Goal: Use online tool/utility: Use online tool/utility

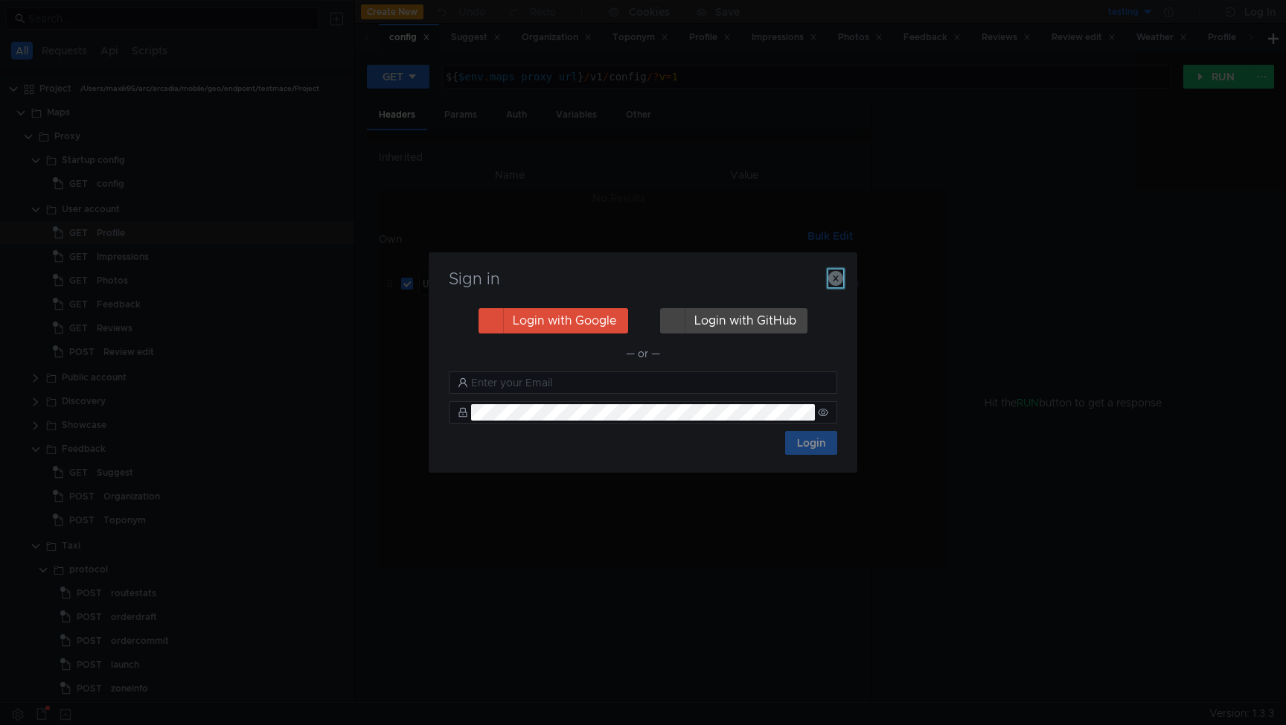
click at [833, 281] on icon "button" at bounding box center [835, 278] width 15 height 15
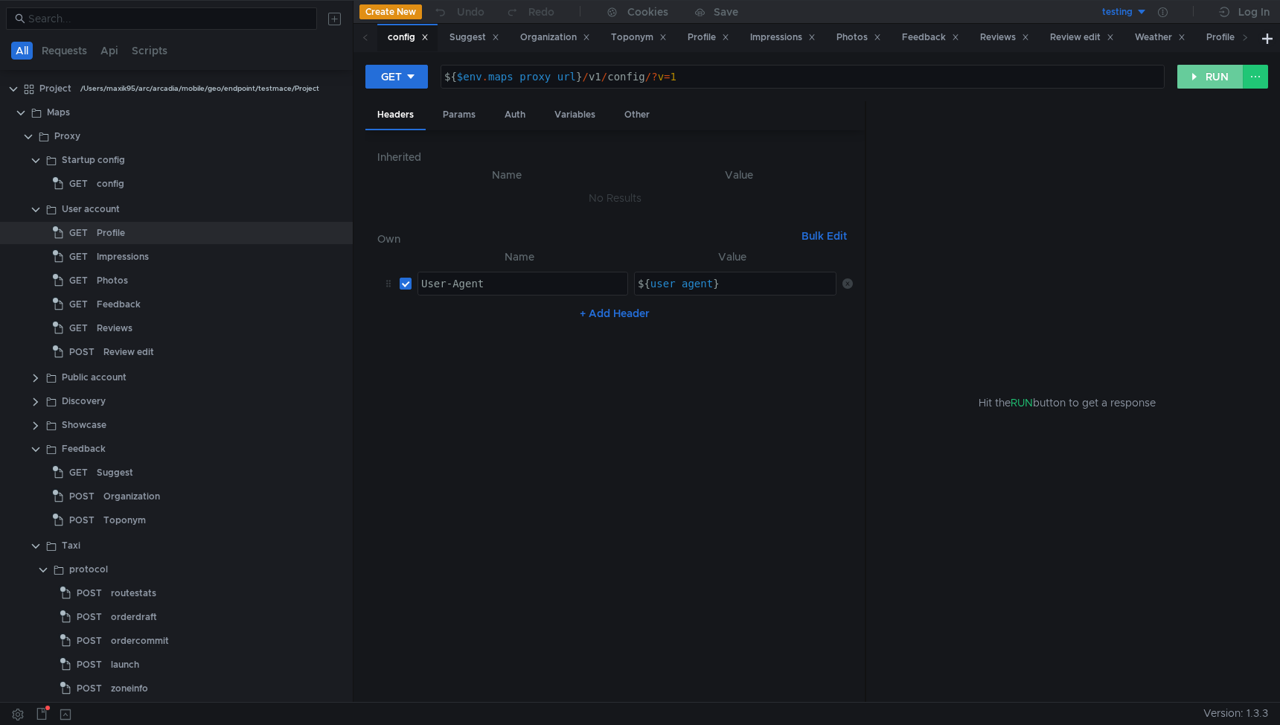
click at [1202, 72] on button "RUN" at bounding box center [1210, 77] width 66 height 24
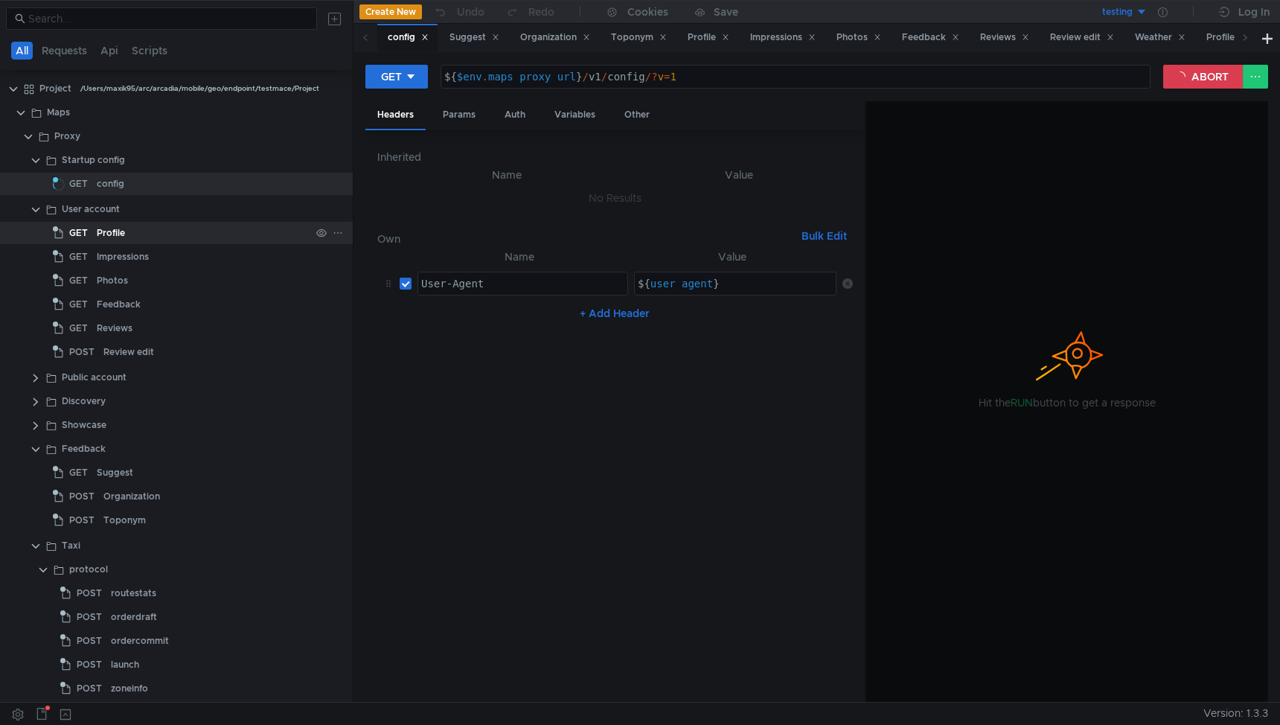
click at [102, 235] on div "Profile" at bounding box center [111, 233] width 28 height 22
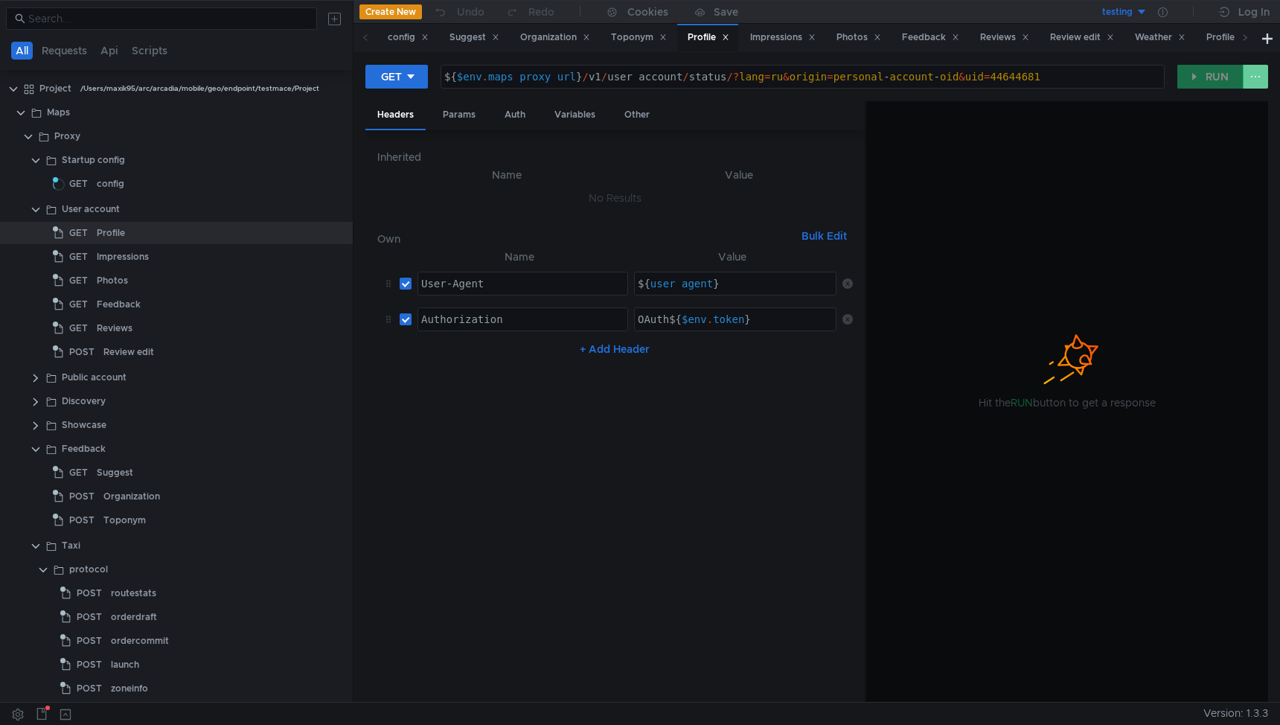
click at [1256, 76] on button at bounding box center [1255, 77] width 25 height 24
click at [1256, 76] on div at bounding box center [640, 362] width 1280 height 725
click at [100, 185] on div "config" at bounding box center [111, 184] width 28 height 22
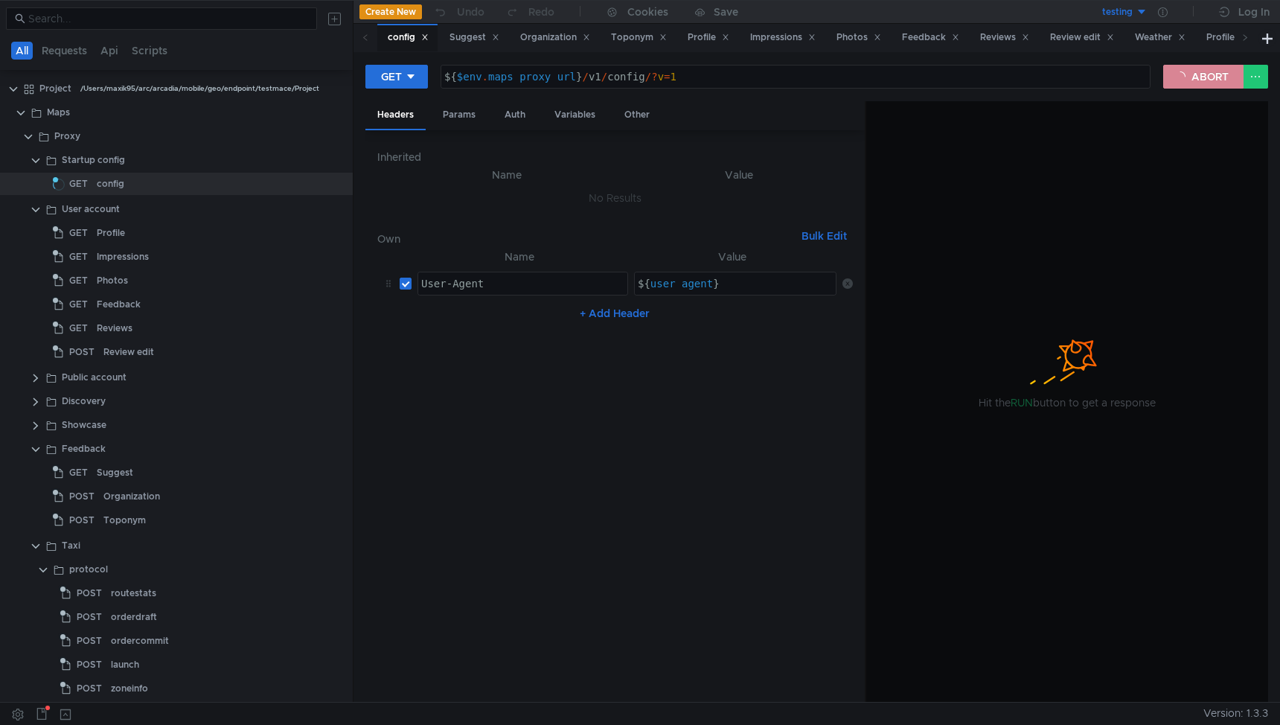
click at [1183, 68] on button "ABORT" at bounding box center [1203, 77] width 80 height 24
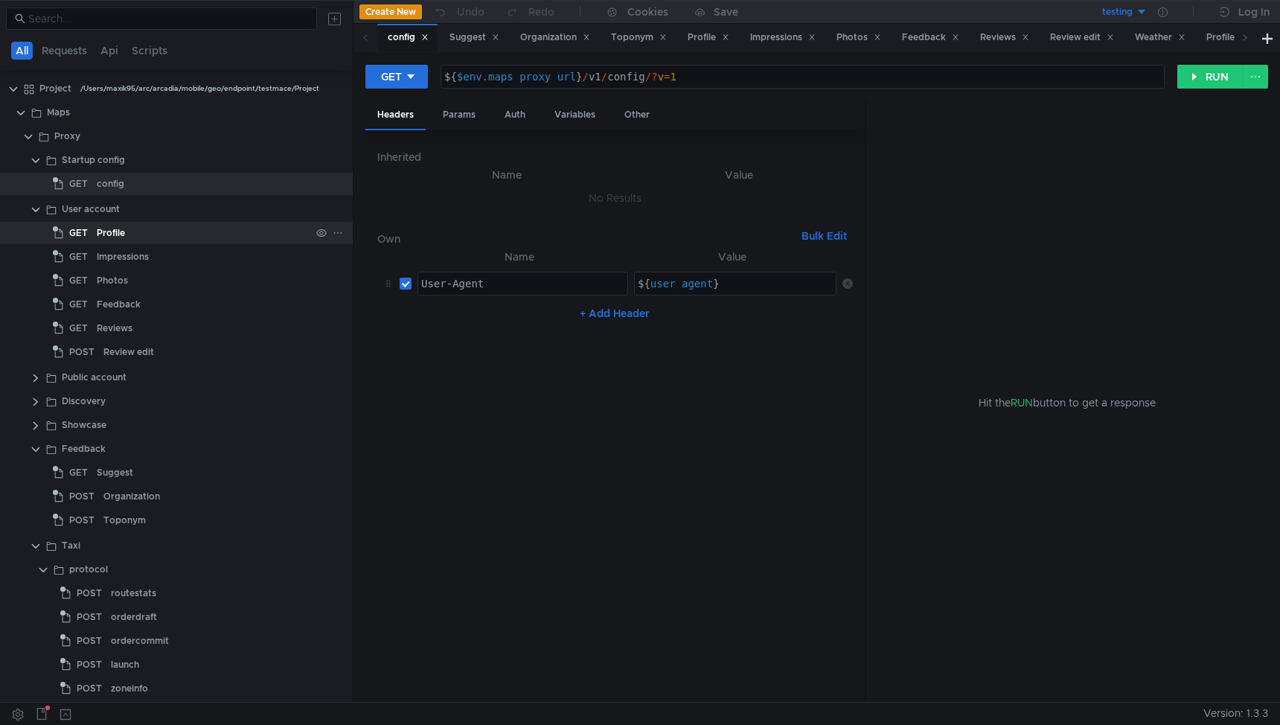
click at [112, 229] on div "Profile" at bounding box center [111, 233] width 28 height 22
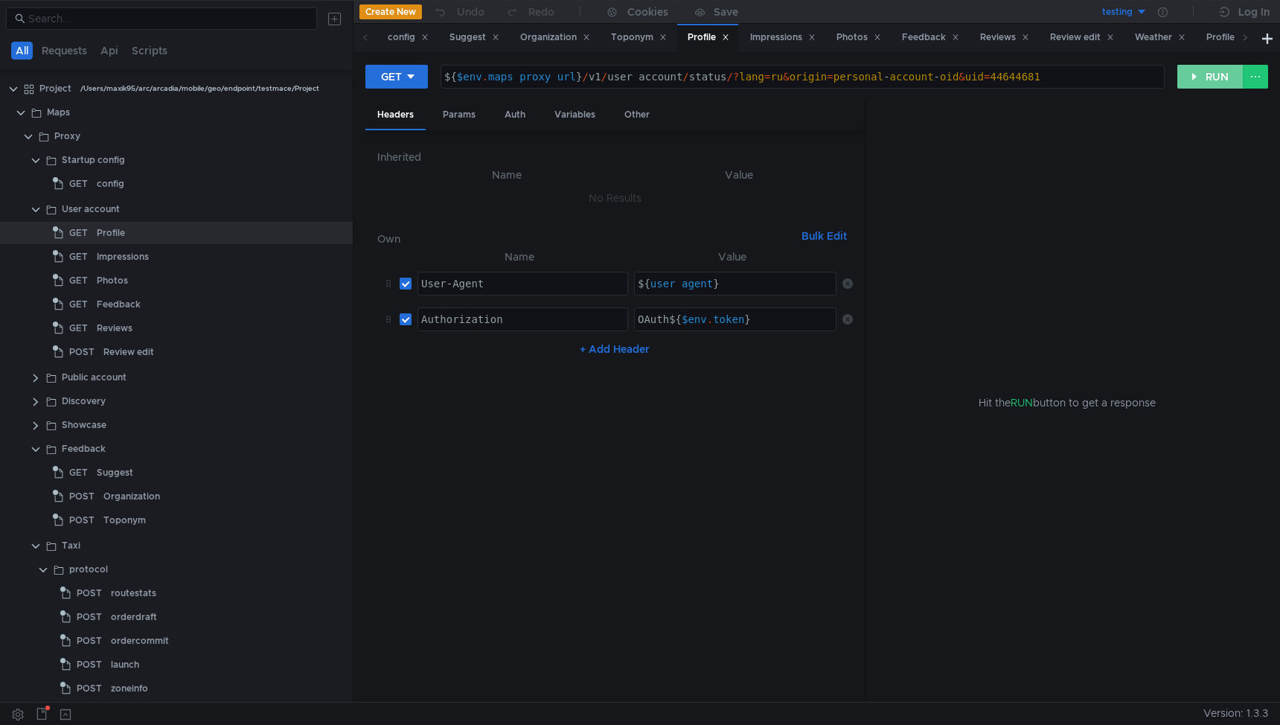
click at [1212, 71] on button "RUN" at bounding box center [1210, 77] width 66 height 24
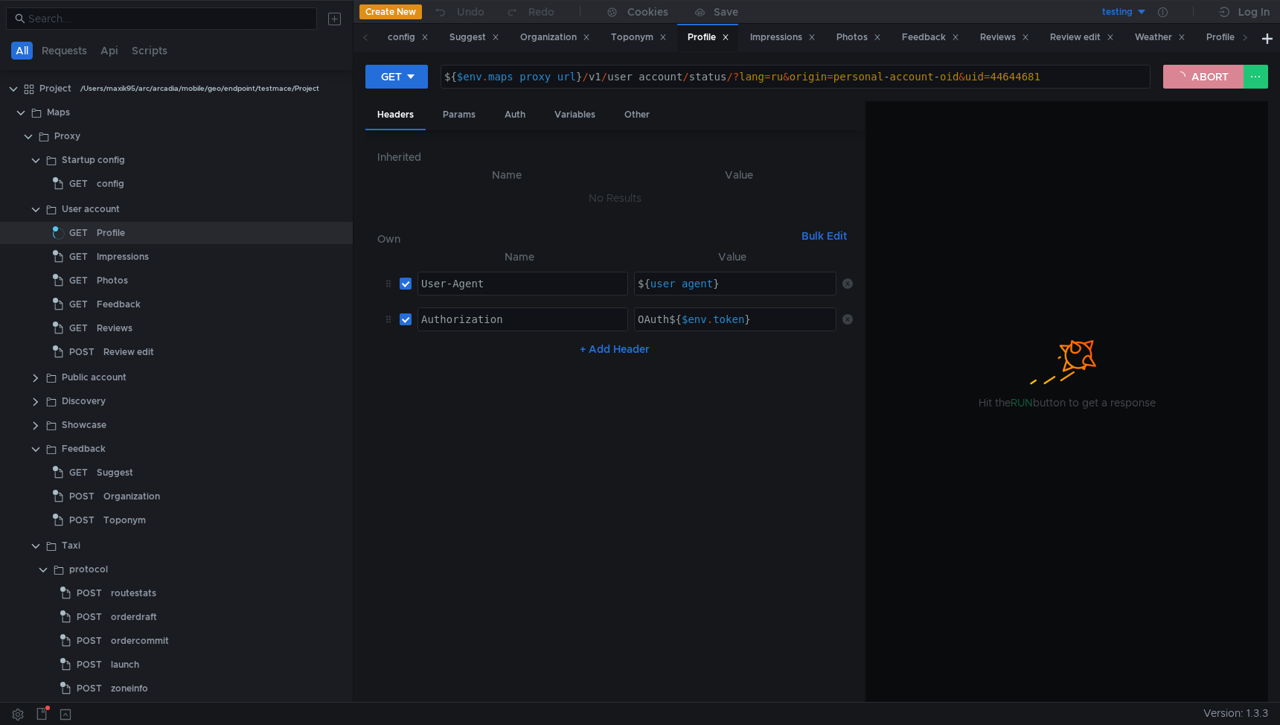
click at [1169, 74] on button "ABORT" at bounding box center [1203, 77] width 80 height 24
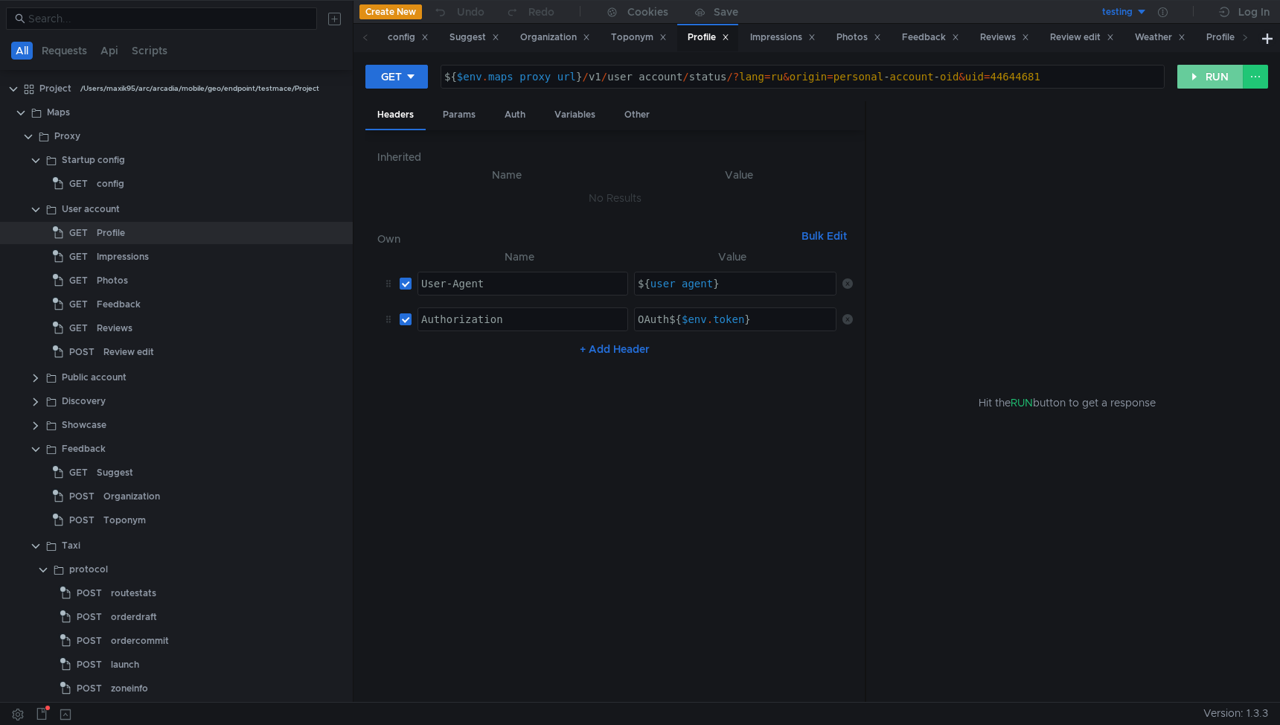
click at [1215, 84] on button "RUN" at bounding box center [1210, 77] width 66 height 24
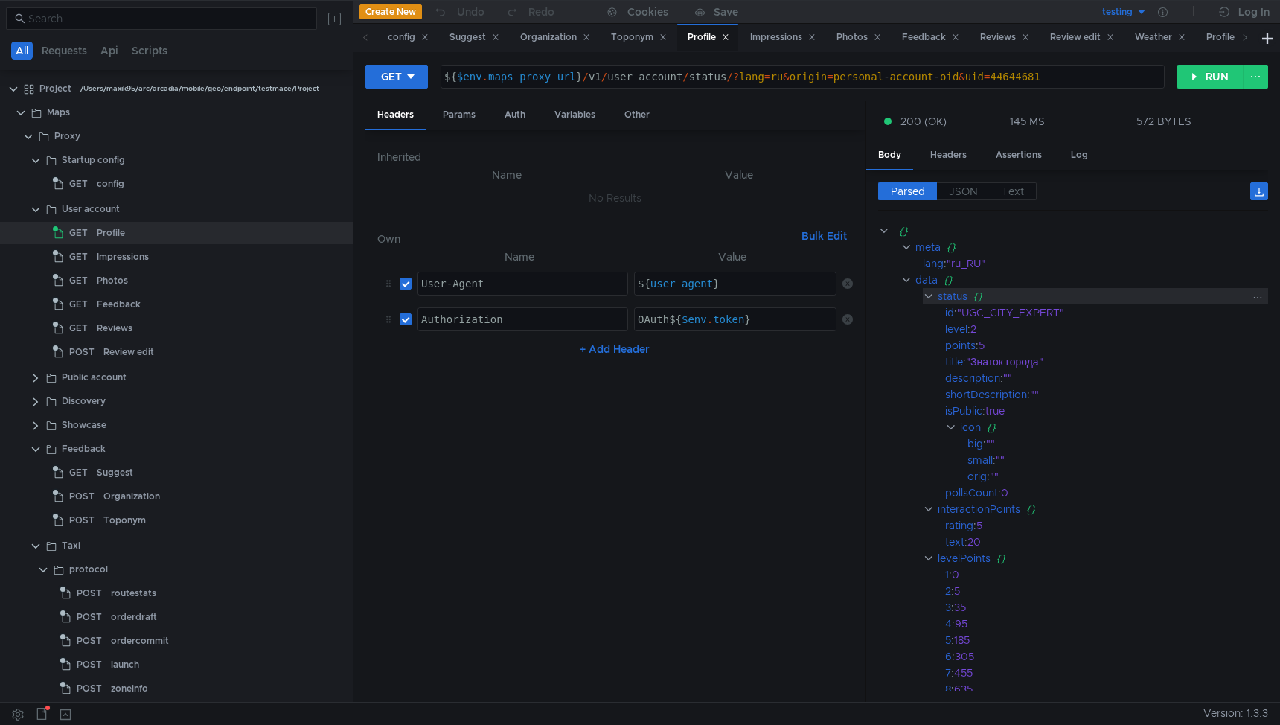
click at [931, 295] on clr-icon at bounding box center [928, 296] width 11 height 12
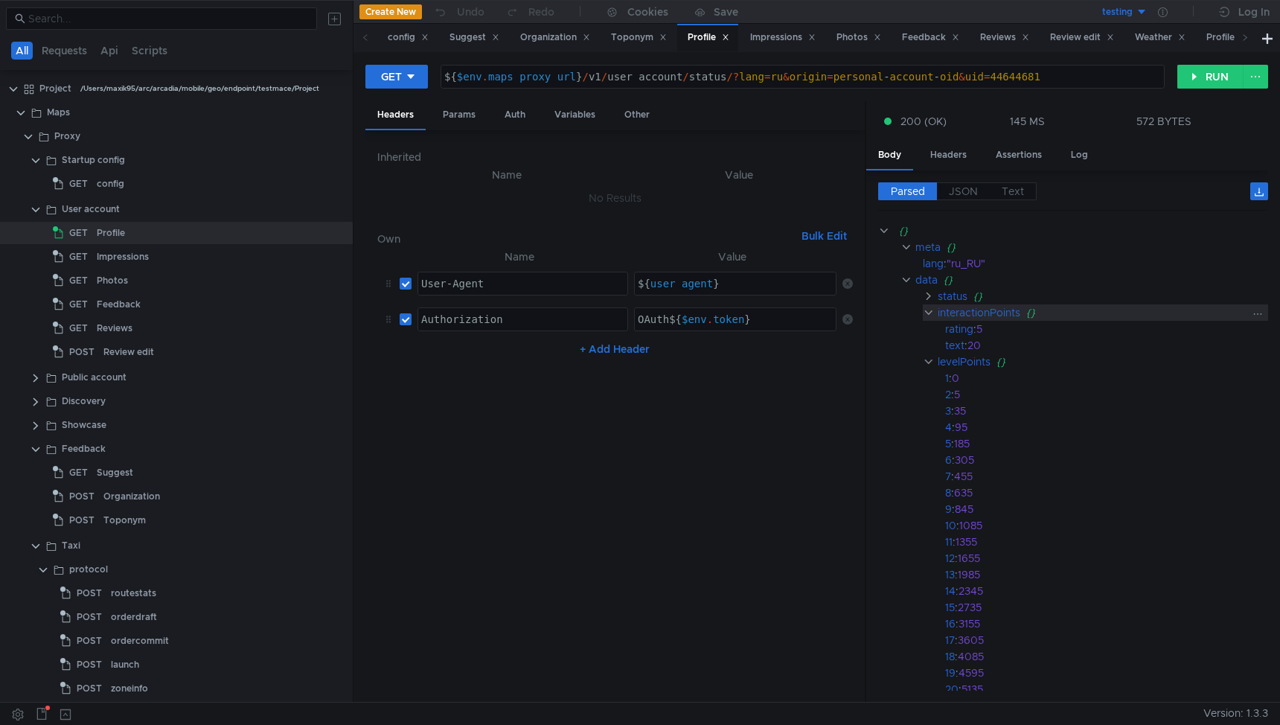
click at [924, 308] on clr-icon at bounding box center [928, 313] width 11 height 12
click at [925, 325] on clr-icon at bounding box center [928, 329] width 11 height 12
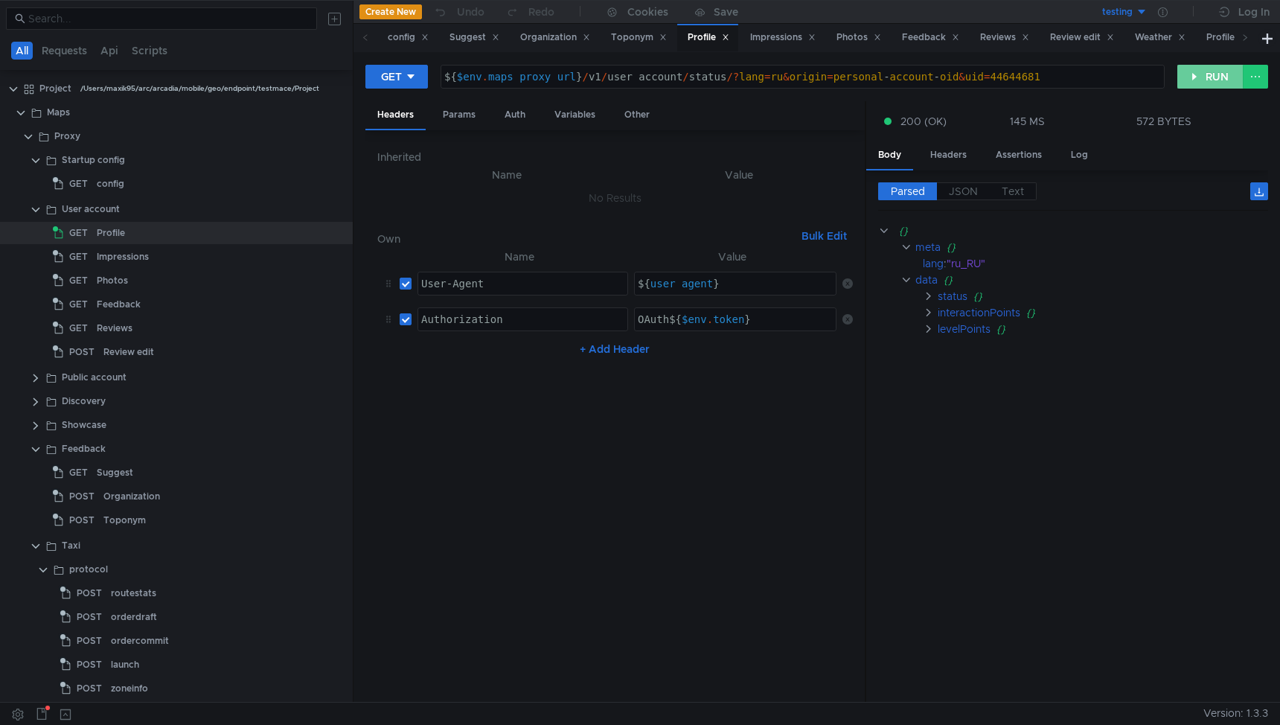
click at [1215, 65] on button "RUN" at bounding box center [1210, 77] width 66 height 24
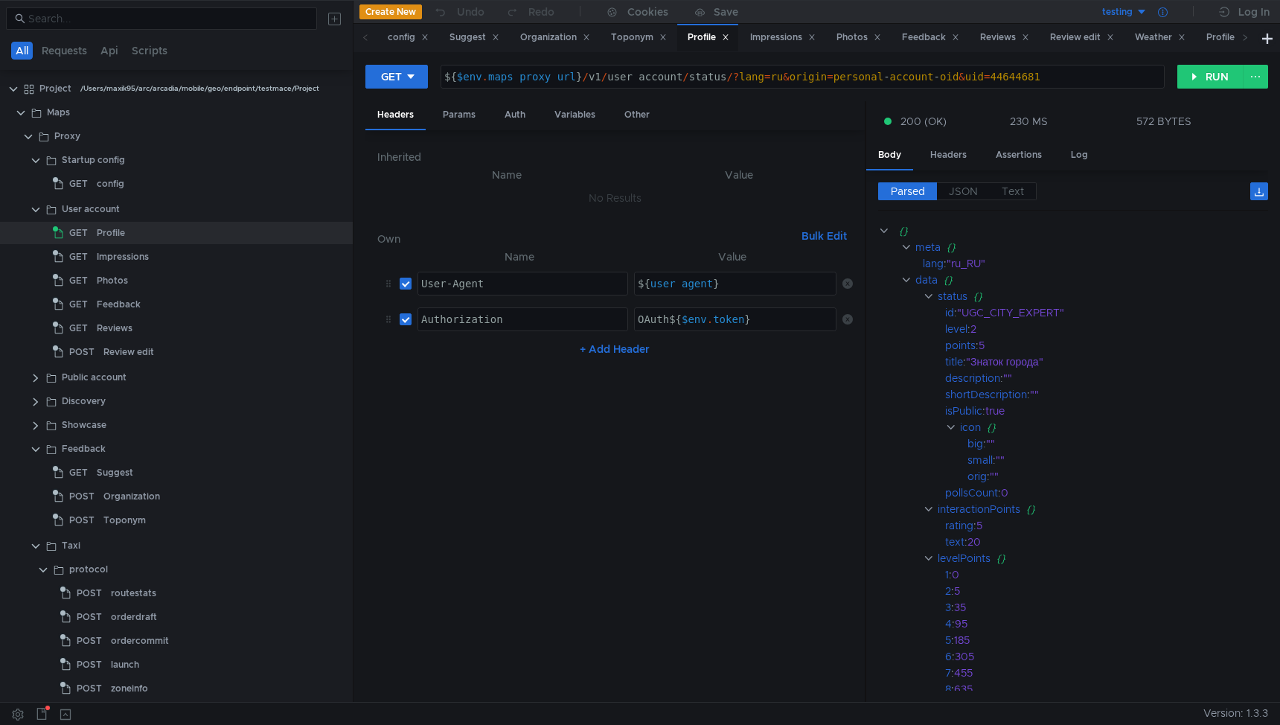
click at [1165, 10] on icon at bounding box center [1163, 12] width 10 height 10
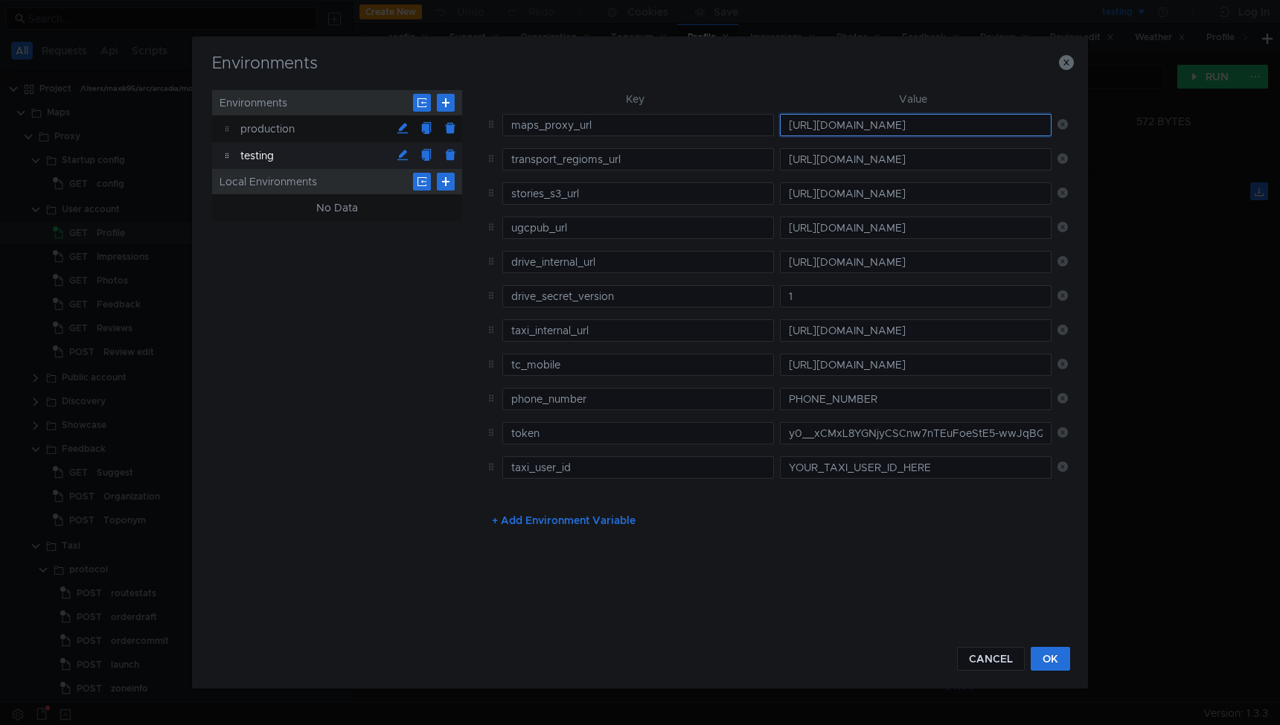
click at [824, 130] on input "https://mobmaps-proxy-api-ext.c.maps.yandex.net" at bounding box center [916, 125] width 272 height 22
paste input "://localhost:8080"
type input "http://localhost:8080"
click at [1043, 653] on button "OK" at bounding box center [1050, 659] width 39 height 24
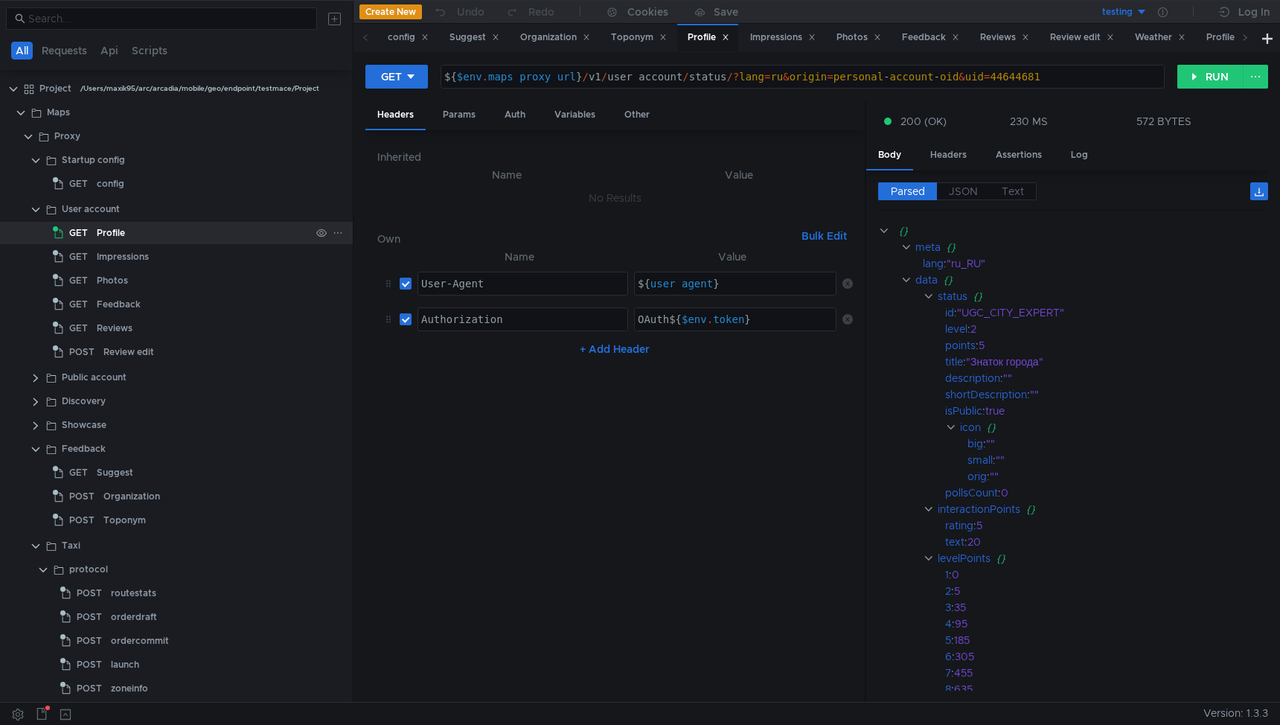
click at [111, 228] on div "Profile" at bounding box center [111, 233] width 28 height 22
click at [593, 84] on div "${ $env . maps_proxy_url } / v1 / user_account / status /? lang = ru & origin =…" at bounding box center [802, 89] width 723 height 36
type textarea "${$env.maps_proxy_url}/v1/user_account/status/?lang=ru&origin=personal-account-…"
click at [117, 189] on div "config" at bounding box center [111, 184] width 28 height 22
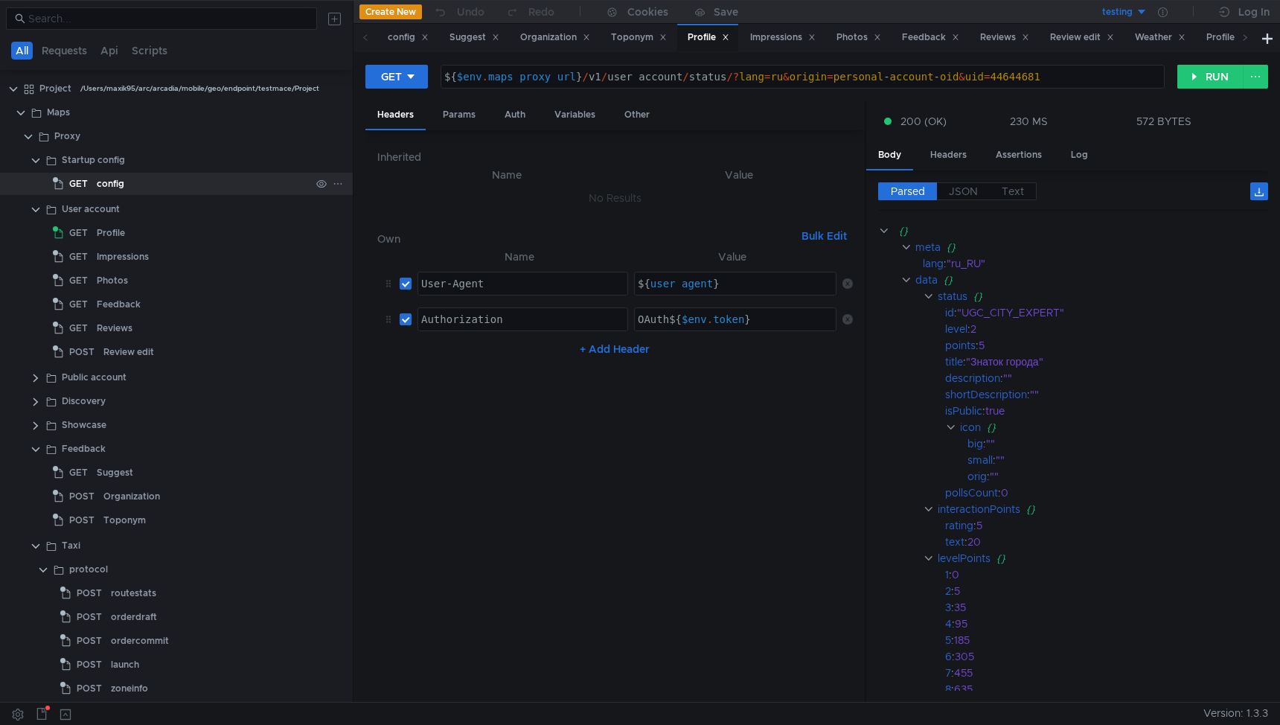
click at [117, 189] on div "config" at bounding box center [111, 184] width 28 height 22
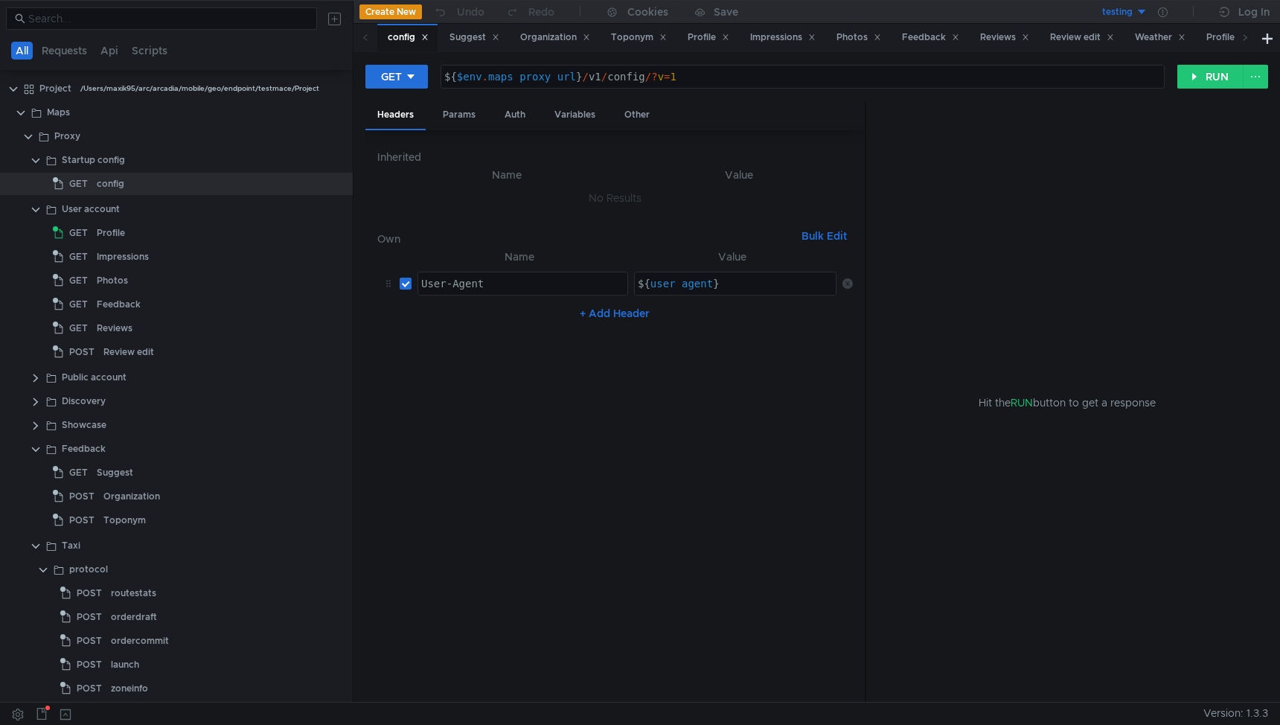
click at [601, 80] on div "${ $env . maps_proxy_url } / v1 / config /? v = 1" at bounding box center [802, 89] width 723 height 36
click at [604, 77] on div "${ $env . maps_proxy_url } / v1 / config /? v = 1" at bounding box center [802, 89] width 723 height 36
paste textarea "/v1/sprav/companies/111920667957/todos"
type textarea "${$env.maps_proxy_url}/v1/sprav/companies/111920667957/todos"
click at [1202, 73] on button "RUN" at bounding box center [1210, 77] width 66 height 24
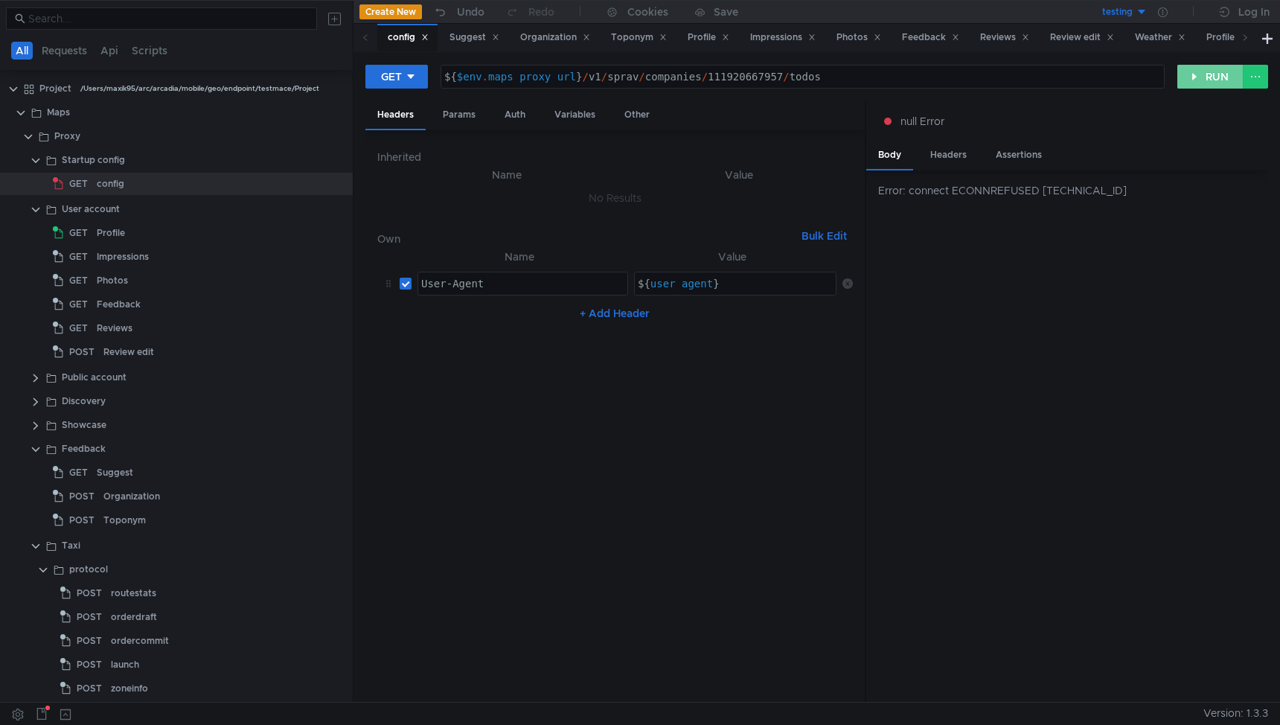
click at [1197, 74] on button "RUN" at bounding box center [1210, 77] width 66 height 24
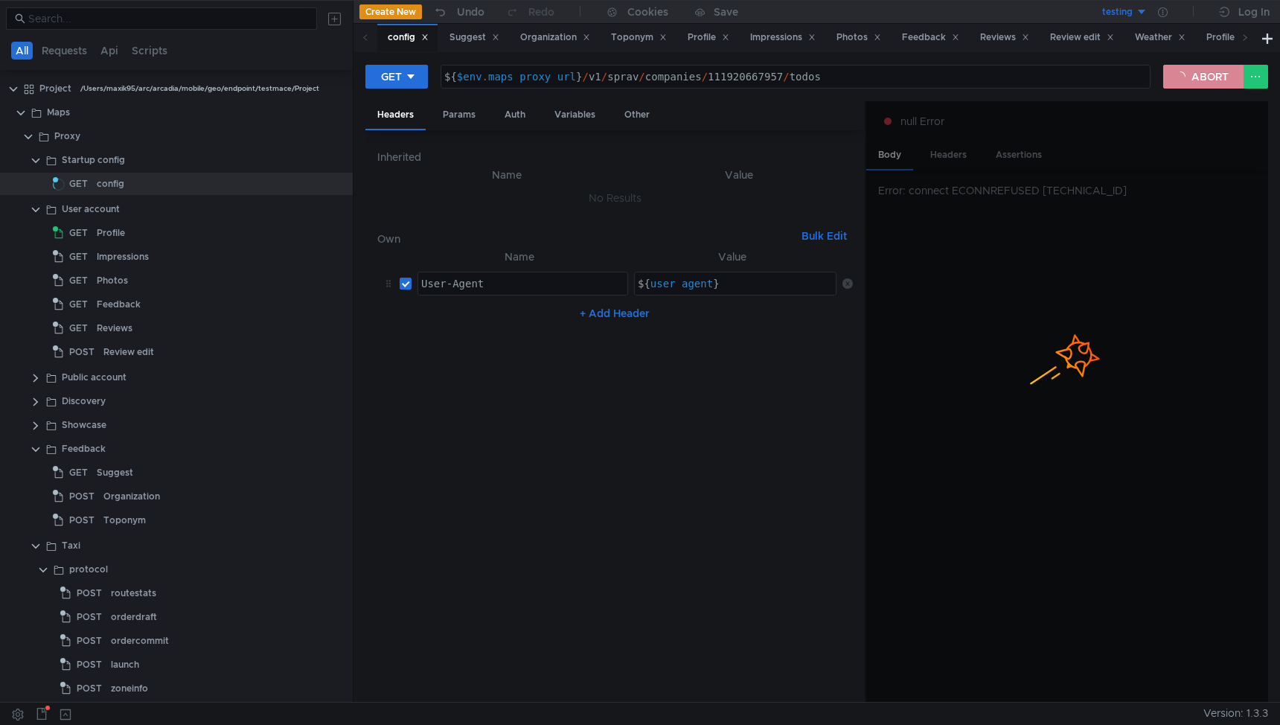
click at [1187, 74] on button "ABORT" at bounding box center [1203, 77] width 80 height 24
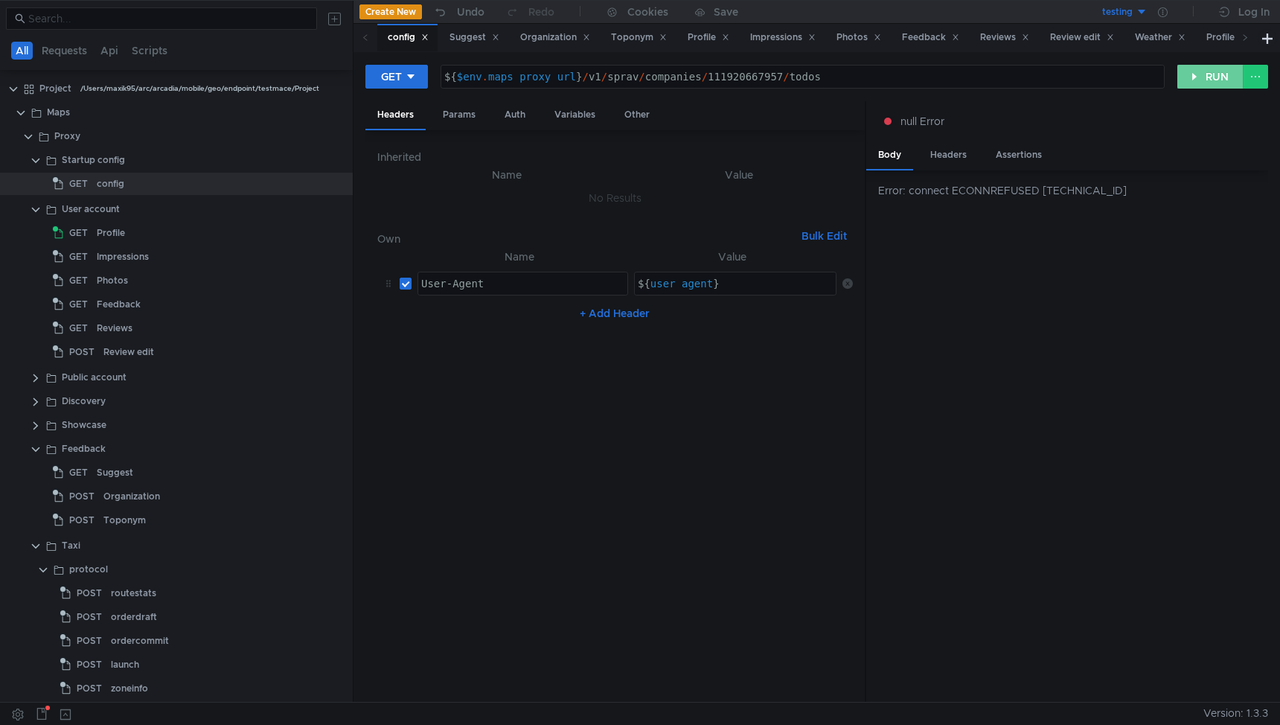
click at [1207, 77] on button "RUN" at bounding box center [1210, 77] width 66 height 24
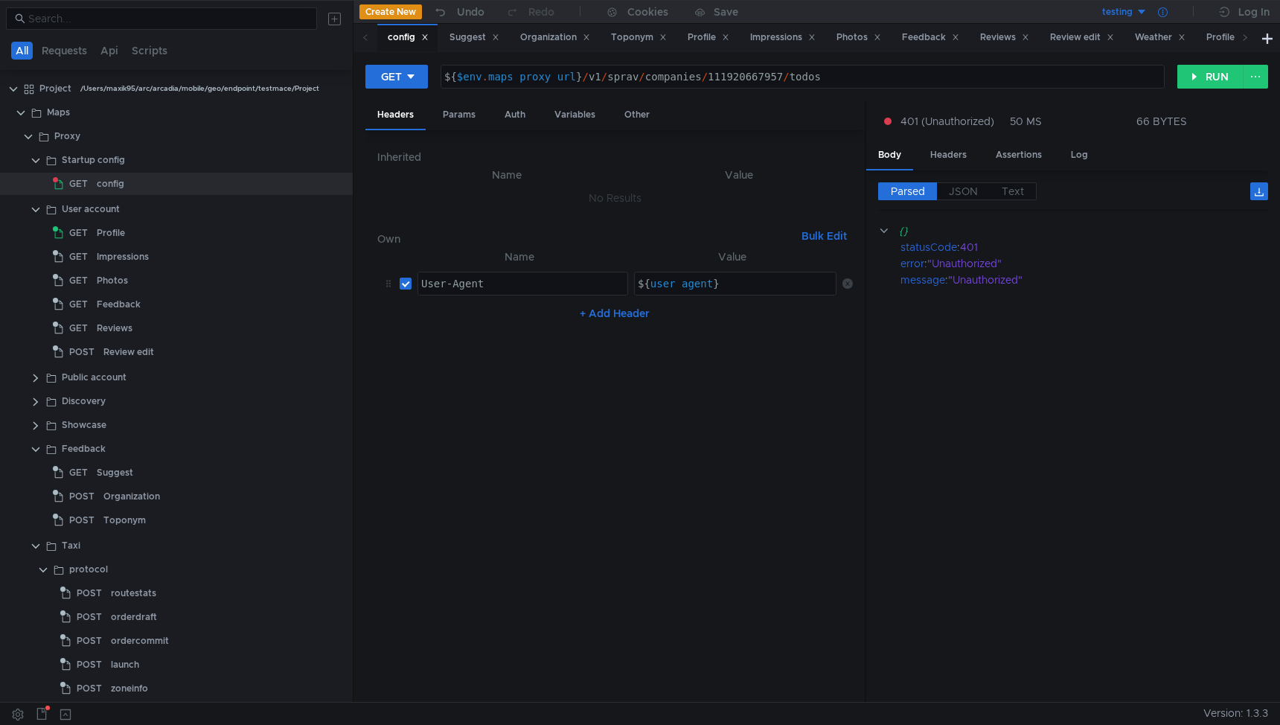
click at [1166, 12] on icon at bounding box center [1163, 12] width 10 height 10
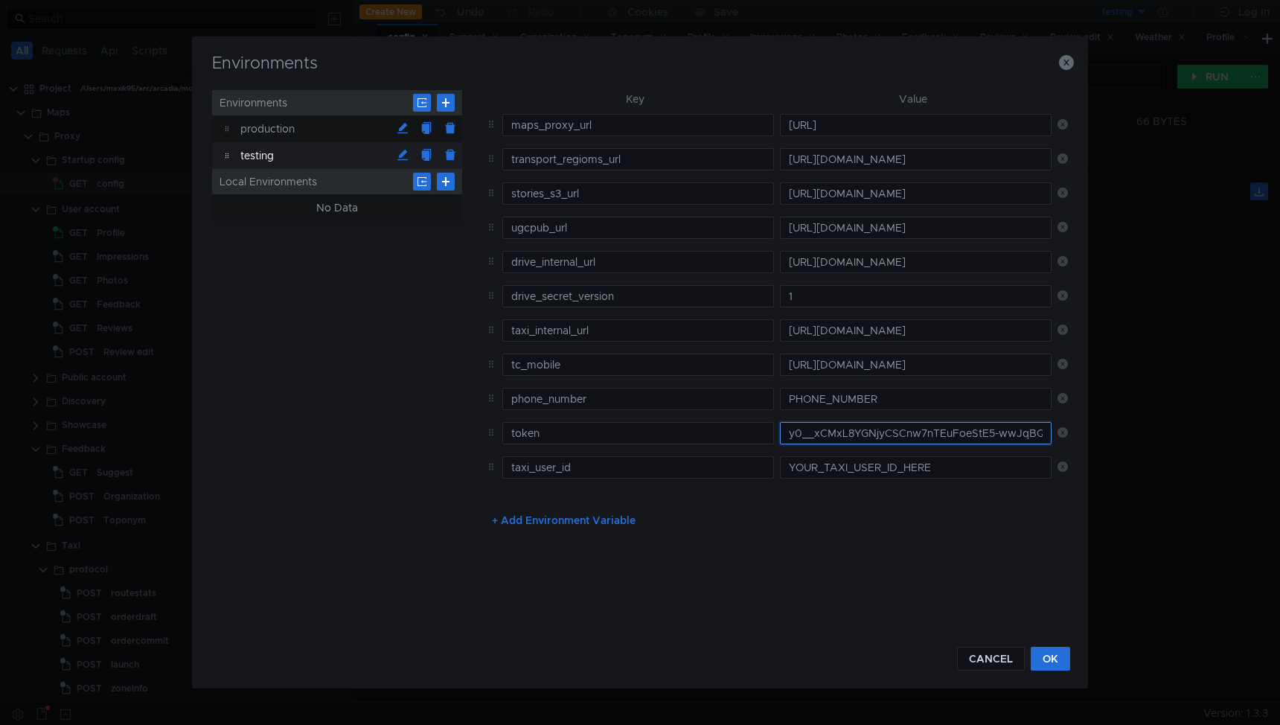
click at [824, 435] on input "y0__xCMxL8YGNjyCSCnw7nTEuFoeStE5-wwJqBQwe7D_apanb3Q" at bounding box center [916, 433] width 272 height 22
click at [884, 433] on input "y0__xCMxL8YGNjyCSCnw7nTEuFoeStE5-wwJqBQwe7D_apanb3Q" at bounding box center [916, 433] width 272 height 22
paste input "arJe4FDCJtO78B2F2VjmOXxjBBGMEBICY_PbfpnuU"
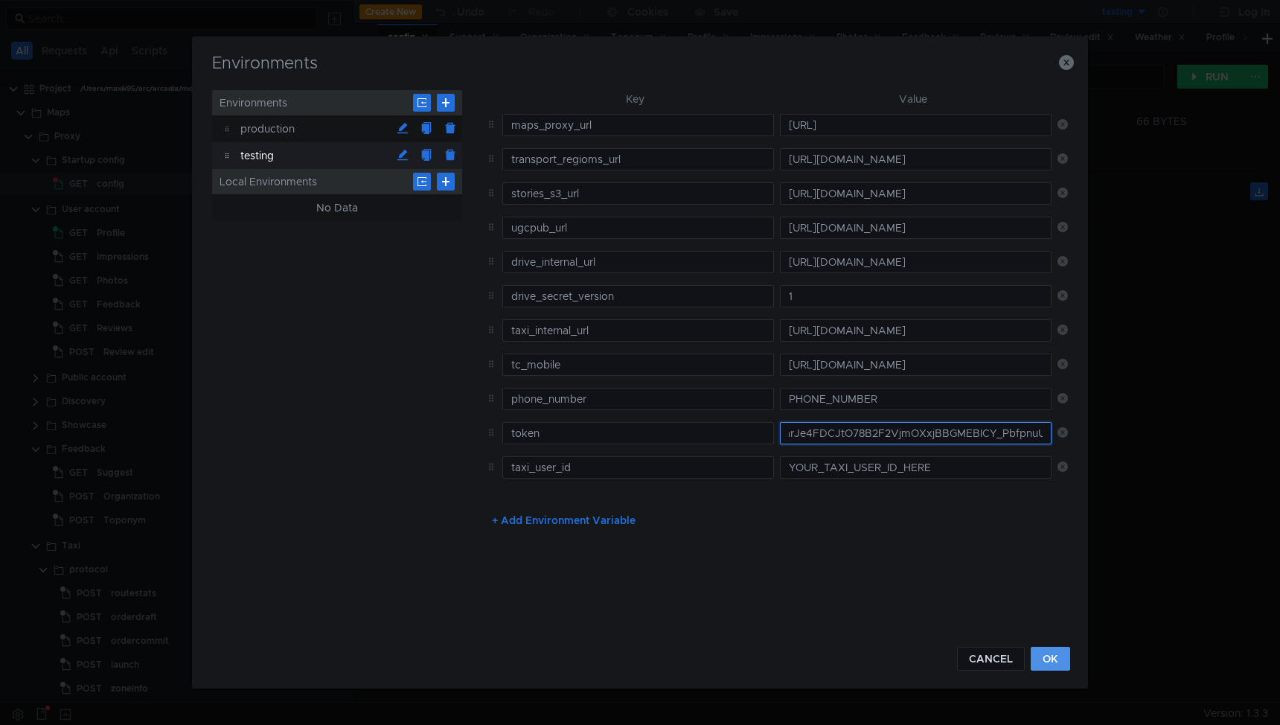
type input "y0__xCMxL8YGNjyCSCarJe4FDCJtO78B2F2VjmOXxjBBGMEBICY_PbfpnuU"
click at [1046, 659] on button "OK" at bounding box center [1050, 659] width 39 height 24
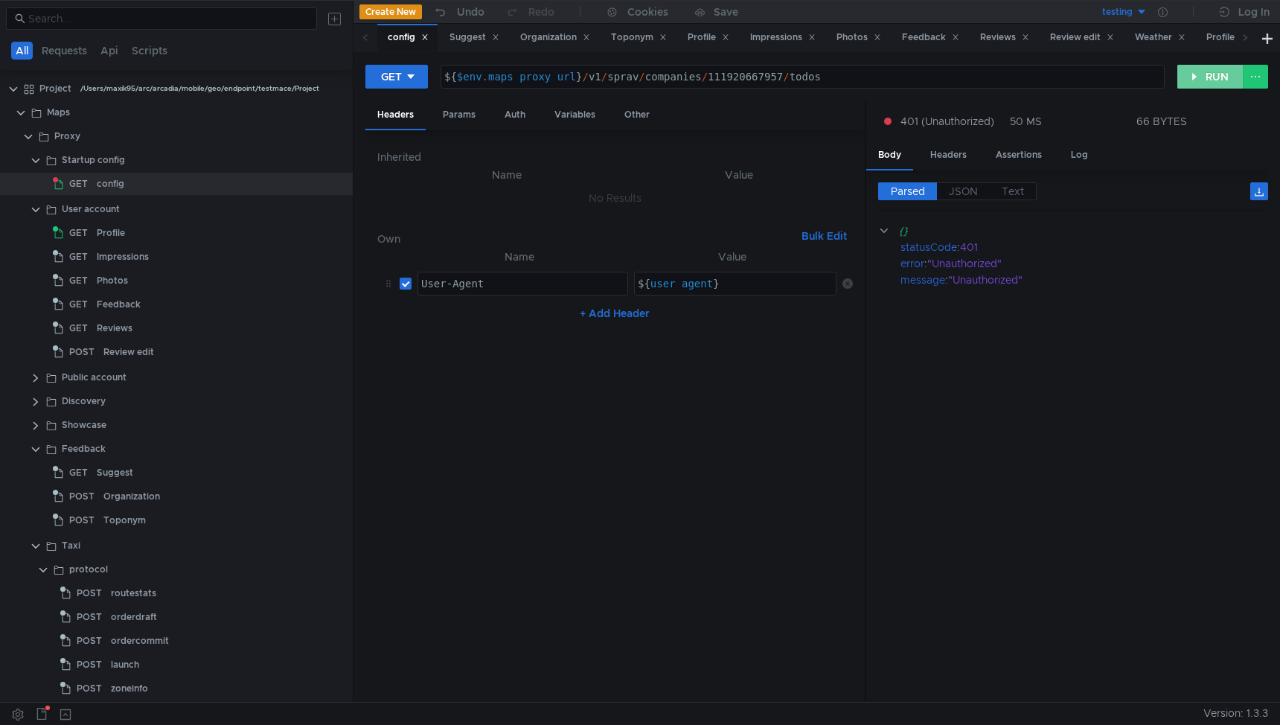
click at [1189, 80] on button "RUN" at bounding box center [1210, 77] width 66 height 24
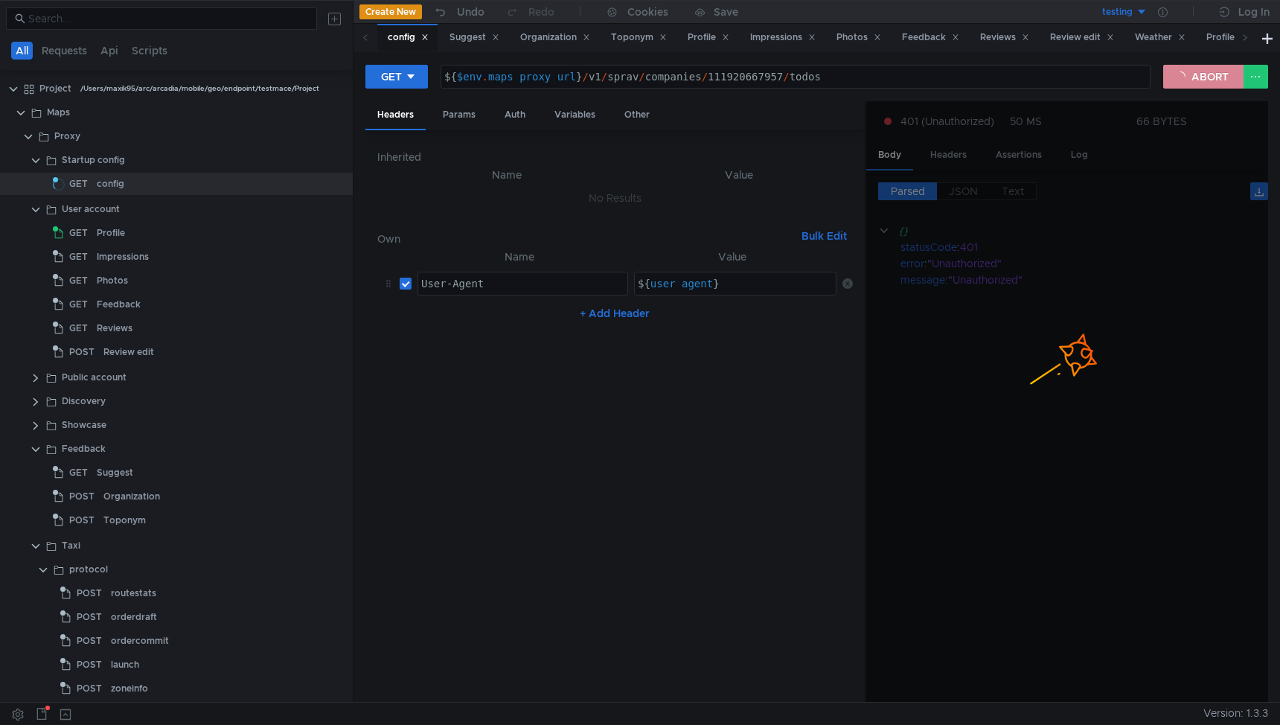
click at [1195, 77] on button "ABORT" at bounding box center [1203, 77] width 80 height 24
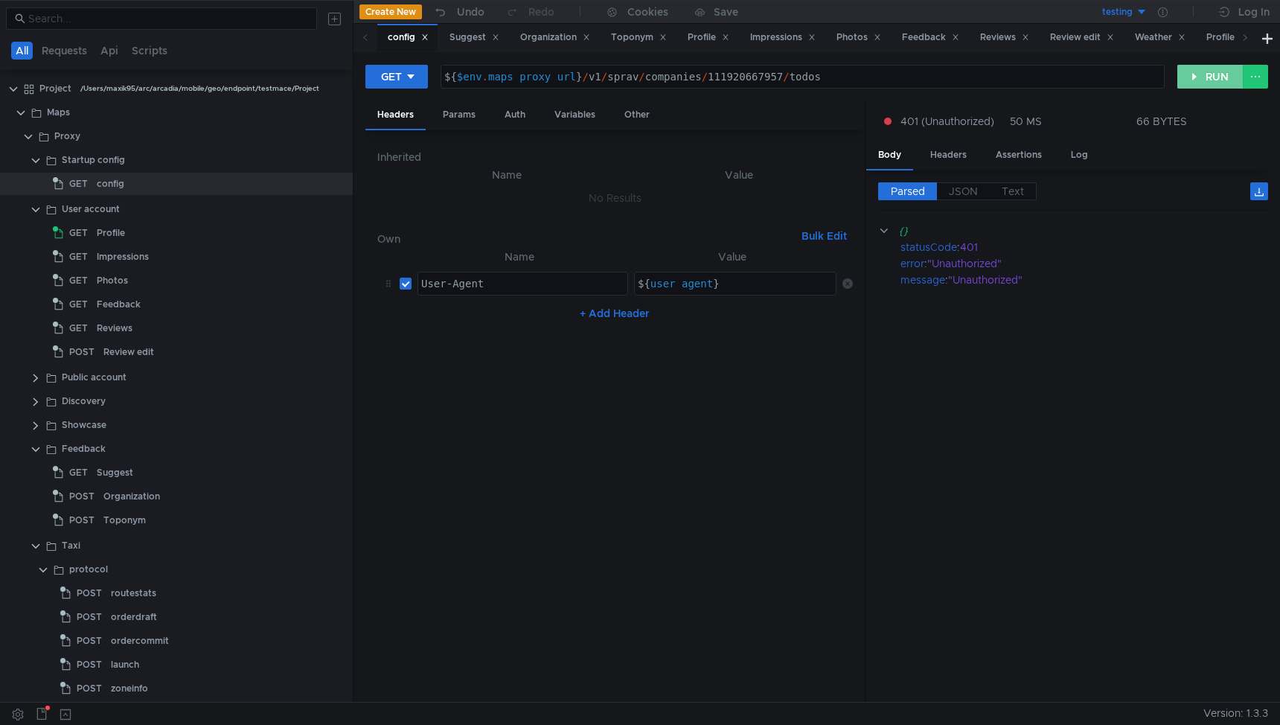
click at [1200, 76] on button "RUN" at bounding box center [1210, 77] width 66 height 24
click at [1209, 77] on button "RUN" at bounding box center [1210, 77] width 66 height 24
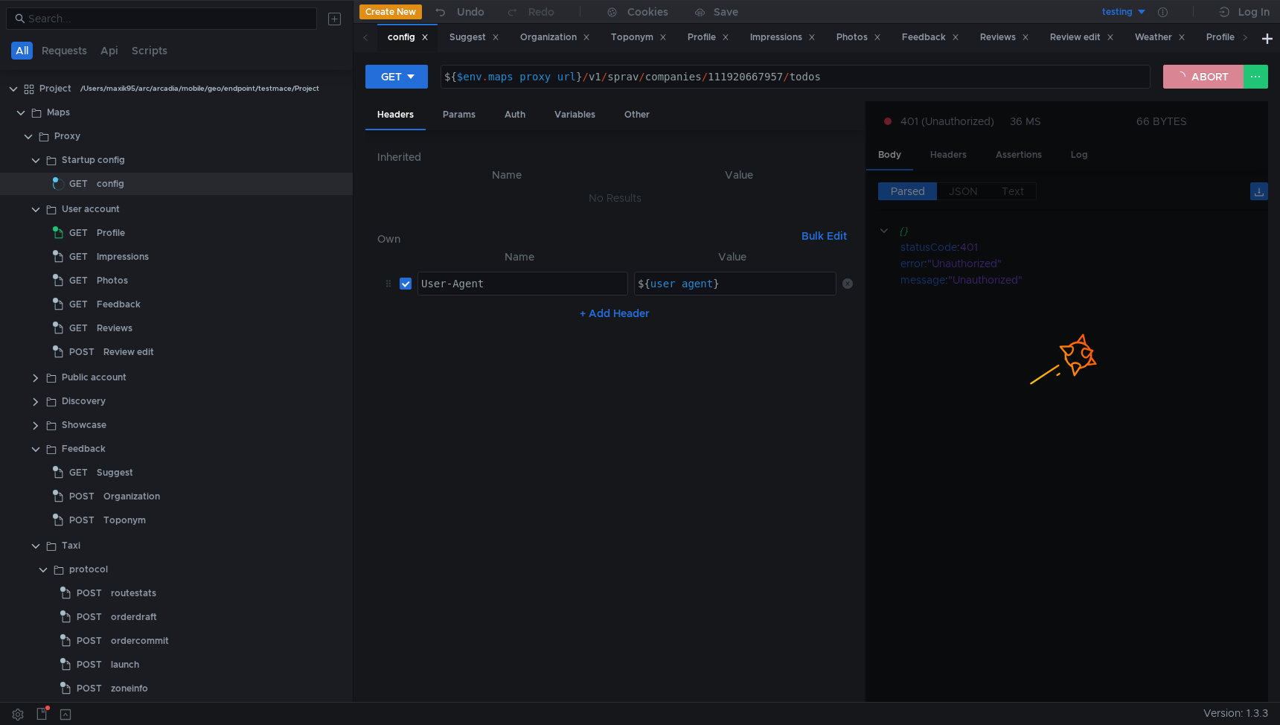
click at [1204, 70] on button "ABORT" at bounding box center [1203, 77] width 80 height 24
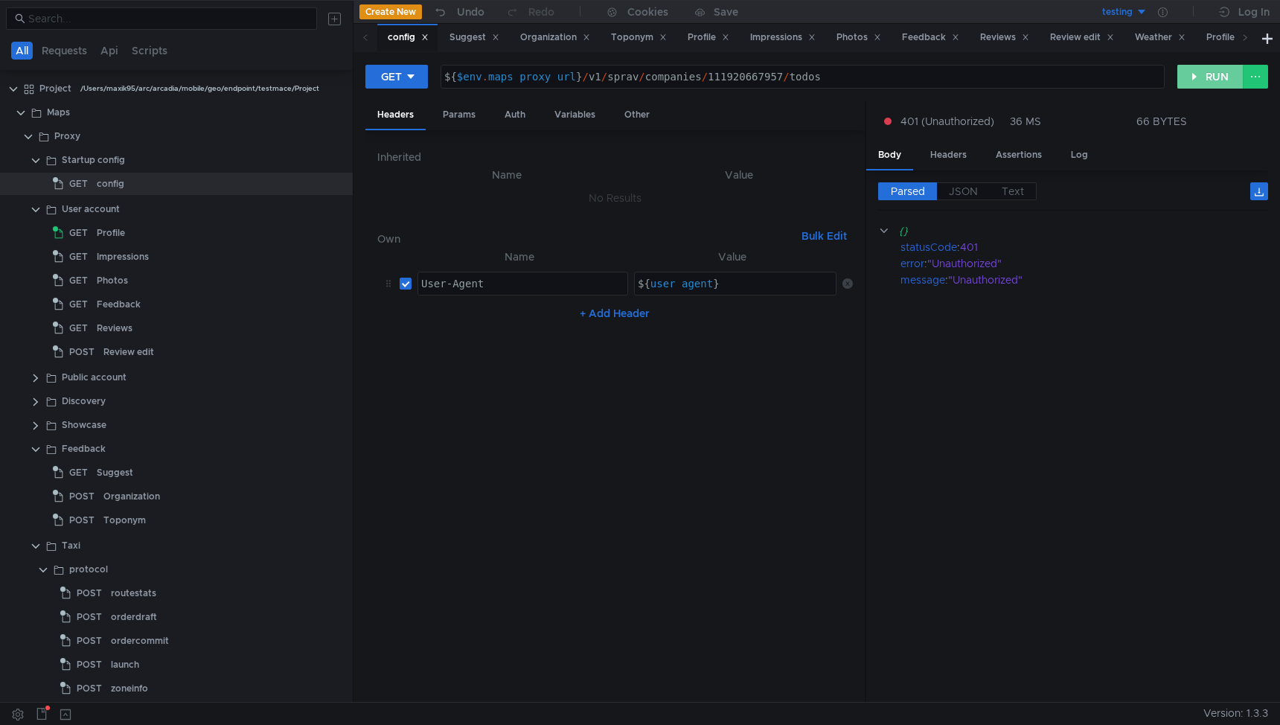
click at [1205, 75] on button "RUN" at bounding box center [1210, 77] width 66 height 24
click at [979, 186] on label "JSON" at bounding box center [963, 191] width 53 height 18
click at [968, 187] on span "JSON" at bounding box center [963, 191] width 29 height 13
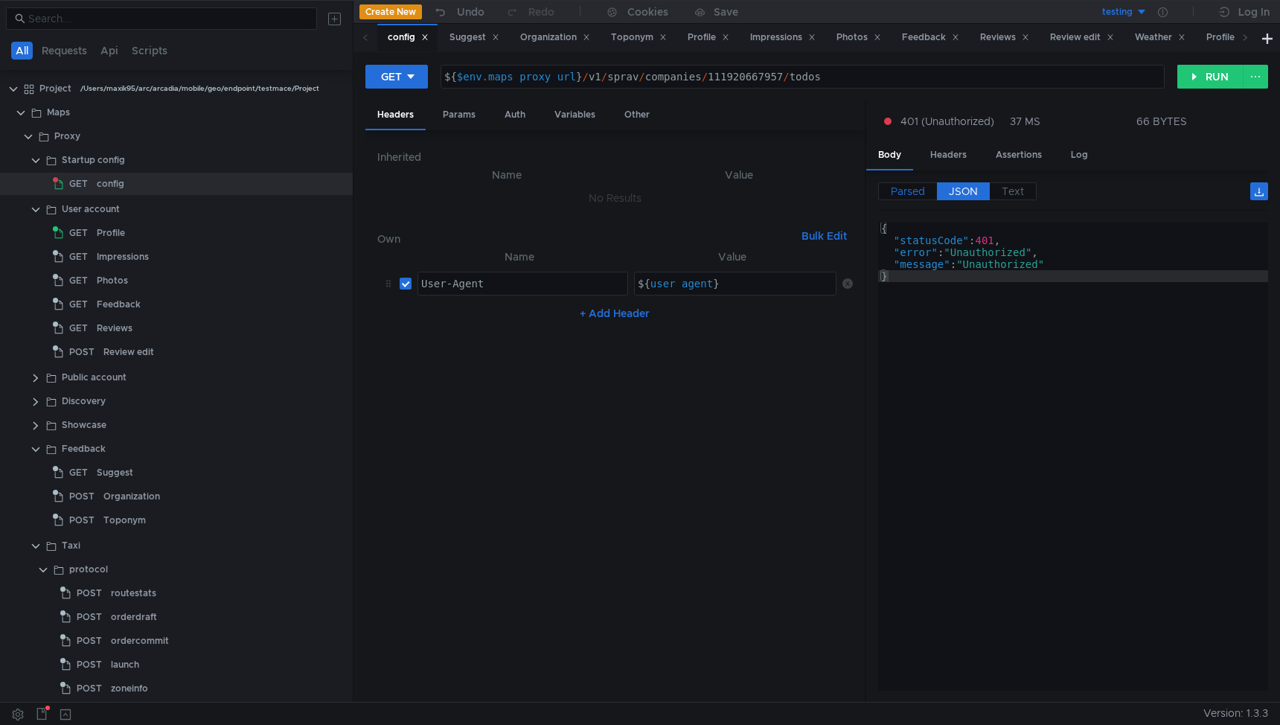
click at [914, 193] on span "Parsed" at bounding box center [908, 191] width 34 height 13
click at [1160, 13] on icon at bounding box center [1163, 12] width 10 height 10
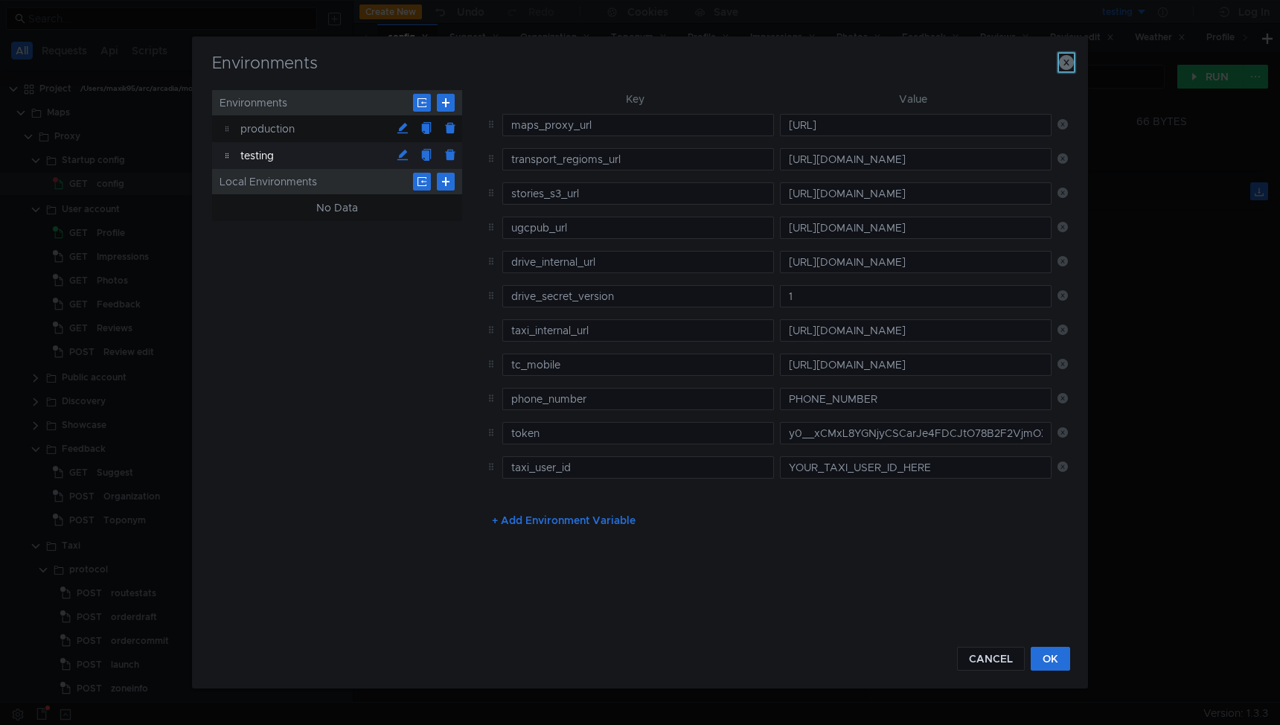
click at [1067, 60] on icon "button" at bounding box center [1066, 62] width 15 height 15
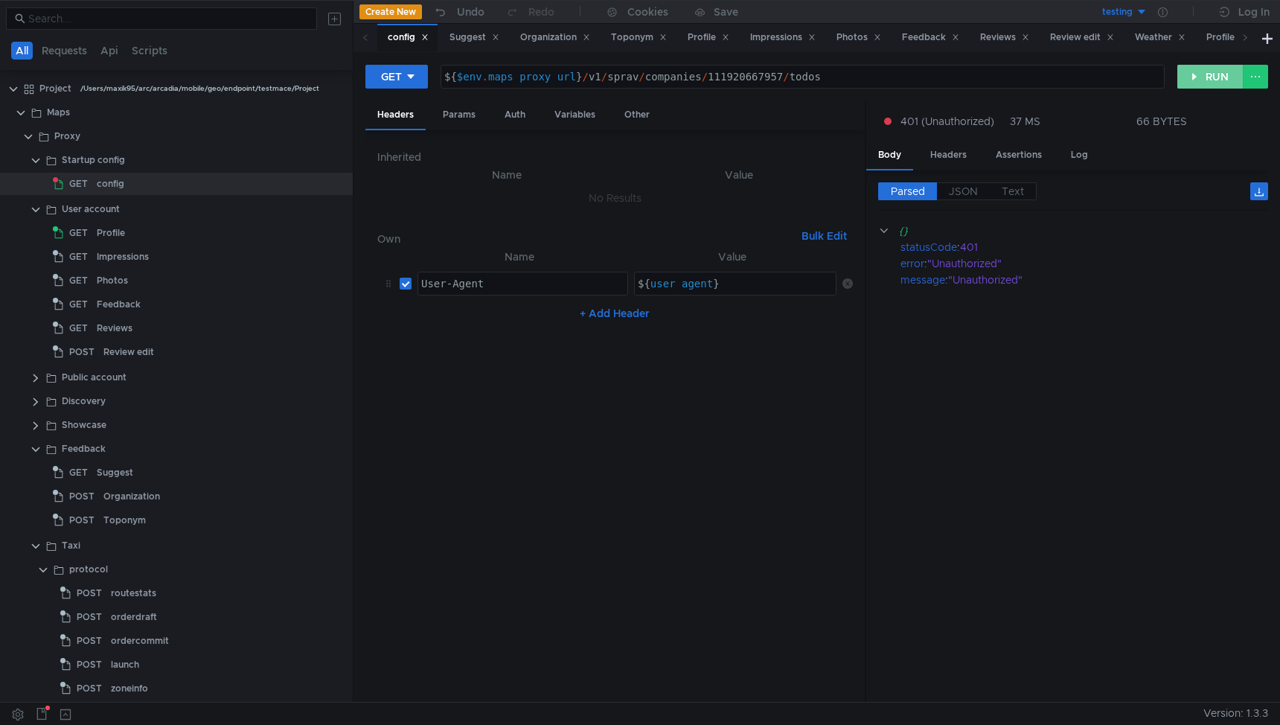
click at [1205, 77] on button "RUN" at bounding box center [1210, 77] width 66 height 24
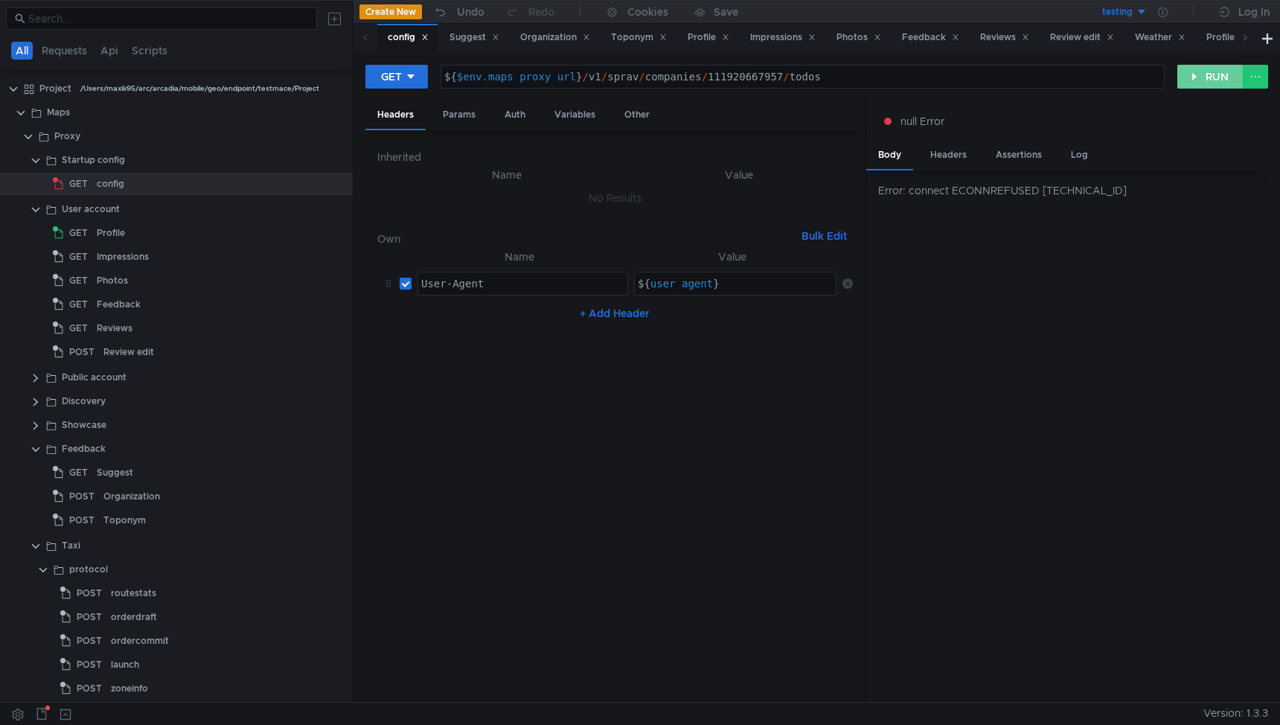
click at [1205, 77] on button "RUN" at bounding box center [1210, 77] width 66 height 24
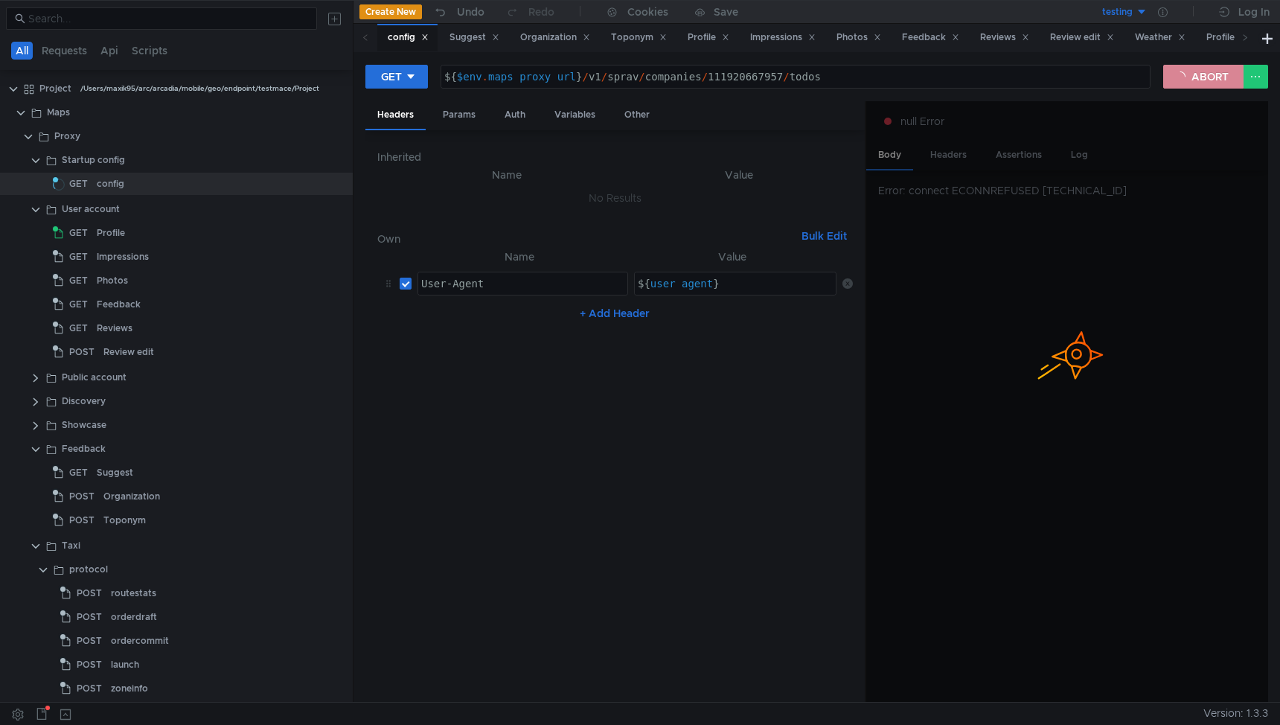
click at [1205, 77] on button "ABORT" at bounding box center [1203, 77] width 80 height 24
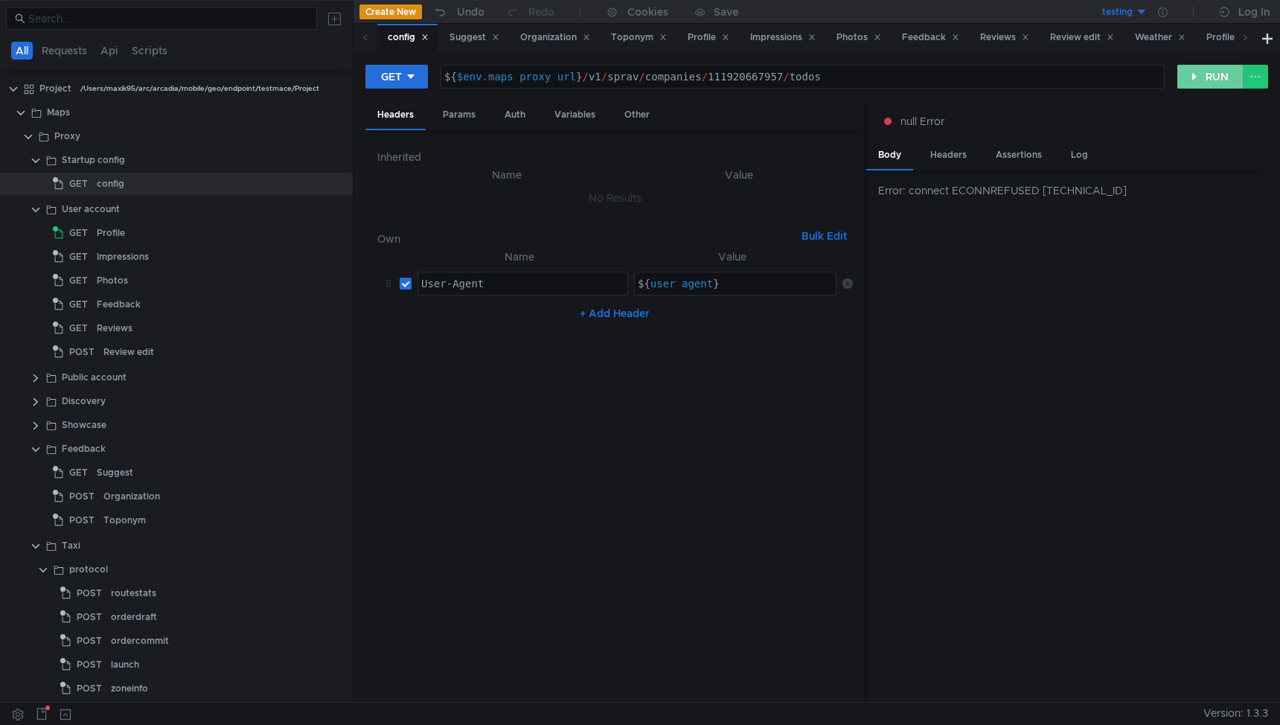
click at [1195, 79] on button "RUN" at bounding box center [1210, 77] width 66 height 24
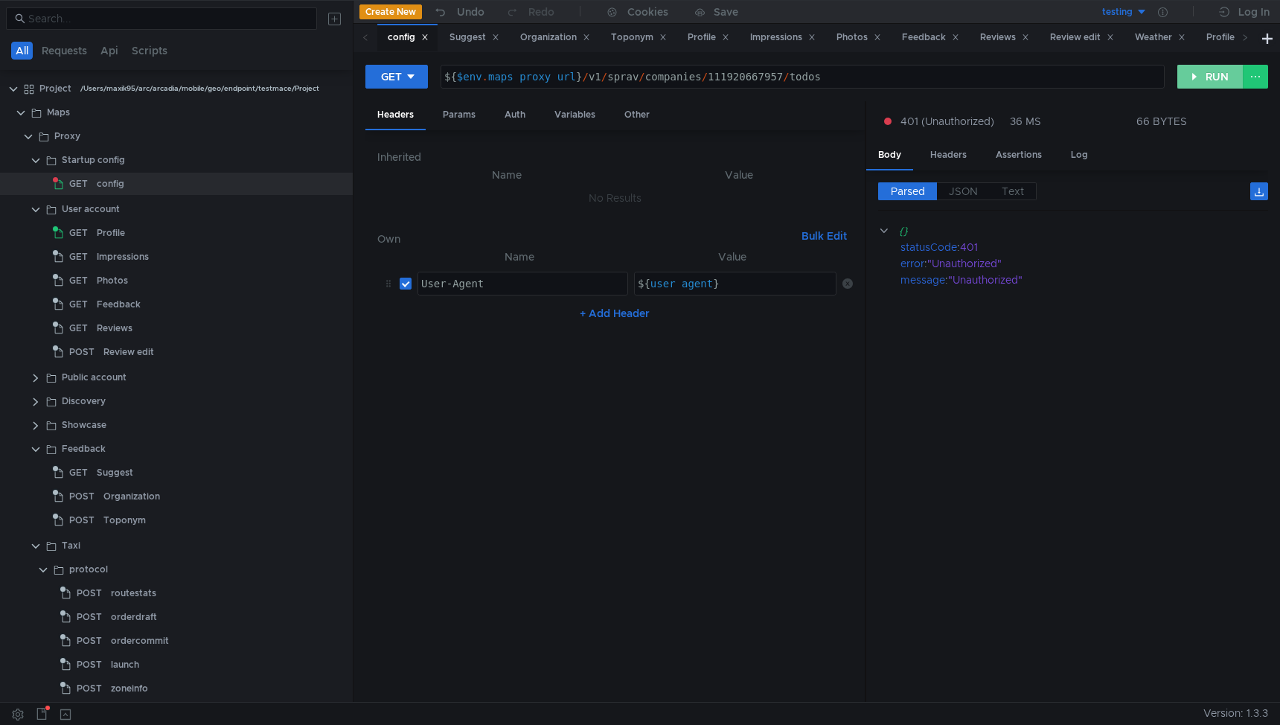
click at [1204, 75] on button "RUN" at bounding box center [1210, 77] width 66 height 24
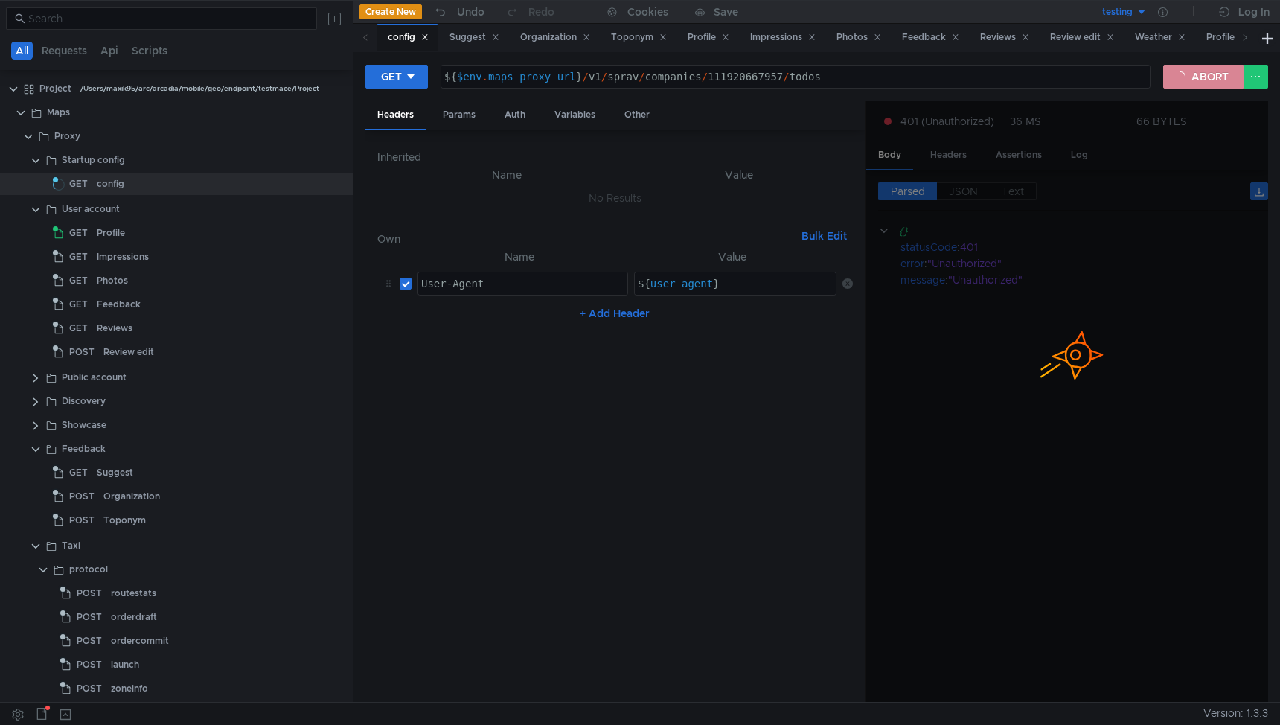
click at [1206, 77] on button "ABORT" at bounding box center [1203, 77] width 80 height 24
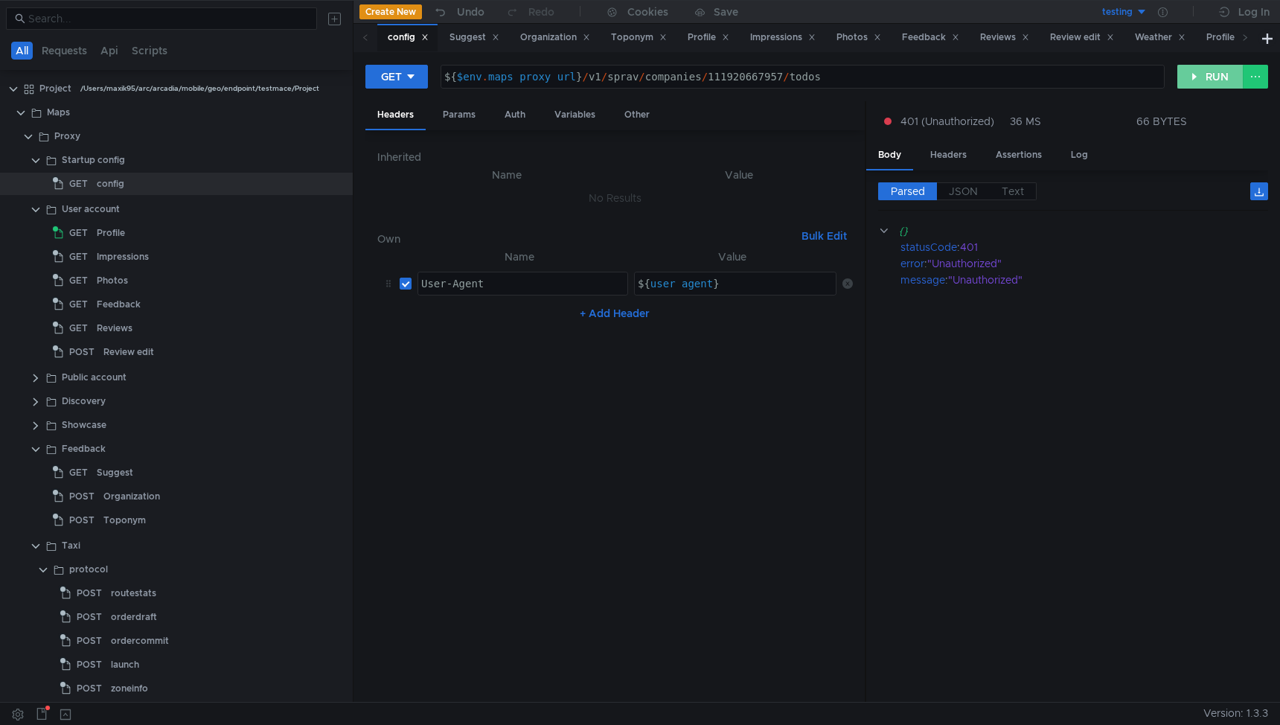
click at [1205, 77] on button "RUN" at bounding box center [1210, 77] width 66 height 24
click at [1206, 80] on button "RUN" at bounding box center [1210, 77] width 66 height 24
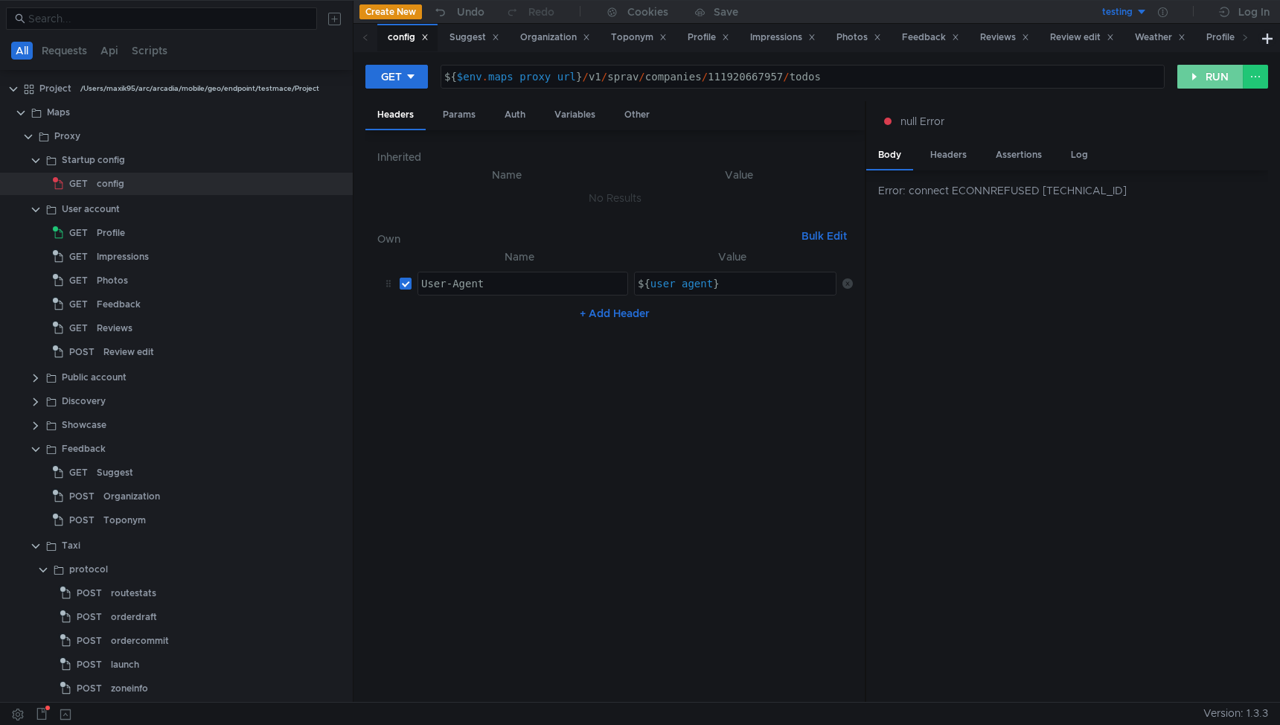
click at [1198, 74] on button "RUN" at bounding box center [1210, 77] width 66 height 24
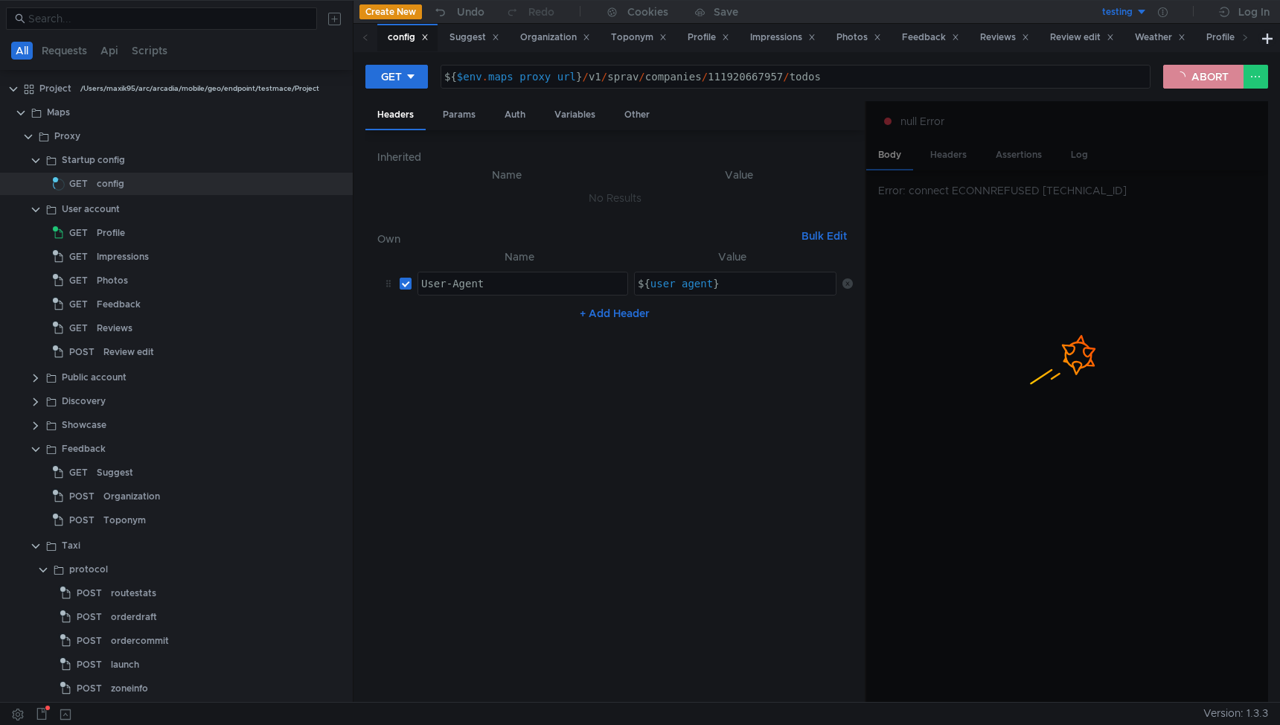
click at [1198, 74] on button "ABORT" at bounding box center [1203, 77] width 80 height 24
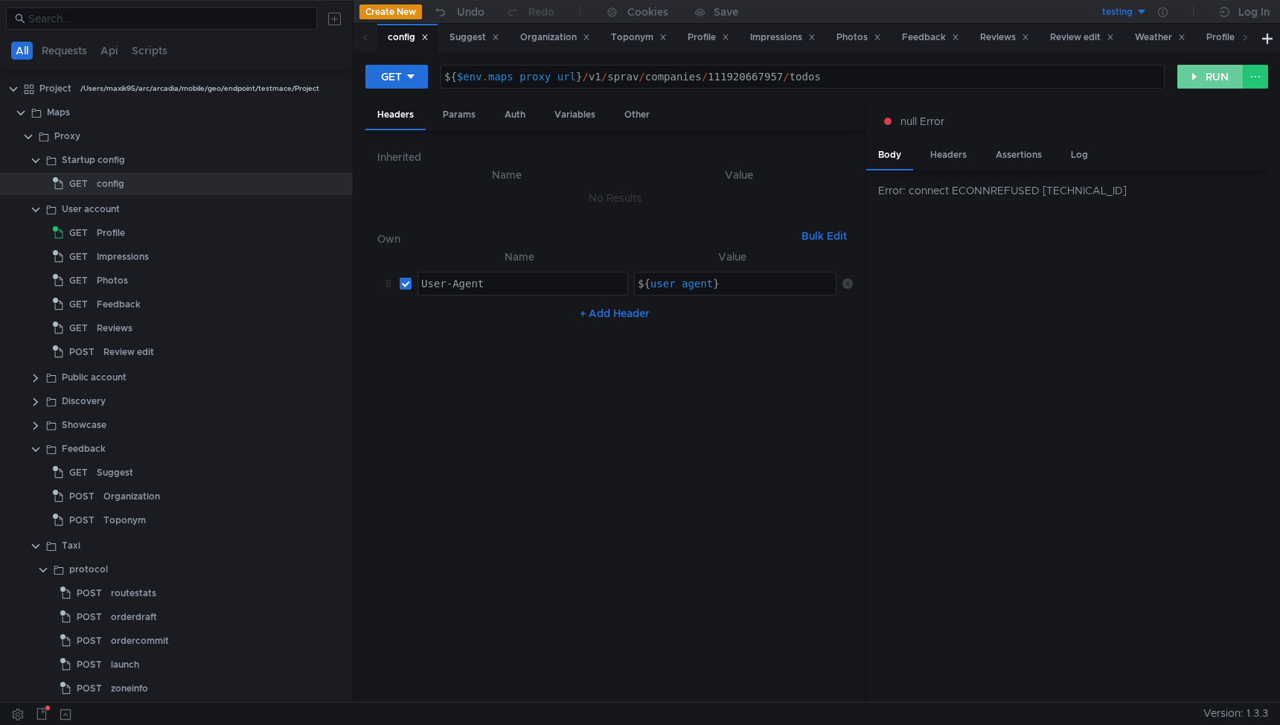
click at [1209, 75] on button "RUN" at bounding box center [1210, 77] width 66 height 24
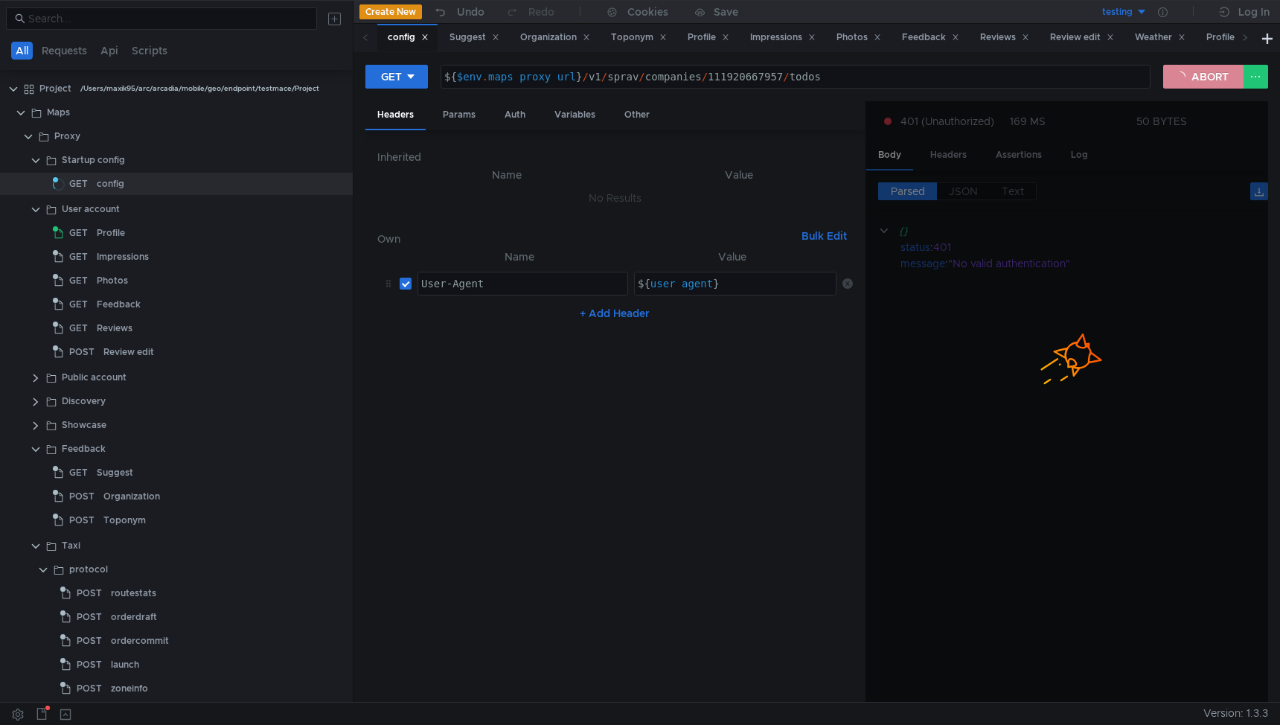
click at [1209, 75] on button "ABORT" at bounding box center [1203, 77] width 80 height 24
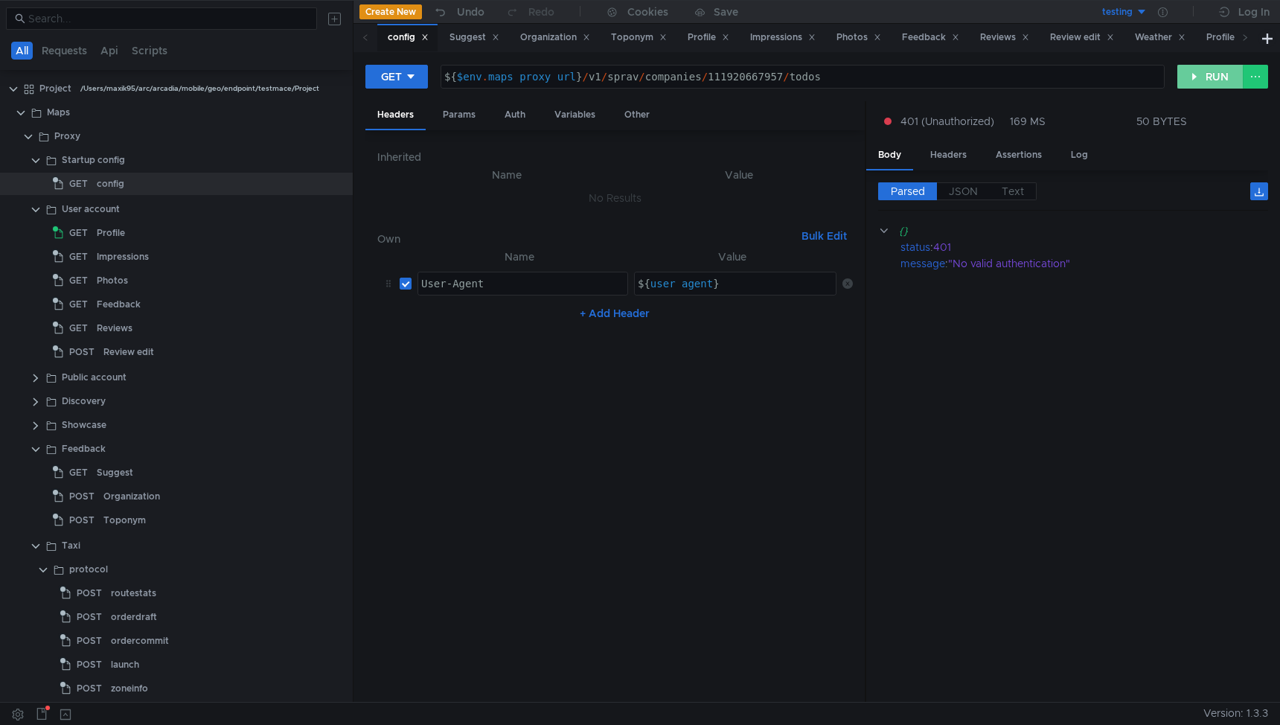
click at [1199, 74] on button "RUN" at bounding box center [1210, 77] width 66 height 24
click at [1204, 81] on button "RUN" at bounding box center [1210, 77] width 66 height 24
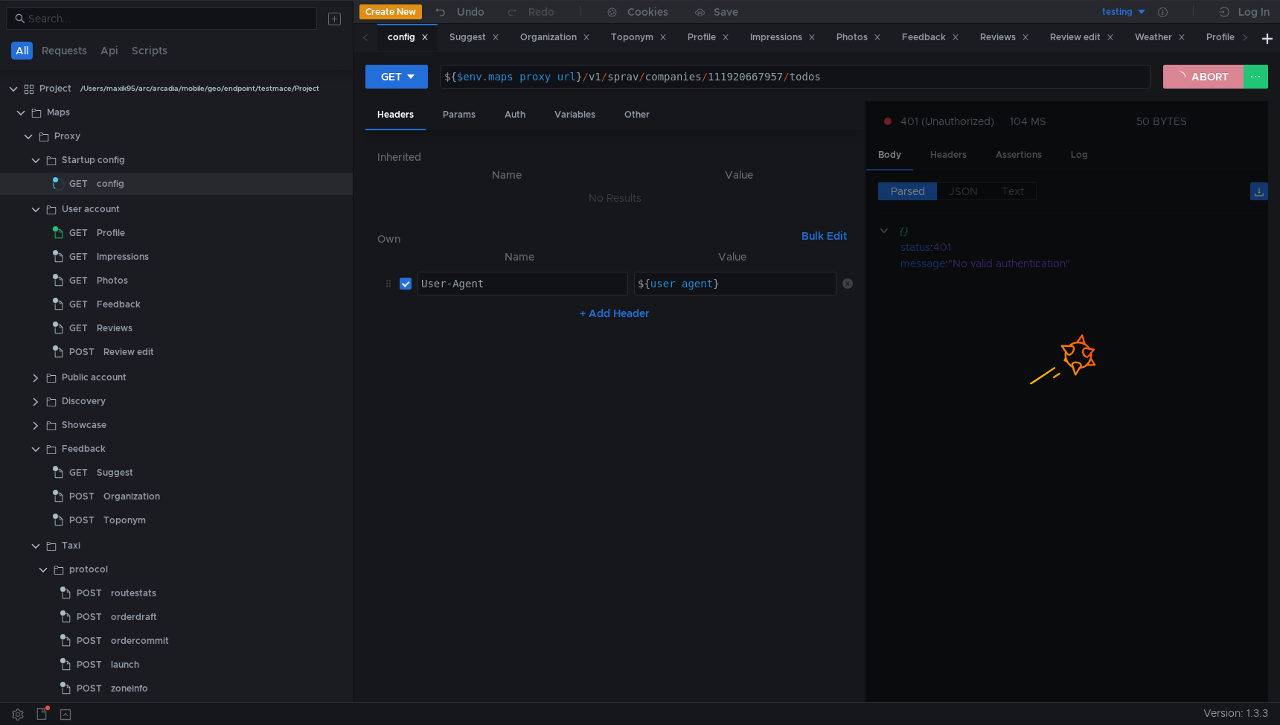
click at [1204, 81] on button "ABORT" at bounding box center [1203, 77] width 80 height 24
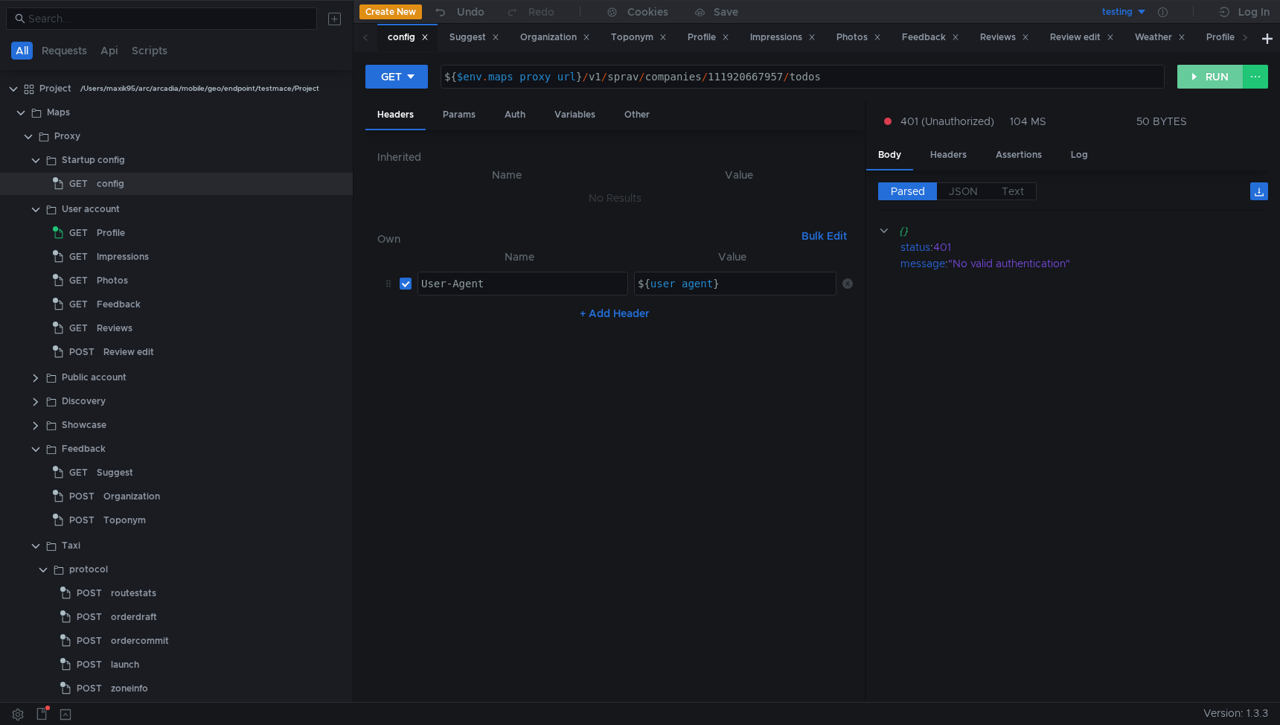
click at [1196, 80] on button "RUN" at bounding box center [1210, 77] width 66 height 24
click at [117, 236] on div "Profile" at bounding box center [111, 233] width 28 height 22
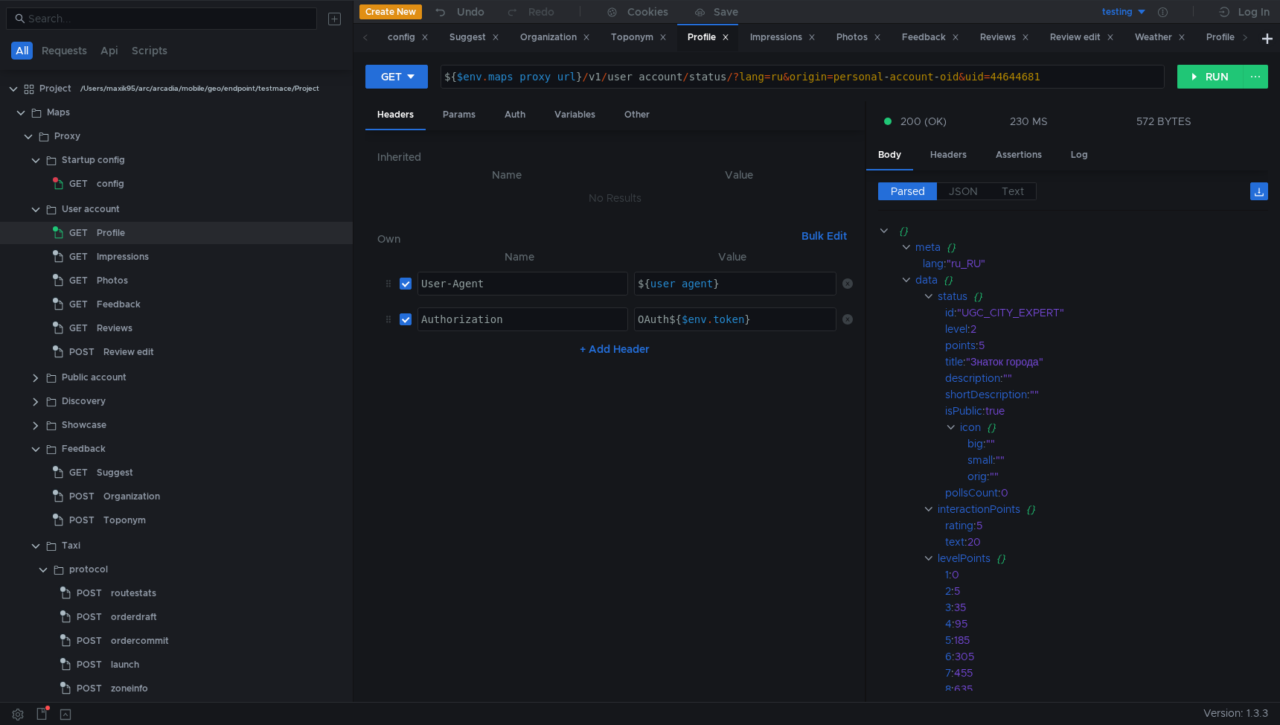
type textarea "Authorization"
click at [440, 319] on div "Authorization" at bounding box center [522, 331] width 209 height 36
click at [115, 185] on div "config" at bounding box center [111, 184] width 28 height 22
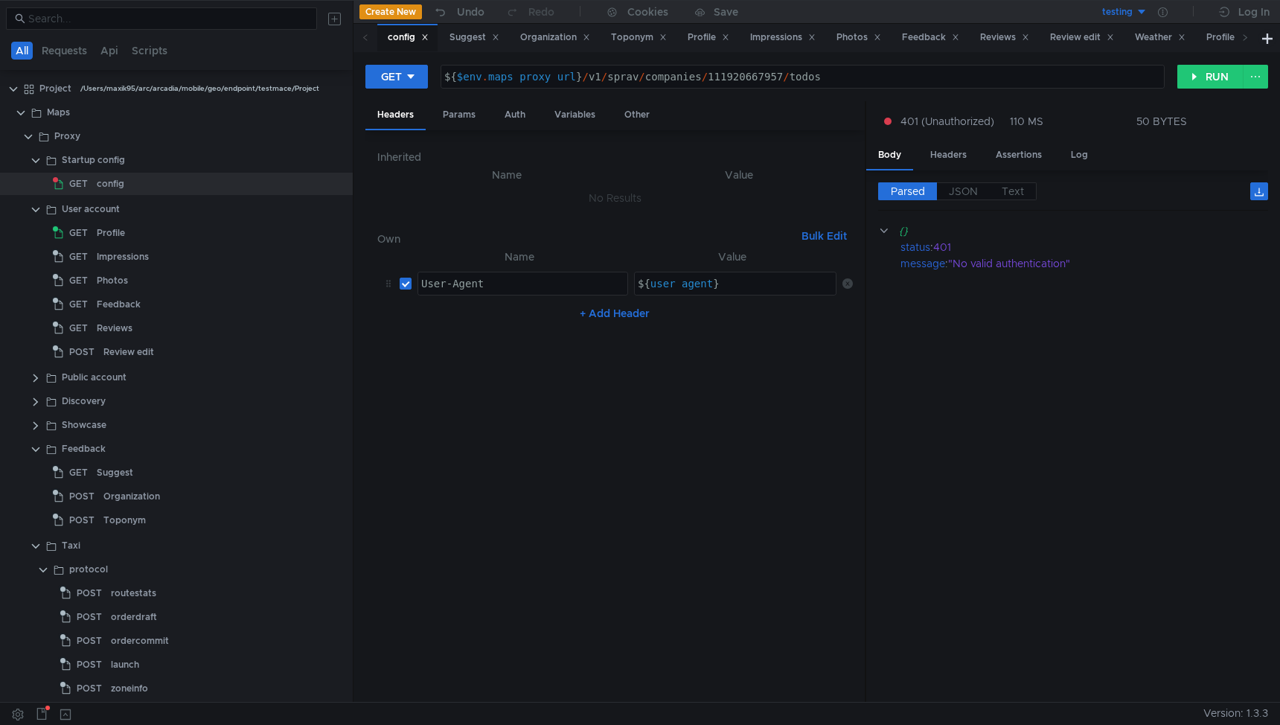
click at [615, 320] on button "+ Add Header" at bounding box center [615, 313] width 82 height 18
click at [472, 324] on div at bounding box center [522, 331] width 209 height 36
paste textarea "Authorization"
type textarea "Authorization"
click at [112, 231] on div "Profile" at bounding box center [111, 233] width 28 height 22
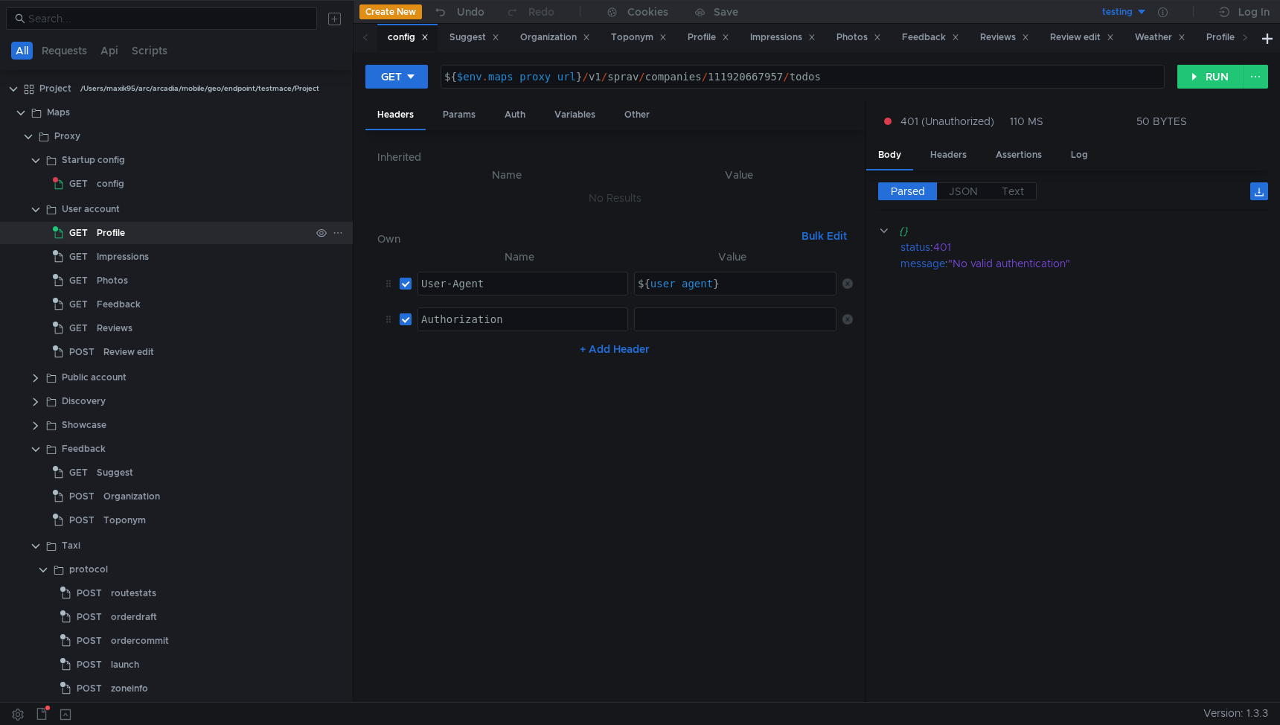
click at [112, 231] on div "Profile" at bounding box center [111, 233] width 28 height 22
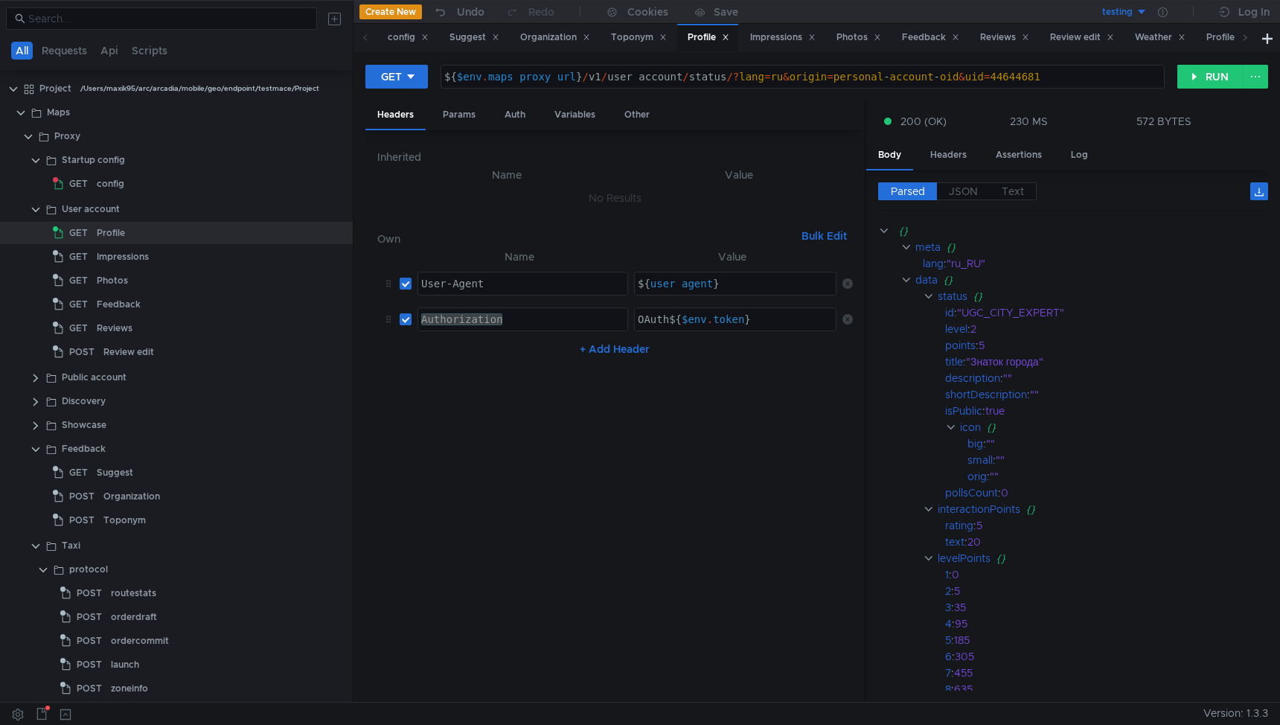
type textarea "OAuth ${$env.token}"
click at [648, 325] on div "OAuth ${ $env . token }" at bounding box center [736, 331] width 203 height 36
click at [124, 183] on div "config" at bounding box center [204, 184] width 214 height 22
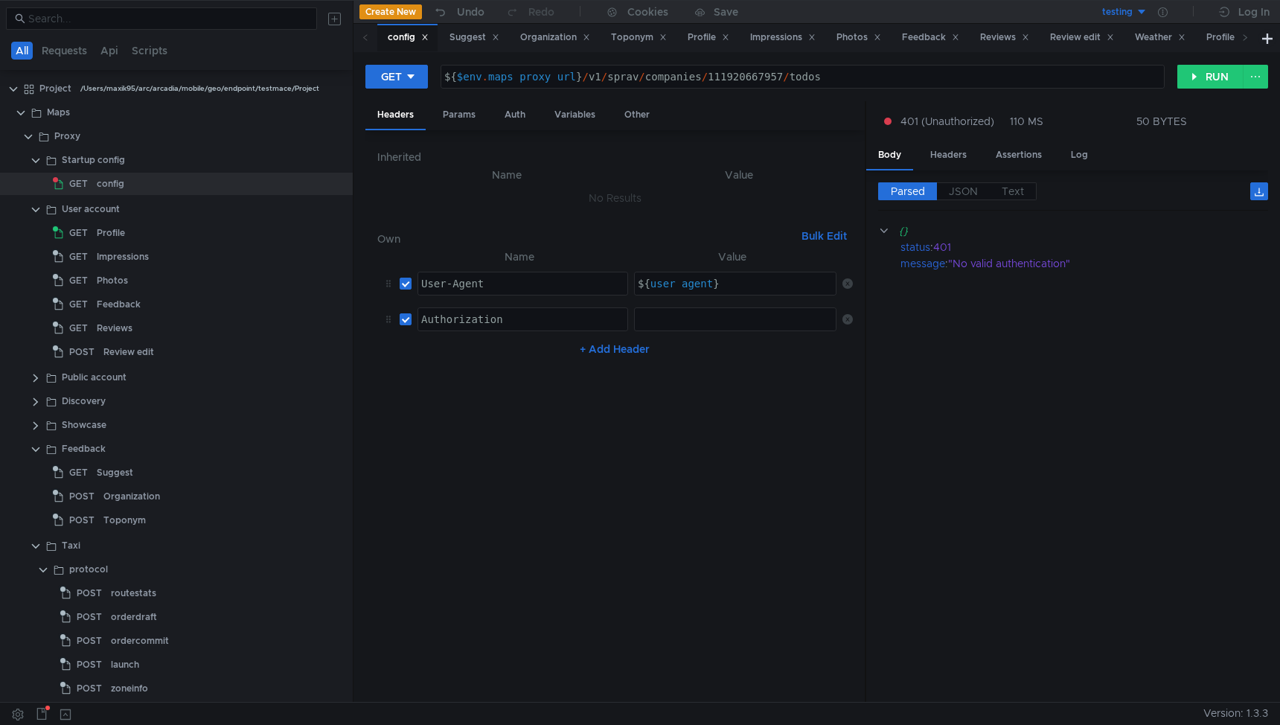
click at [680, 315] on div at bounding box center [736, 331] width 203 height 36
paste textarea "OAuth ${$env.token}"
type textarea "OAuth ${$env.token}"
click at [746, 387] on nz-table "Name Value User-Agent ההההההההההההההההההההההההההההההההההההההההההההההההההההההההה…" at bounding box center [615, 469] width 476 height 443
click at [1224, 73] on button "RUN" at bounding box center [1210, 77] width 66 height 24
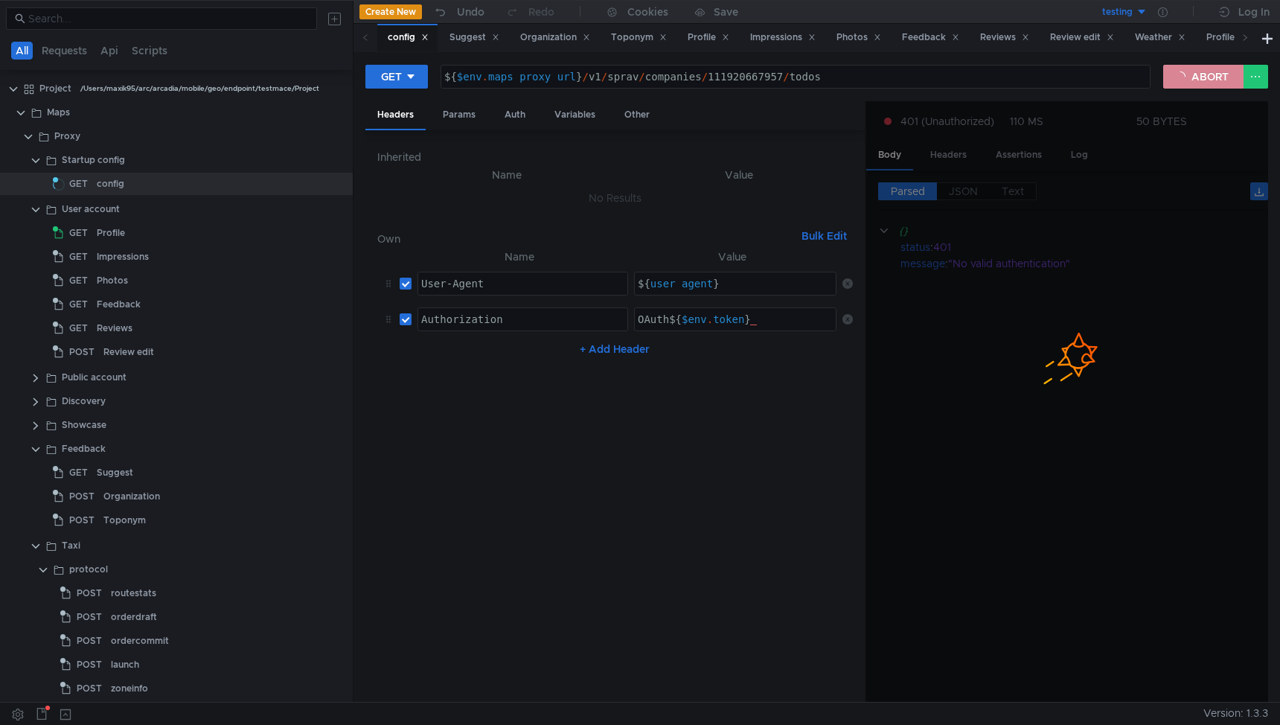
click at [1211, 77] on button "ABORT" at bounding box center [1203, 77] width 80 height 24
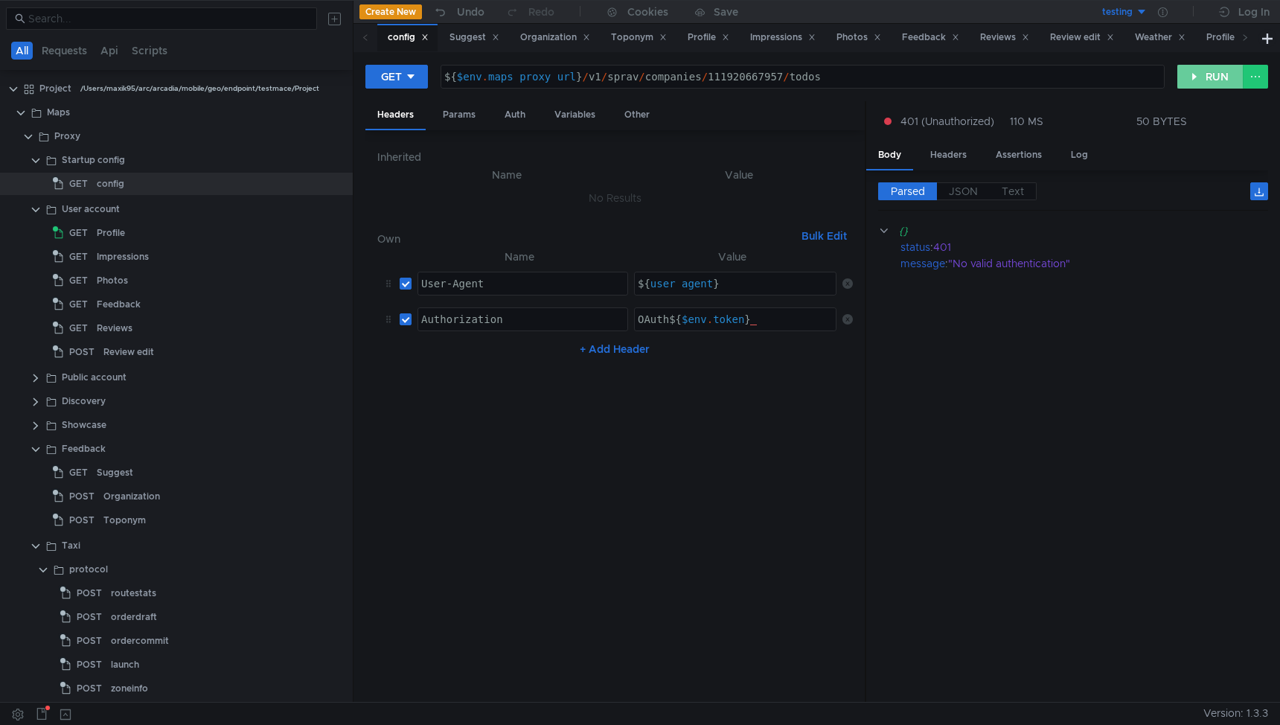
click at [1211, 77] on button "RUN" at bounding box center [1210, 77] width 66 height 24
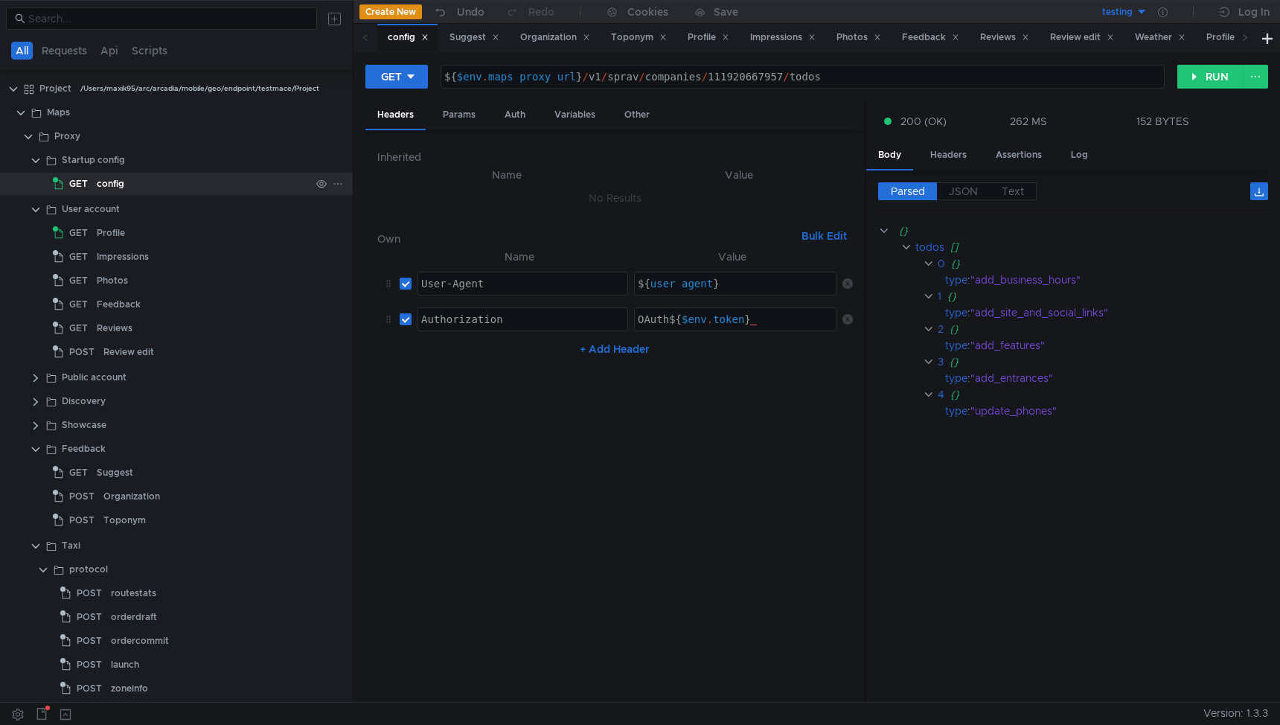
click at [112, 188] on div "config" at bounding box center [111, 184] width 28 height 22
click at [97, 185] on div "config" at bounding box center [111, 184] width 28 height 22
click at [1201, 80] on button "RUN" at bounding box center [1210, 77] width 66 height 24
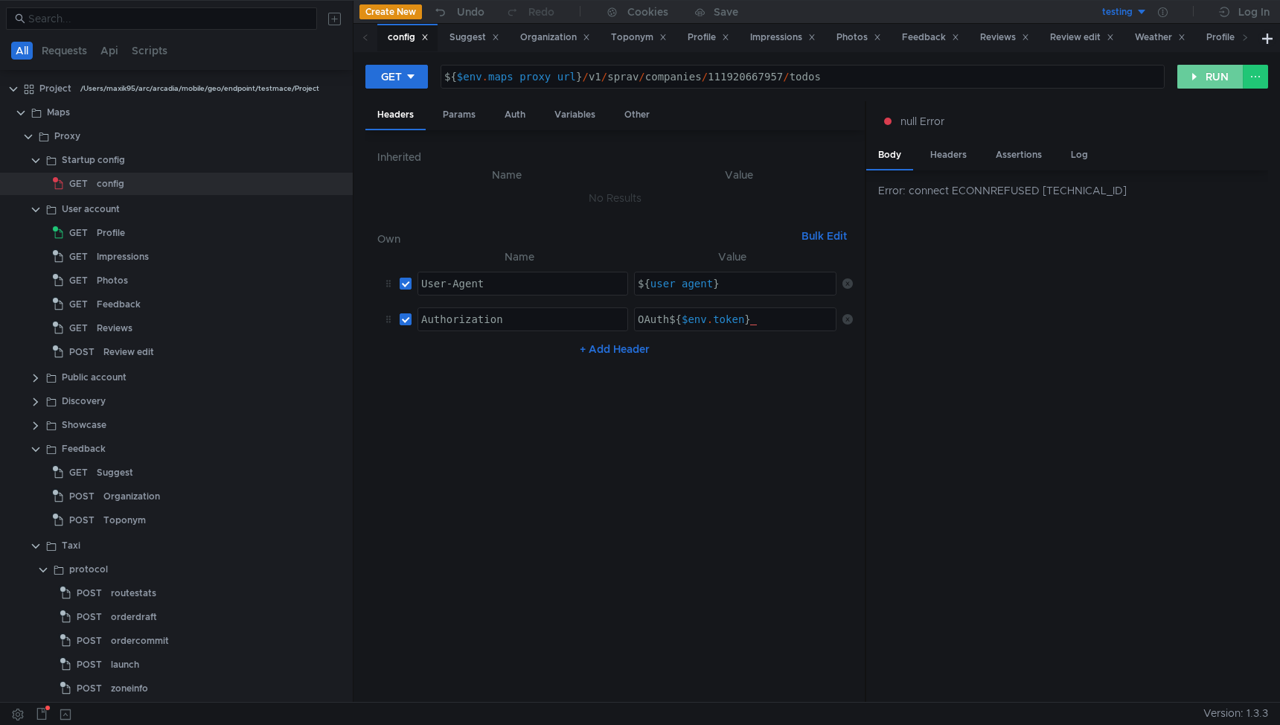
click at [1201, 80] on button "RUN" at bounding box center [1210, 77] width 66 height 24
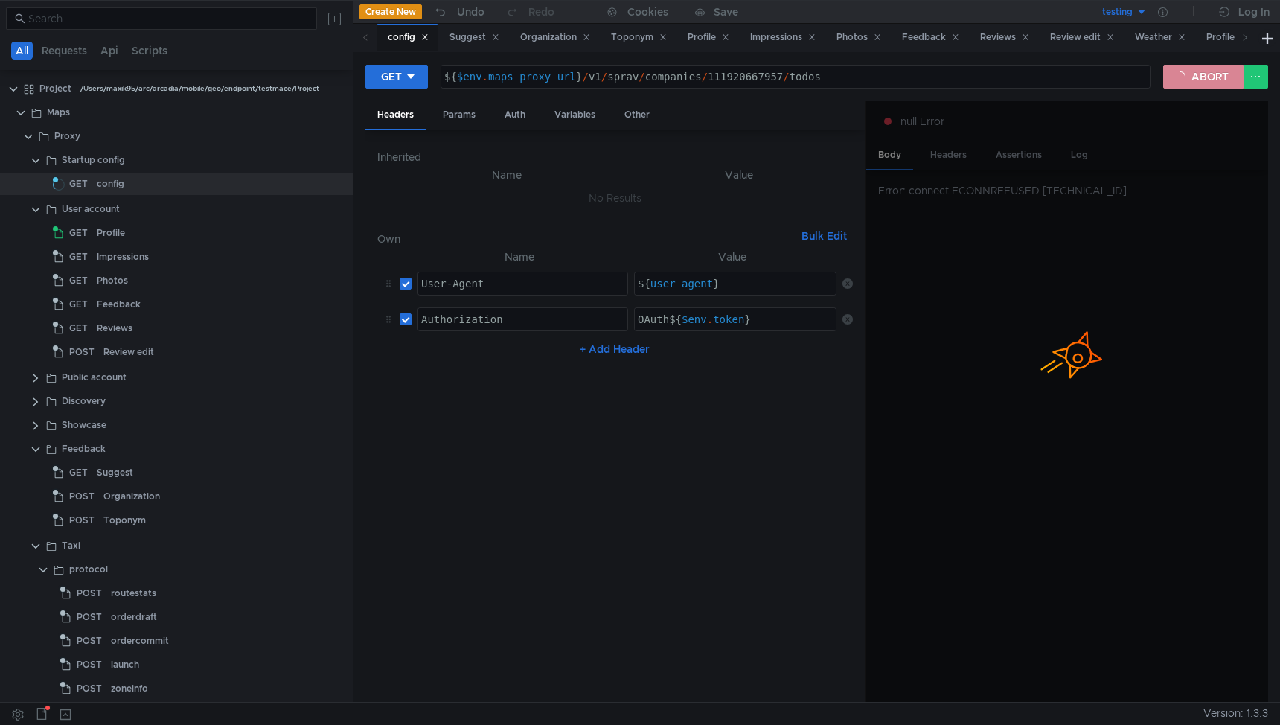
click at [1201, 80] on button "ABORT" at bounding box center [1203, 77] width 80 height 24
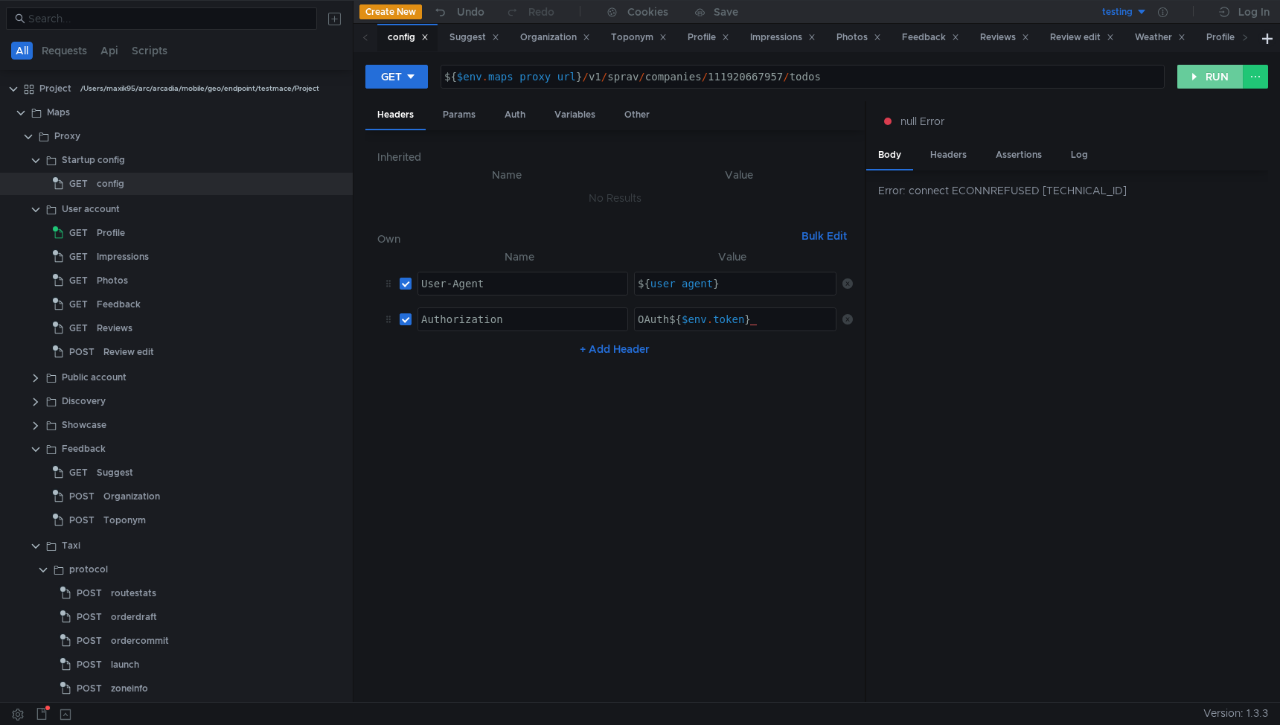
click at [1209, 78] on button "RUN" at bounding box center [1210, 77] width 66 height 24
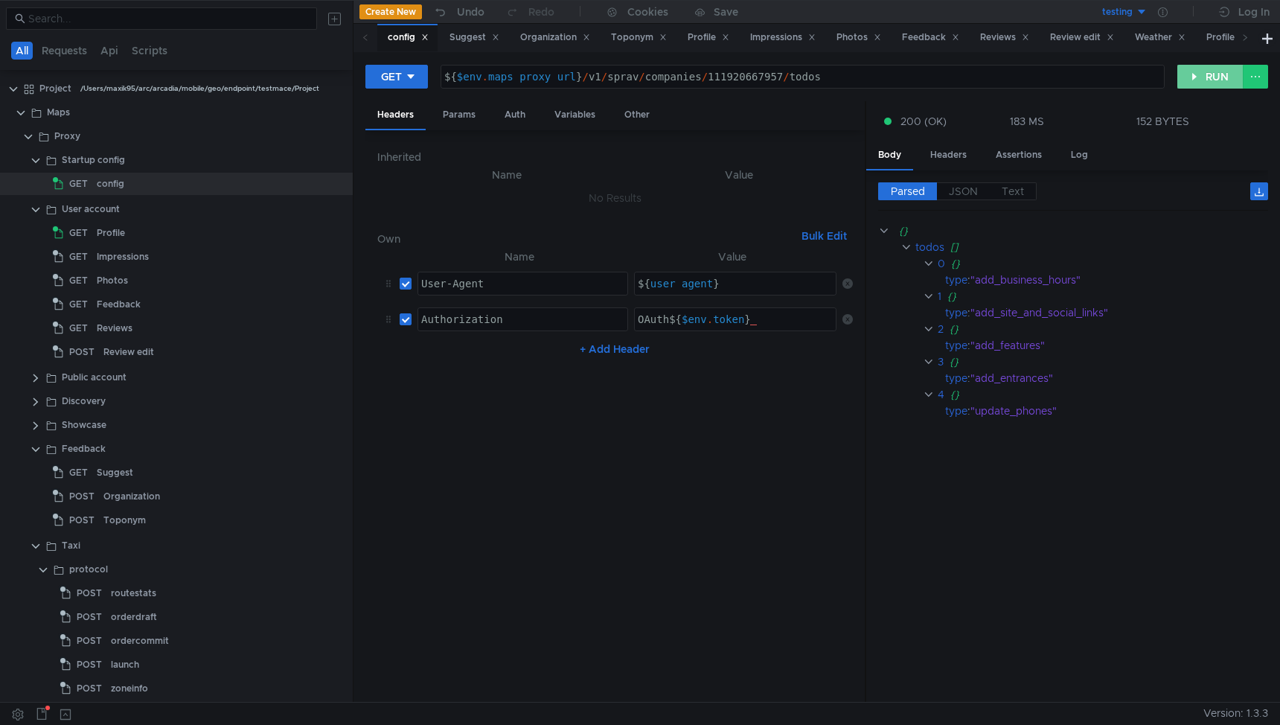
click at [1202, 80] on button "RUN" at bounding box center [1210, 77] width 66 height 24
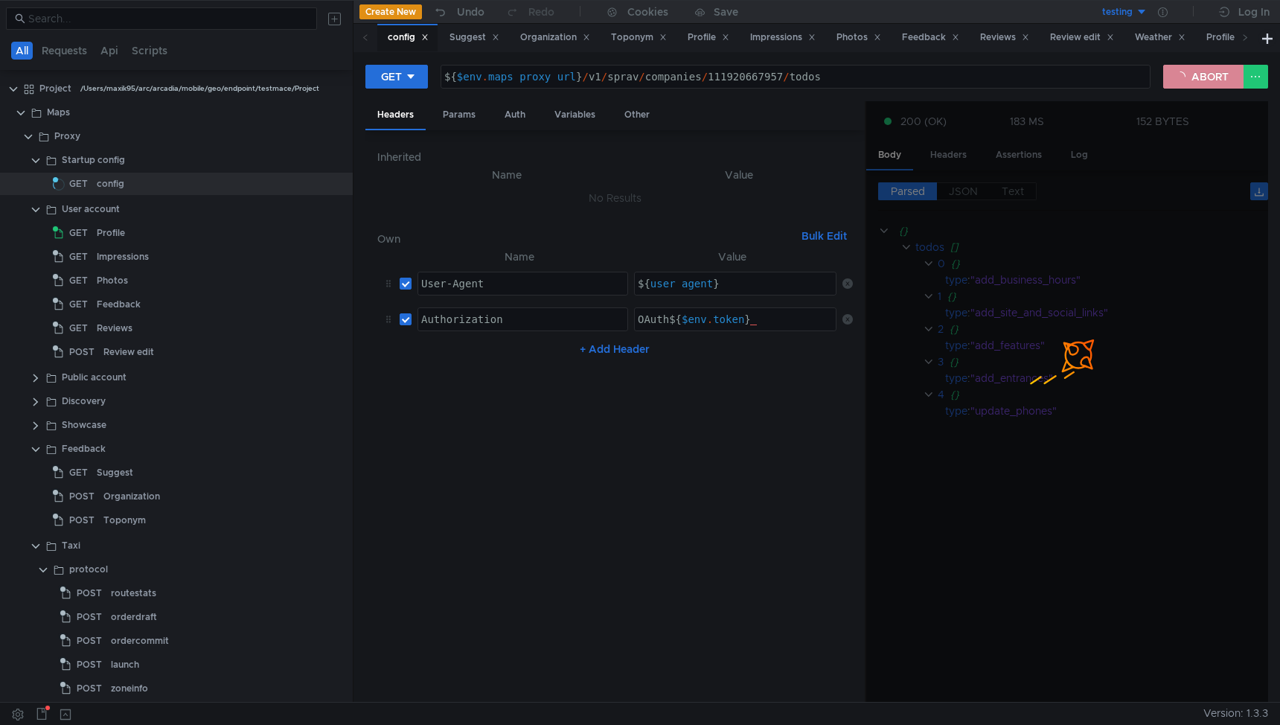
click at [1202, 80] on button "ABORT" at bounding box center [1203, 77] width 80 height 24
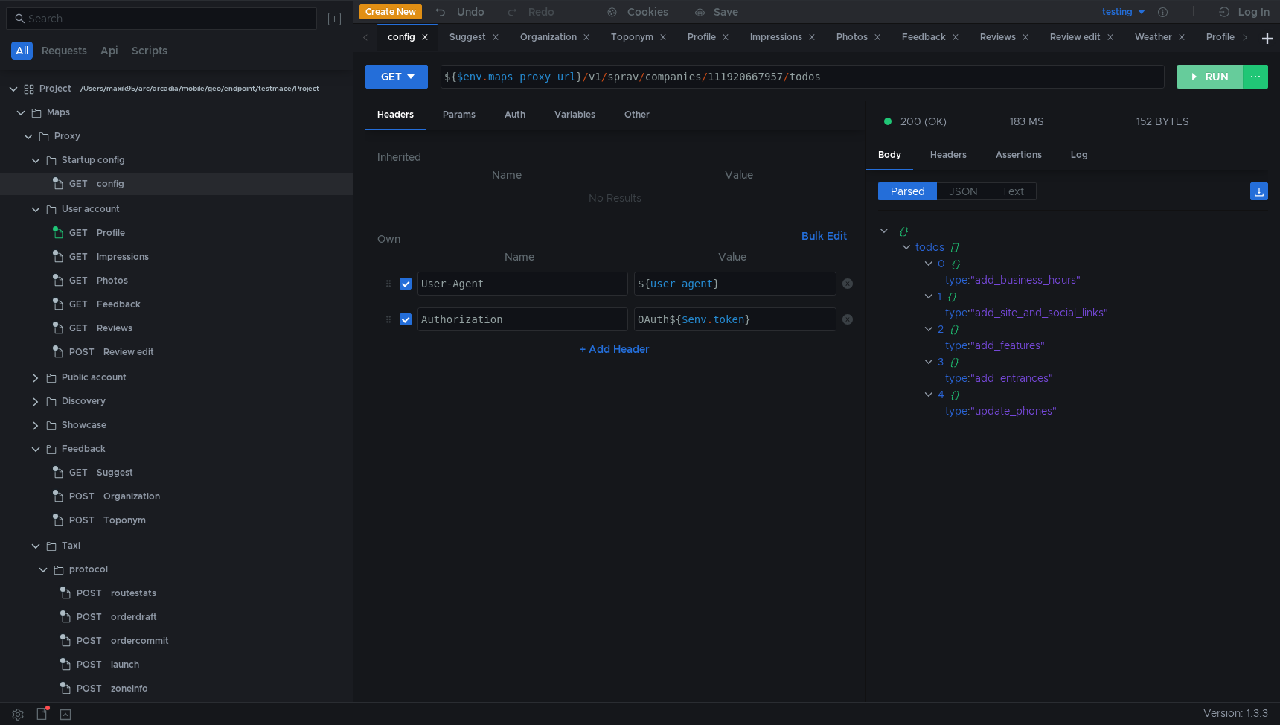
click at [1209, 79] on button "RUN" at bounding box center [1210, 77] width 66 height 24
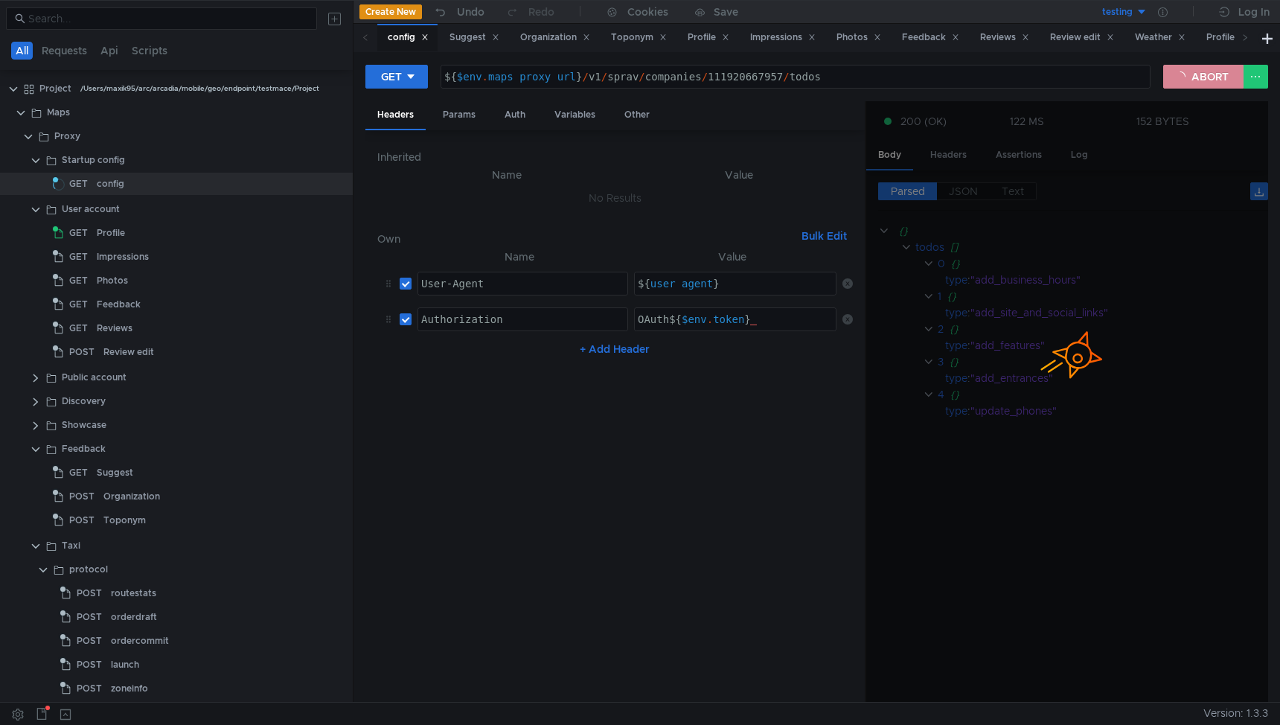
click at [1206, 78] on button "ABORT" at bounding box center [1203, 77] width 80 height 24
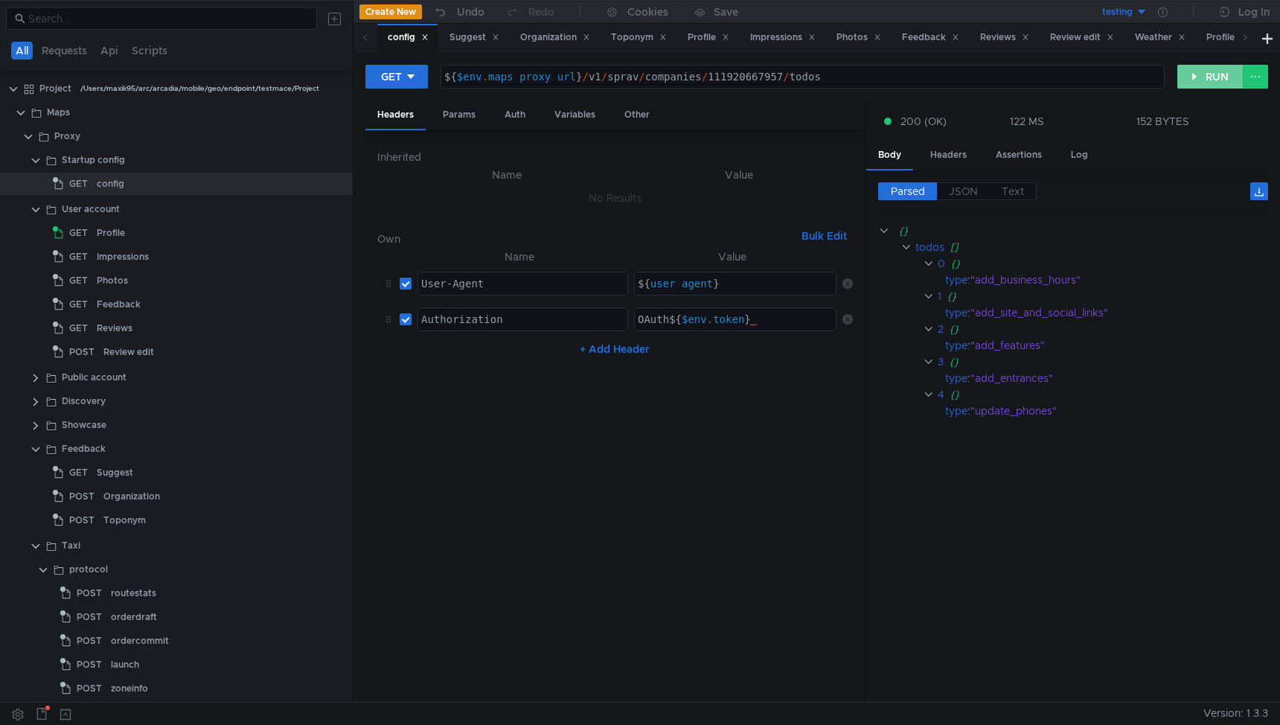
click at [1202, 78] on button "RUN" at bounding box center [1210, 77] width 66 height 24
click at [1216, 81] on button "RUN" at bounding box center [1210, 77] width 66 height 24
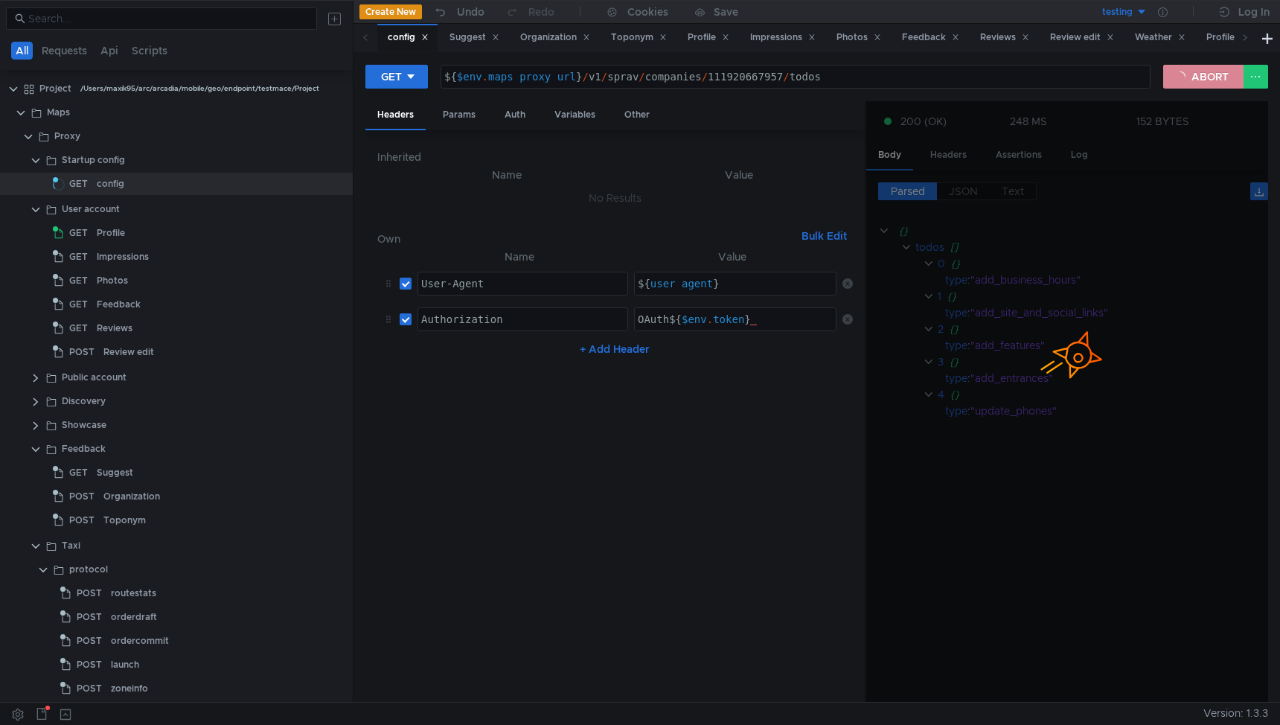
click at [1174, 75] on button "ABORT" at bounding box center [1203, 77] width 80 height 24
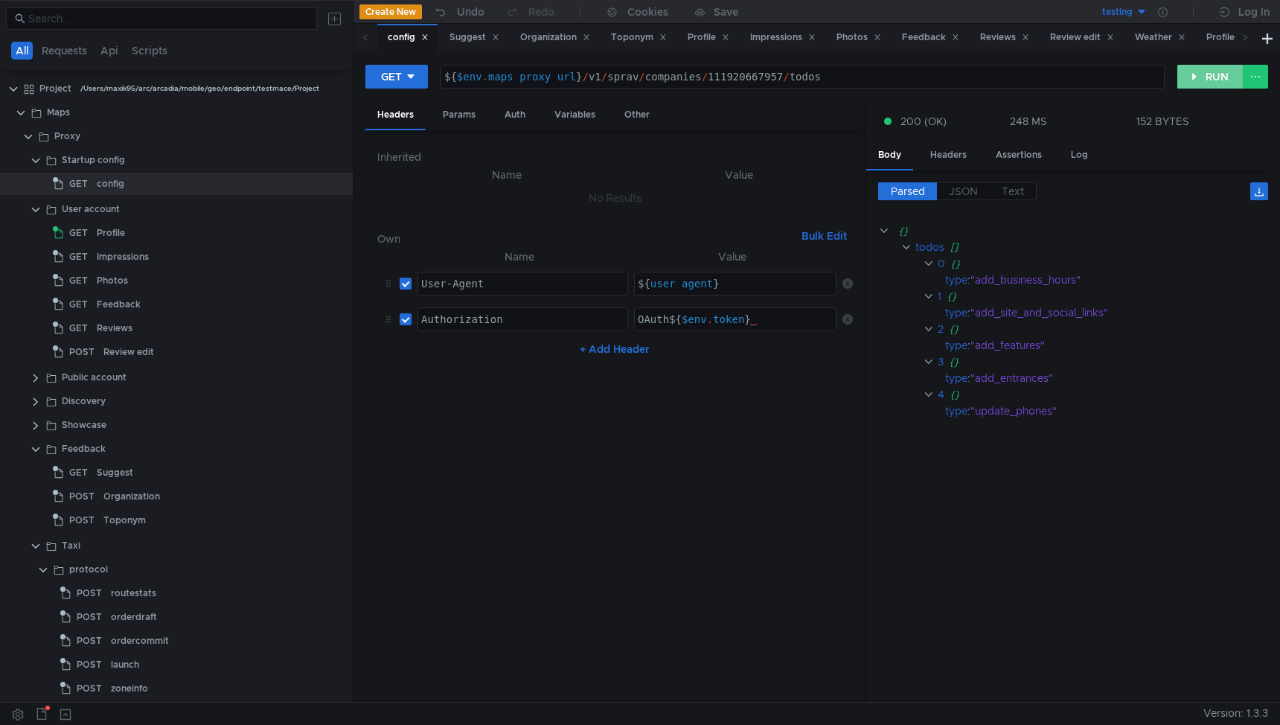
click at [1193, 74] on button "RUN" at bounding box center [1210, 77] width 66 height 24
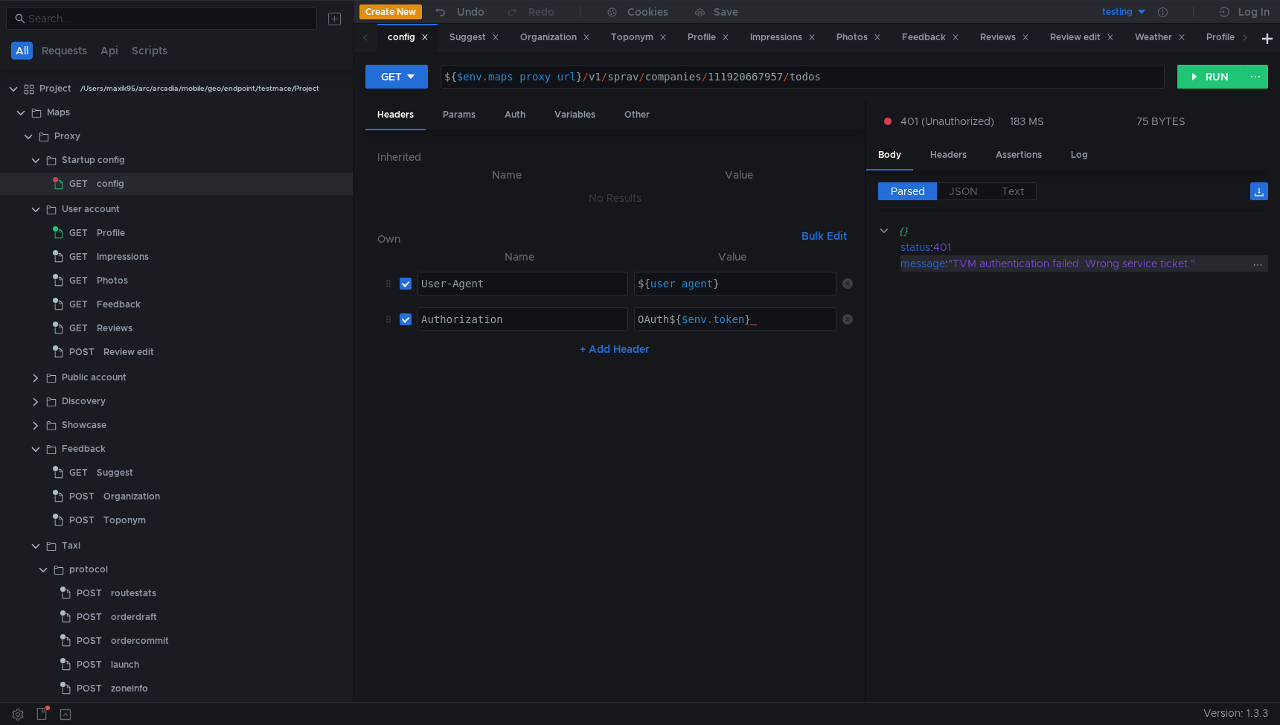
click at [956, 261] on div ""TVM authentication failed. Wrong service ticket."" at bounding box center [1098, 263] width 301 height 16
drag, startPoint x: 956, startPoint y: 263, endPoint x: 1186, endPoint y: 263, distance: 230.7
click at [1186, 263] on div ""TVM authentication failed. Wrong service ticket."" at bounding box center [1098, 263] width 301 height 16
click at [924, 237] on div "{}" at bounding box center [1073, 231] width 348 height 16
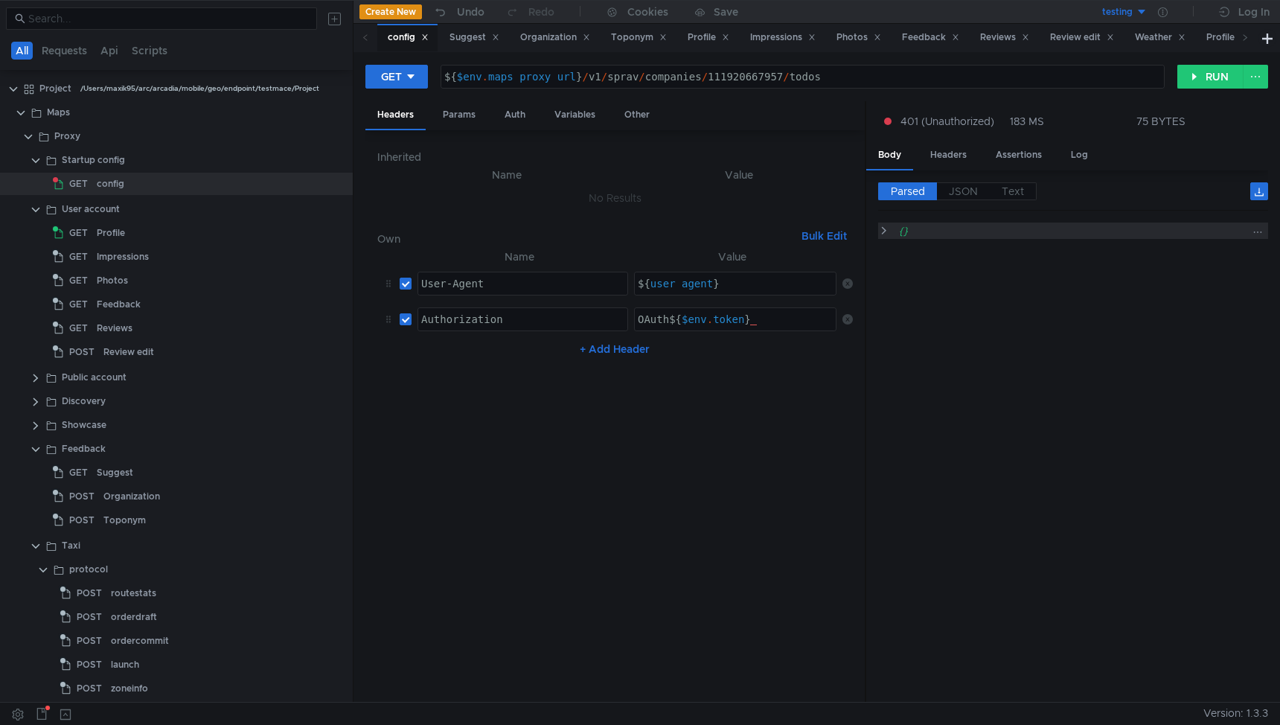
click at [886, 234] on clr-icon at bounding box center [883, 231] width 11 height 12
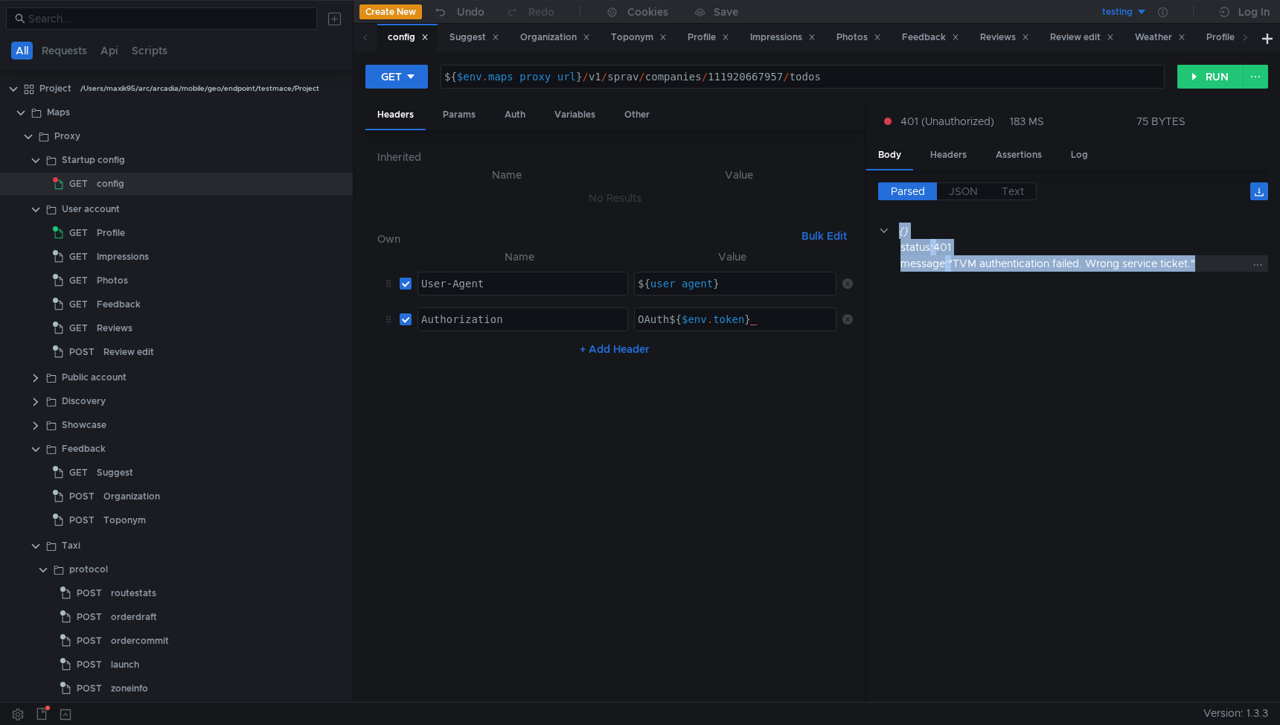
drag, startPoint x: 898, startPoint y: 234, endPoint x: 1210, endPoint y: 263, distance: 313.2
click at [1210, 263] on div "{} status : 401 message : "TVM authentication failed. Wrong service ticket."" at bounding box center [1073, 247] width 390 height 49
click at [1022, 272] on div ""TVM authentication failed. Wrong service ticket."" at bounding box center [1098, 263] width 301 height 16
click at [987, 264] on div ""TVM authentication failed. Wrong service ticket."" at bounding box center [1098, 263] width 301 height 16
drag, startPoint x: 955, startPoint y: 263, endPoint x: 1082, endPoint y: 264, distance: 127.3
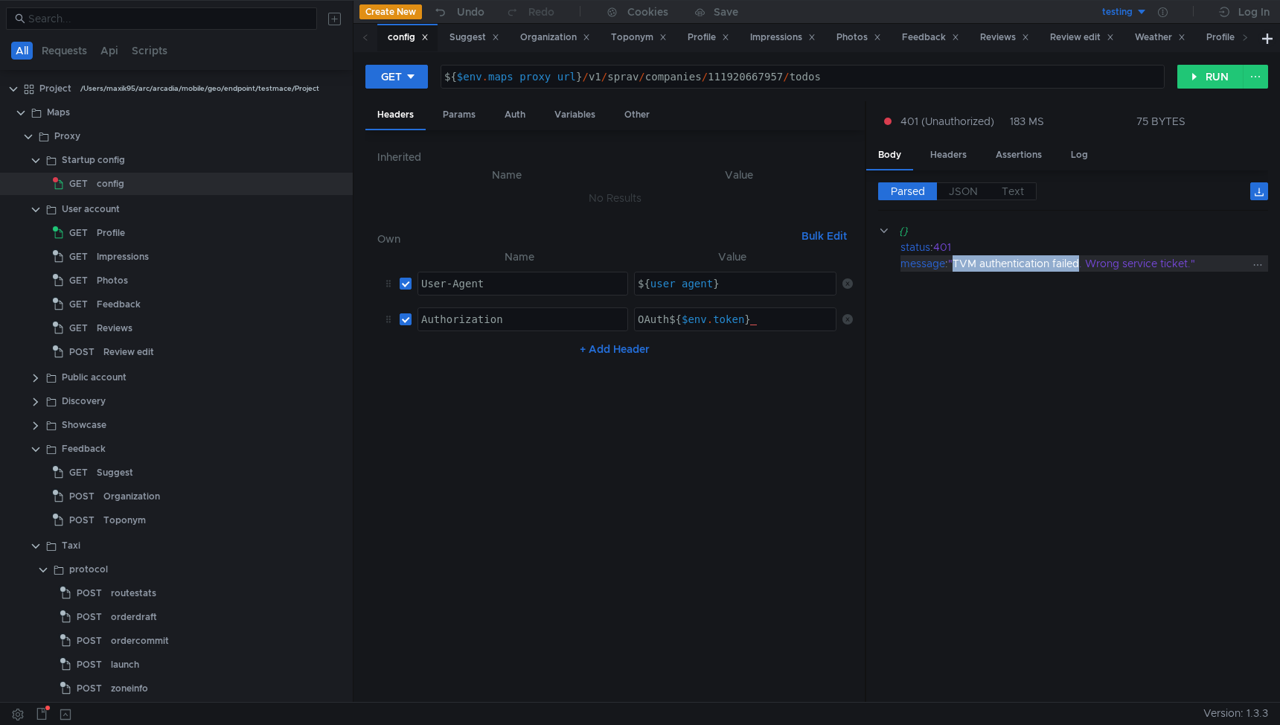
click at [1082, 264] on div ""TVM authentication failed. Wrong service ticket."" at bounding box center [1098, 263] width 301 height 16
click at [1195, 261] on div ""TVM authentication failed. Wrong service ticket."" at bounding box center [1098, 263] width 301 height 16
copy div "TVM authentication failed. Wrong service ticket."
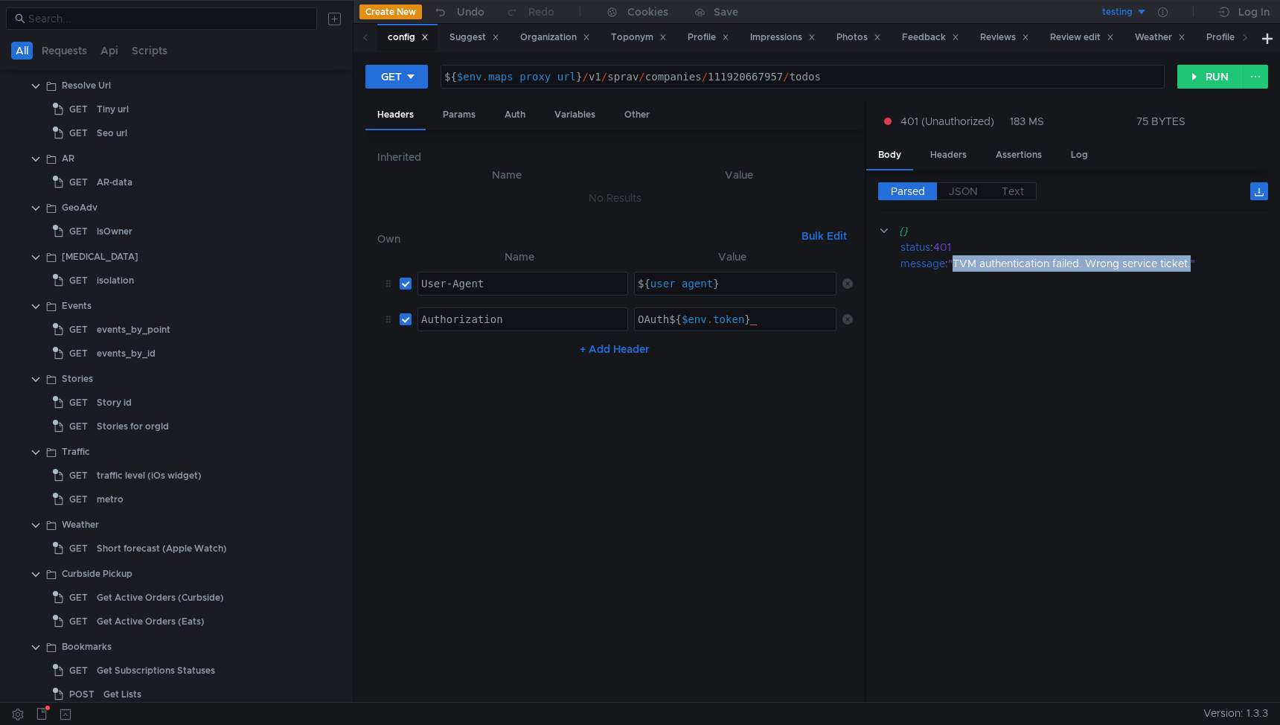
scroll to position [1137, 0]
click at [38, 307] on clr-icon at bounding box center [36, 301] width 12 height 12
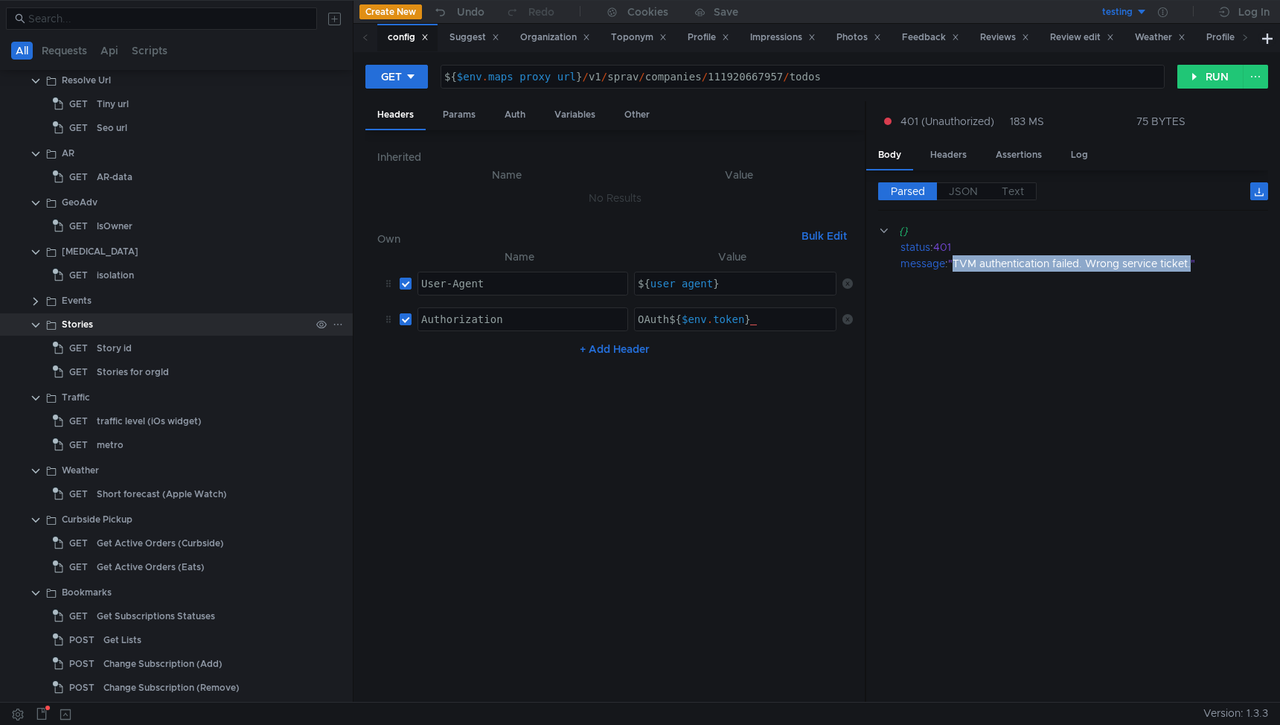
click at [36, 323] on clr-icon at bounding box center [36, 325] width 12 height 12
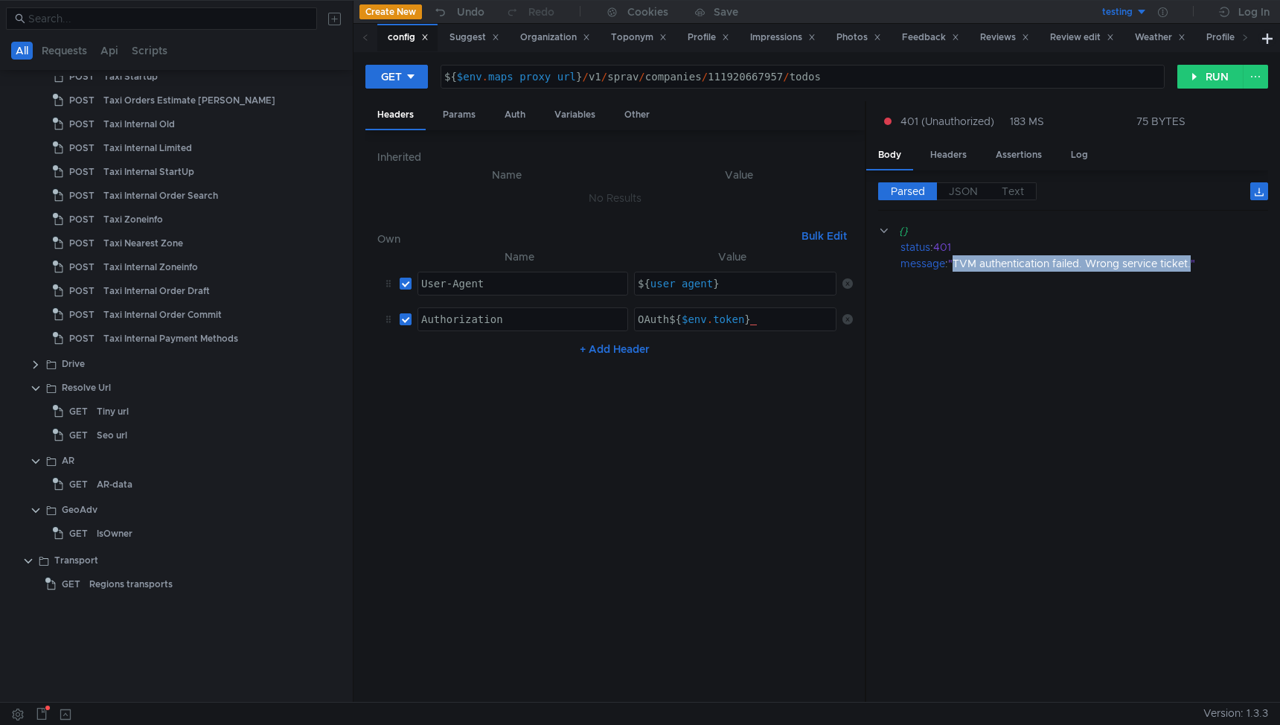
scroll to position [231, 0]
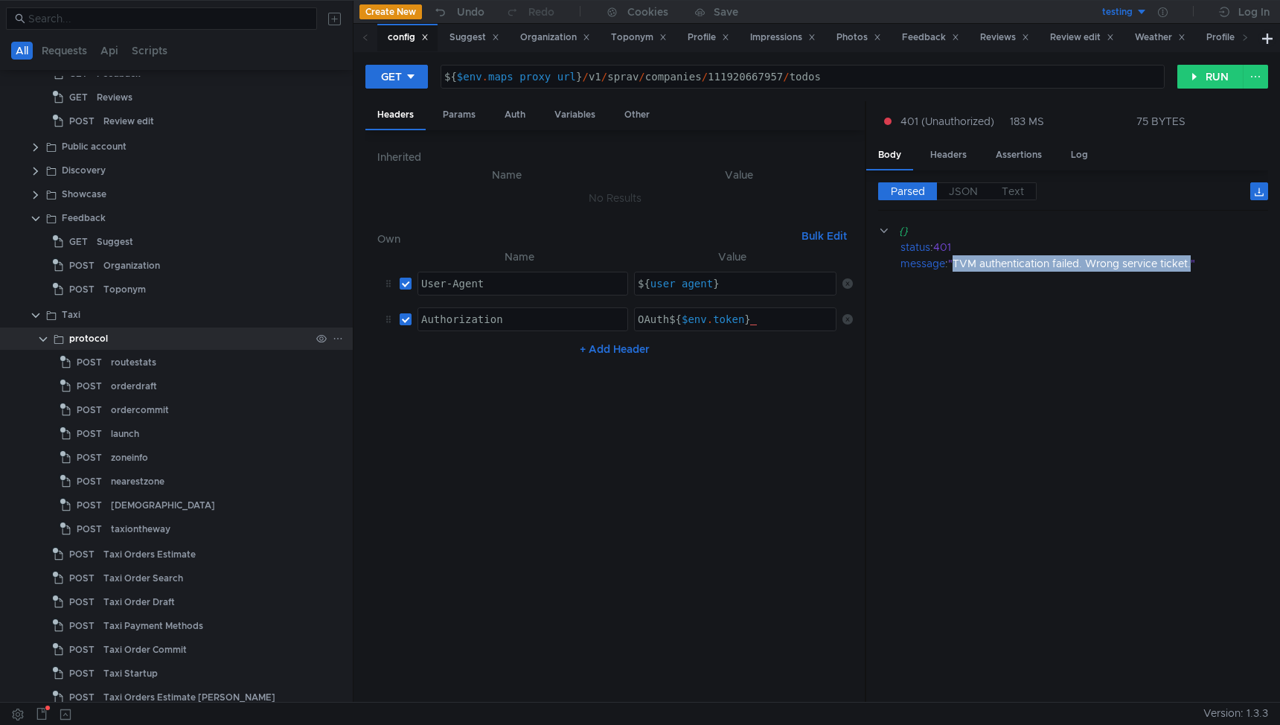
click at [42, 334] on clr-icon at bounding box center [43, 339] width 12 height 12
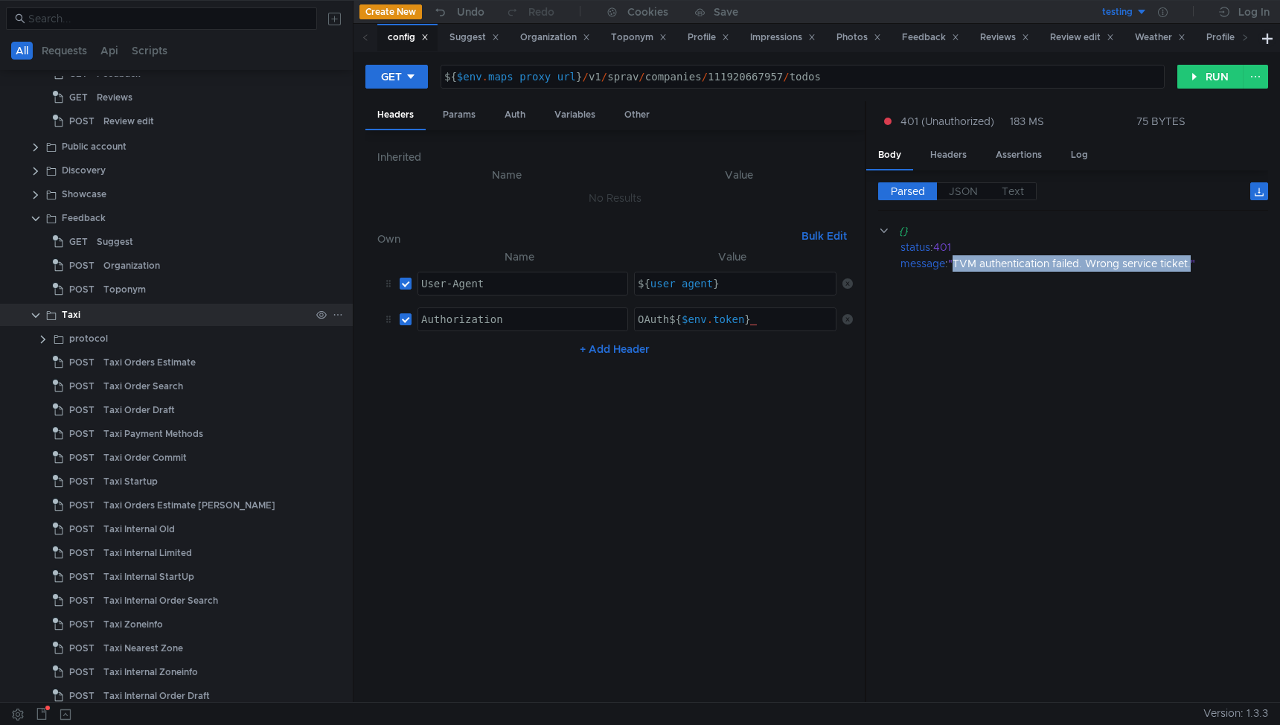
click at [39, 320] on clr-icon at bounding box center [36, 316] width 12 height 12
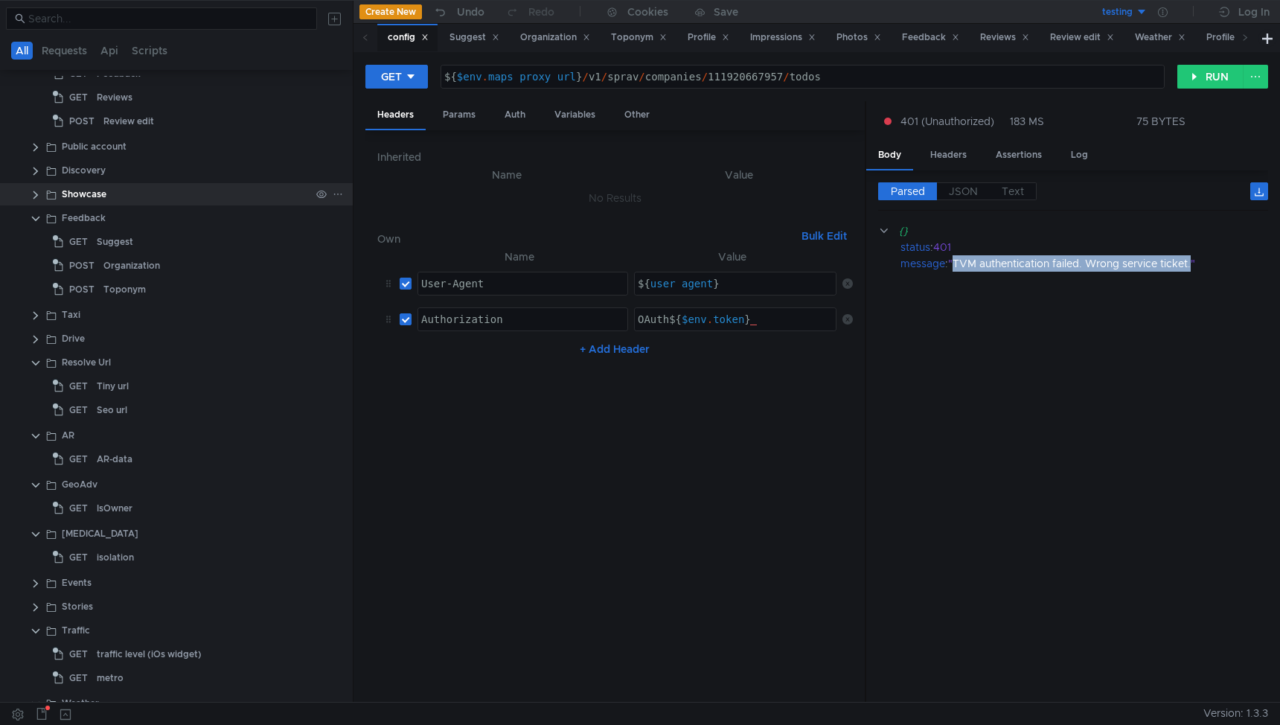
click at [36, 190] on clr-icon at bounding box center [36, 195] width 12 height 12
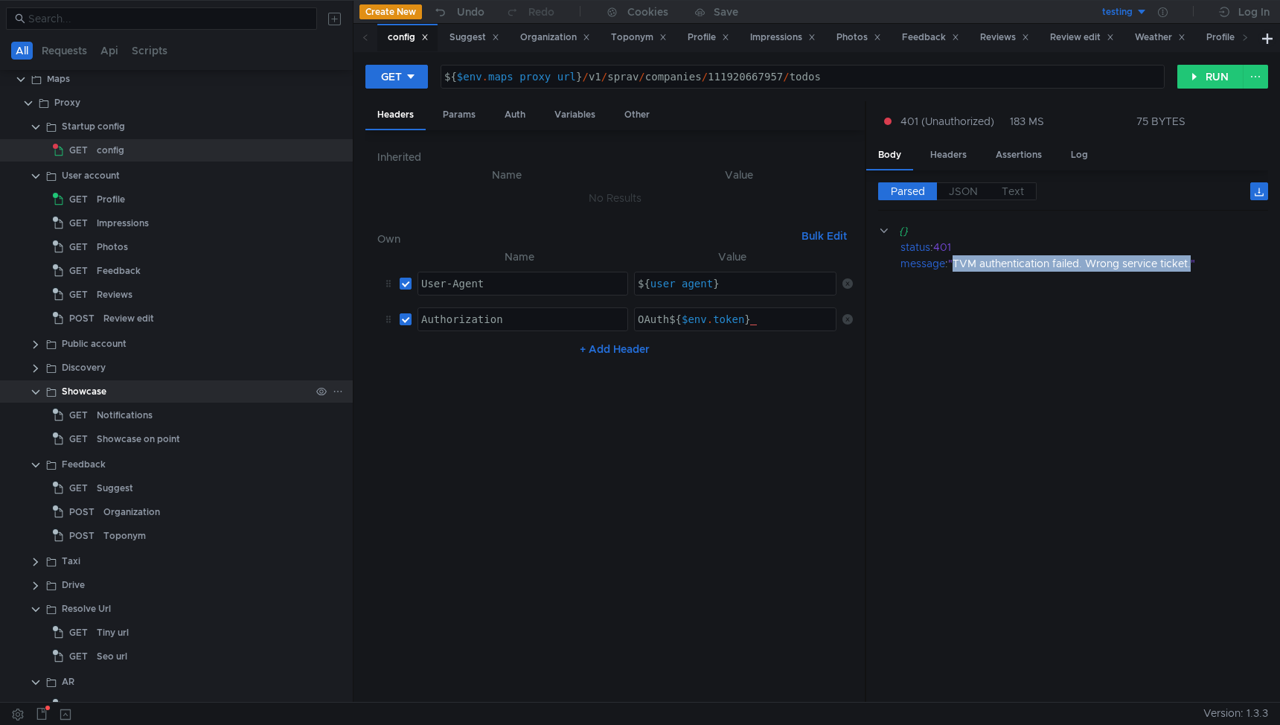
scroll to position [36, 0]
click at [93, 293] on app-tree-icon "GET" at bounding box center [75, 292] width 44 height 22
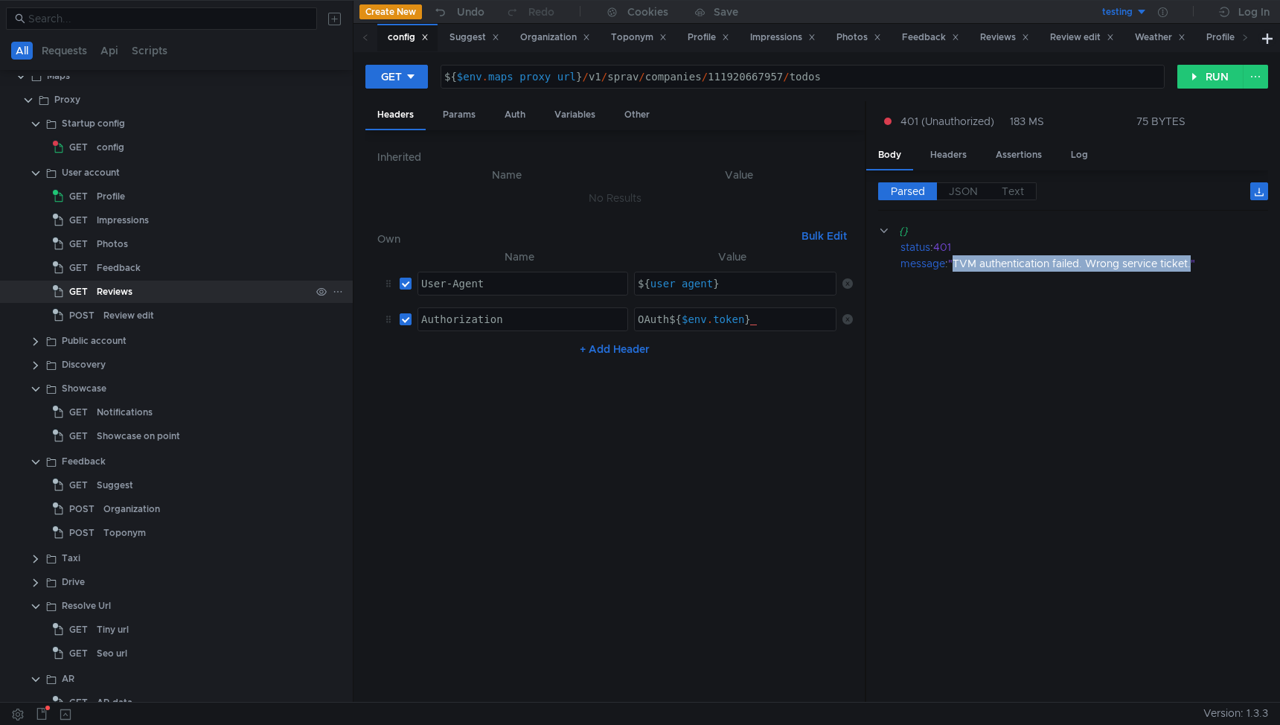
click at [93, 293] on app-tree-icon "GET" at bounding box center [75, 292] width 44 height 22
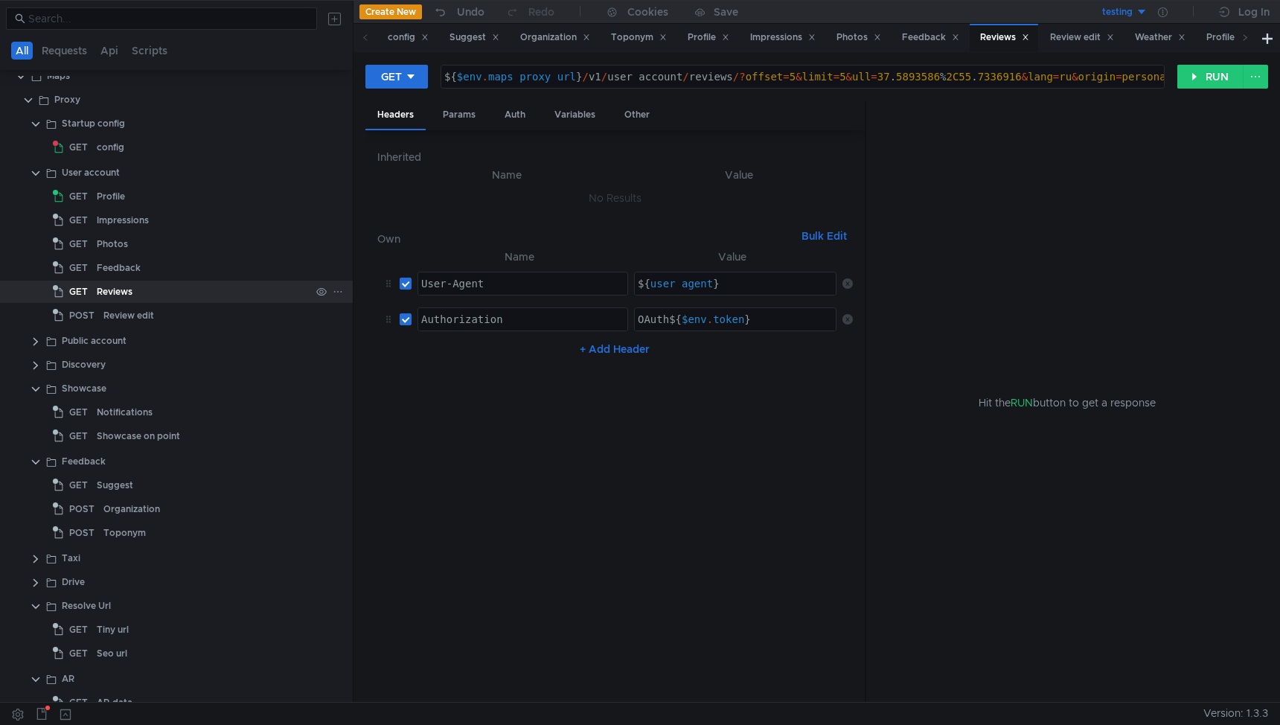
click at [93, 293] on app-tree-icon "GET" at bounding box center [75, 292] width 44 height 22
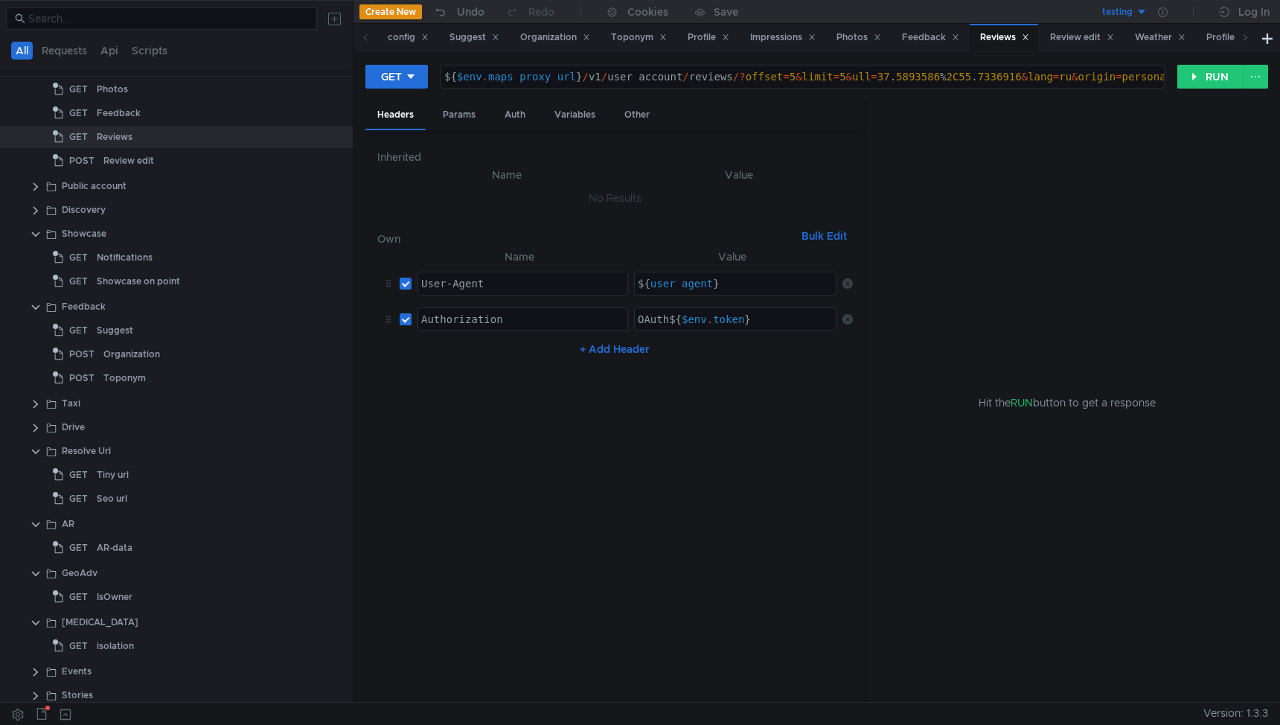
scroll to position [192, 0]
click at [34, 450] on clr-icon at bounding box center [36, 451] width 12 height 12
click at [33, 475] on clr-icon at bounding box center [36, 475] width 12 height 12
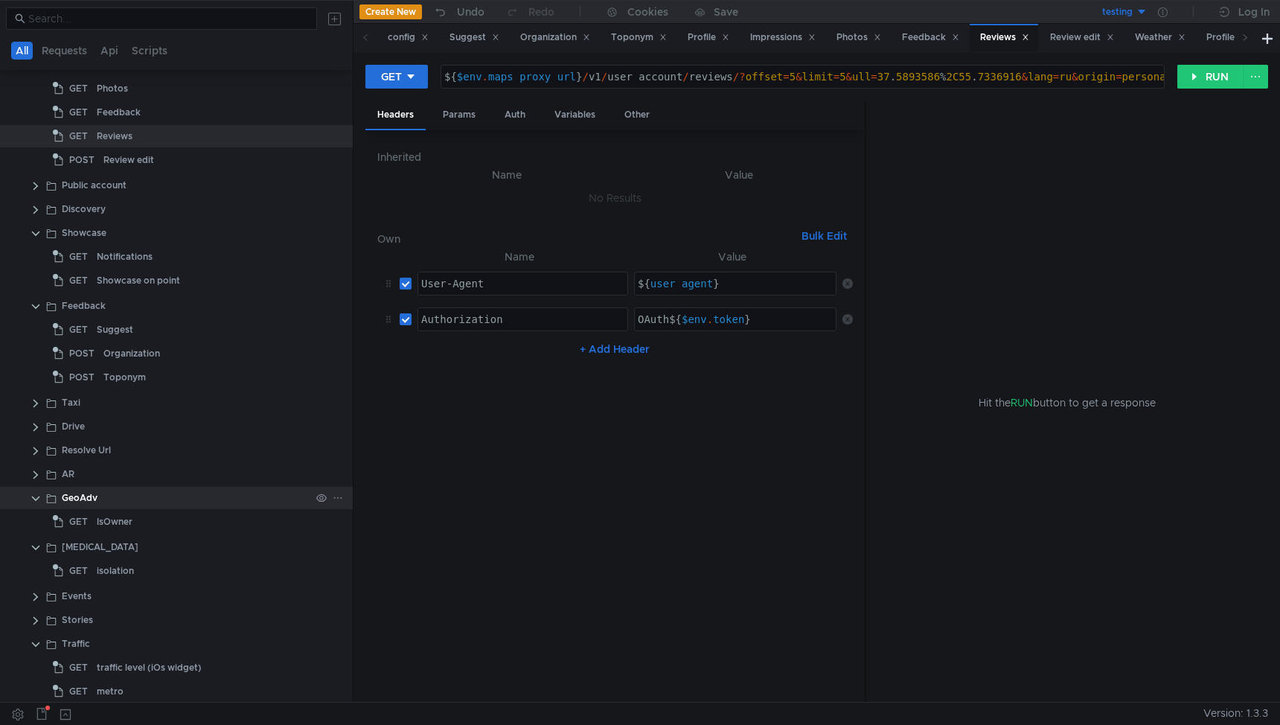
click at [38, 495] on clr-icon at bounding box center [36, 499] width 12 height 12
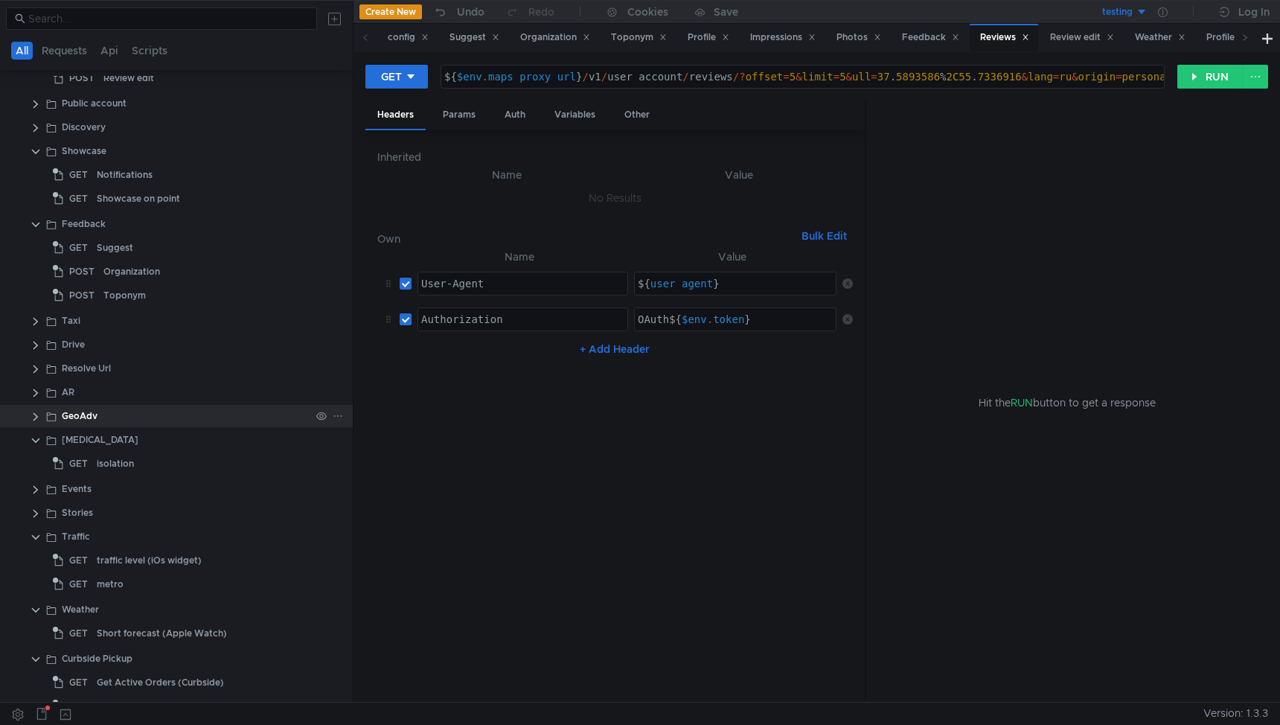
scroll to position [349, 0]
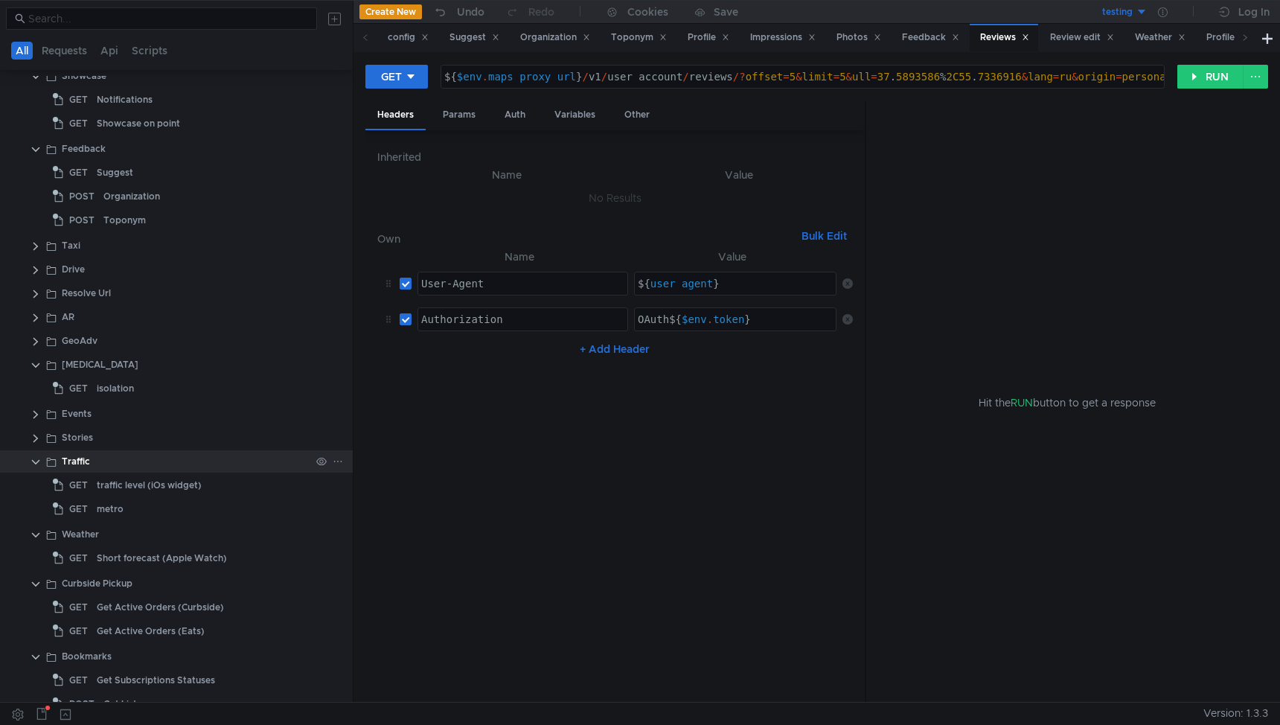
click at [34, 461] on clr-icon at bounding box center [36, 462] width 12 height 12
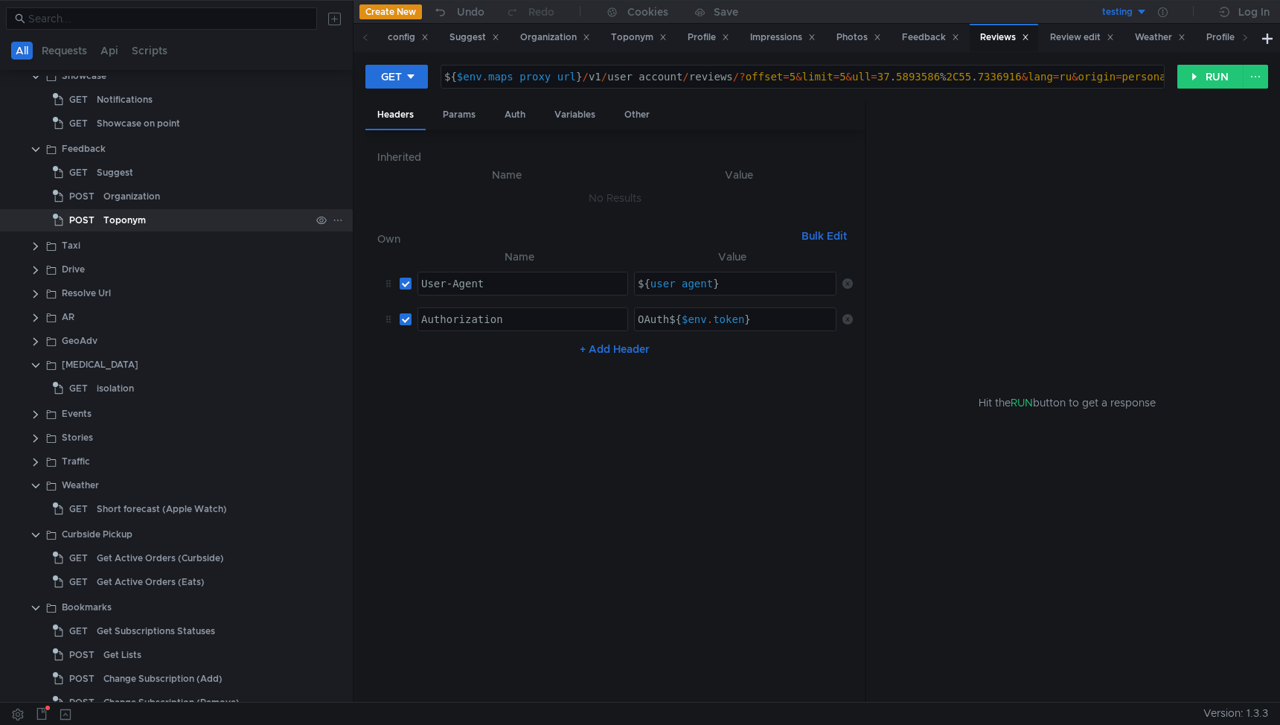
scroll to position [0, 0]
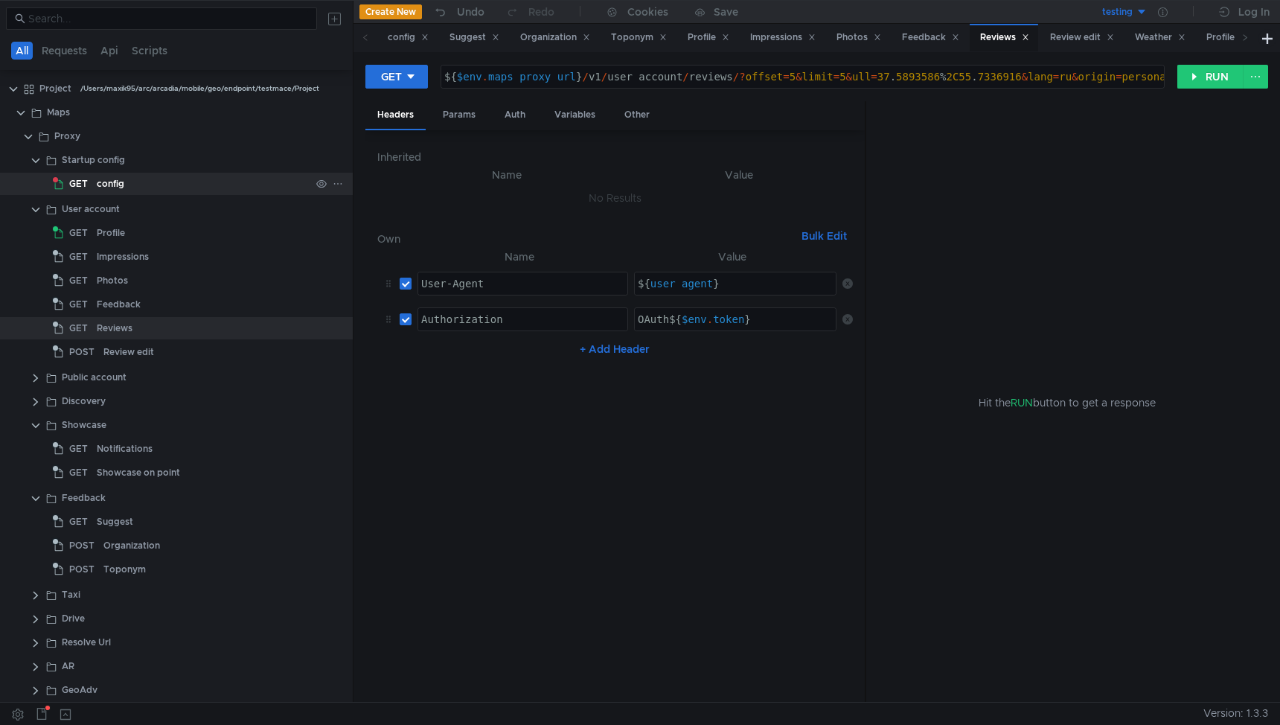
click at [97, 186] on div "config" at bounding box center [111, 184] width 28 height 22
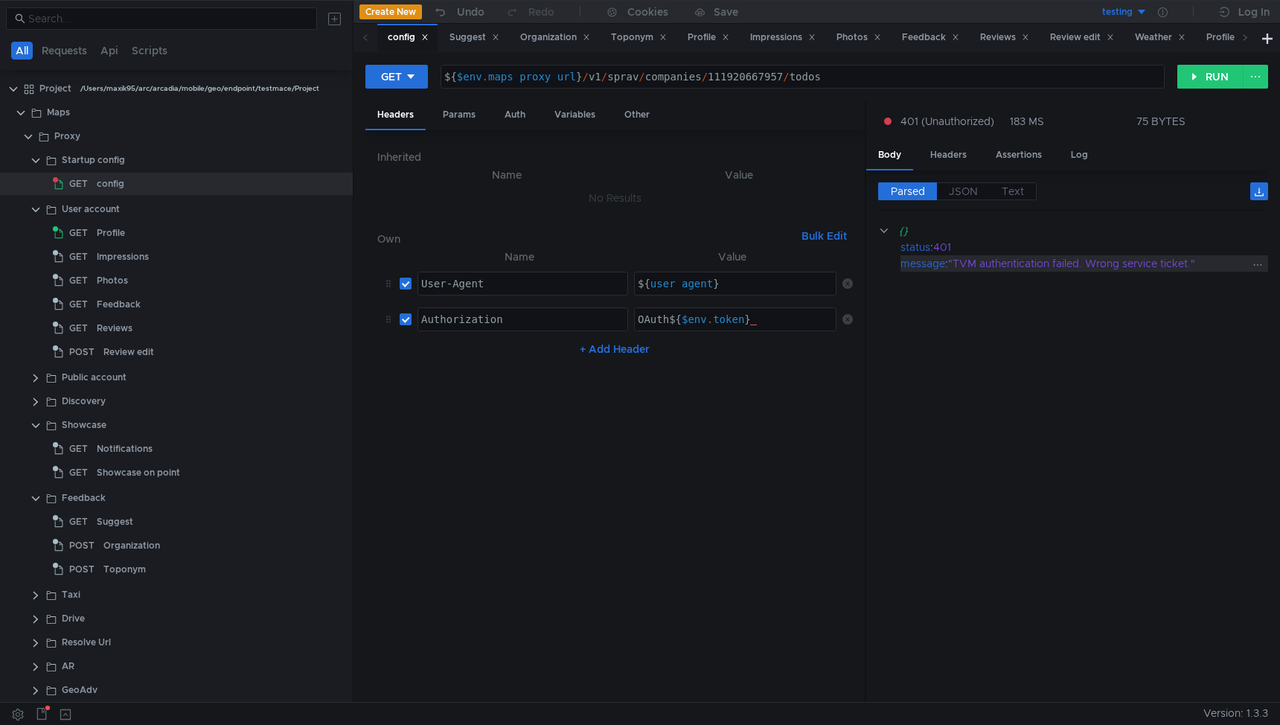
click at [1003, 269] on div ""TVM authentication failed. Wrong service ticket."" at bounding box center [1098, 263] width 301 height 16
drag, startPoint x: 957, startPoint y: 266, endPoint x: 1196, endPoint y: 261, distance: 239.0
click at [1196, 261] on div ""TVM authentication failed. Wrong service ticket."" at bounding box center [1098, 263] width 301 height 16
copy div "TVM authentication failed. Wrong service ticket."
drag, startPoint x: 589, startPoint y: 77, endPoint x: 700, endPoint y: 77, distance: 110.2
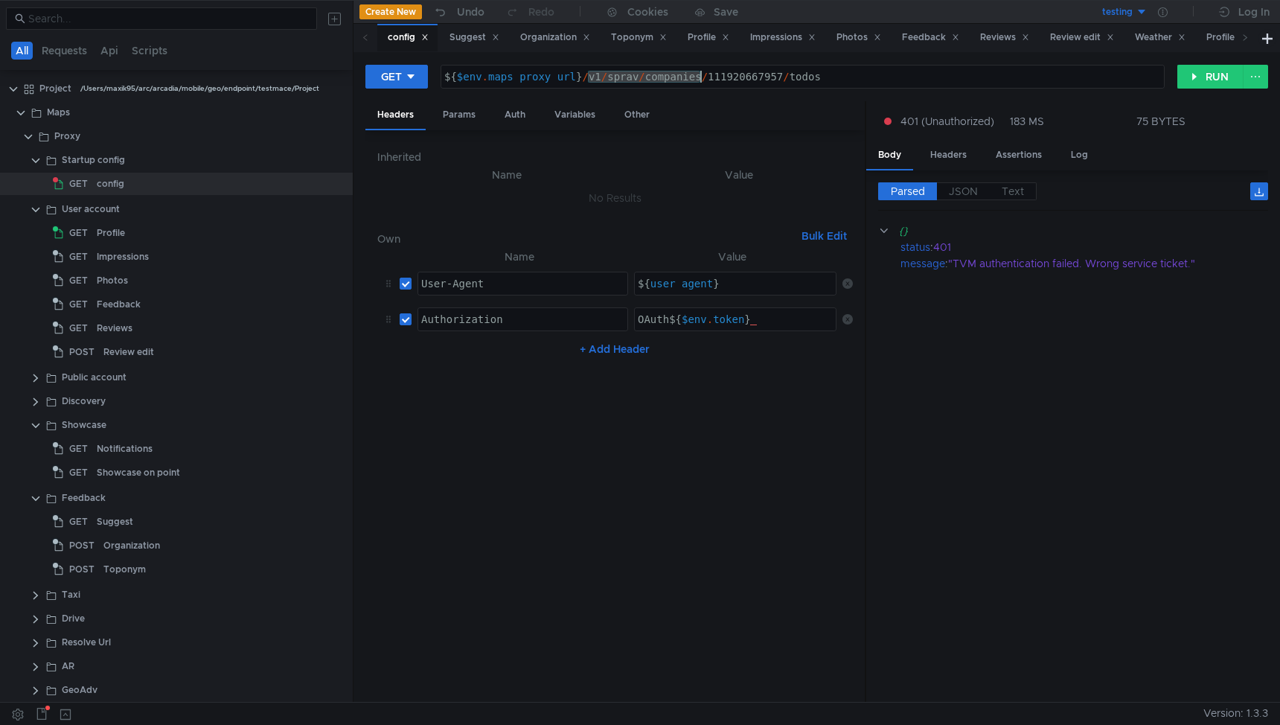
click at [700, 77] on div "${ $env . maps_proxy_url } / v1 / sprav / companies / 111920667957 / todos" at bounding box center [802, 89] width 723 height 36
click at [749, 74] on div "${ $env . maps_proxy_url } / v1 / sprav / companies / 111920667957 / todos" at bounding box center [802, 89] width 723 height 36
click at [764, 80] on div "${ $env . maps_proxy_url } / v1 / sprav / companies / 111920667957 / todos" at bounding box center [802, 89] width 723 height 36
click at [810, 73] on div "${ $env . maps_proxy_url } / v1 / sprav / companies / 111920667957 / todos" at bounding box center [802, 89] width 723 height 36
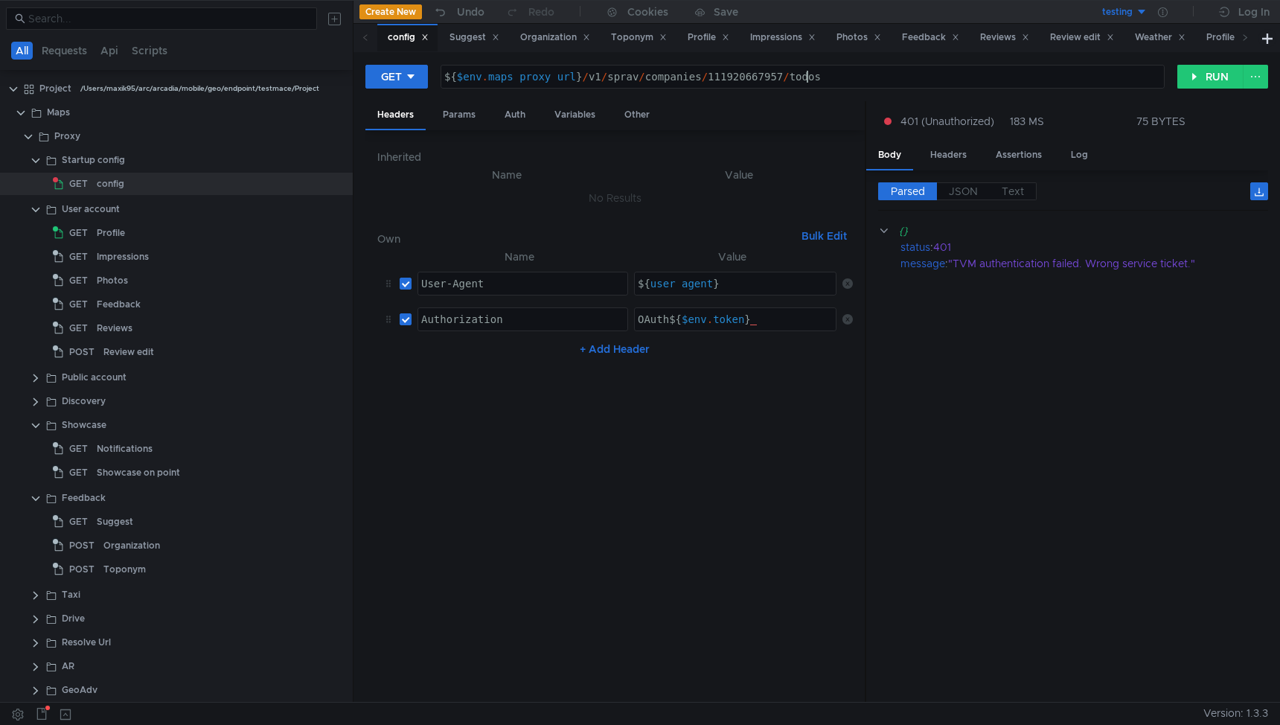
click at [810, 73] on div "${ $env . maps_proxy_url } / v1 / sprav / companies / 111920667957 / todos" at bounding box center [802, 89] width 723 height 36
click at [770, 73] on div "${ $env . maps_proxy_url } / v1 / sprav / companies / 111920667957 / todos" at bounding box center [802, 89] width 723 height 36
click at [1192, 80] on button "RUN" at bounding box center [1210, 77] width 66 height 24
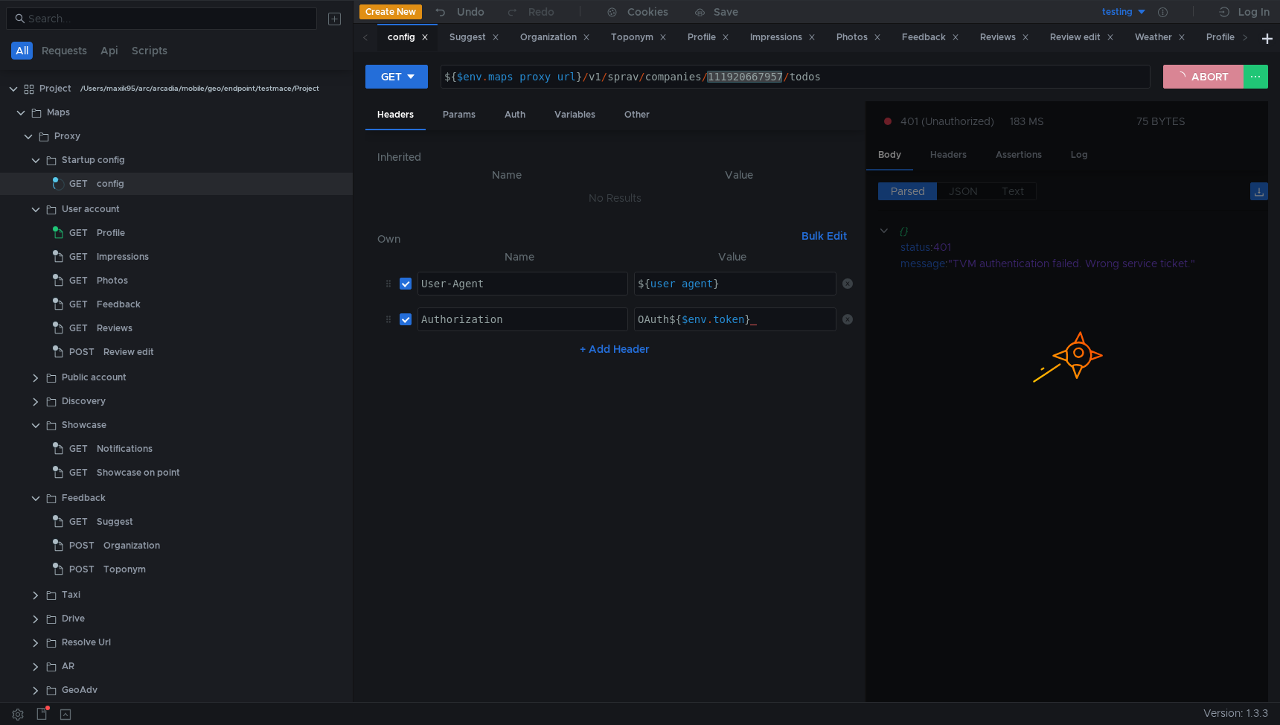
click at [1192, 80] on button "ABORT" at bounding box center [1203, 77] width 80 height 24
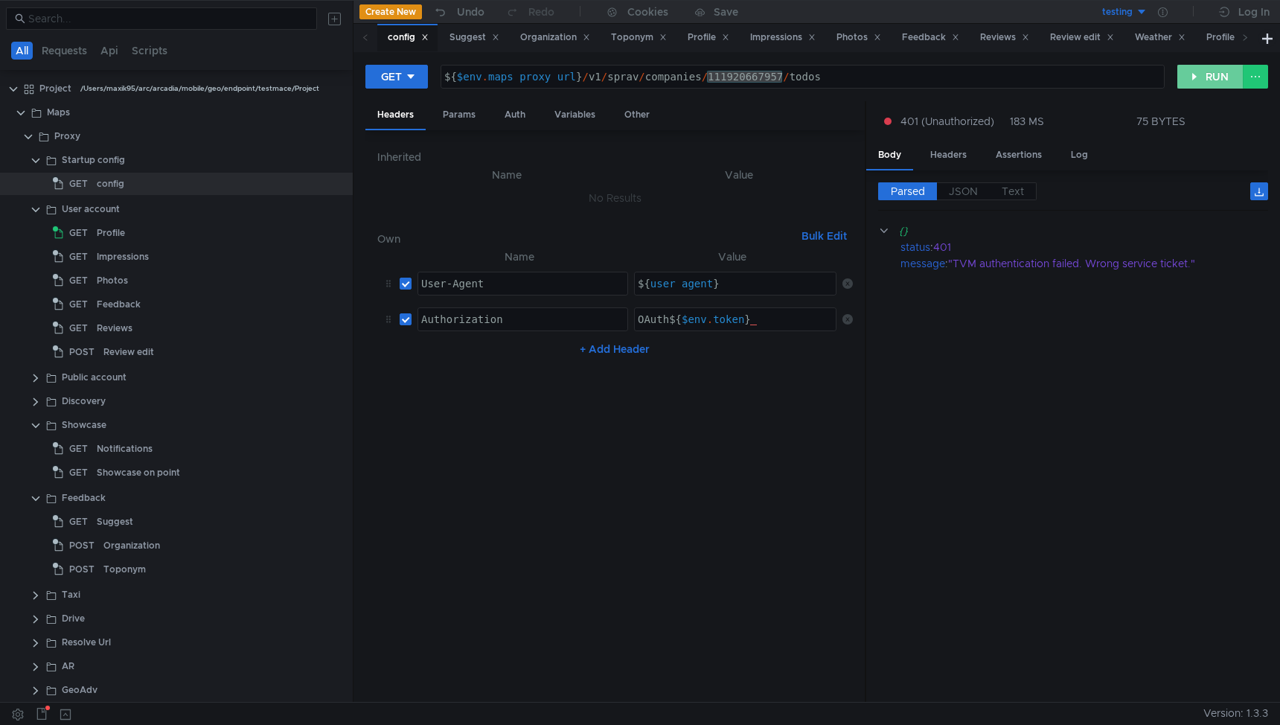
click at [1192, 80] on button "RUN" at bounding box center [1210, 77] width 66 height 24
click at [1214, 77] on button "RUN" at bounding box center [1210, 77] width 66 height 24
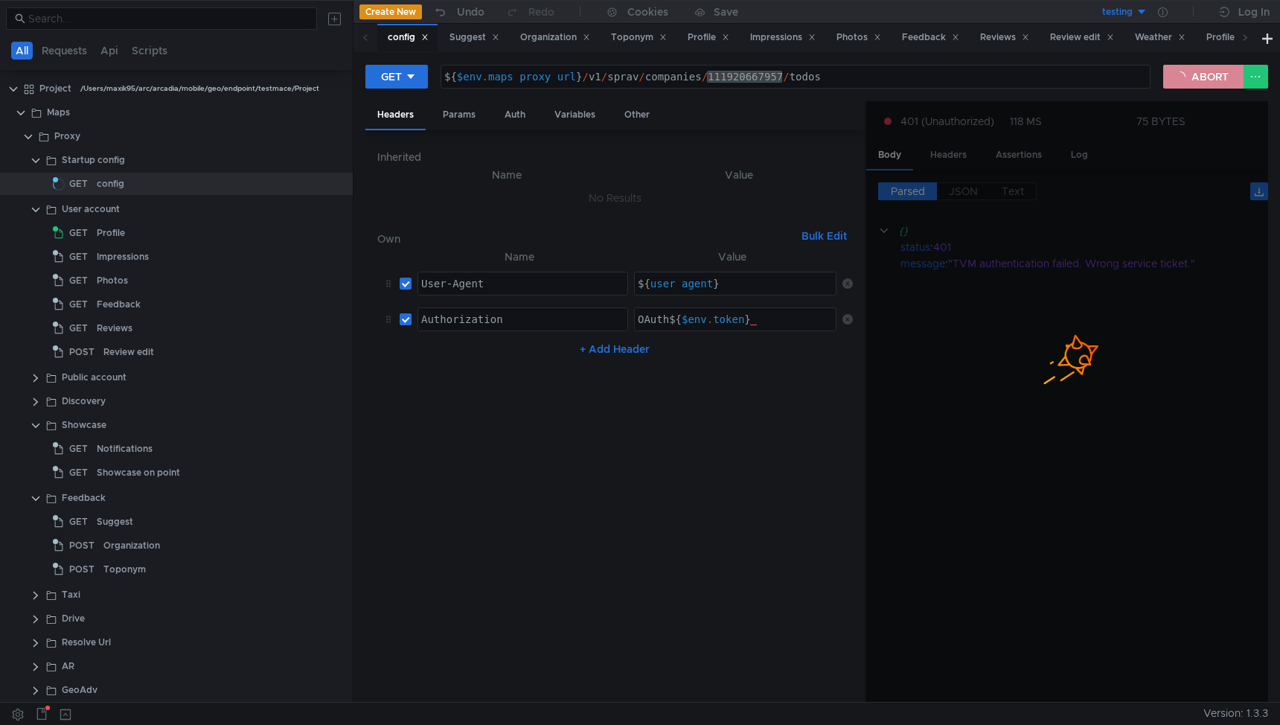
click at [1189, 73] on button "ABORT" at bounding box center [1203, 77] width 80 height 24
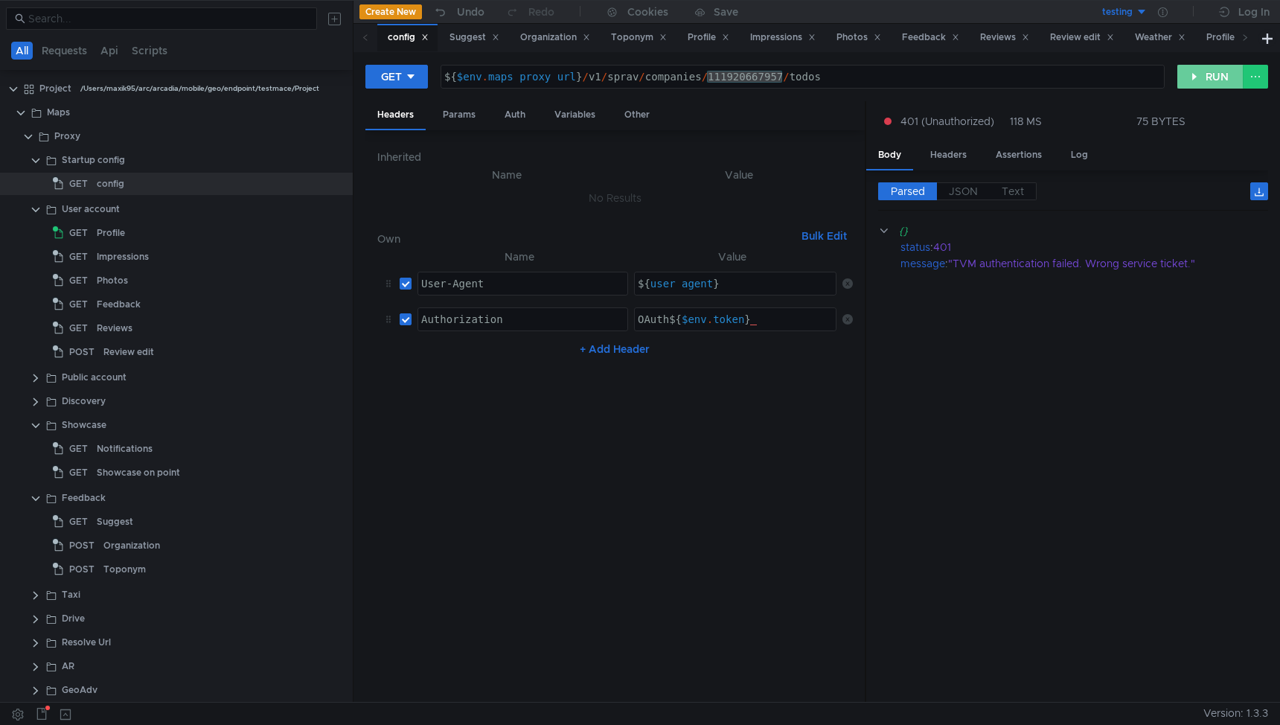
click at [1209, 73] on button "RUN" at bounding box center [1210, 77] width 66 height 24
click at [1206, 81] on button "RUN" at bounding box center [1210, 77] width 66 height 24
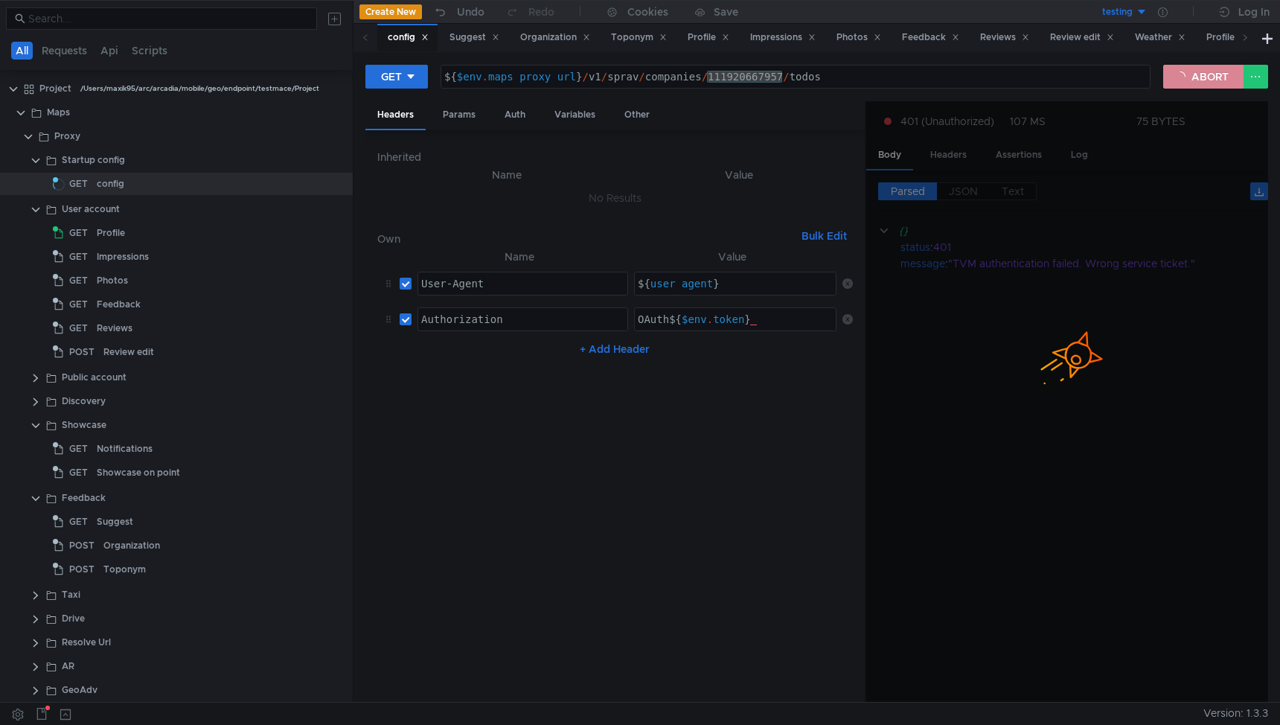
click at [1204, 78] on button "ABORT" at bounding box center [1203, 77] width 80 height 24
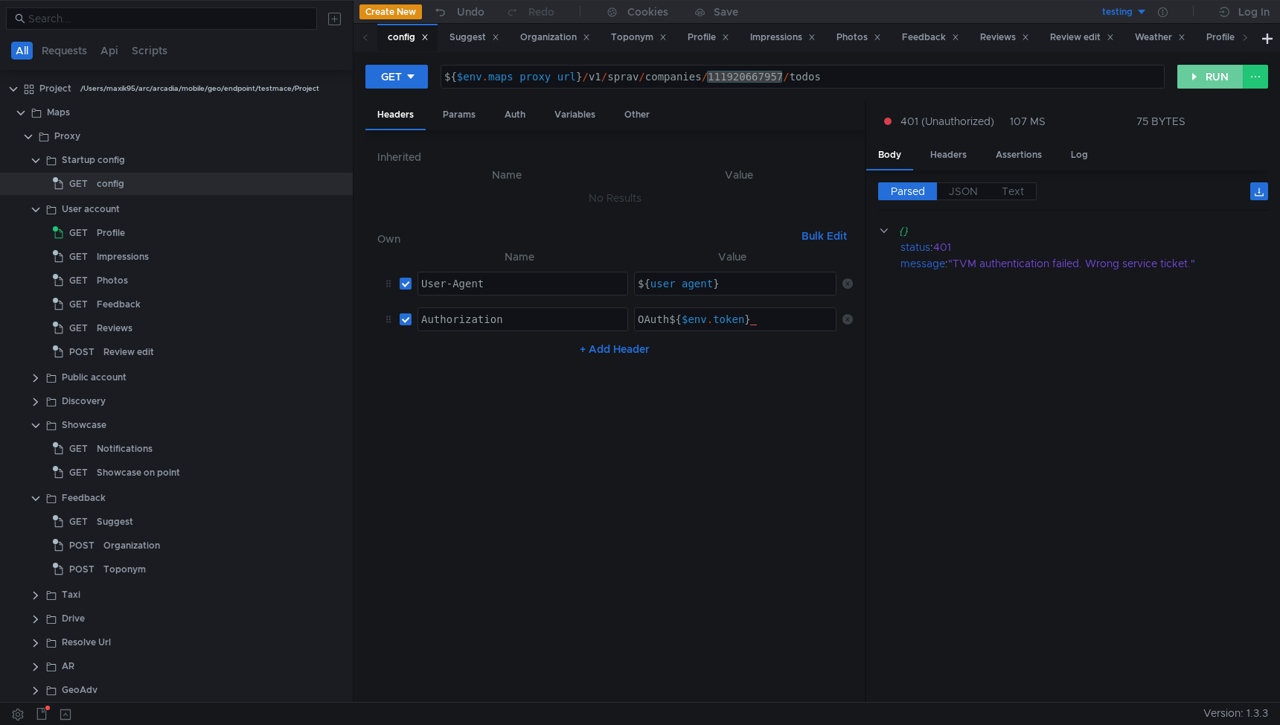
click at [1202, 78] on button "RUN" at bounding box center [1210, 77] width 66 height 24
click at [1198, 82] on button "RUN" at bounding box center [1210, 77] width 66 height 24
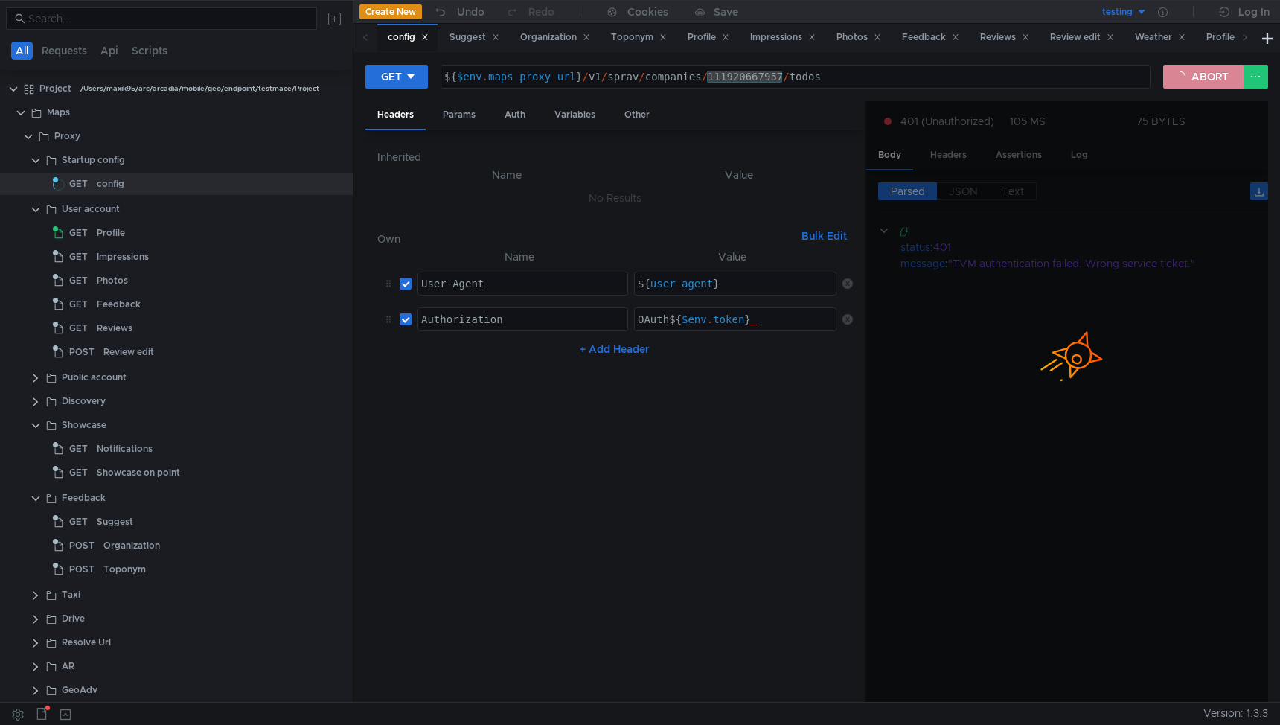
click at [1204, 77] on button "ABORT" at bounding box center [1203, 77] width 80 height 24
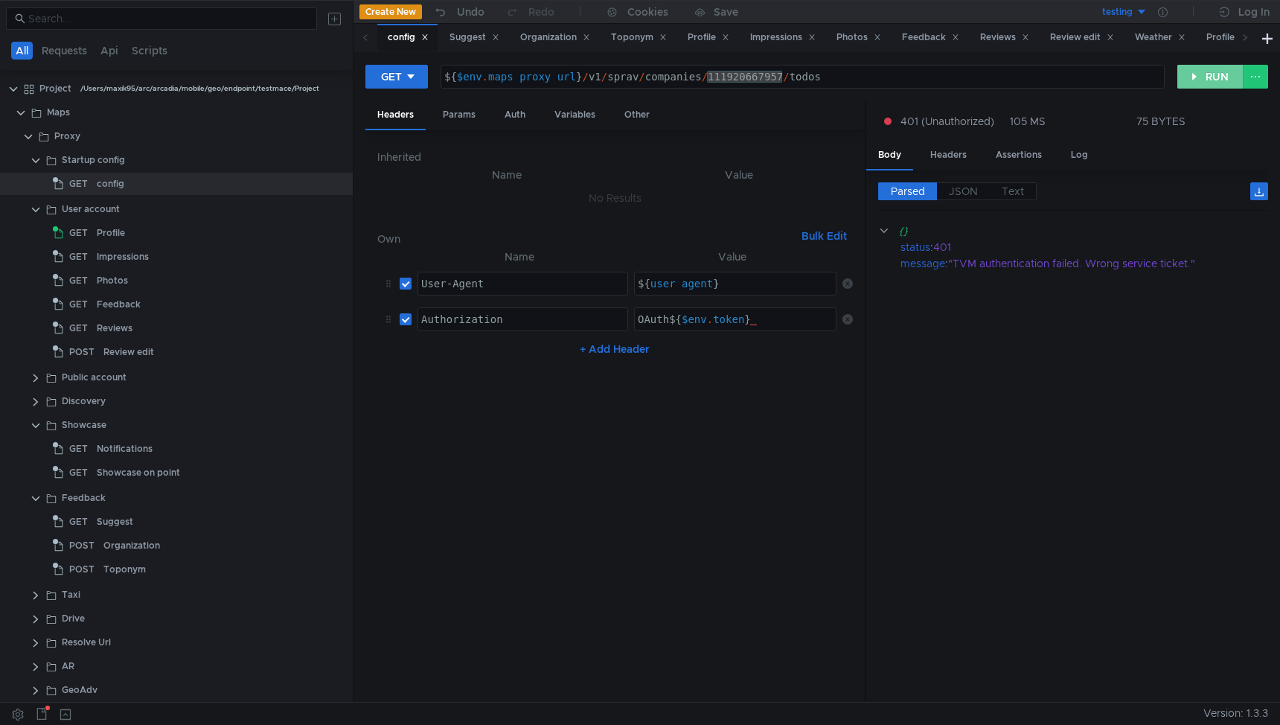
click at [1201, 81] on button "RUN" at bounding box center [1210, 77] width 66 height 24
click at [108, 230] on div "Profile" at bounding box center [111, 233] width 28 height 22
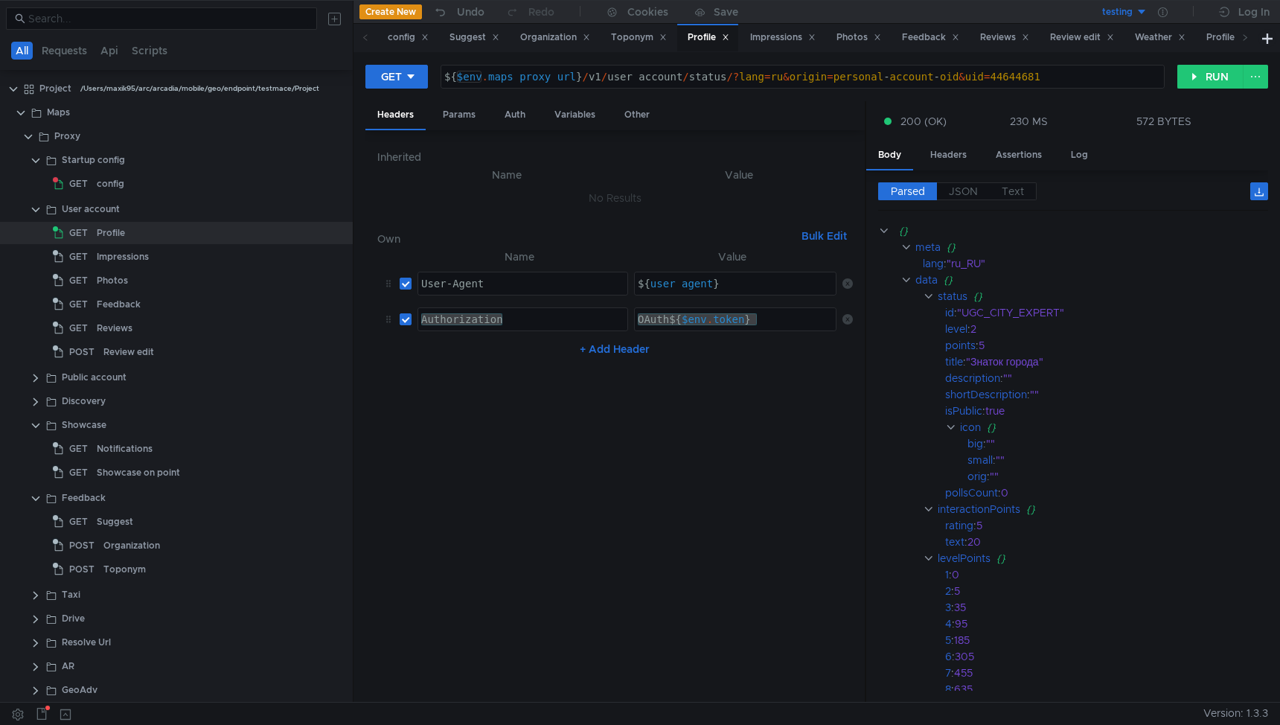
click at [483, 71] on div "${ $env . maps_proxy_url } / v1 / user_account / status /? lang = ru & origin =…" at bounding box center [802, 89] width 723 height 36
click at [121, 184] on div "config" at bounding box center [111, 184] width 28 height 22
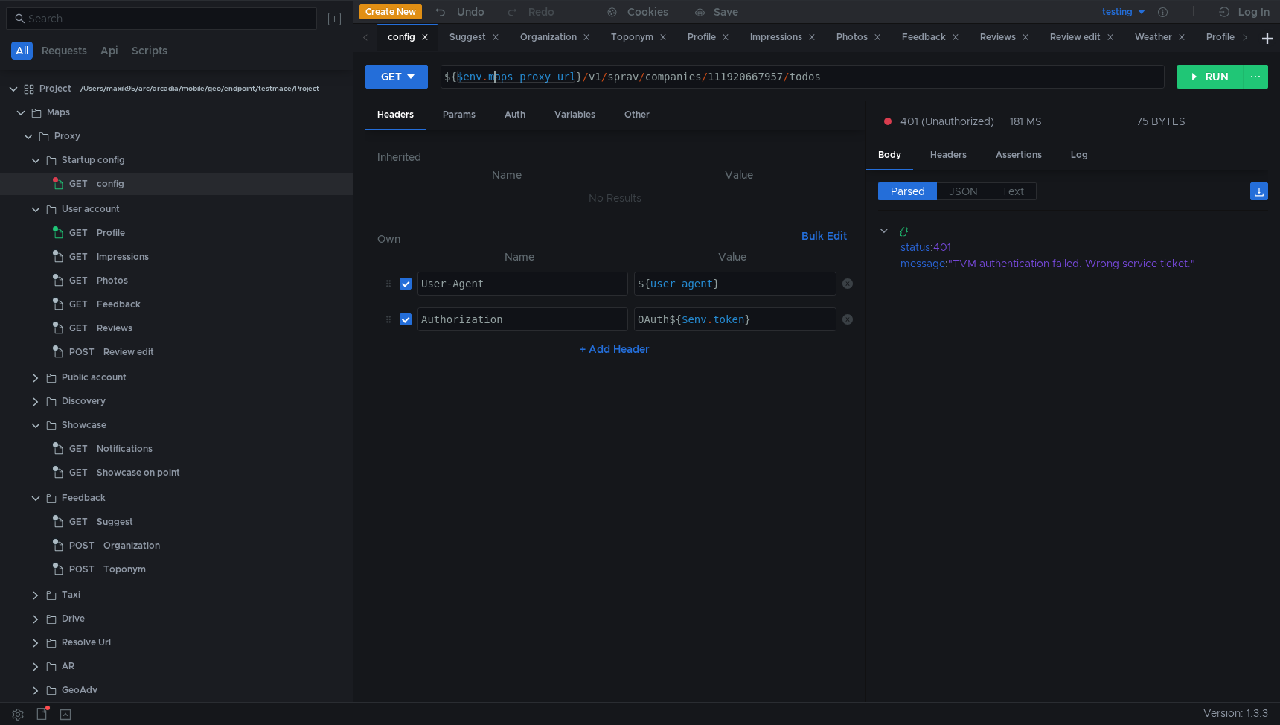
click at [493, 74] on div "${ $env . maps_proxy_url } / v1 / sprav / companies / 111920667957 / todos" at bounding box center [802, 89] width 723 height 36
click at [518, 80] on div "${ $env . maps_proxy_url } / v1 / sprav / companies / 111920667957 / todos" at bounding box center [802, 89] width 723 height 36
paste textarea "posts?id=12345"
type textarea "${$env.maps_proxy_url}/v1/sprav/companies/posts?id=12345"
click at [1192, 73] on button "RUN" at bounding box center [1210, 77] width 66 height 24
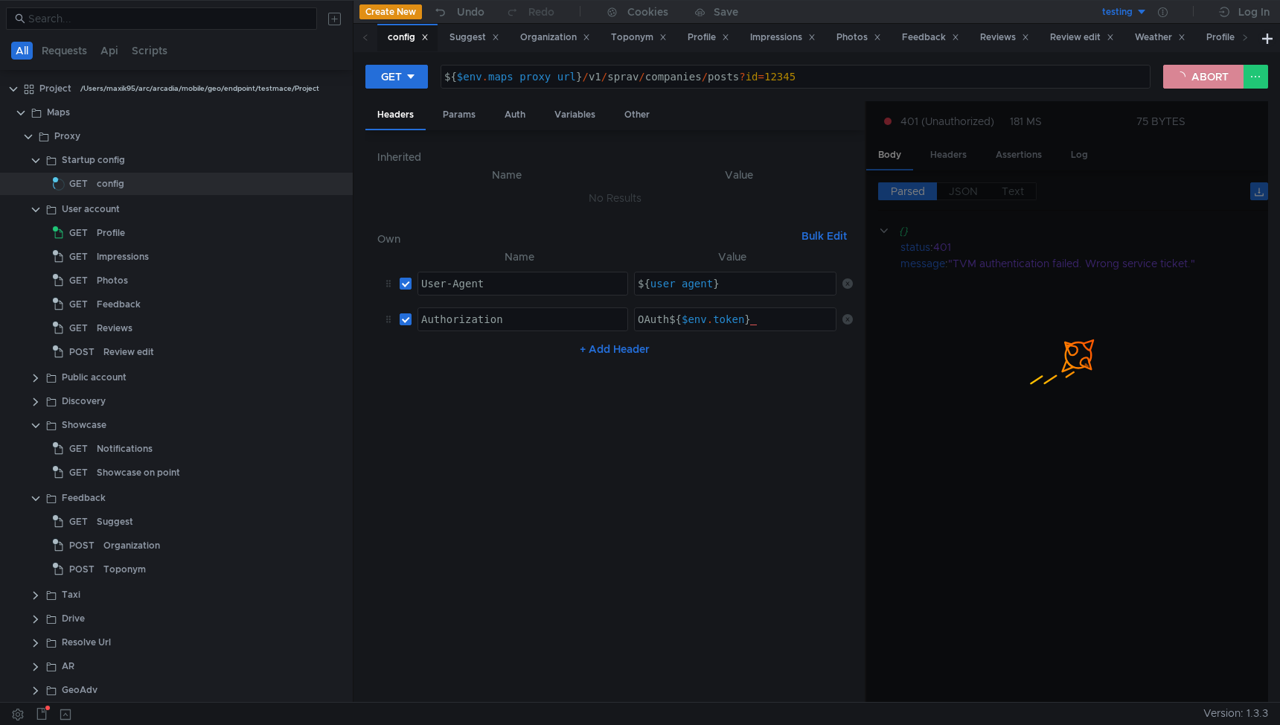
click at [1199, 73] on button "ABORT" at bounding box center [1203, 77] width 80 height 24
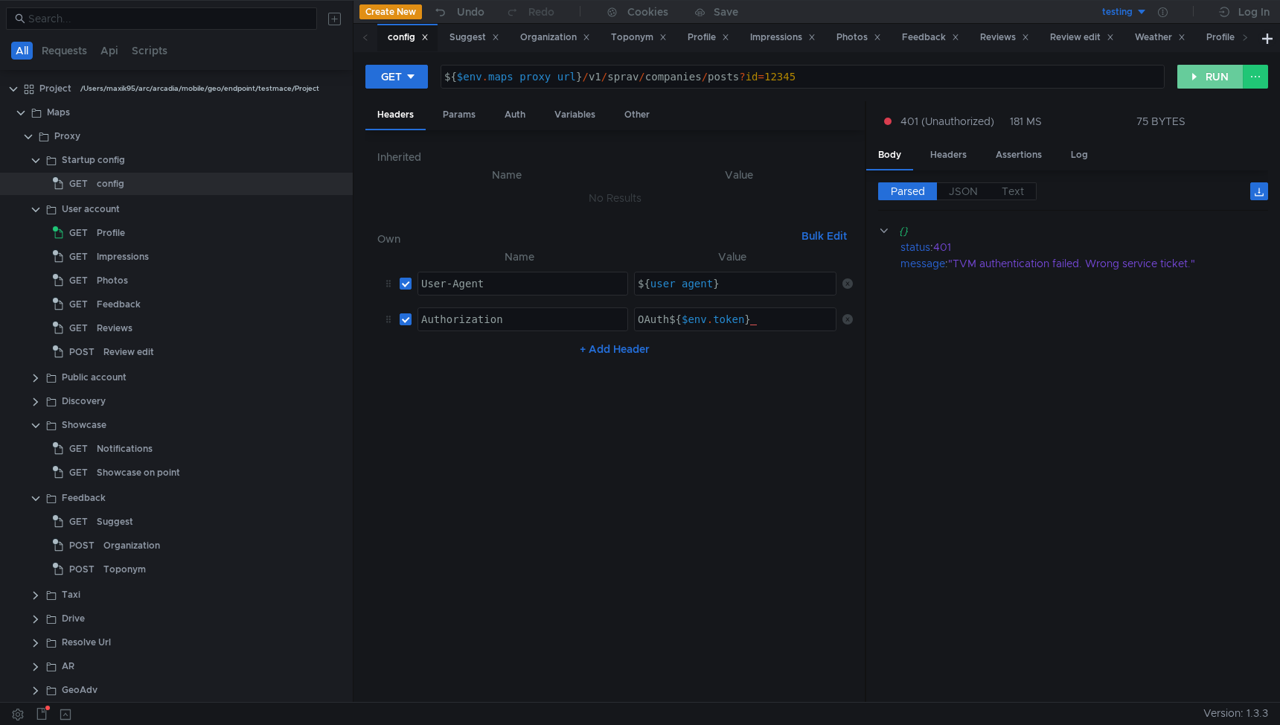
click at [1199, 73] on button "RUN" at bounding box center [1210, 77] width 66 height 24
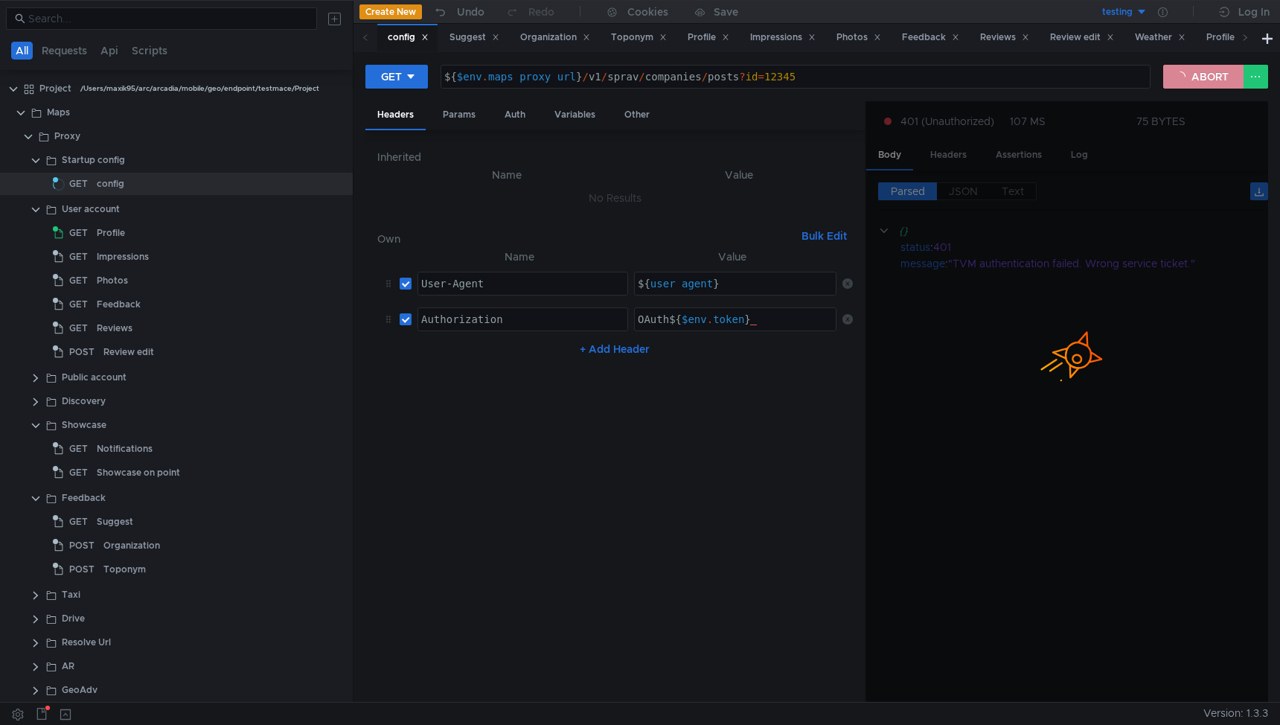
click at [1198, 77] on button "ABORT" at bounding box center [1203, 77] width 80 height 24
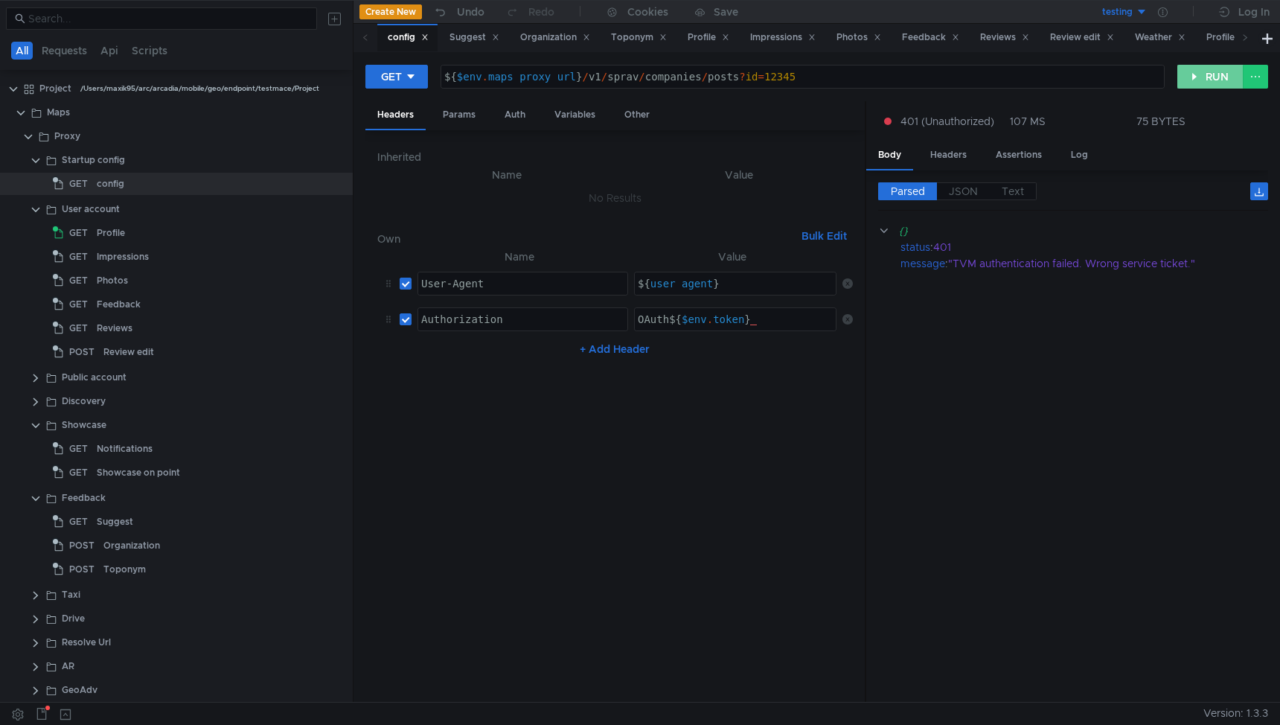
click at [1197, 74] on button "RUN" at bounding box center [1210, 77] width 66 height 24
click at [1205, 76] on button "RUN" at bounding box center [1210, 77] width 66 height 24
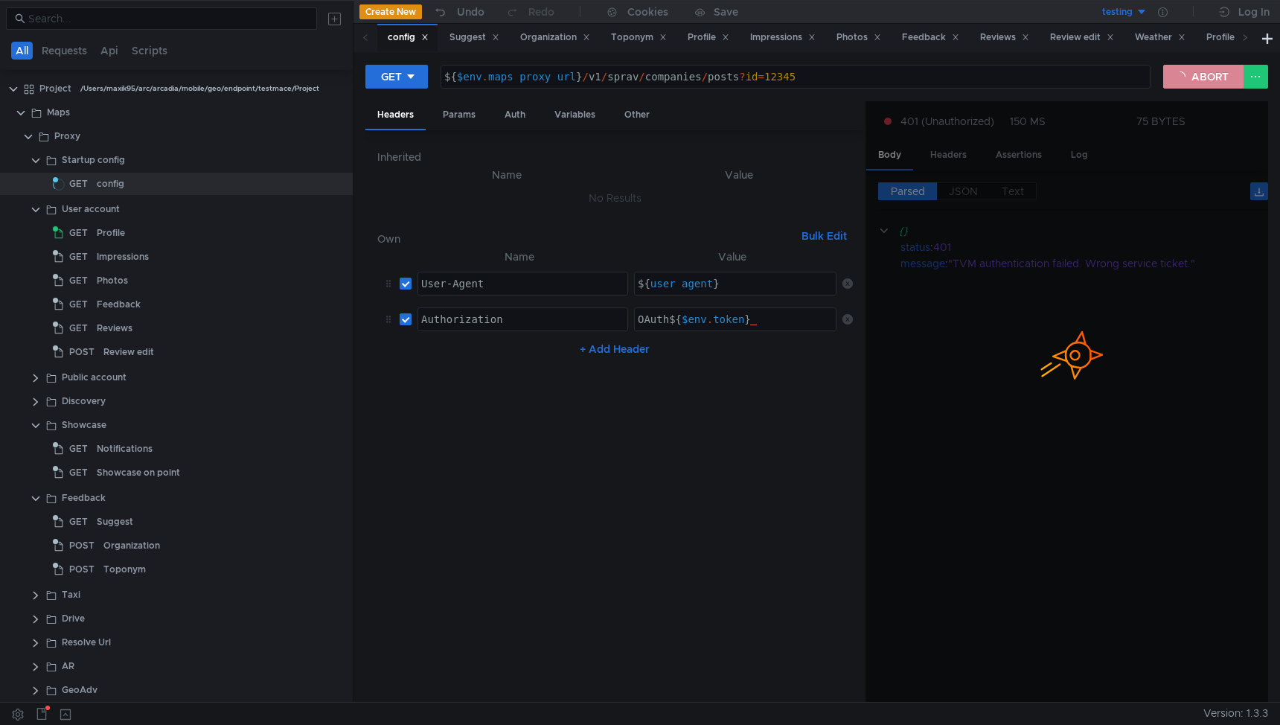
click at [1205, 76] on button "ABORT" at bounding box center [1203, 77] width 80 height 24
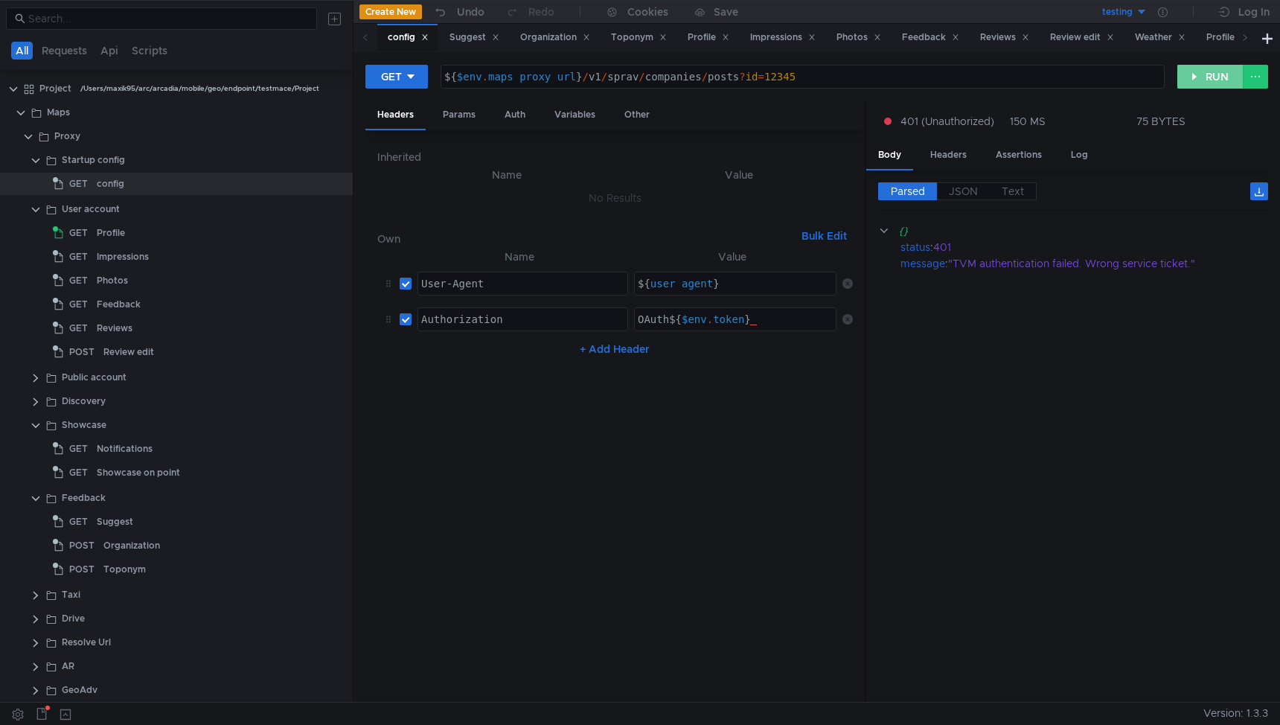
click at [1197, 79] on button "RUN" at bounding box center [1210, 77] width 66 height 24
click at [119, 233] on div "Profile" at bounding box center [111, 233] width 28 height 22
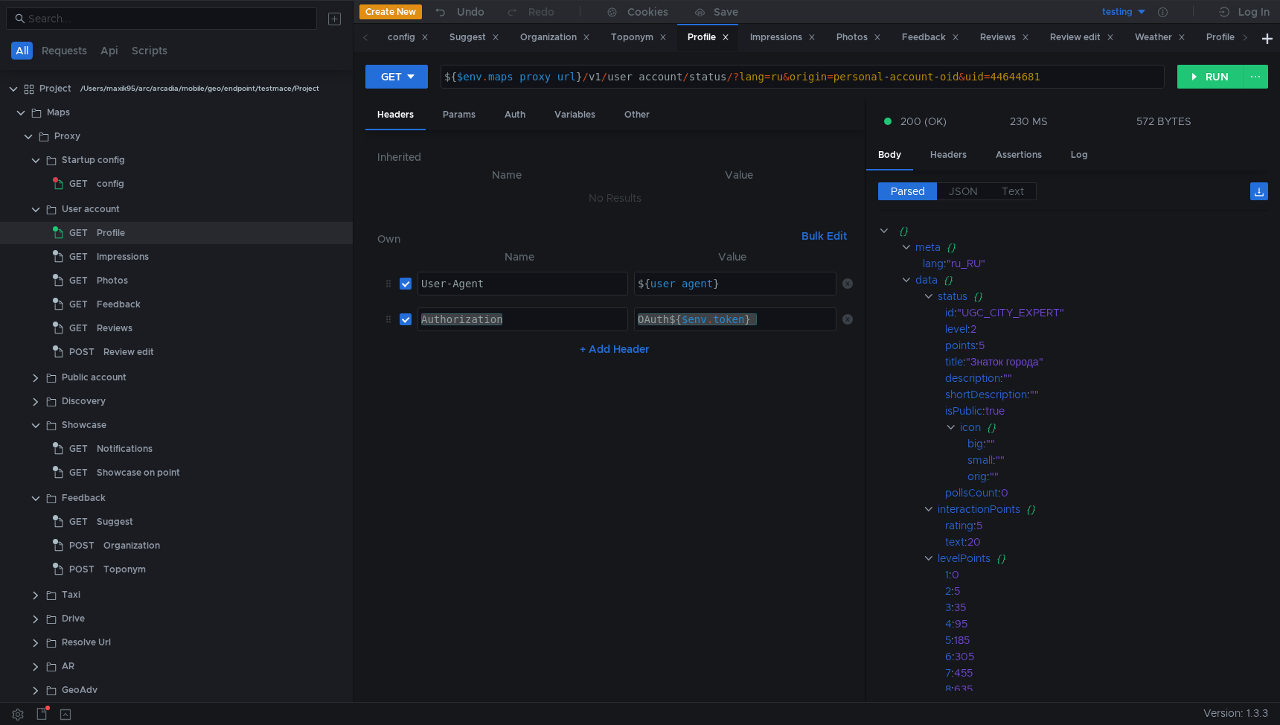
click at [627, 79] on div "${ $env . maps_proxy_url } / v1 / user_account / status /? lang = ru & origin =…" at bounding box center [802, 89] width 723 height 36
click at [98, 179] on div "config" at bounding box center [111, 184] width 28 height 22
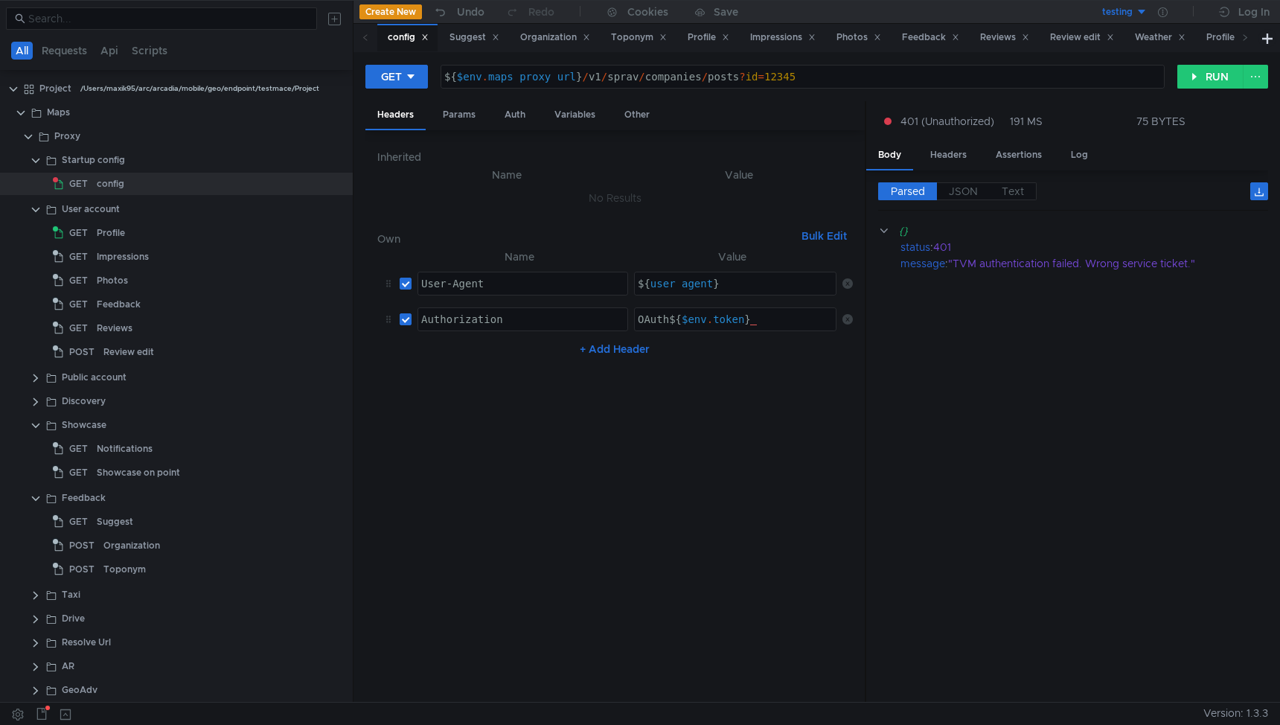
click at [531, 258] on th "Name" at bounding box center [520, 257] width 217 height 18
click at [1204, 72] on button "RUN" at bounding box center [1210, 77] width 66 height 24
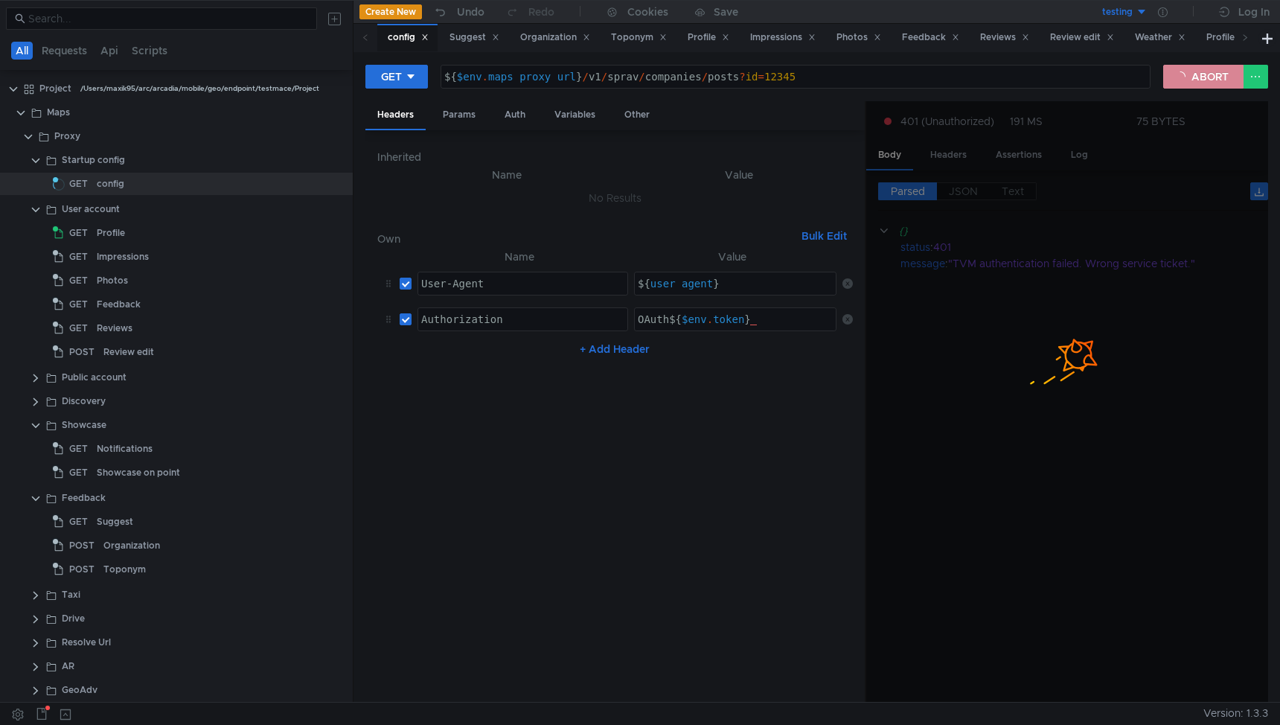
click at [1208, 73] on button "ABORT" at bounding box center [1203, 77] width 80 height 24
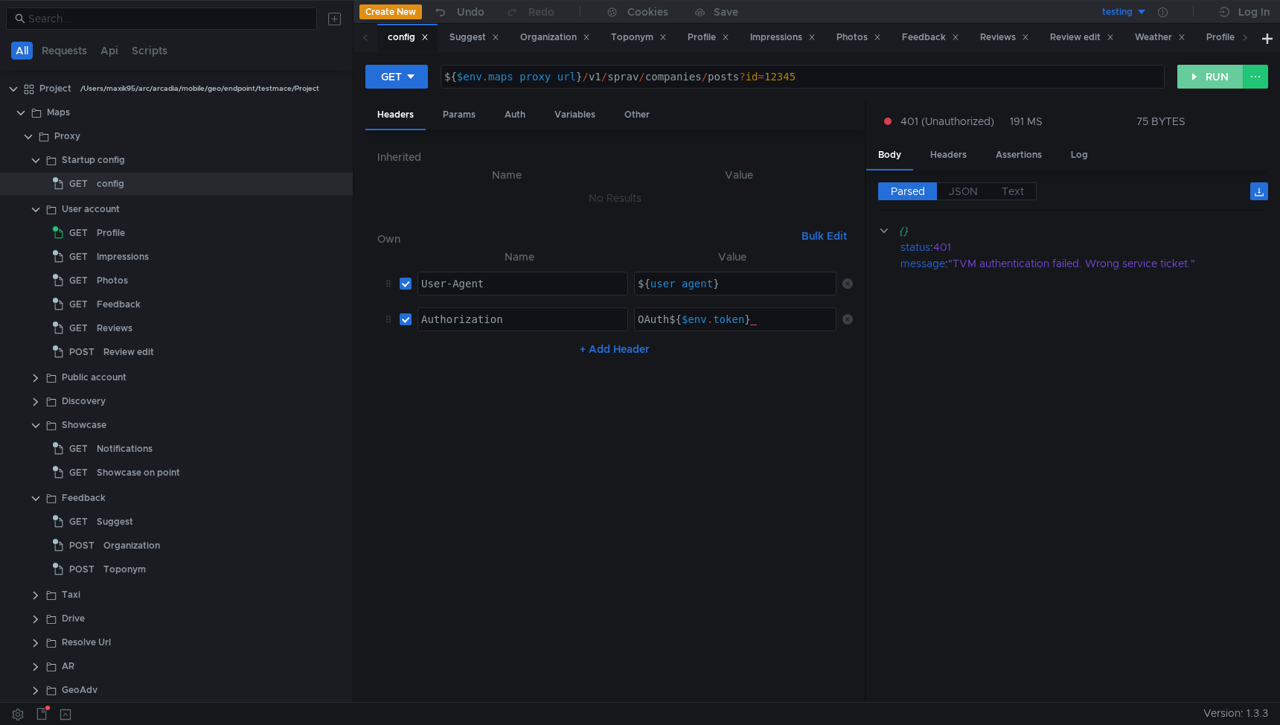
click at [1208, 73] on button "RUN" at bounding box center [1210, 77] width 66 height 24
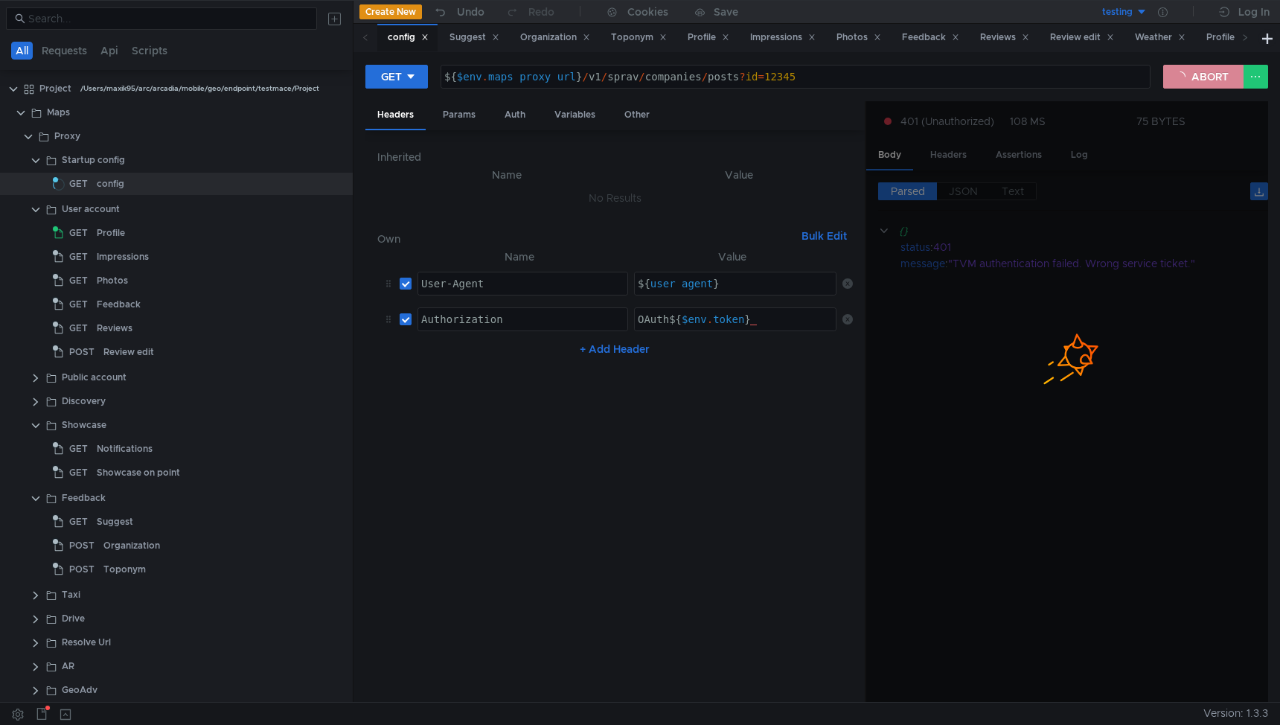
click at [1208, 73] on button "ABORT" at bounding box center [1203, 77] width 80 height 24
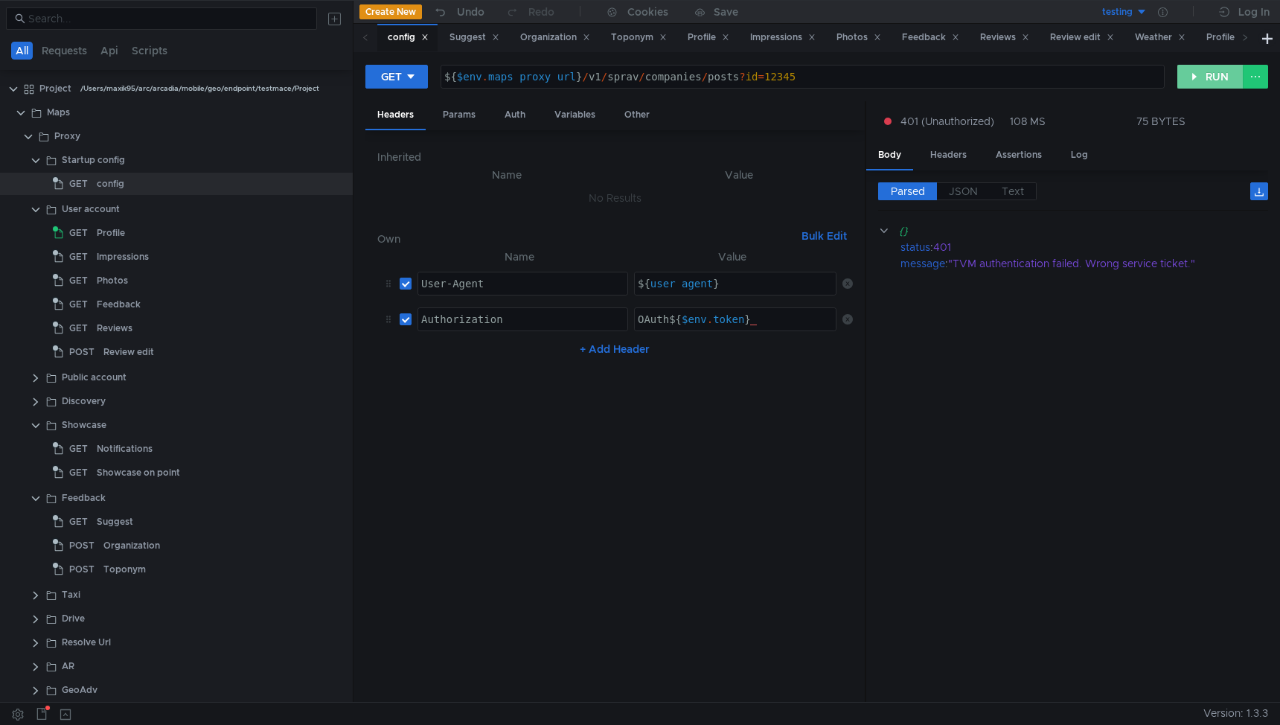
click at [1208, 73] on button "RUN" at bounding box center [1210, 77] width 66 height 24
drag, startPoint x: 897, startPoint y: 231, endPoint x: 1179, endPoint y: 297, distance: 289.6
click at [1179, 297] on cdk-virtual-scroll-viewport "{} status : 401 message : "TVM authentication failed. Wrong service ticket."" at bounding box center [1073, 457] width 390 height 468
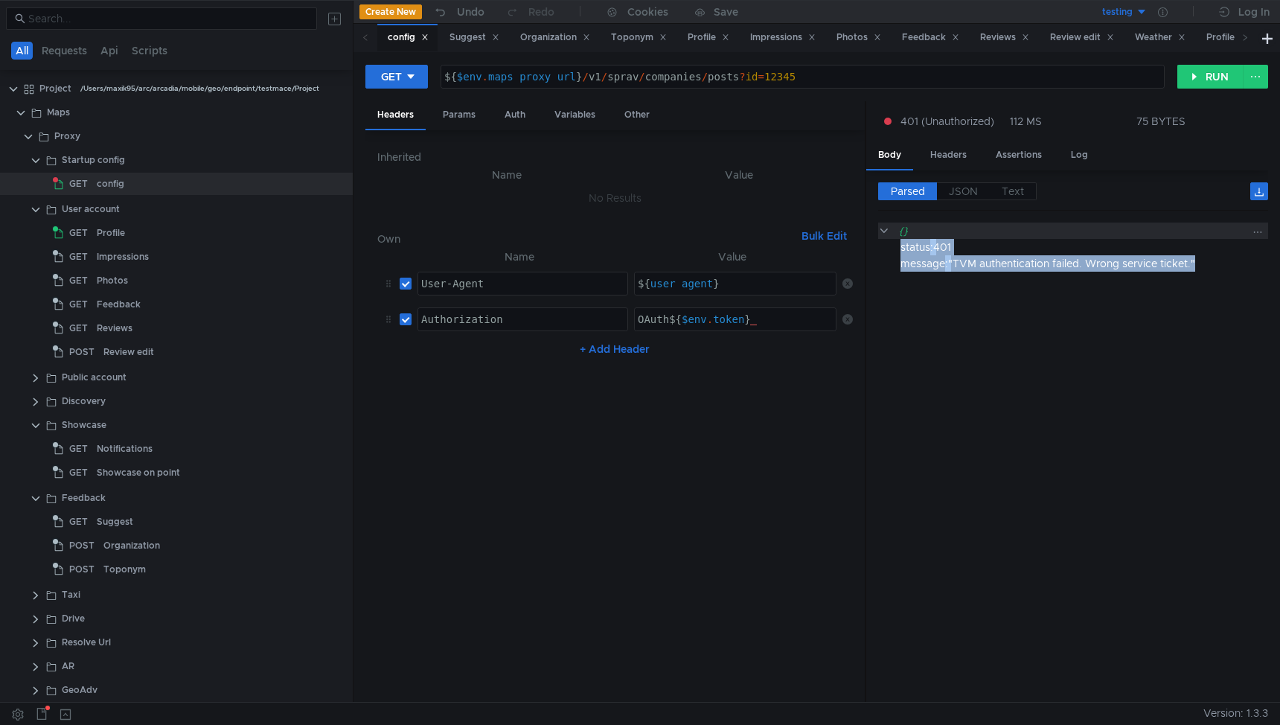
drag, startPoint x: 1217, startPoint y: 266, endPoint x: 897, endPoint y: 231, distance: 322.0
click at [897, 231] on div "{} status : 401 message : "TVM authentication failed. Wrong service ticket."" at bounding box center [1073, 247] width 390 height 49
copy div "status : 401 message : "TVM authentication failed. Wrong service ticket.""
click at [1196, 74] on button "RUN" at bounding box center [1210, 77] width 66 height 24
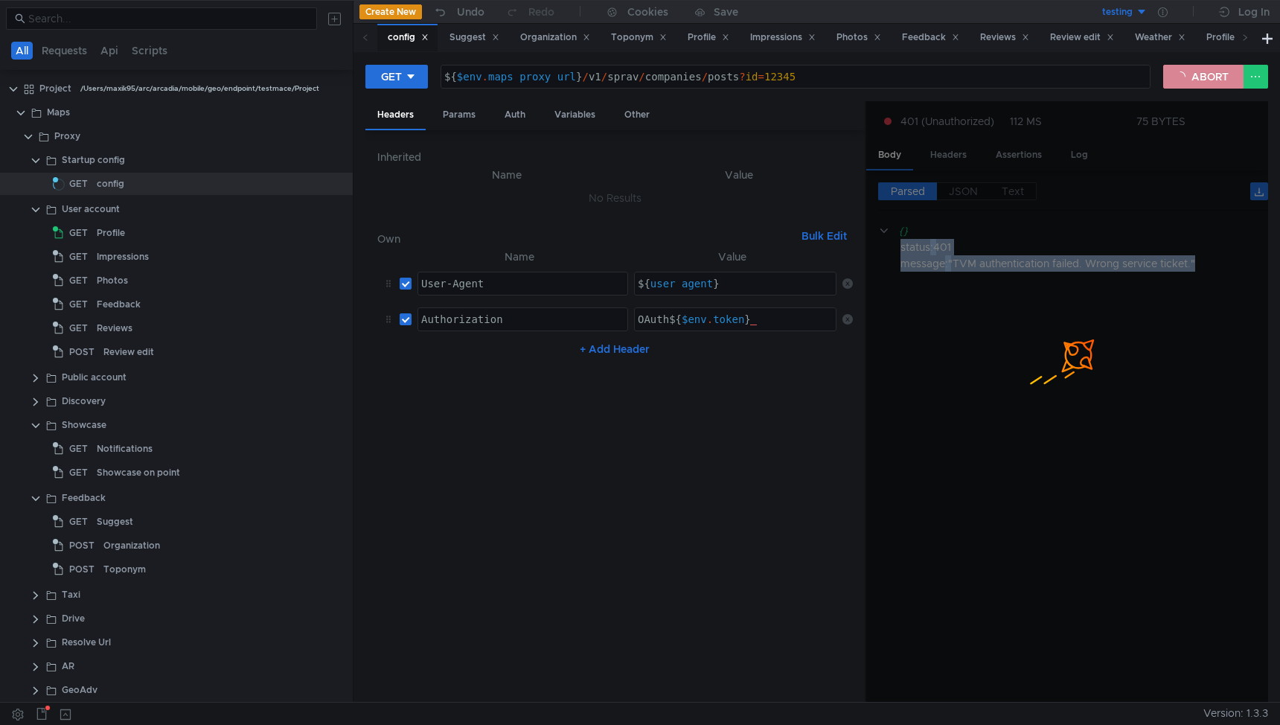
click at [1196, 74] on button "ABORT" at bounding box center [1203, 77] width 80 height 24
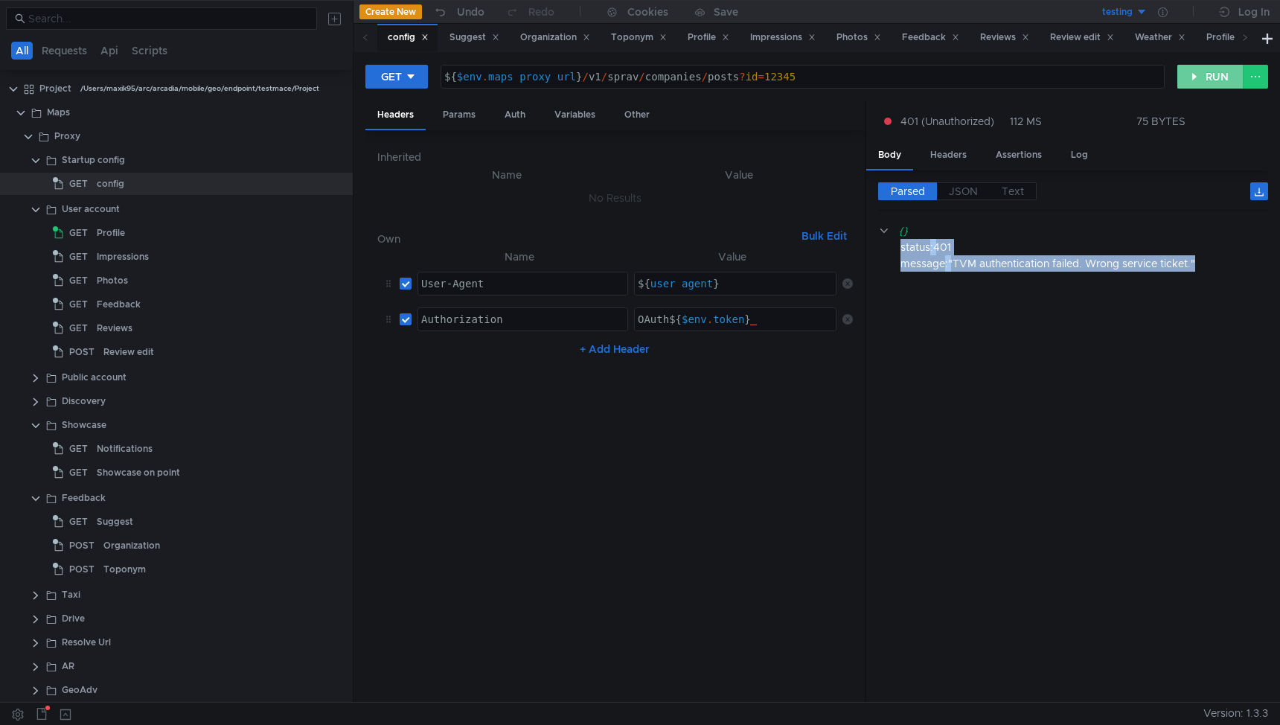
click at [1205, 80] on button "RUN" at bounding box center [1210, 77] width 66 height 24
click at [1199, 84] on button "RUN" at bounding box center [1210, 77] width 66 height 24
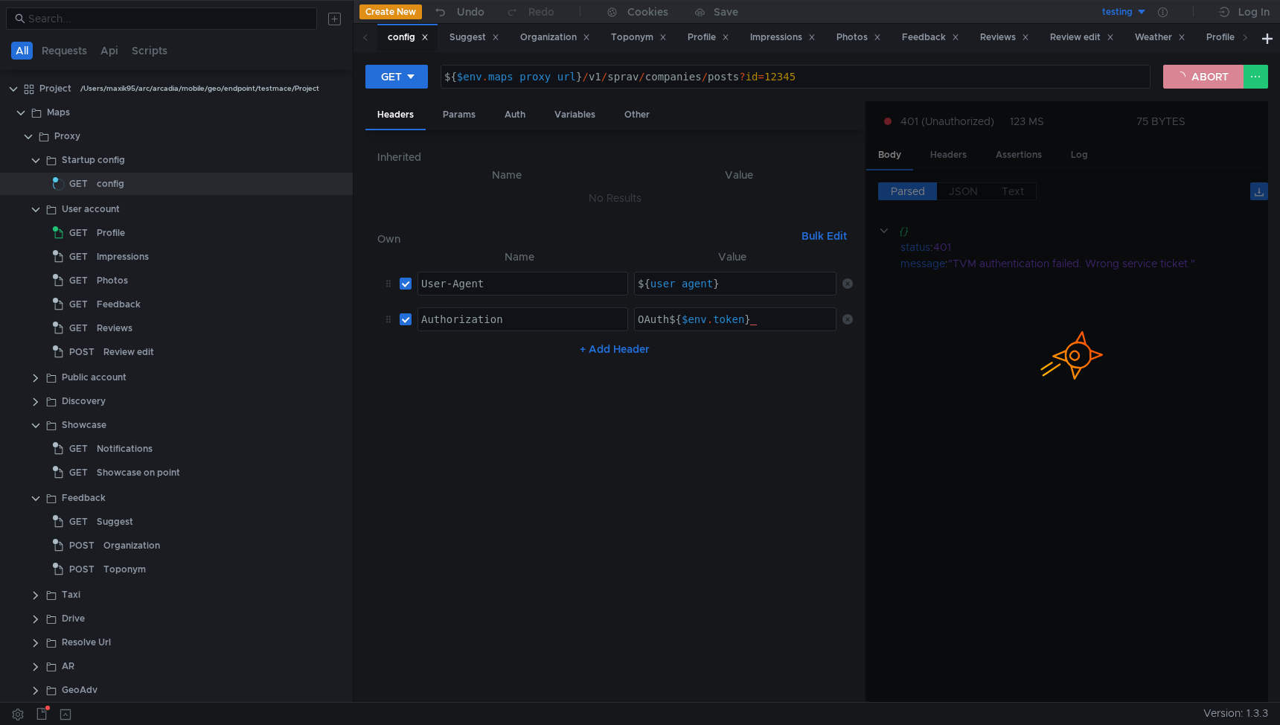
click at [1199, 84] on button "ABORT" at bounding box center [1203, 77] width 80 height 24
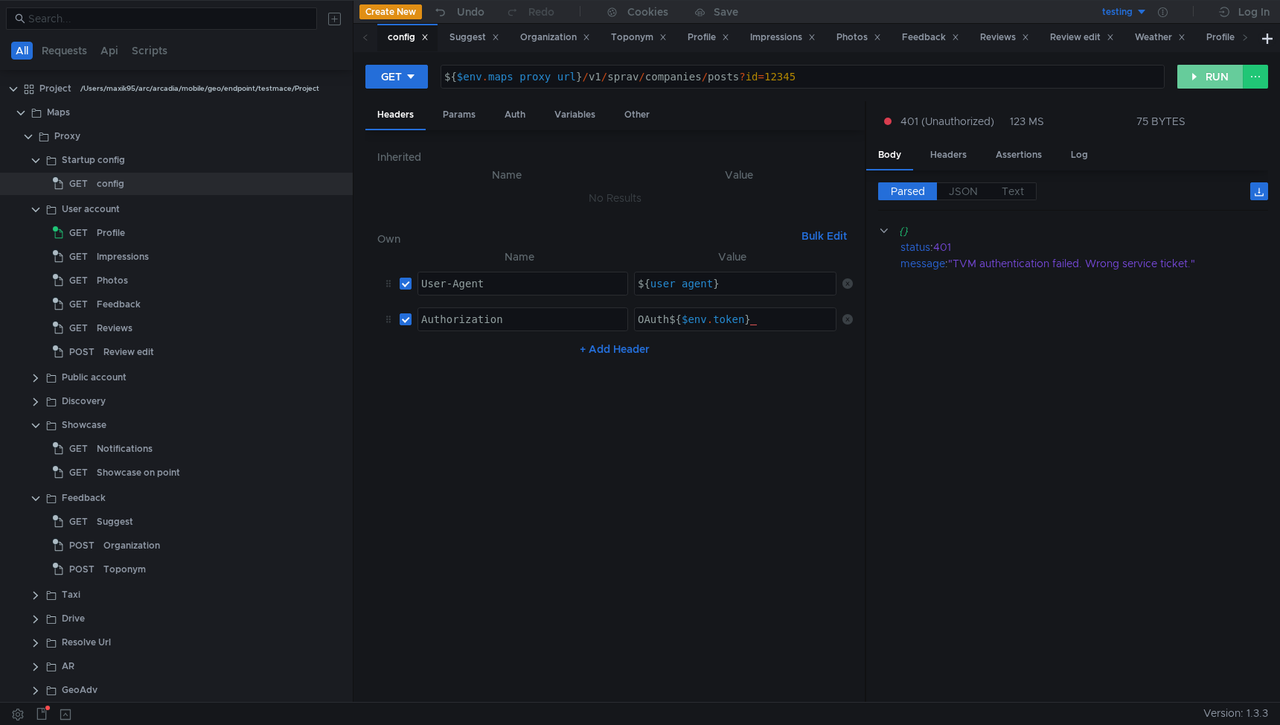
click at [1204, 72] on button "RUN" at bounding box center [1210, 77] width 66 height 24
click at [1201, 77] on button "RUN" at bounding box center [1210, 77] width 66 height 24
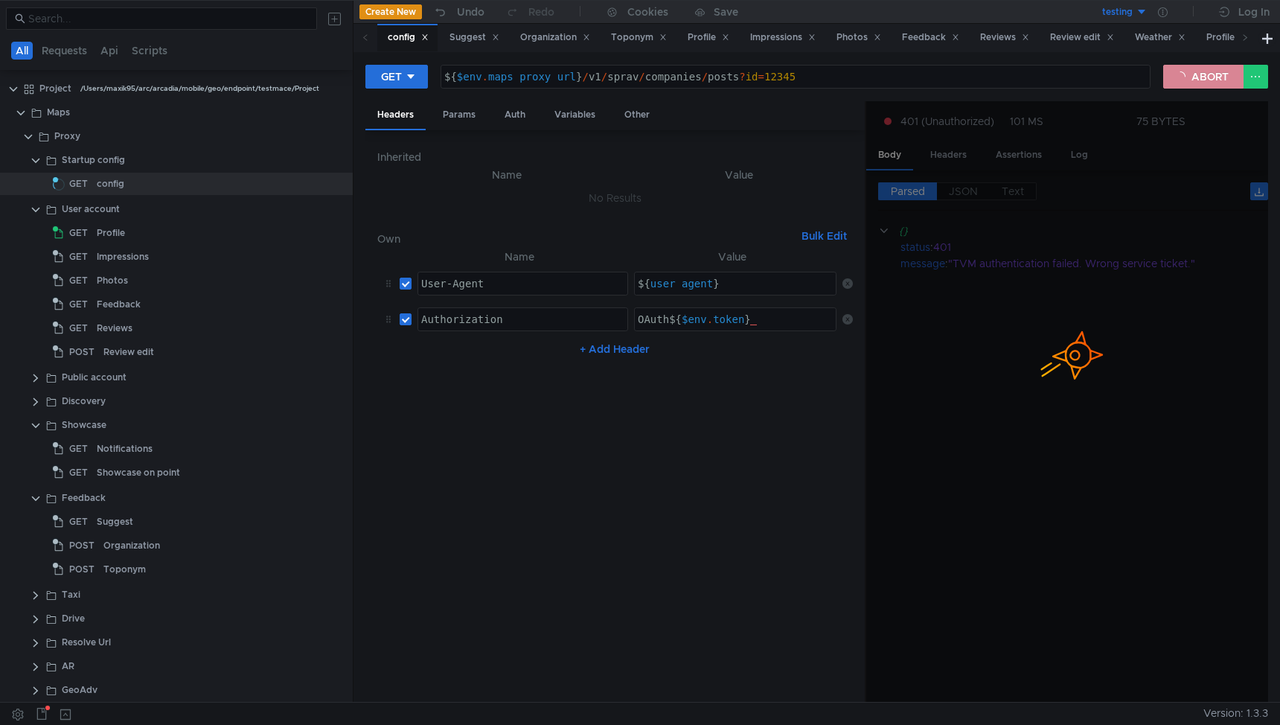
click at [1195, 83] on button "ABORT" at bounding box center [1203, 77] width 80 height 24
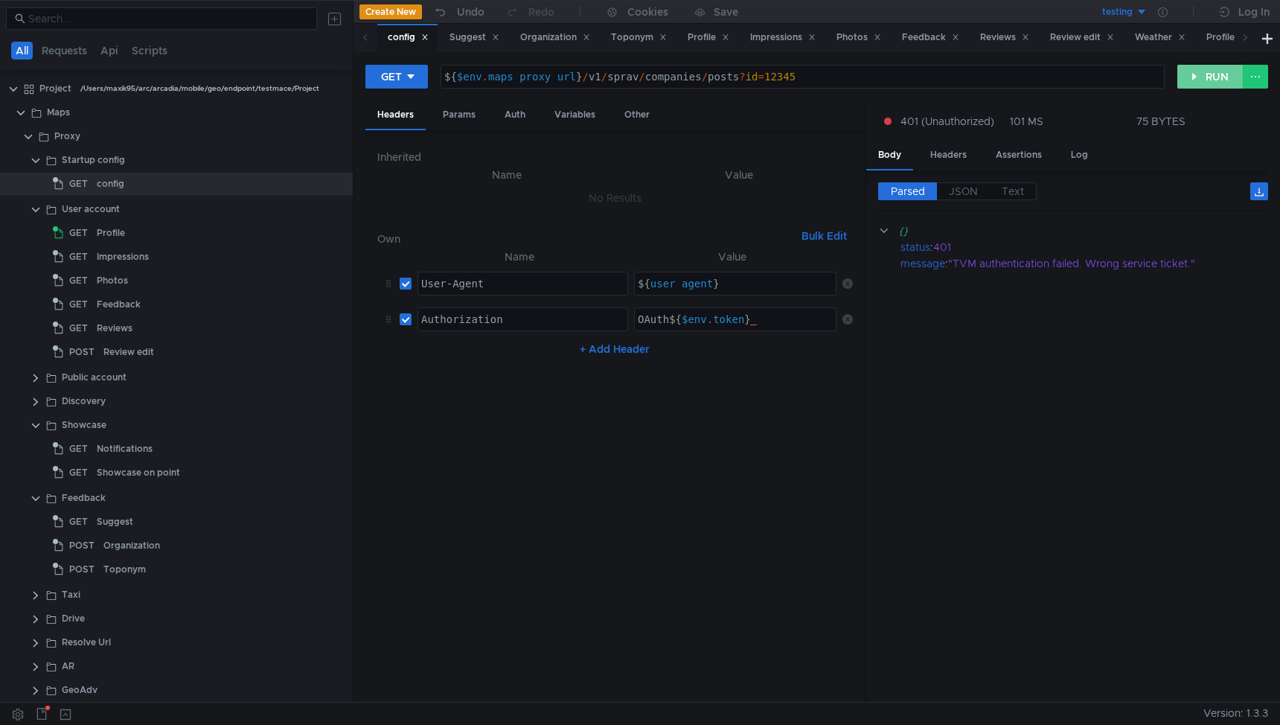
click at [1200, 83] on button "RUN" at bounding box center [1210, 77] width 66 height 24
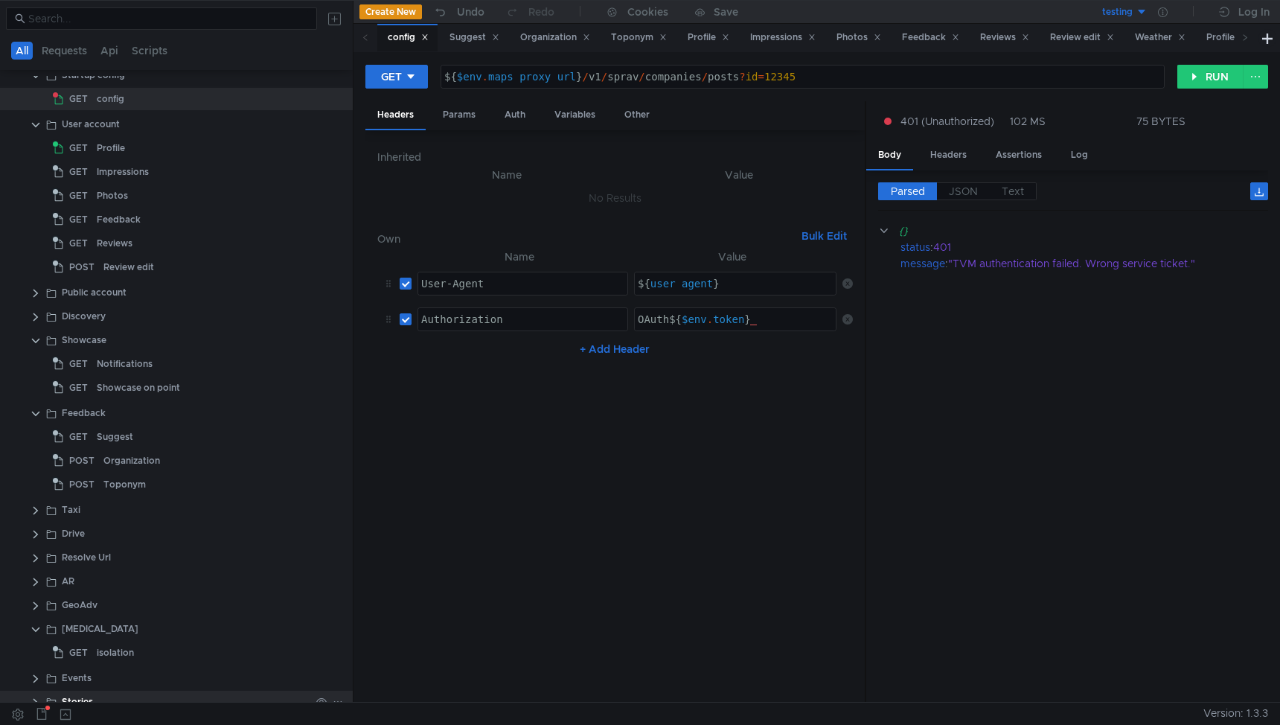
scroll to position [26, 0]
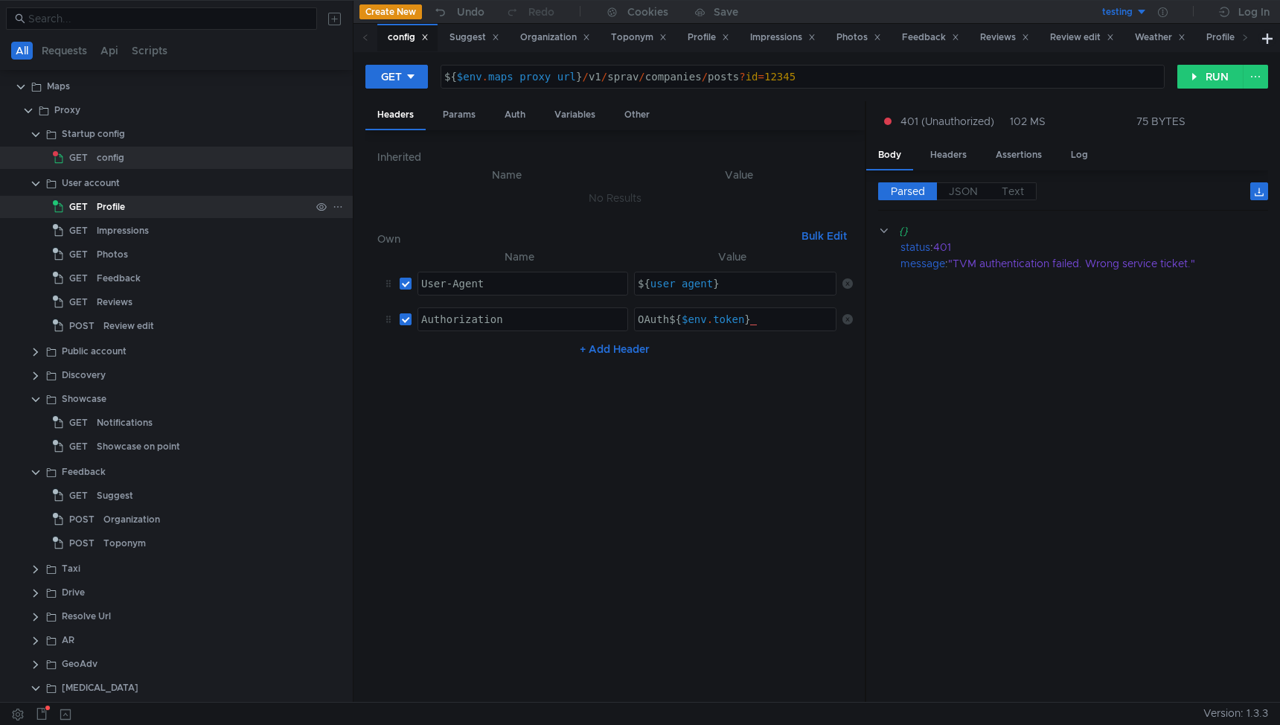
click at [95, 215] on app-tree-icon "GET" at bounding box center [75, 207] width 44 height 22
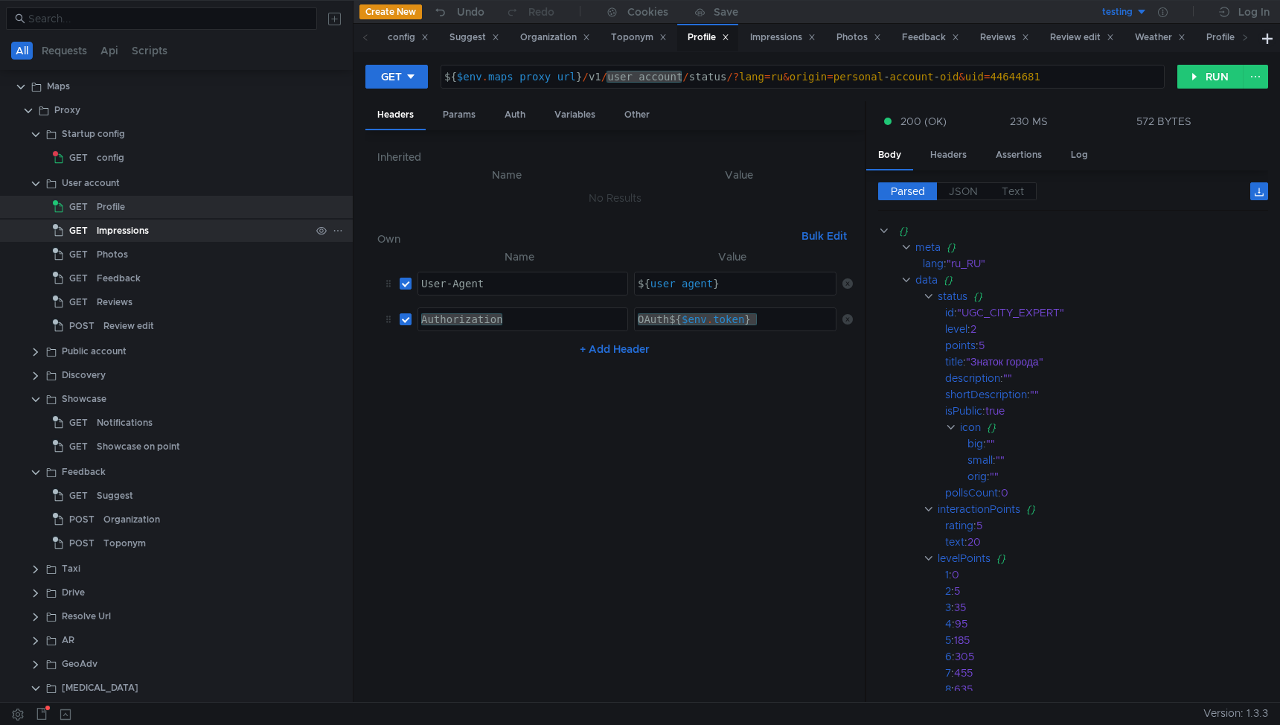
click at [98, 232] on div "Impressions" at bounding box center [123, 231] width 52 height 22
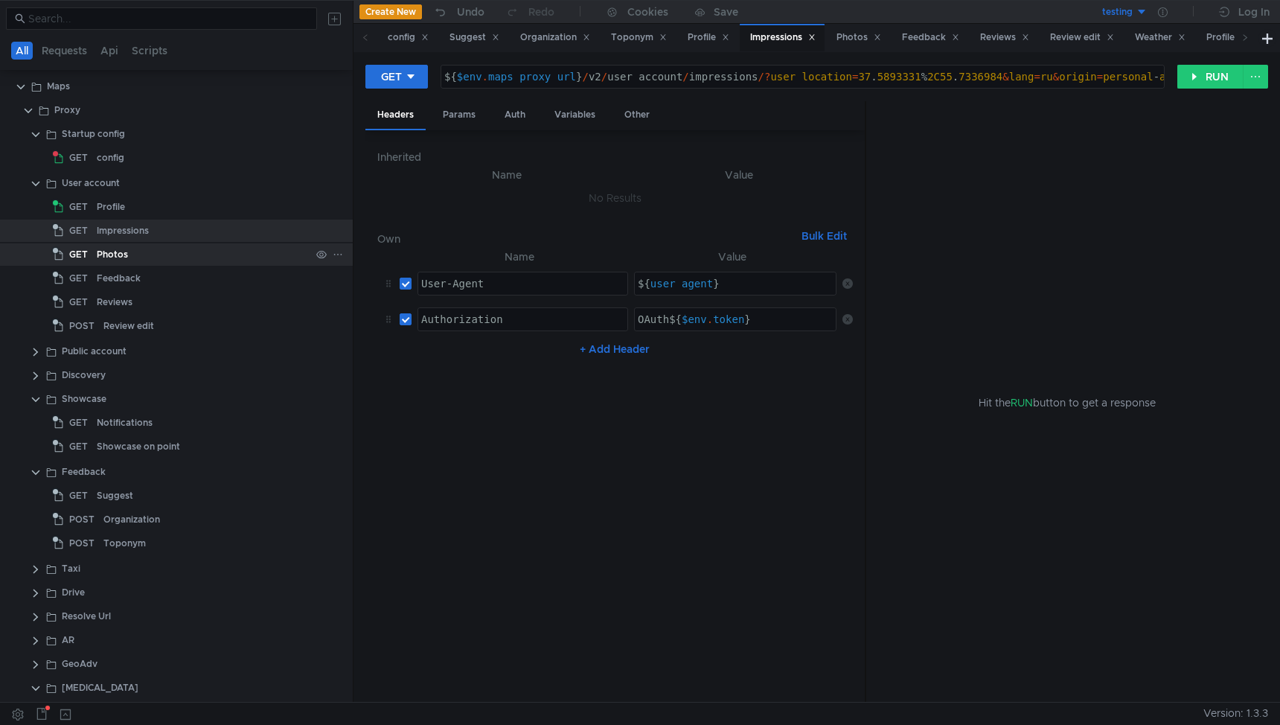
click at [98, 249] on div "Photos" at bounding box center [112, 254] width 31 height 22
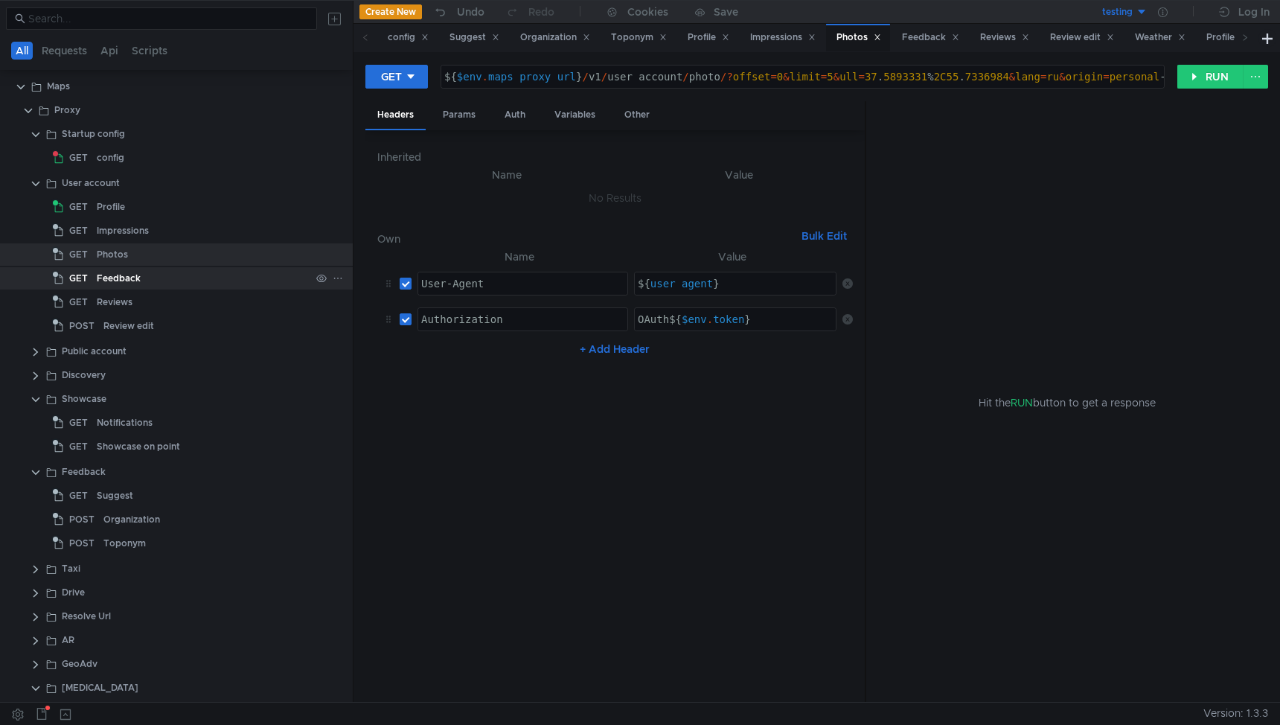
click at [97, 274] on div "Feedback" at bounding box center [119, 278] width 44 height 22
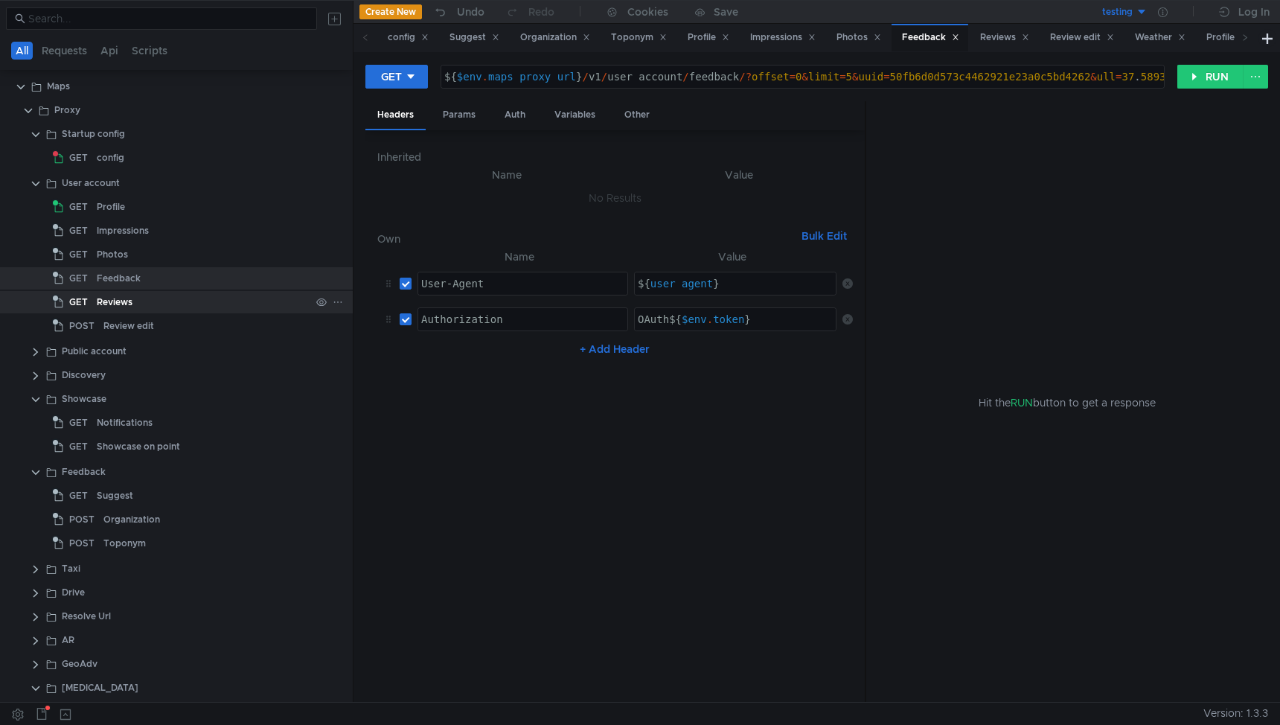
click at [97, 308] on div "Reviews" at bounding box center [115, 302] width 36 height 22
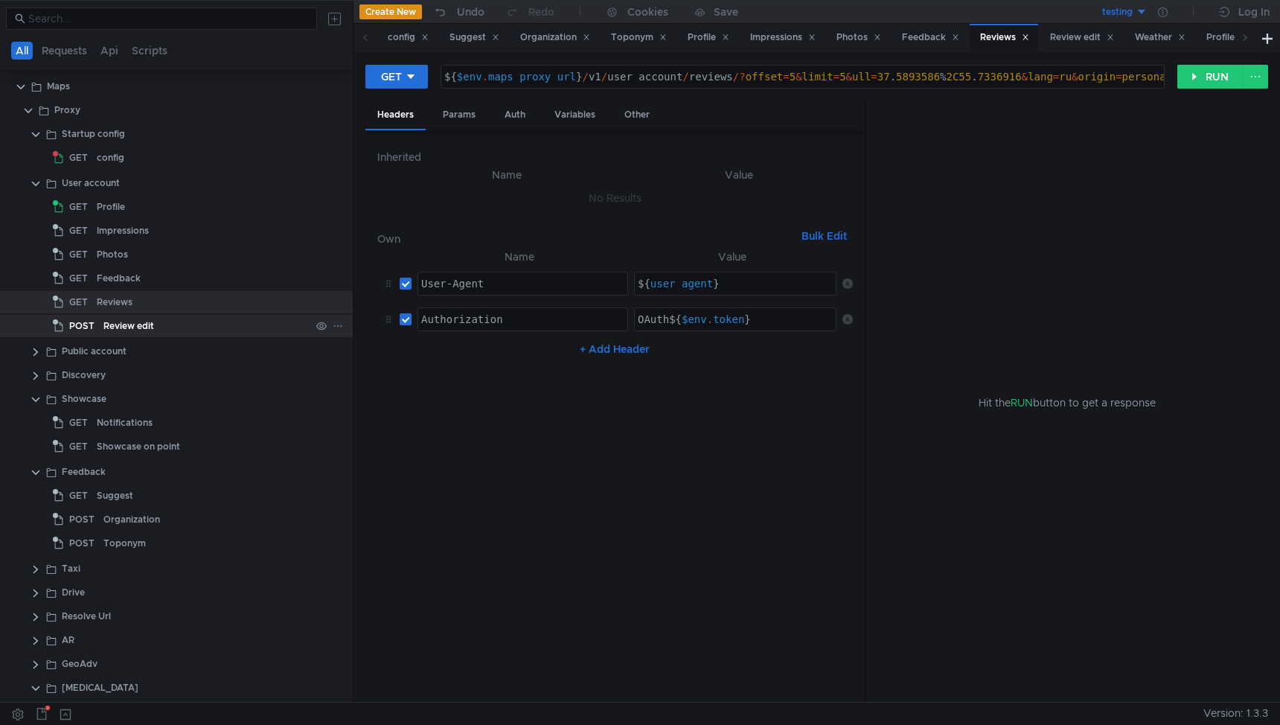
click at [98, 327] on div "POST" at bounding box center [76, 326] width 46 height 22
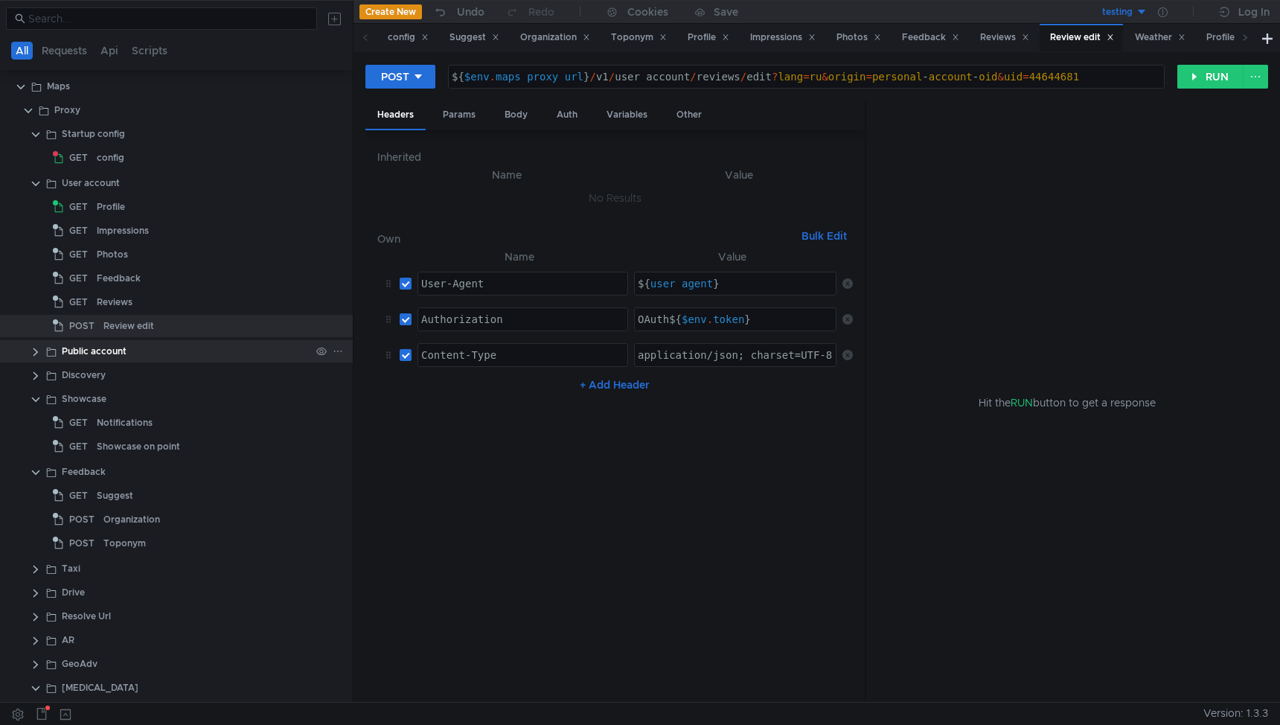
click at [33, 351] on clr-icon at bounding box center [36, 352] width 12 height 12
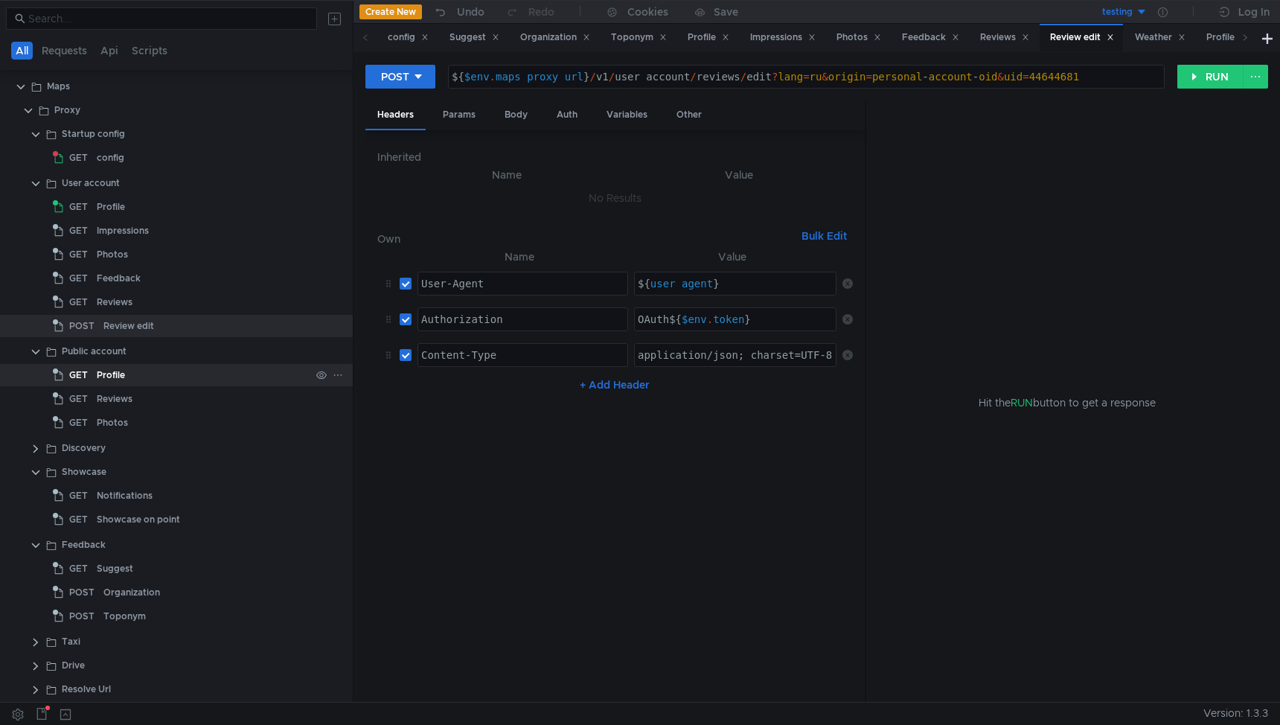
click at [88, 373] on div "GET" at bounding box center [72, 375] width 39 height 22
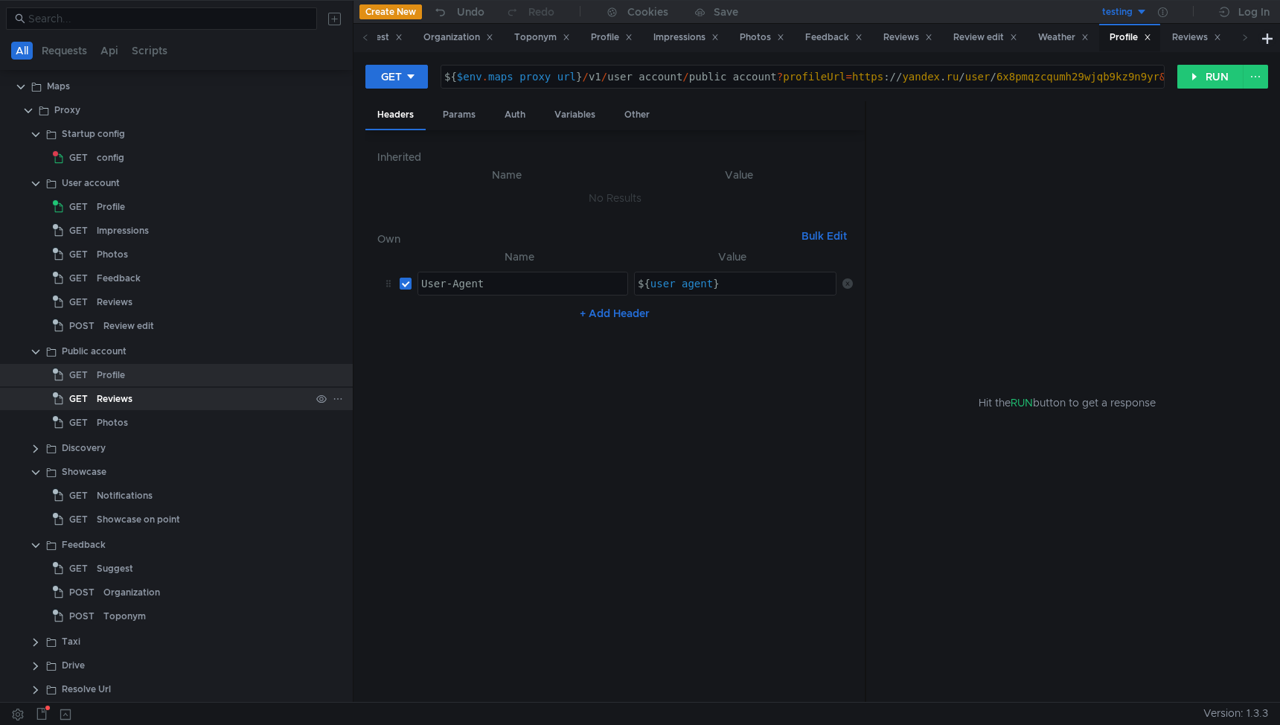
click at [100, 393] on div "Reviews" at bounding box center [115, 399] width 36 height 22
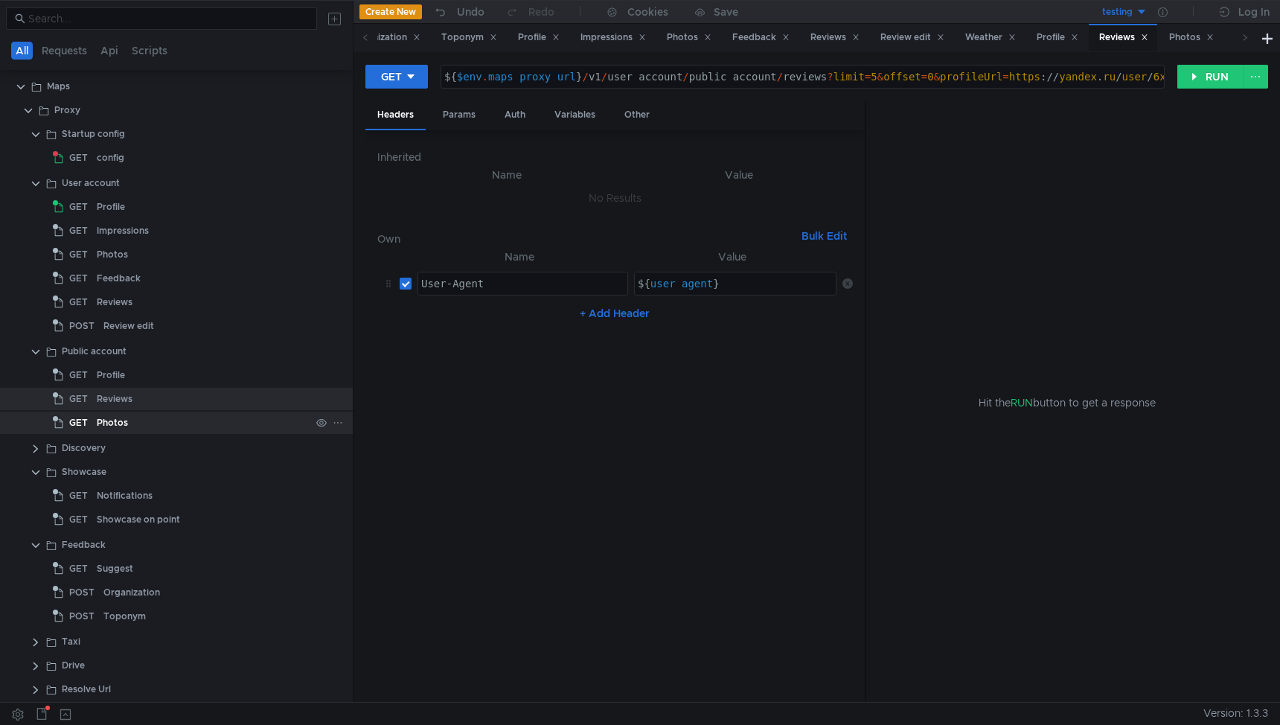
click at [99, 412] on div "Photos" at bounding box center [112, 423] width 31 height 22
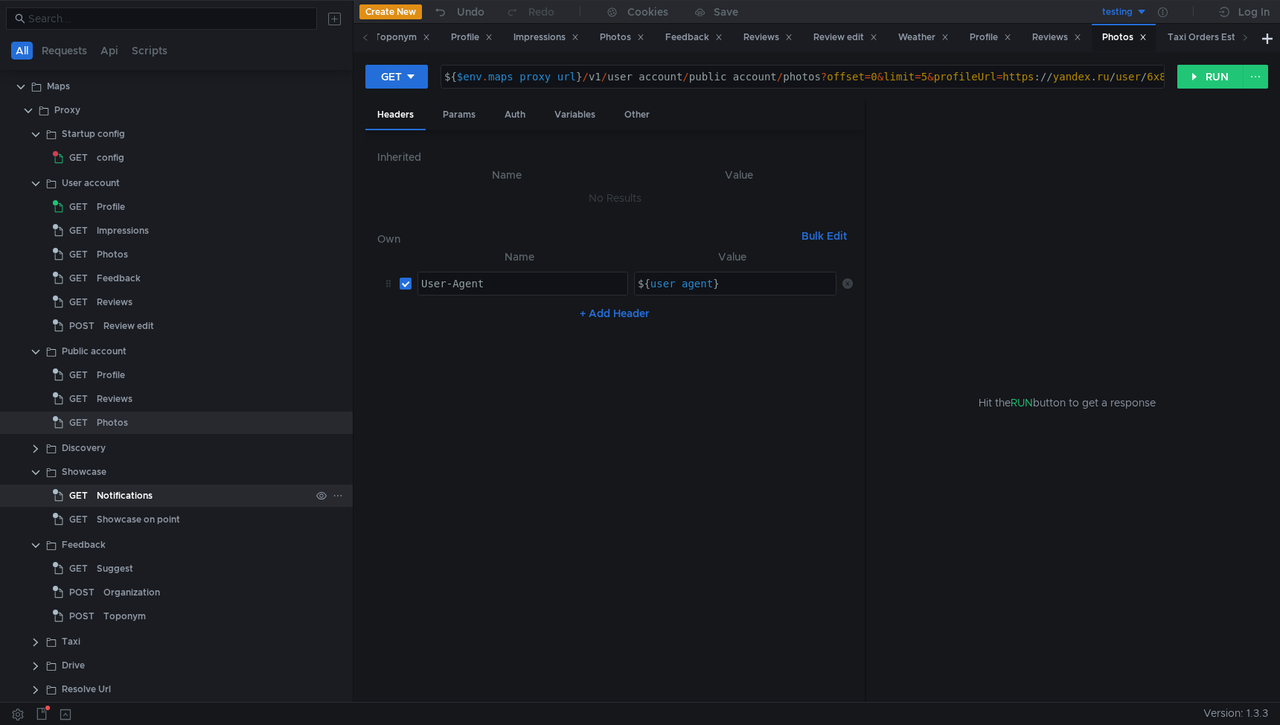
click at [81, 499] on span "GET" at bounding box center [78, 496] width 19 height 22
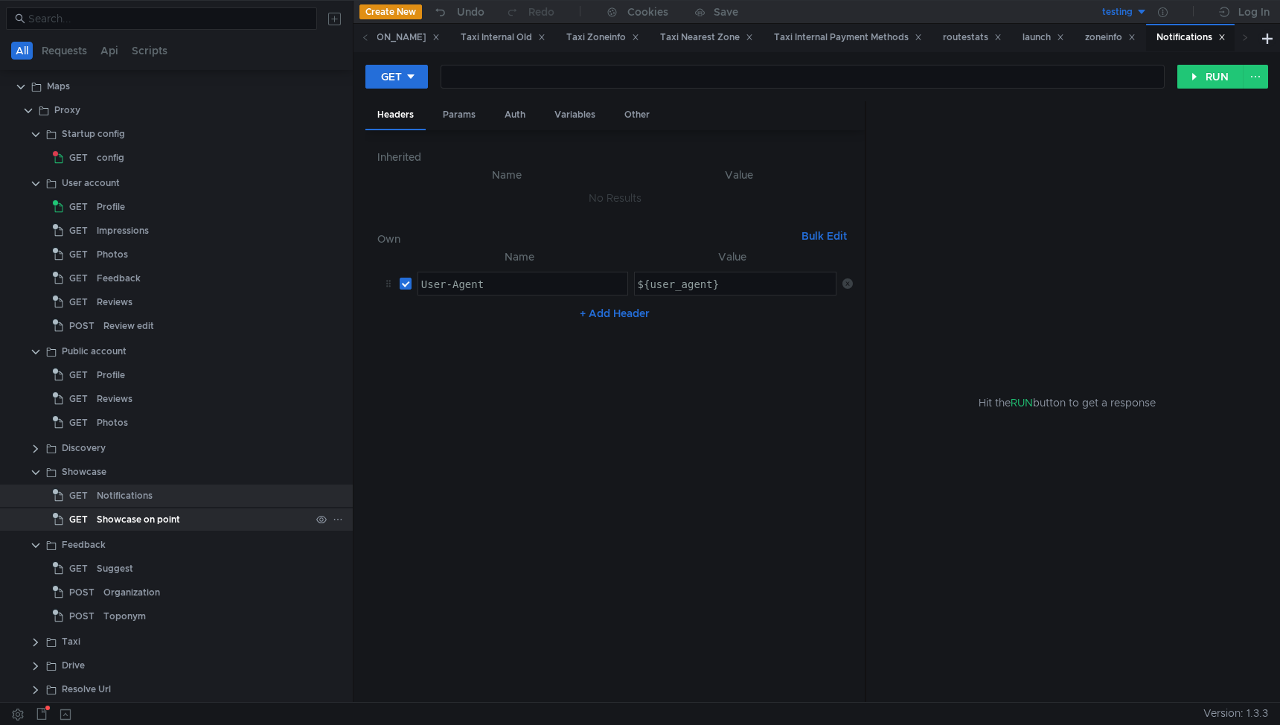
click at [95, 517] on app-tree-icon "GET" at bounding box center [75, 519] width 44 height 22
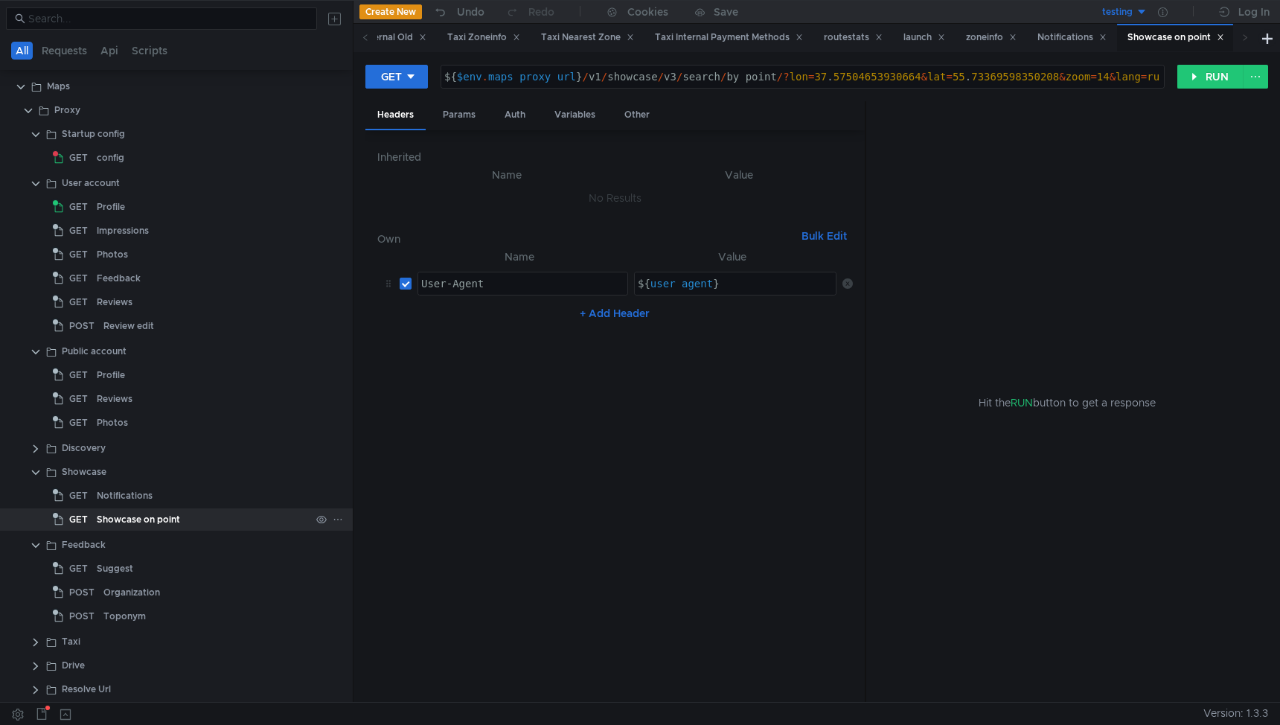
scroll to position [167, 1]
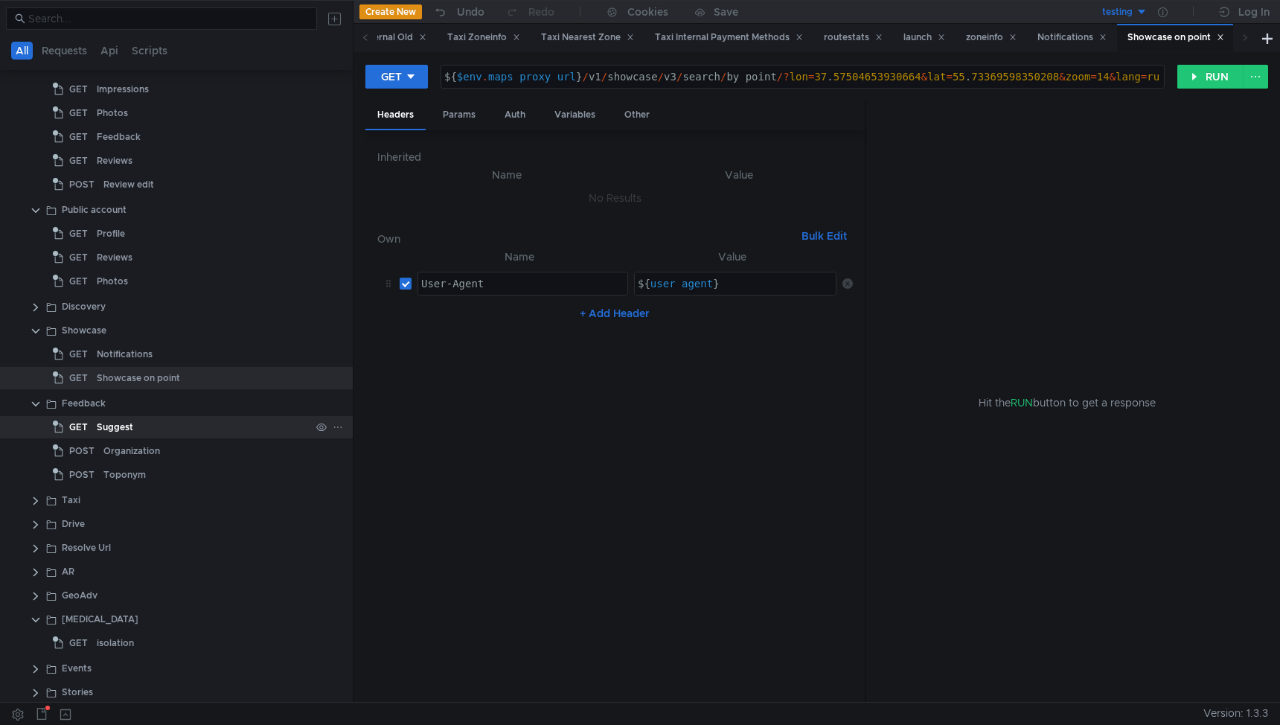
click at [97, 429] on div "Suggest" at bounding box center [115, 427] width 36 height 22
click at [97, 431] on div "Suggest" at bounding box center [115, 427] width 36 height 22
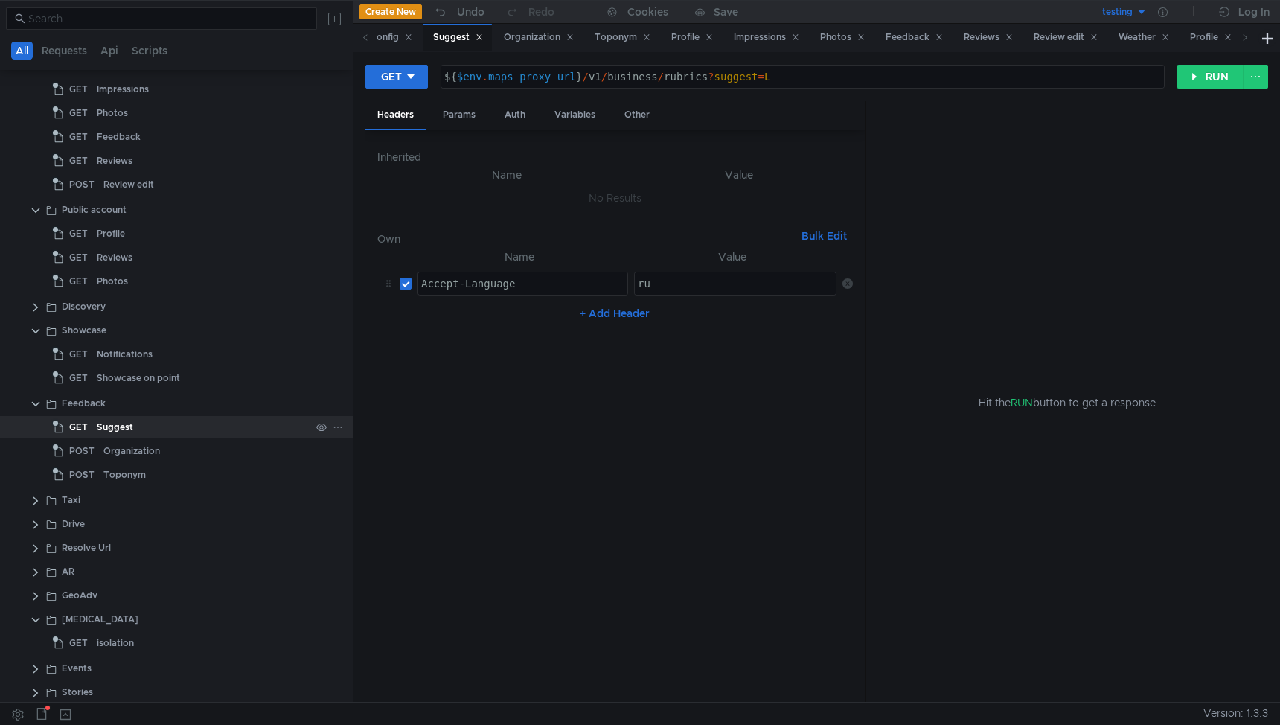
click at [97, 431] on div "Suggest" at bounding box center [115, 427] width 36 height 22
click at [103, 449] on div "Organization" at bounding box center [131, 451] width 57 height 22
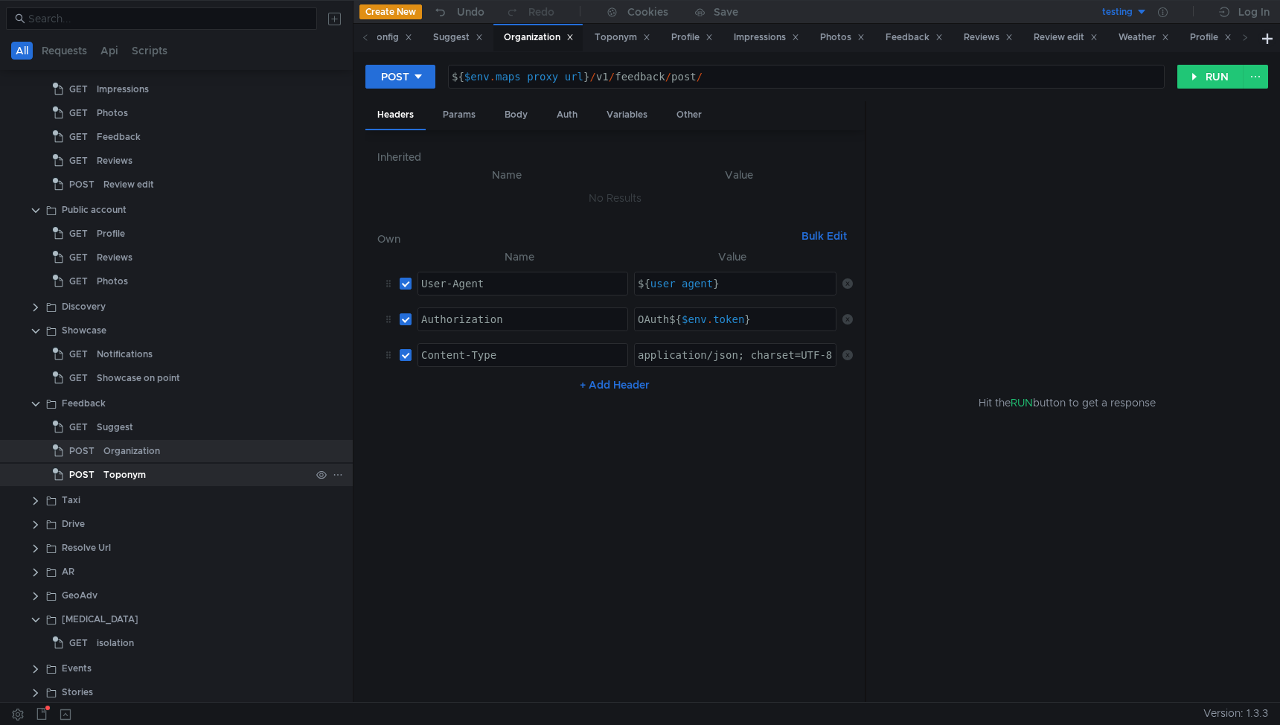
click at [103, 468] on div "Toponym" at bounding box center [124, 475] width 42 height 22
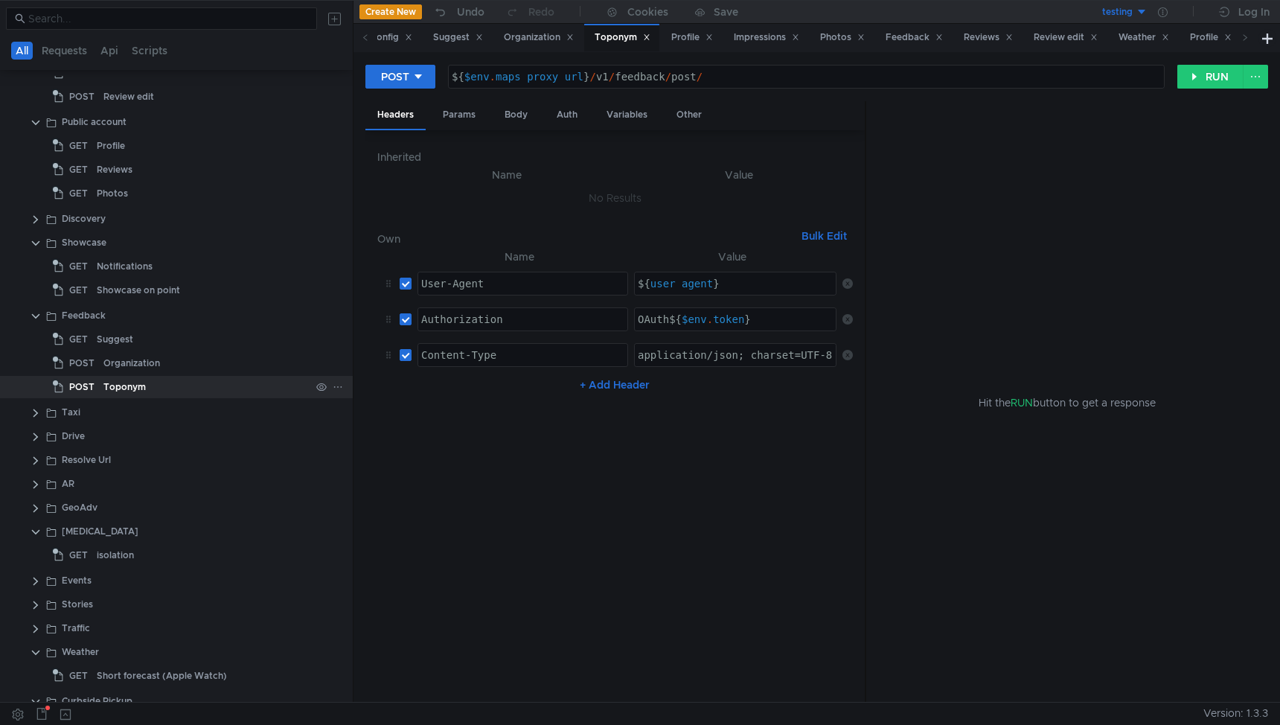
scroll to position [262, 1]
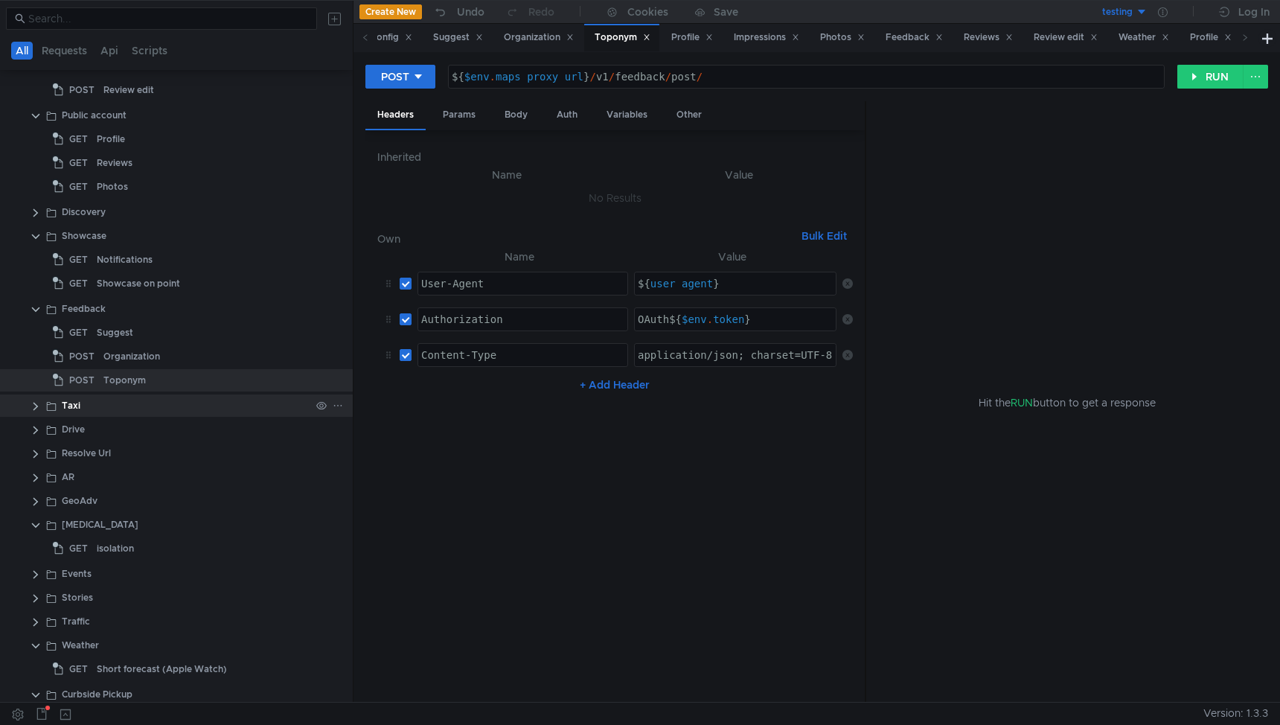
click at [39, 410] on clr-icon at bounding box center [36, 406] width 12 height 12
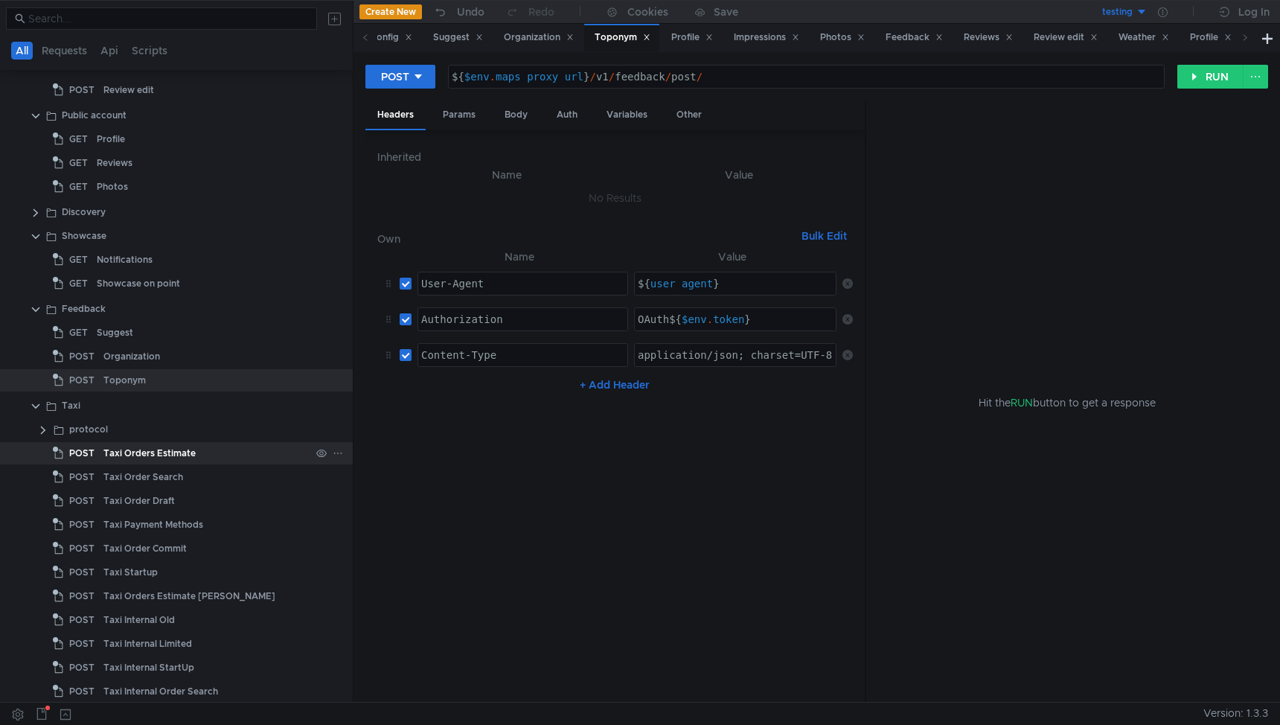
click at [92, 453] on span "POST" at bounding box center [81, 453] width 25 height 22
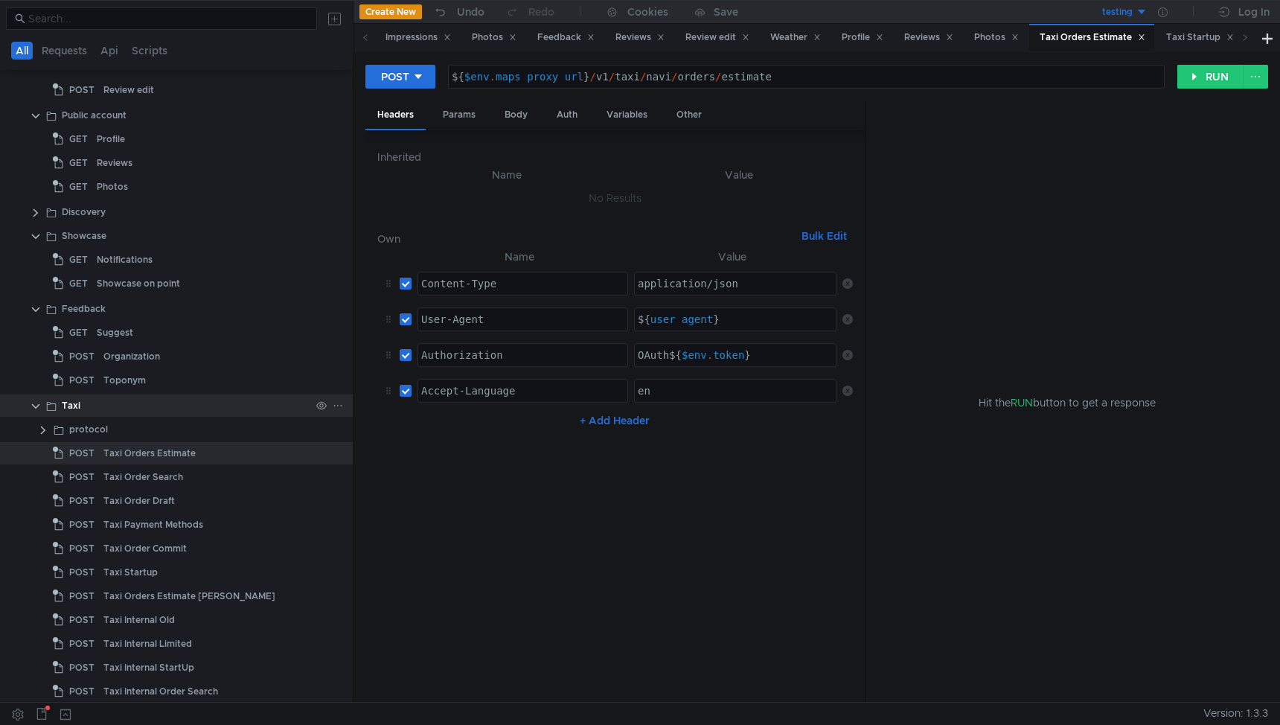
click at [35, 408] on clr-icon at bounding box center [36, 406] width 12 height 12
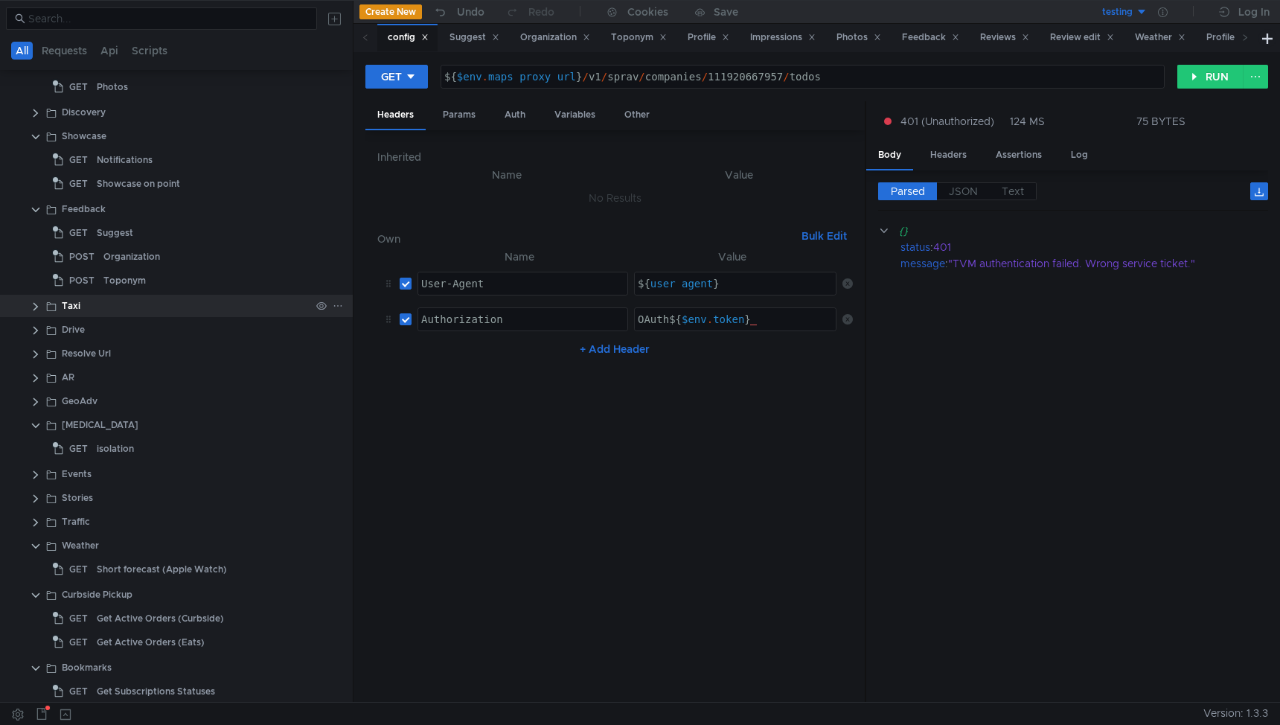
scroll to position [0, 1]
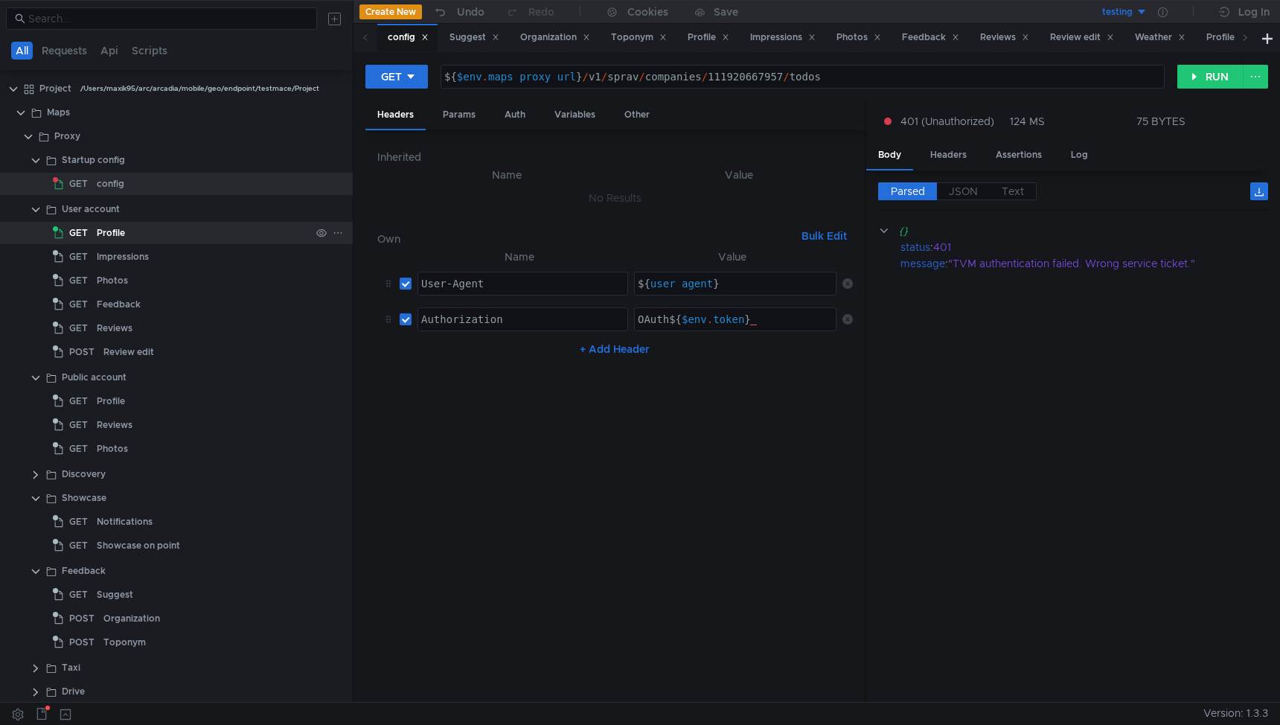
click at [100, 237] on div "Profile" at bounding box center [111, 233] width 28 height 22
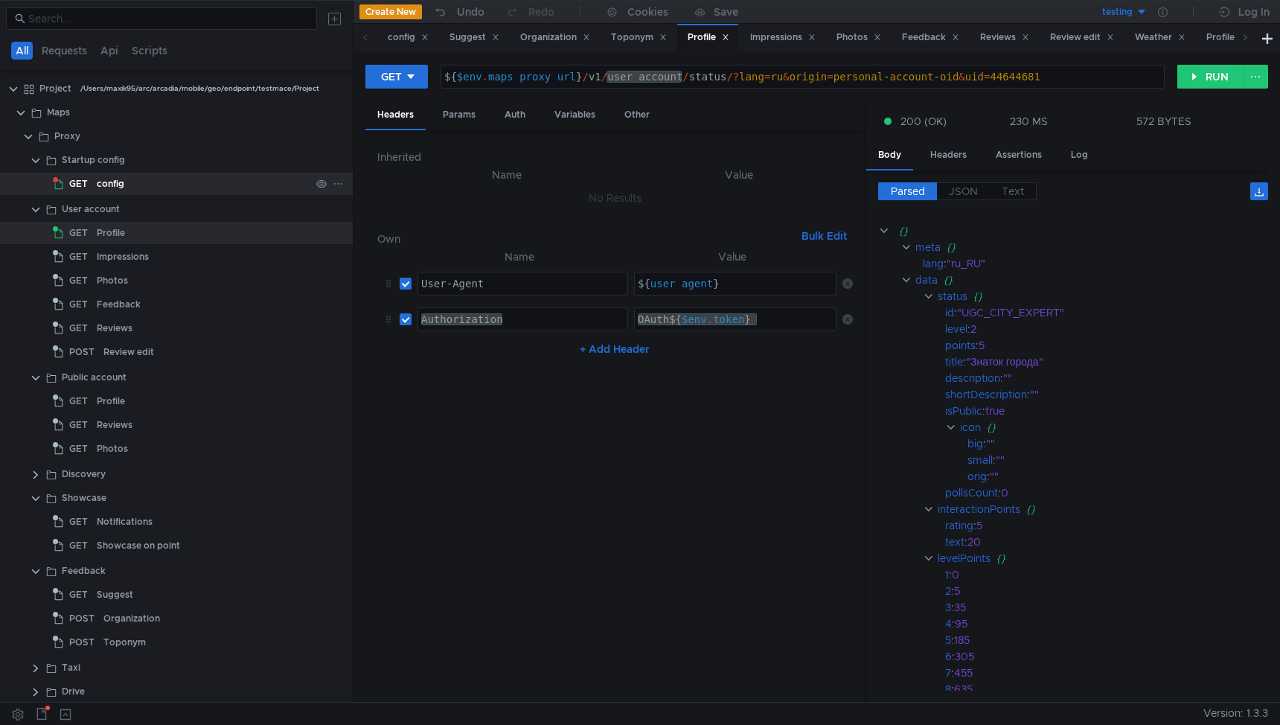
click at [129, 192] on div "config" at bounding box center [204, 184] width 214 height 22
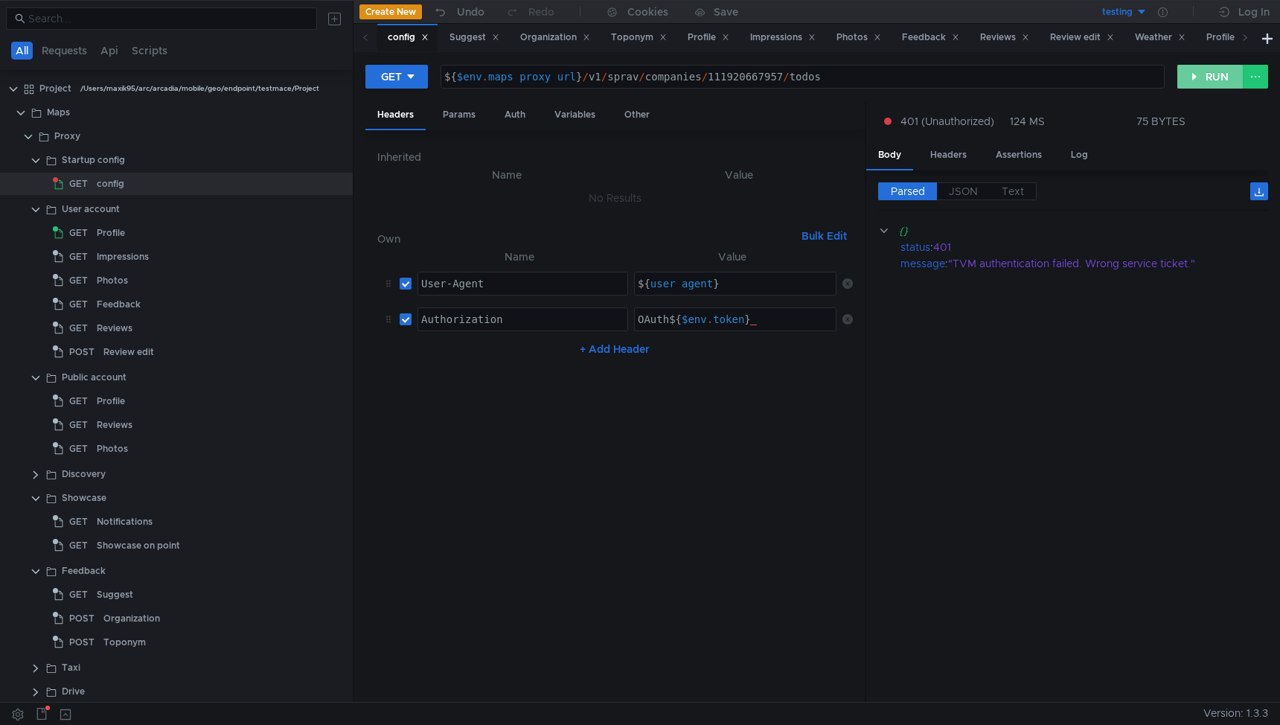
click at [1202, 79] on button "RUN" at bounding box center [1210, 77] width 66 height 24
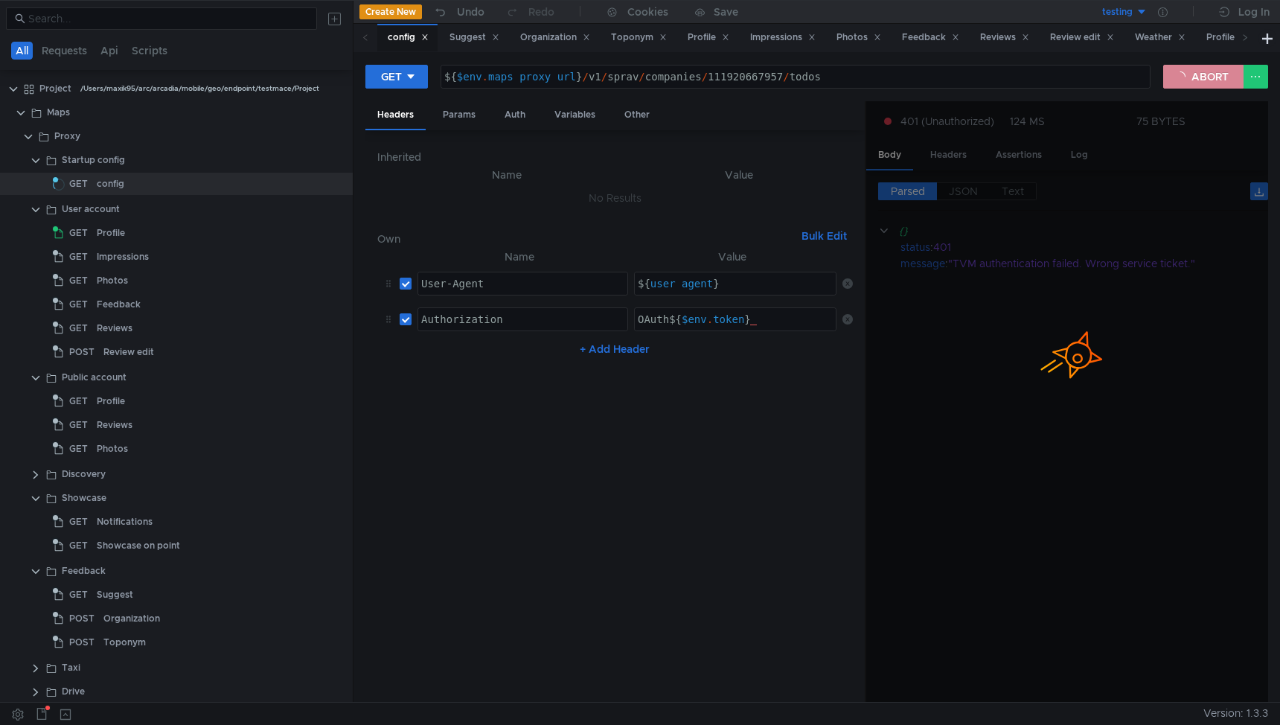
click at [1207, 80] on button "ABORT" at bounding box center [1203, 77] width 80 height 24
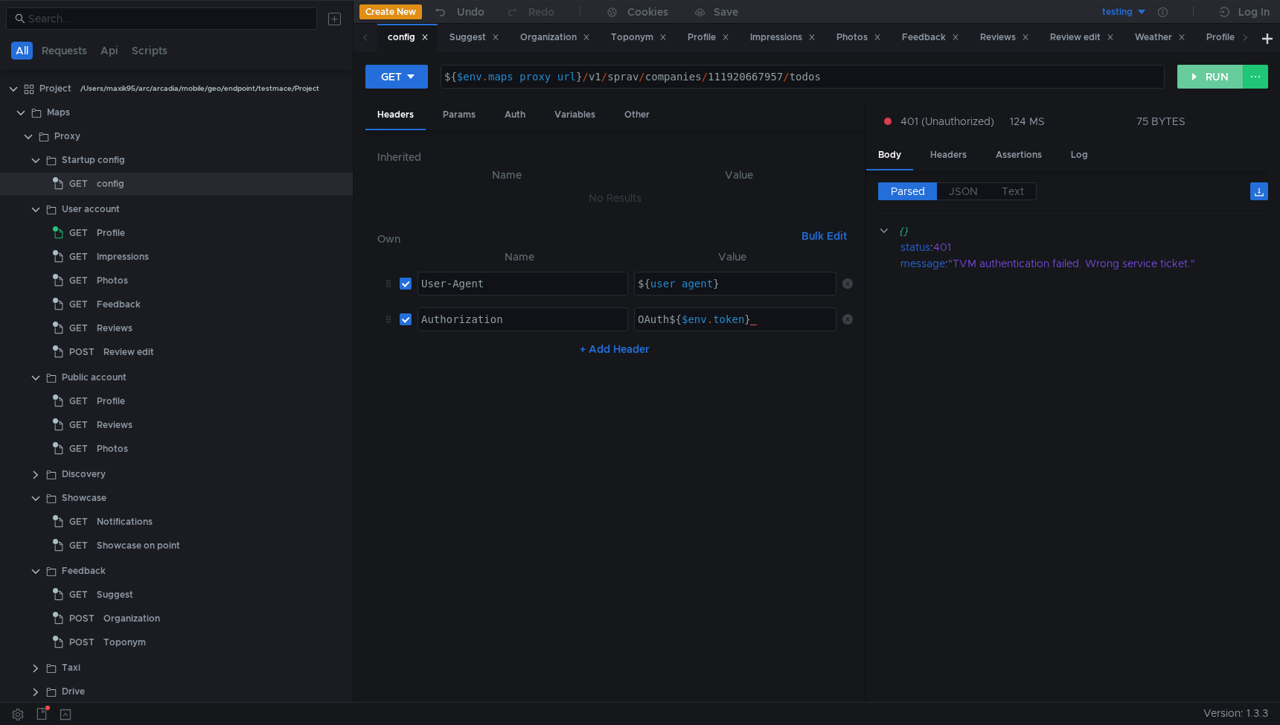
click at [1195, 79] on button "RUN" at bounding box center [1210, 77] width 66 height 24
click at [1162, 12] on icon at bounding box center [1163, 12] width 10 height 10
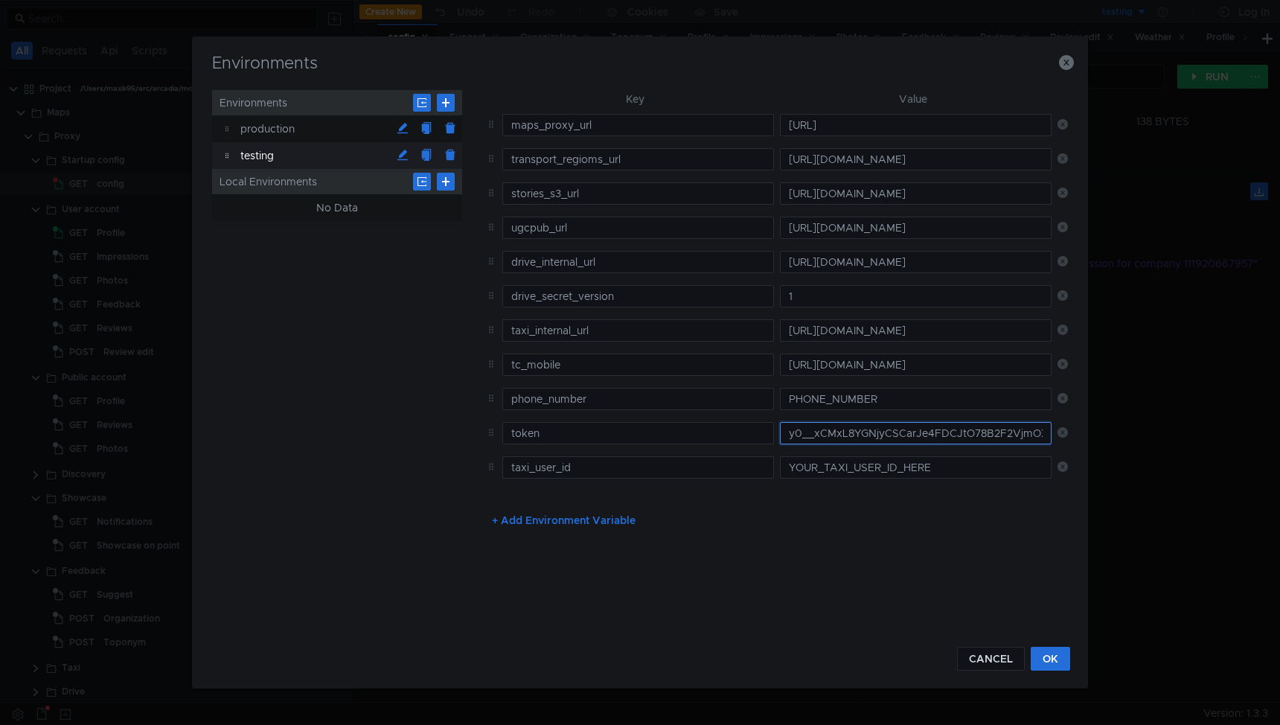
click at [827, 435] on input "y0__xCMxL8YGNjyCSCarJe4FDCJtO78B2F2VjmOXxjBBGMEBICY_PbfpnuU" at bounding box center [916, 433] width 272 height 22
click at [1059, 662] on button "OK" at bounding box center [1050, 659] width 39 height 24
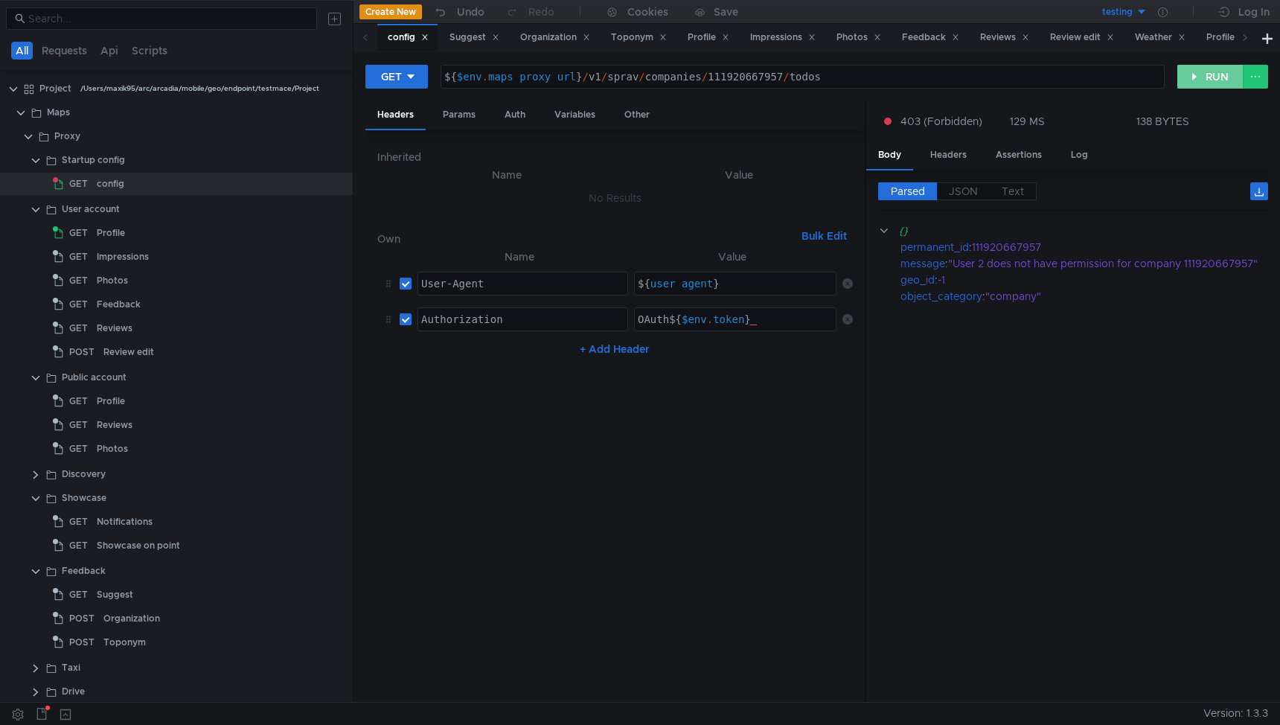
click at [1204, 73] on button "RUN" at bounding box center [1210, 77] width 66 height 24
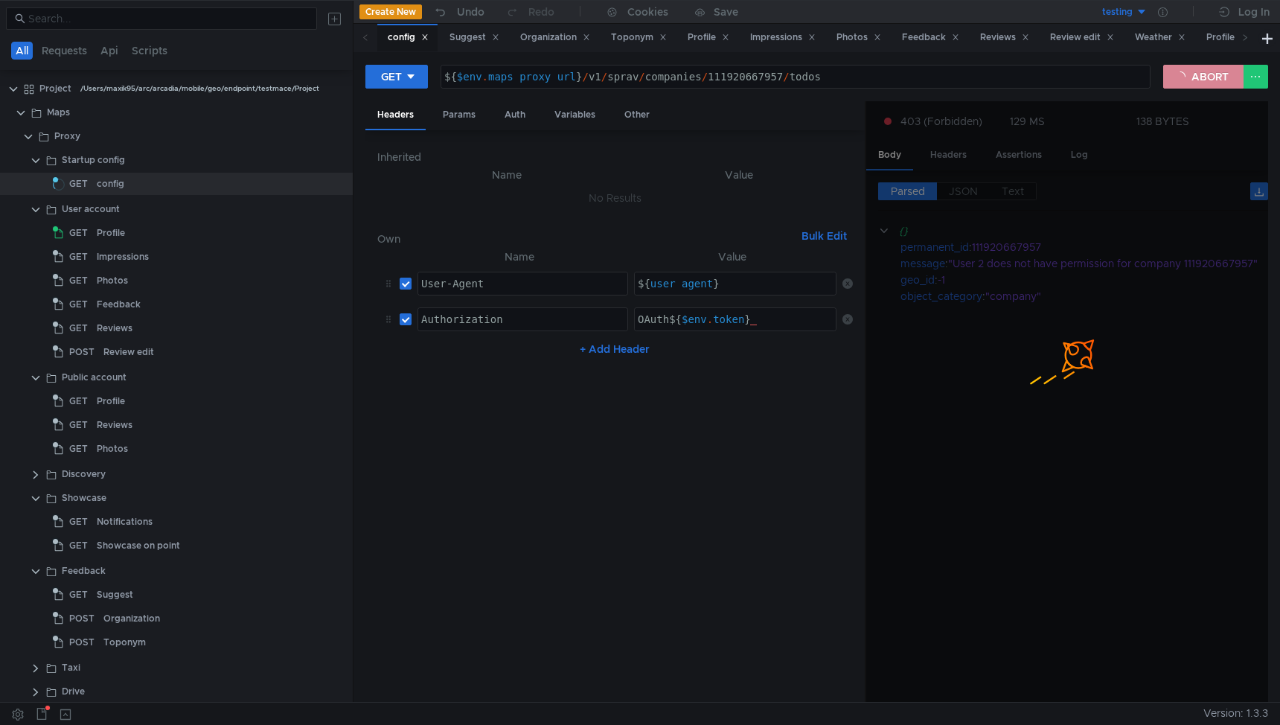
click at [1204, 73] on button "ABORT" at bounding box center [1203, 77] width 80 height 24
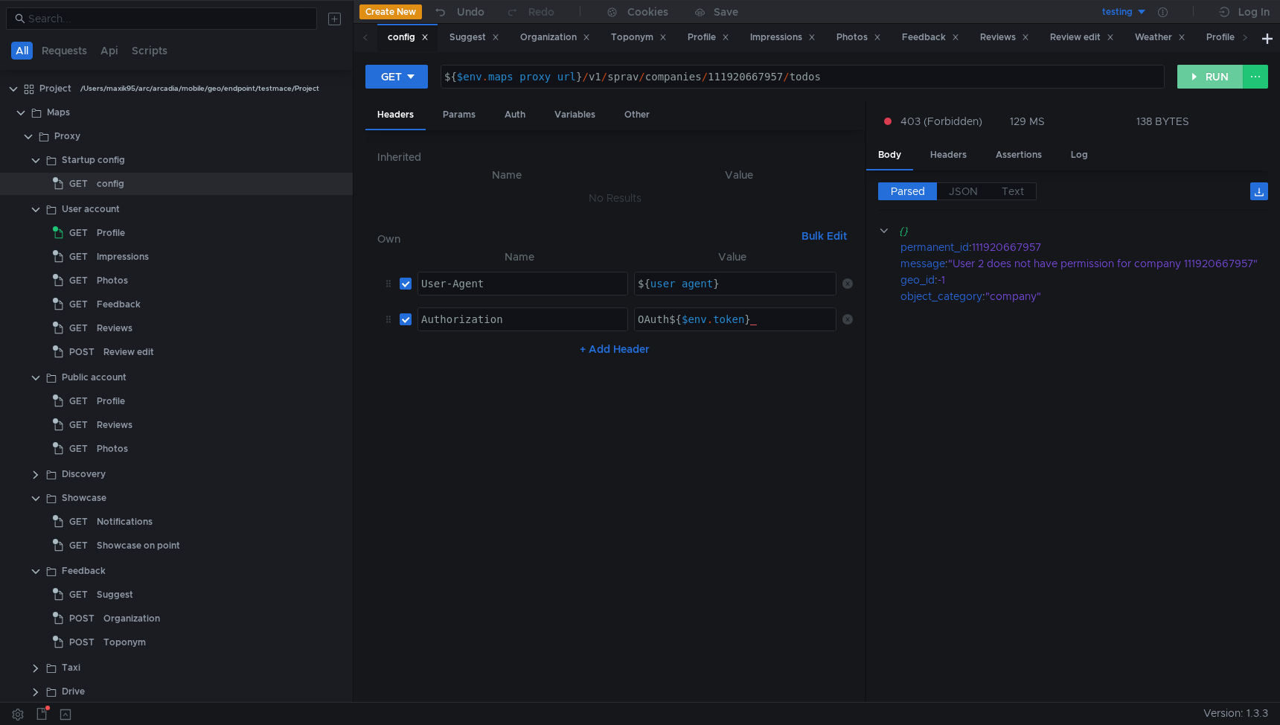
click at [1204, 73] on button "RUN" at bounding box center [1210, 77] width 66 height 24
click at [1166, 14] on icon at bounding box center [1163, 12] width 10 height 10
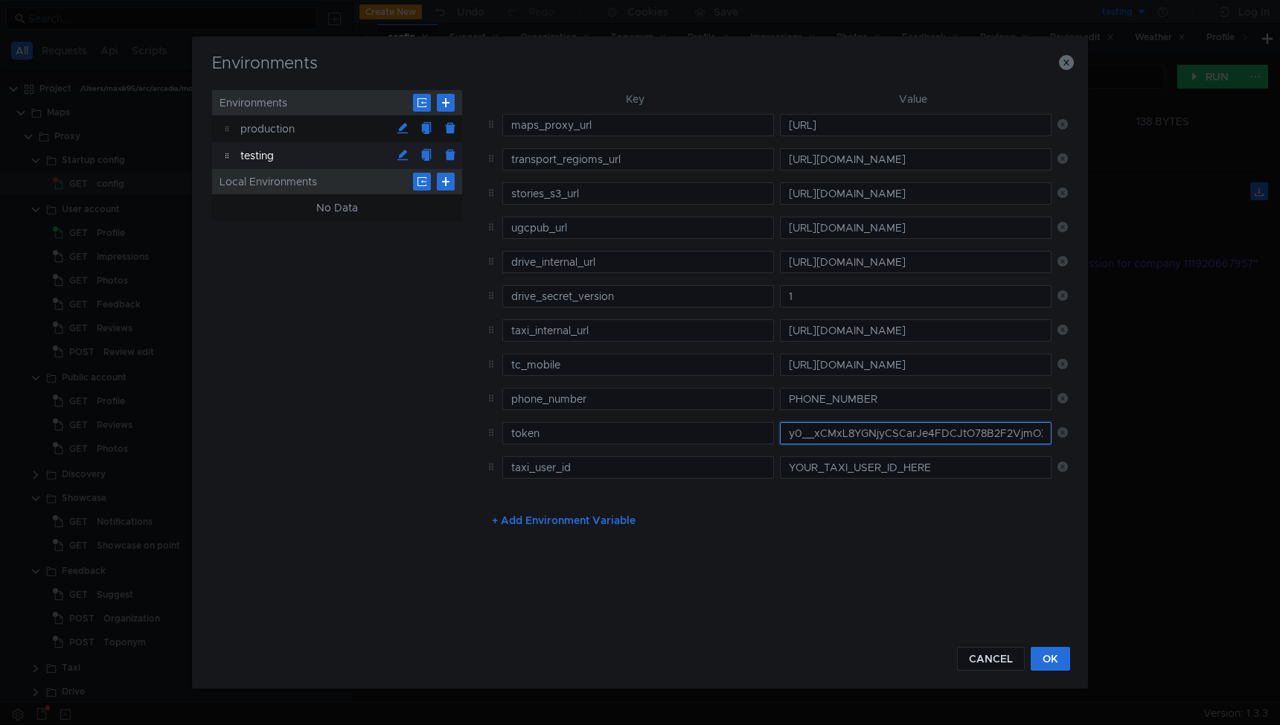
click at [831, 443] on input "y0__xCMxL8YGNjyCSCarJe4FDCJtO78B2F2VjmOXxjBBGMEBICY_PbfpnuU" at bounding box center [916, 433] width 272 height 22
click at [831, 434] on input "y0__xCMxL8YGNjyCSCarJe4FDCJtO78B2F2VjmOXxjBBGMEBICY_PbfpnuU" at bounding box center [916, 433] width 272 height 22
paste input "nw7nTEuFoeStE5-wwJqBQwe7D_apanb3Q"
type input "y0__xCMxL8YGNjyCSCnw7nTEuFoeStE5-wwJqBQwe7D_apanb3Q"
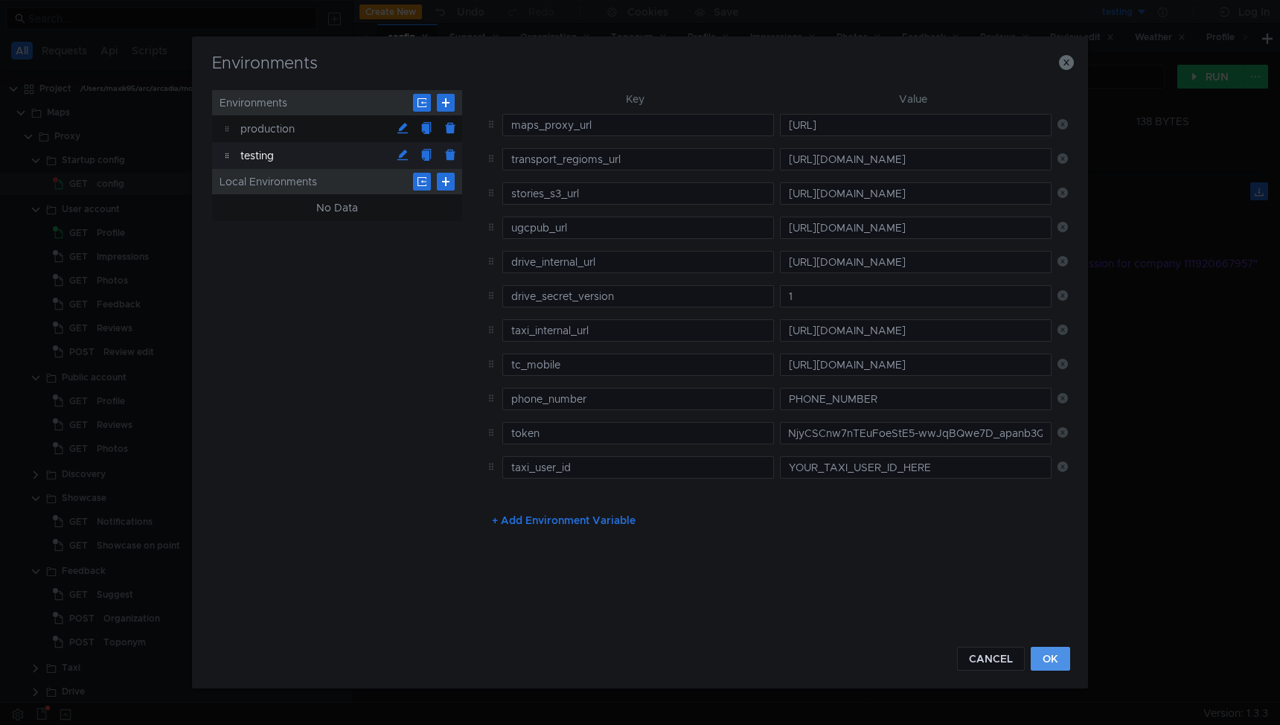
click at [1057, 648] on button "OK" at bounding box center [1050, 659] width 39 height 24
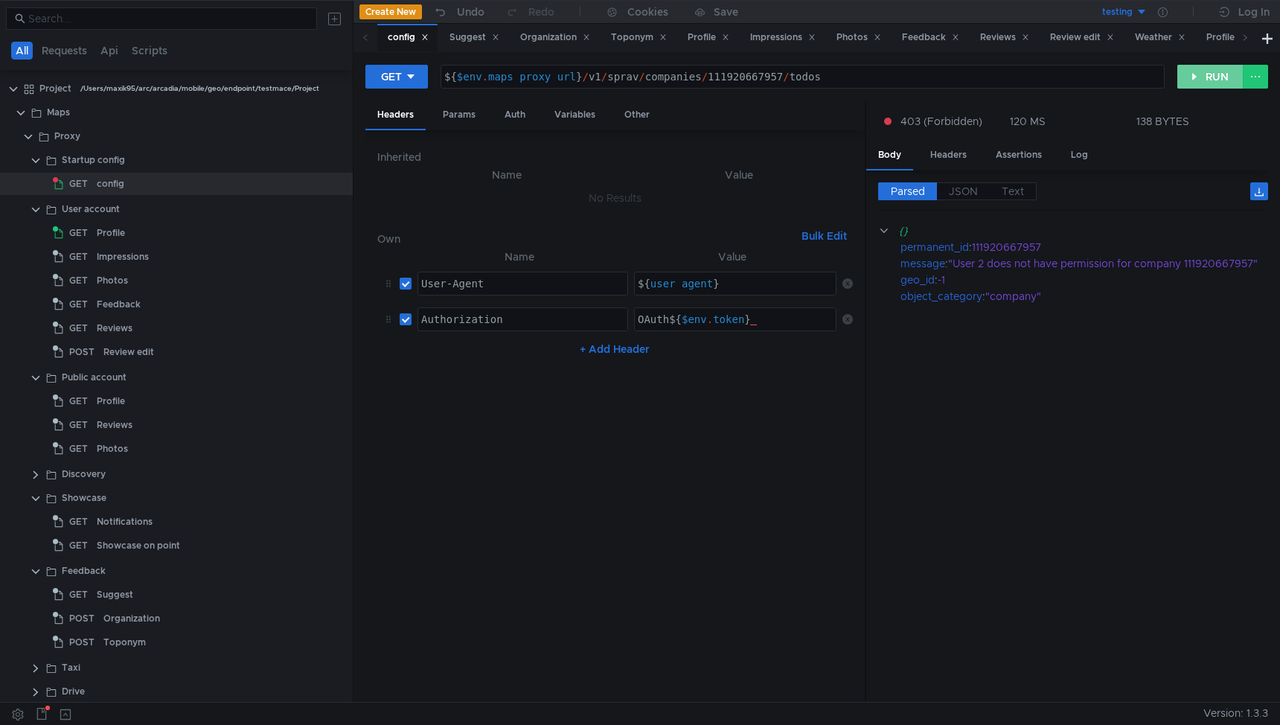
click at [1208, 88] on button "RUN" at bounding box center [1210, 77] width 66 height 24
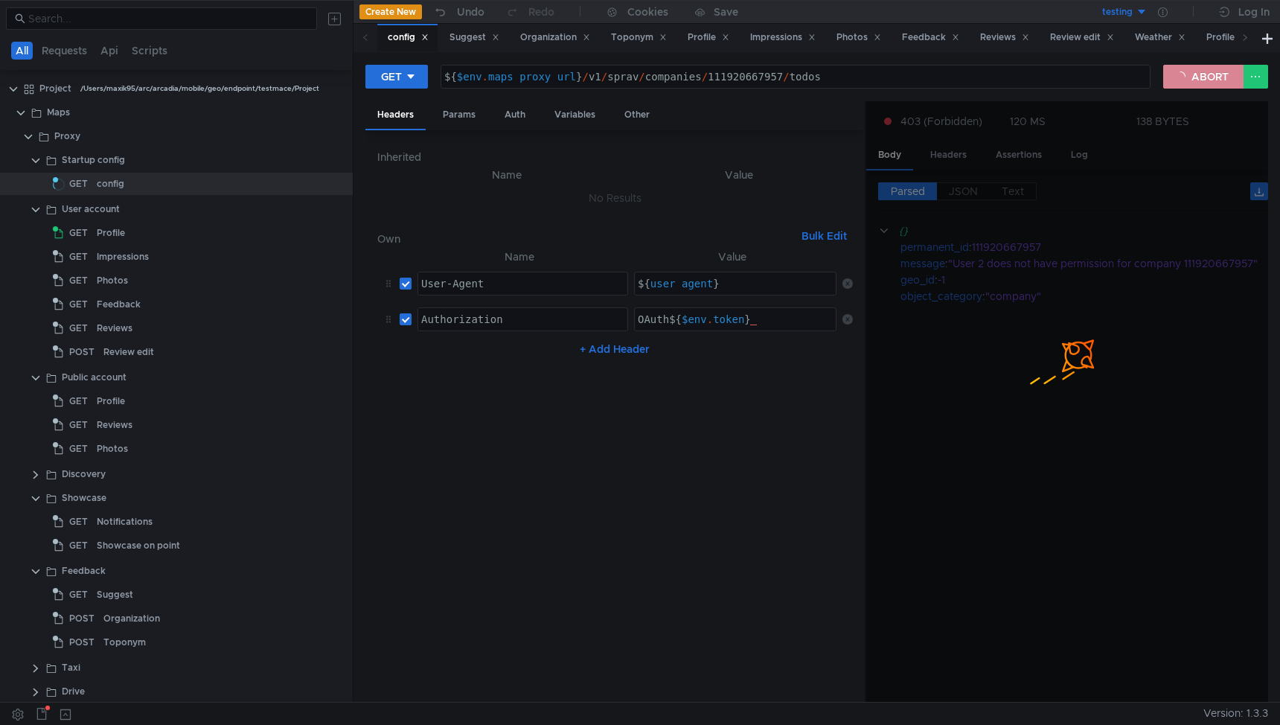
click at [1208, 79] on button "ABORT" at bounding box center [1203, 77] width 80 height 24
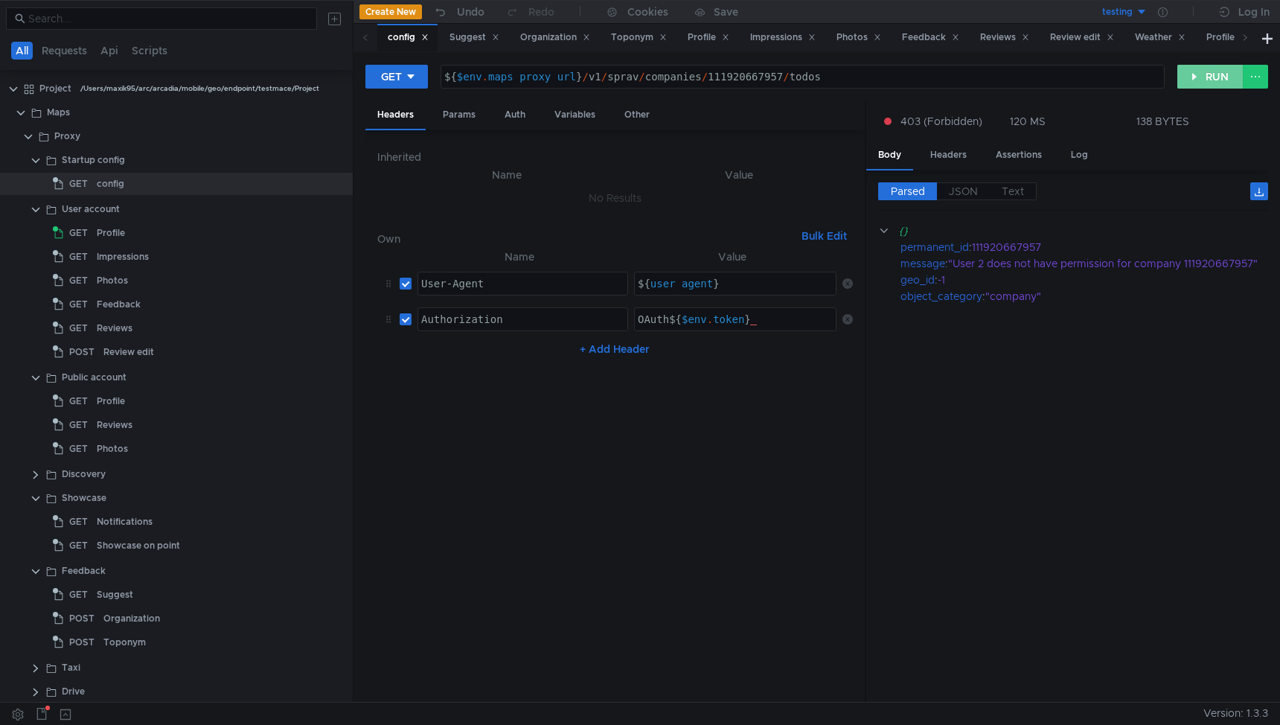
click at [1197, 77] on button "RUN" at bounding box center [1210, 77] width 66 height 24
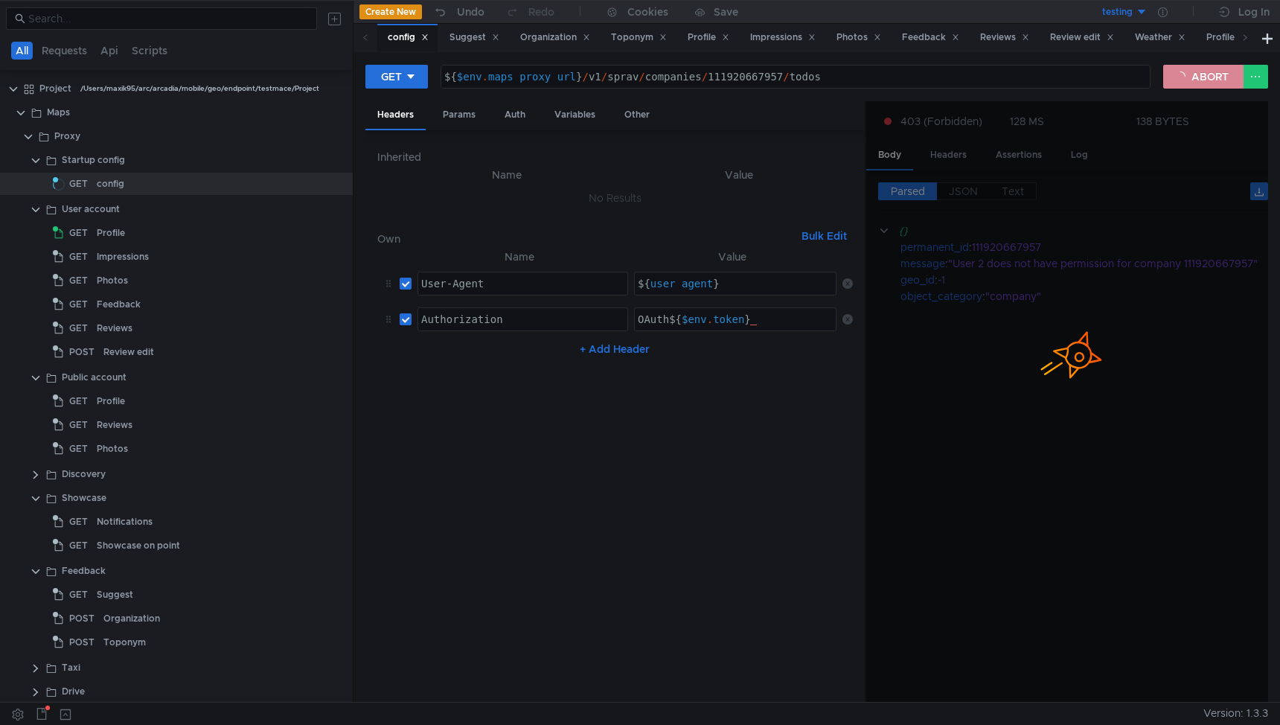
click at [1197, 77] on button "ABORT" at bounding box center [1203, 77] width 80 height 24
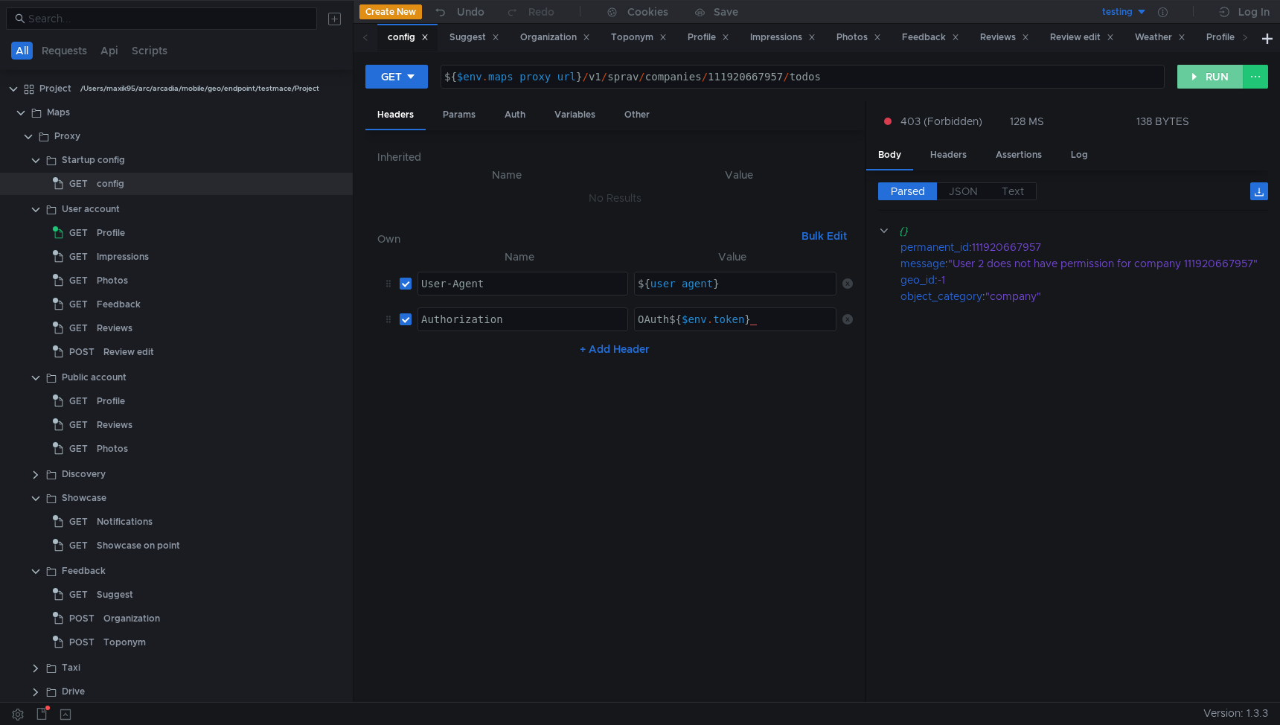
click at [1199, 77] on button "RUN" at bounding box center [1210, 77] width 66 height 24
click at [97, 182] on div "config" at bounding box center [111, 184] width 28 height 22
click at [747, 77] on div "${ $env . maps_proxy_url } / v1 / sprav / companies / 111920667957 / todos" at bounding box center [802, 89] width 723 height 36
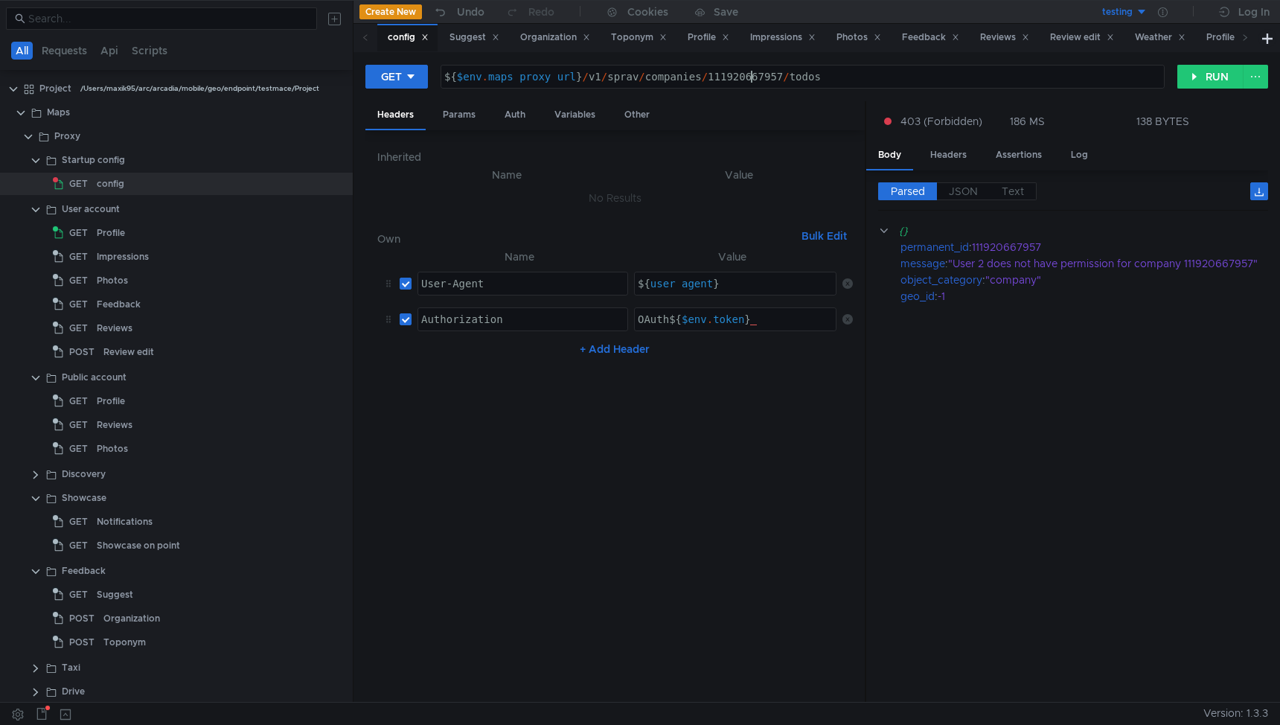
click at [748, 71] on div "${ $env . maps_proxy_url } / v1 / sprav / companies / 111920667957 / todos" at bounding box center [802, 89] width 723 height 36
click at [1206, 82] on button "RUN" at bounding box center [1210, 77] width 66 height 24
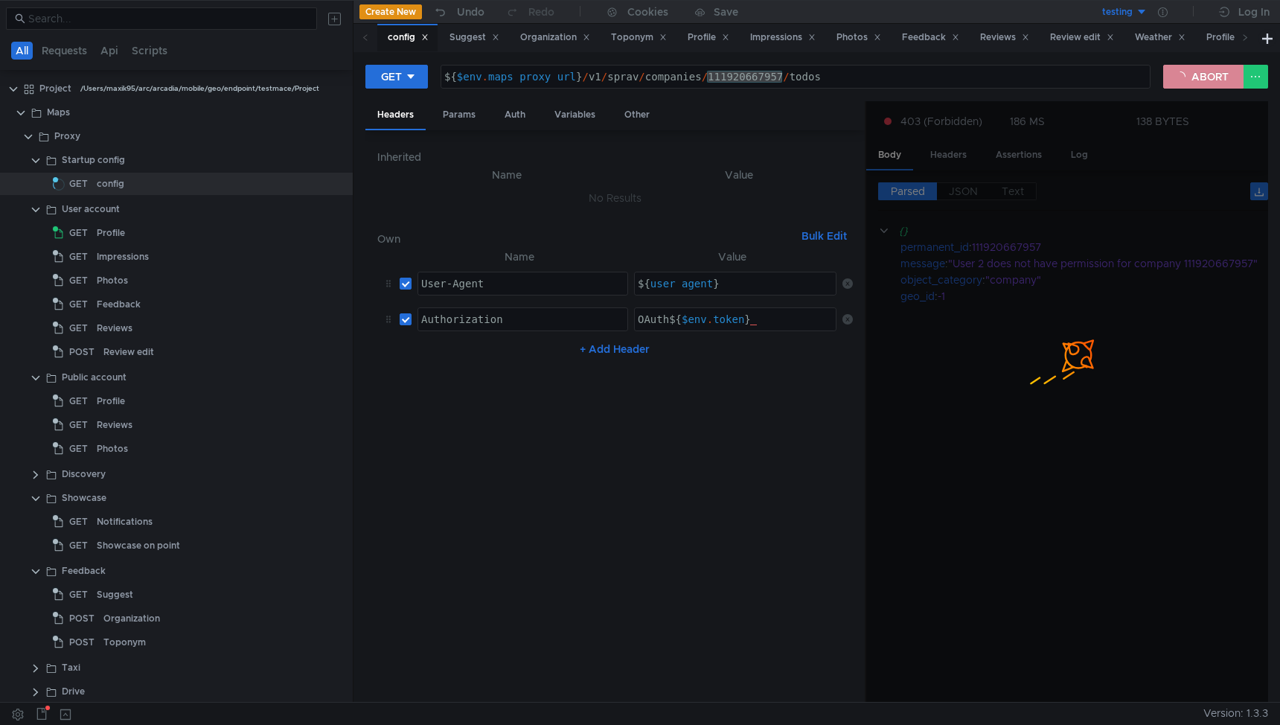
click at [1205, 76] on button "ABORT" at bounding box center [1203, 77] width 80 height 24
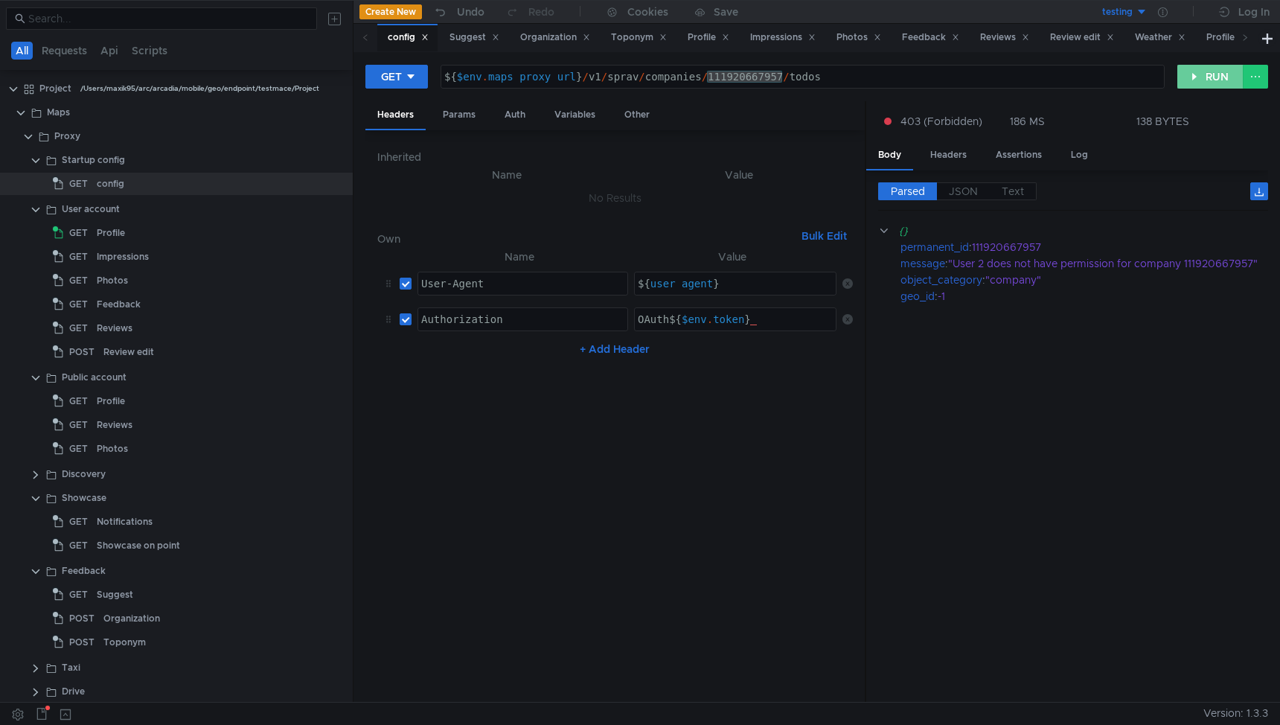
click at [1205, 76] on button "RUN" at bounding box center [1210, 77] width 66 height 24
click at [1164, 9] on icon at bounding box center [1163, 12] width 10 height 10
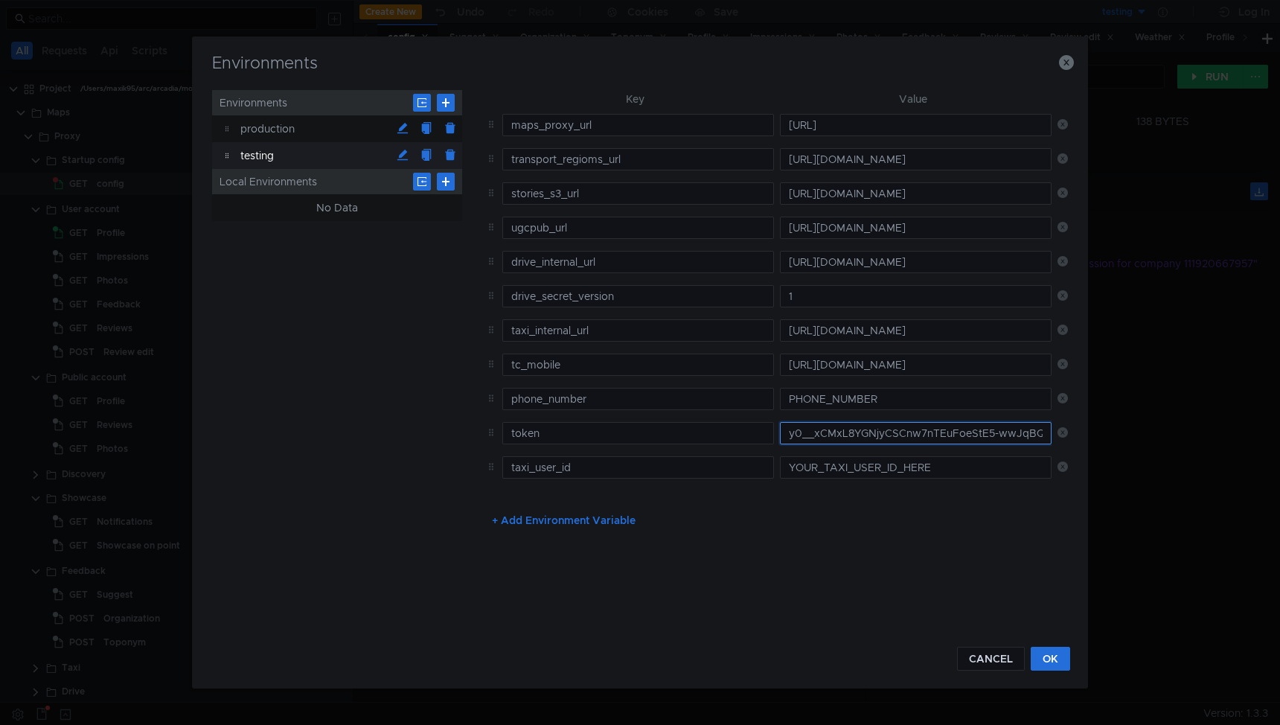
click at [857, 429] on input "y0__xCMxL8YGNjyCSCnw7nTEuFoeStE5-wwJqBQwe7D_apanb3Q" at bounding box center [916, 433] width 272 height 22
click at [1049, 656] on button "OK" at bounding box center [1050, 659] width 39 height 24
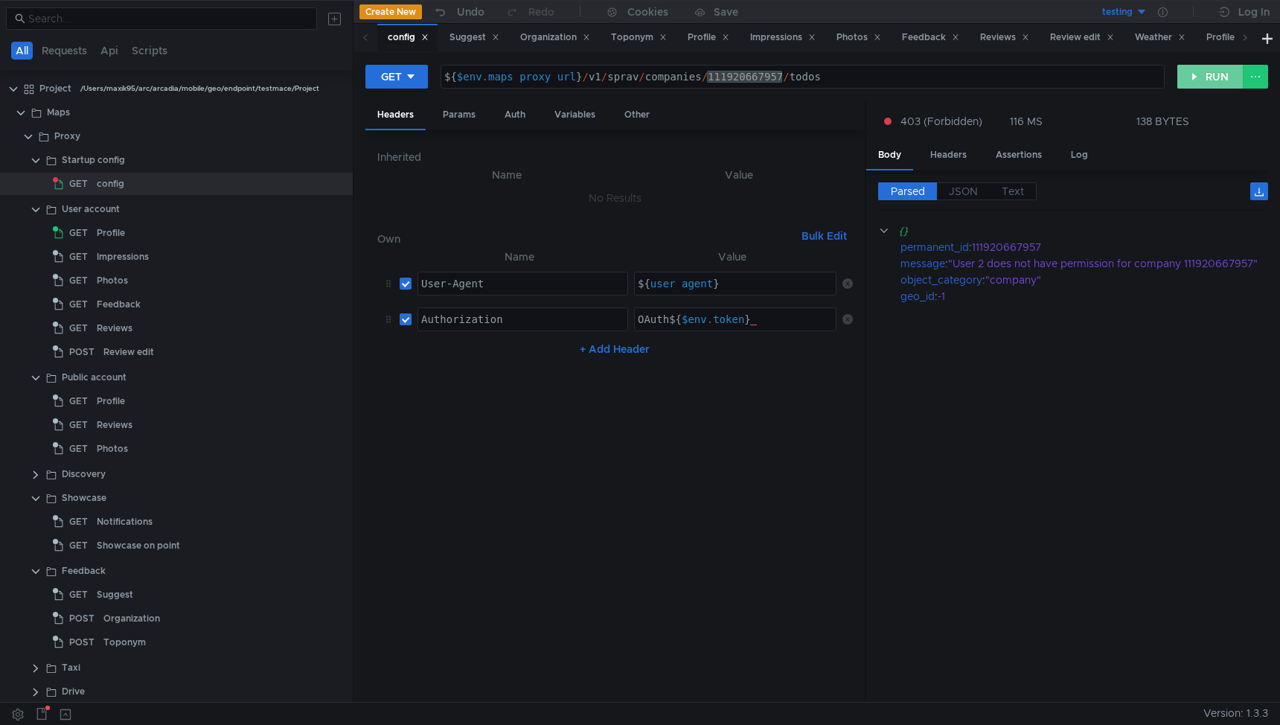
click at [1201, 68] on button "RUN" at bounding box center [1210, 77] width 66 height 24
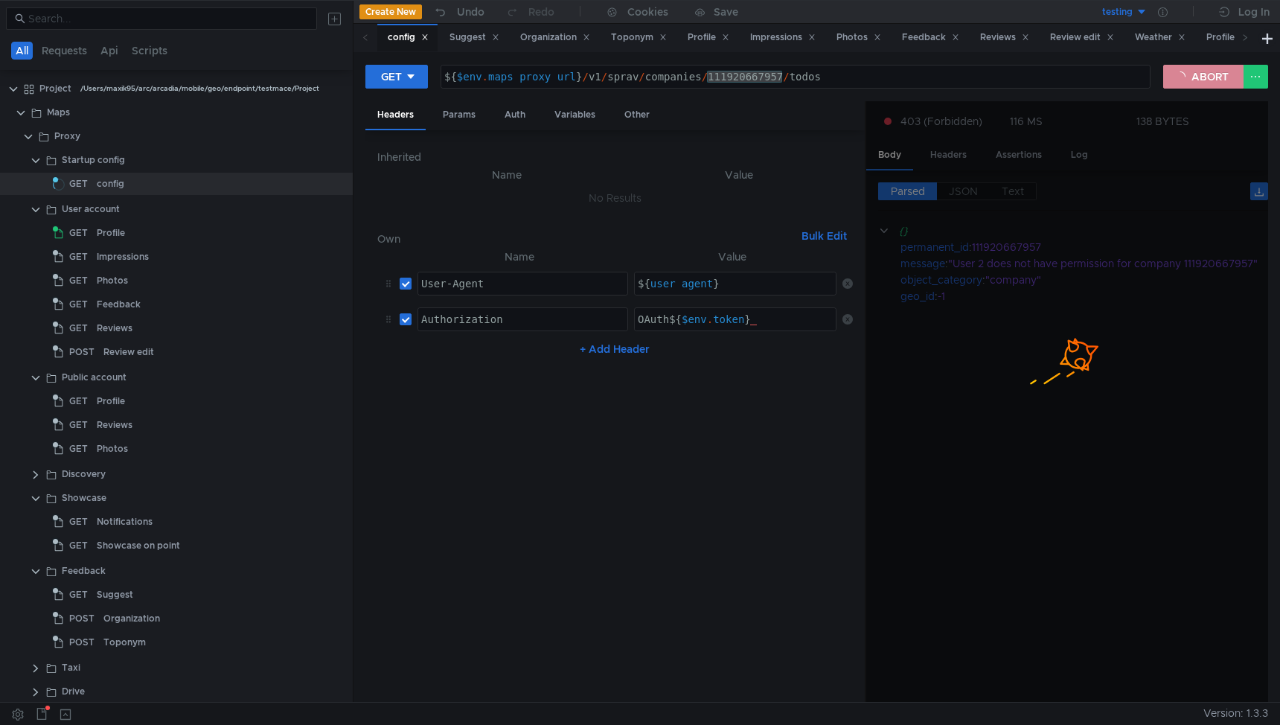
click at [1201, 74] on button "ABORT" at bounding box center [1203, 77] width 80 height 24
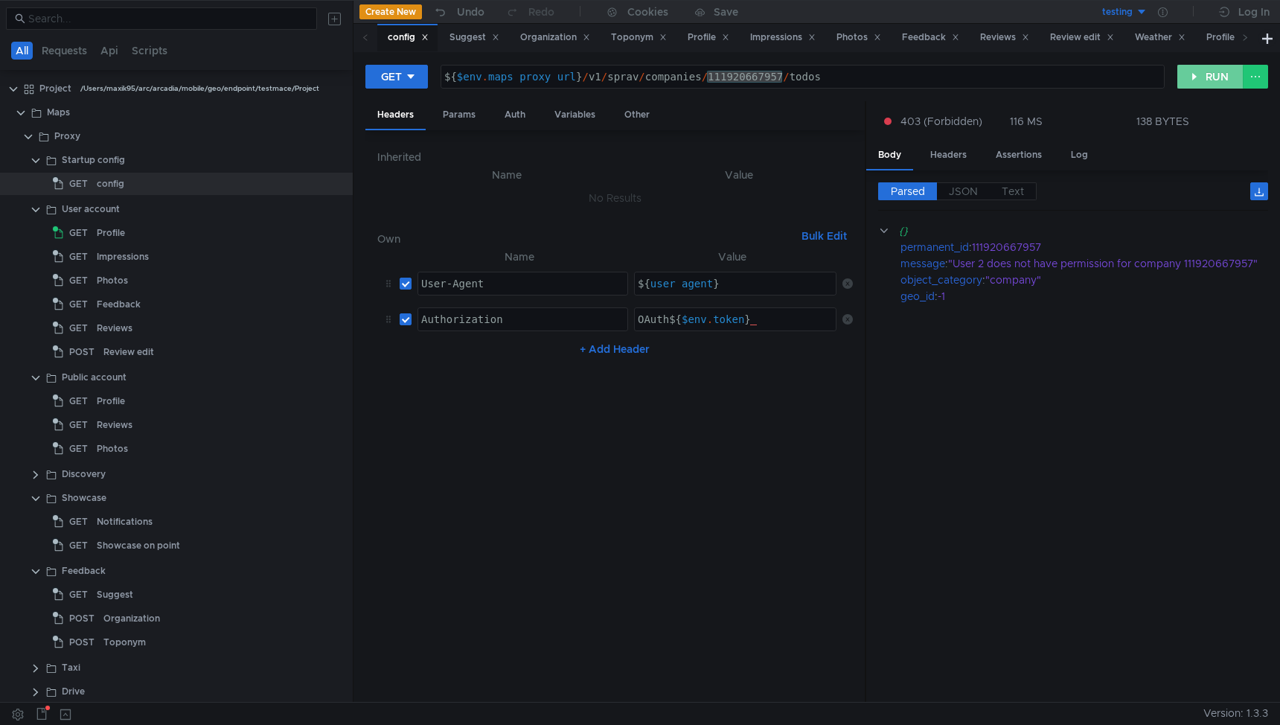
click at [1201, 74] on button "RUN" at bounding box center [1210, 77] width 66 height 24
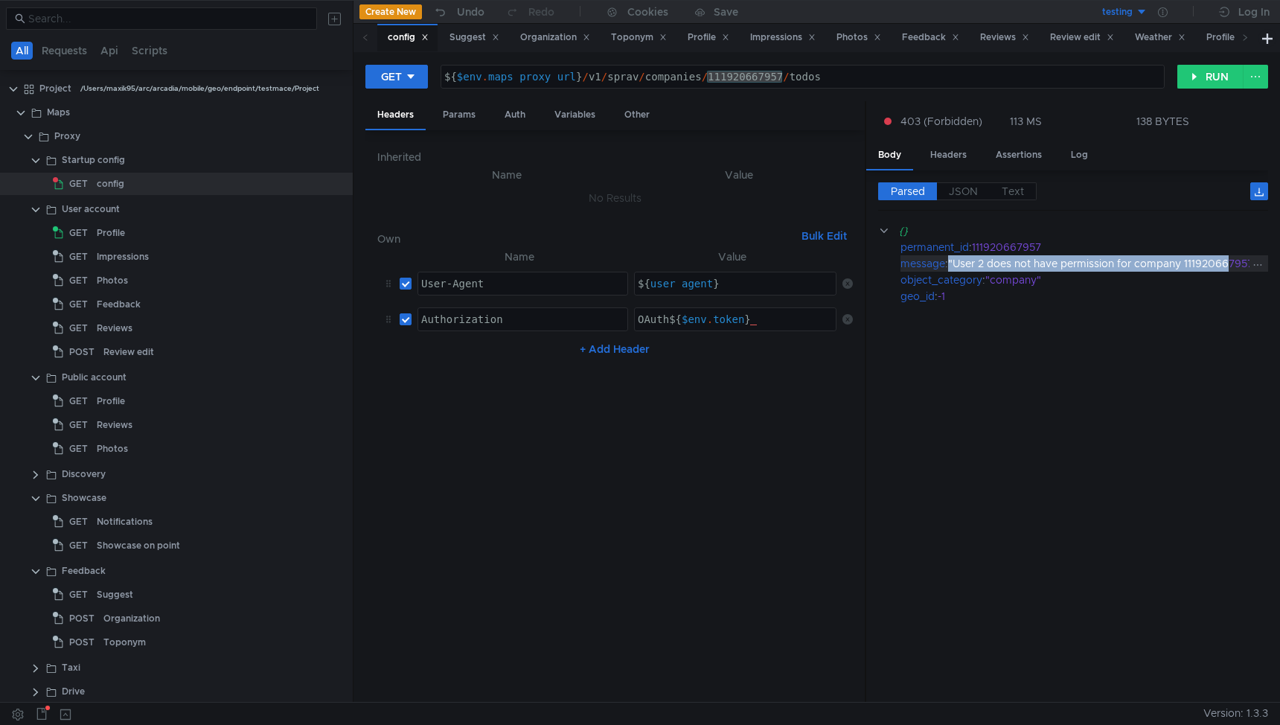
drag, startPoint x: 952, startPoint y: 263, endPoint x: 1233, endPoint y: 261, distance: 281.4
click at [1233, 261] on div ""User 2 does not have permission for company 111920667957"" at bounding box center [1104, 263] width 313 height 16
click at [1253, 264] on icon at bounding box center [1258, 265] width 10 height 10
copy div ""User 2 does not have permission for company 111920667957""
click at [1198, 86] on div at bounding box center [640, 362] width 1280 height 725
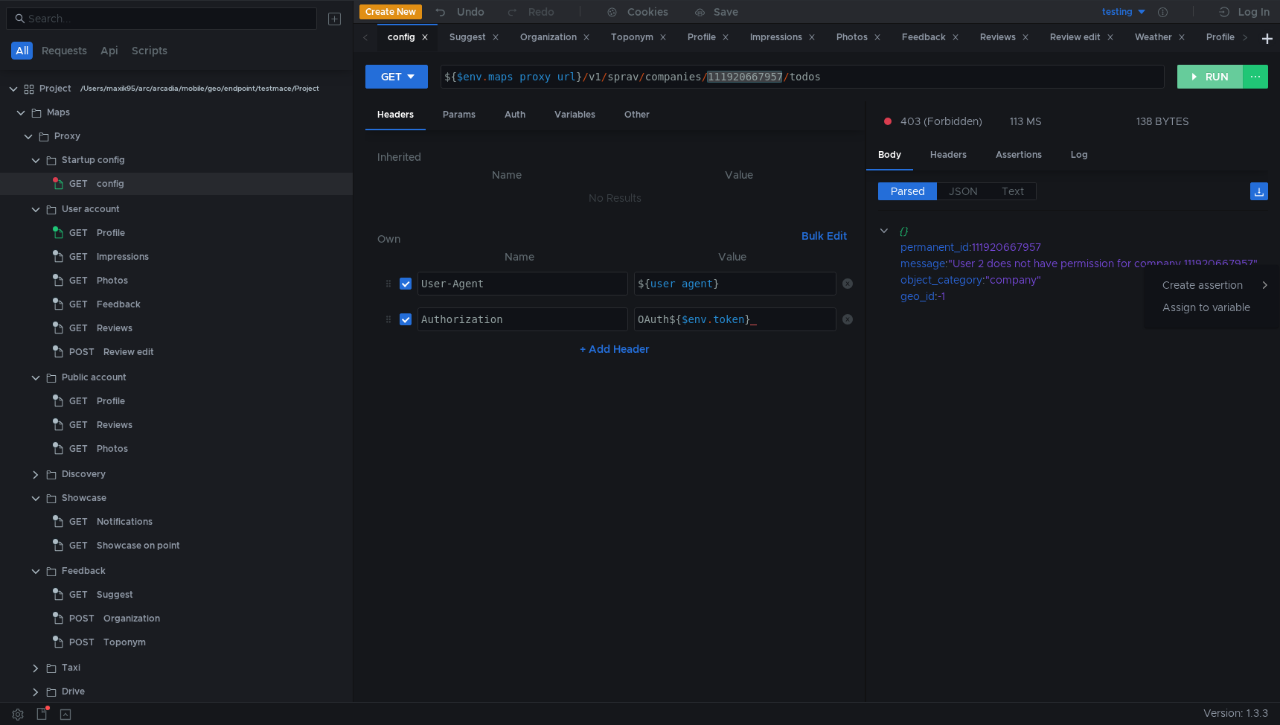
click at [1198, 86] on button "RUN" at bounding box center [1210, 77] width 66 height 24
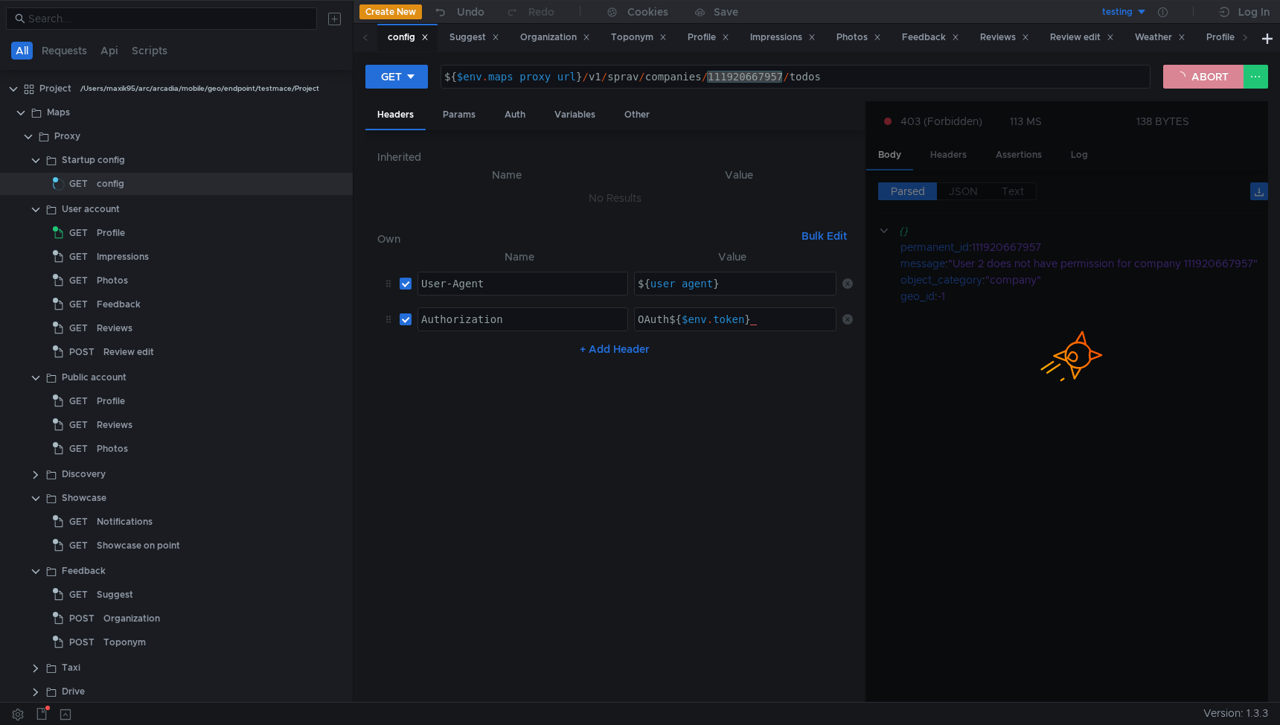
click at [1201, 73] on button "ABORT" at bounding box center [1203, 77] width 80 height 24
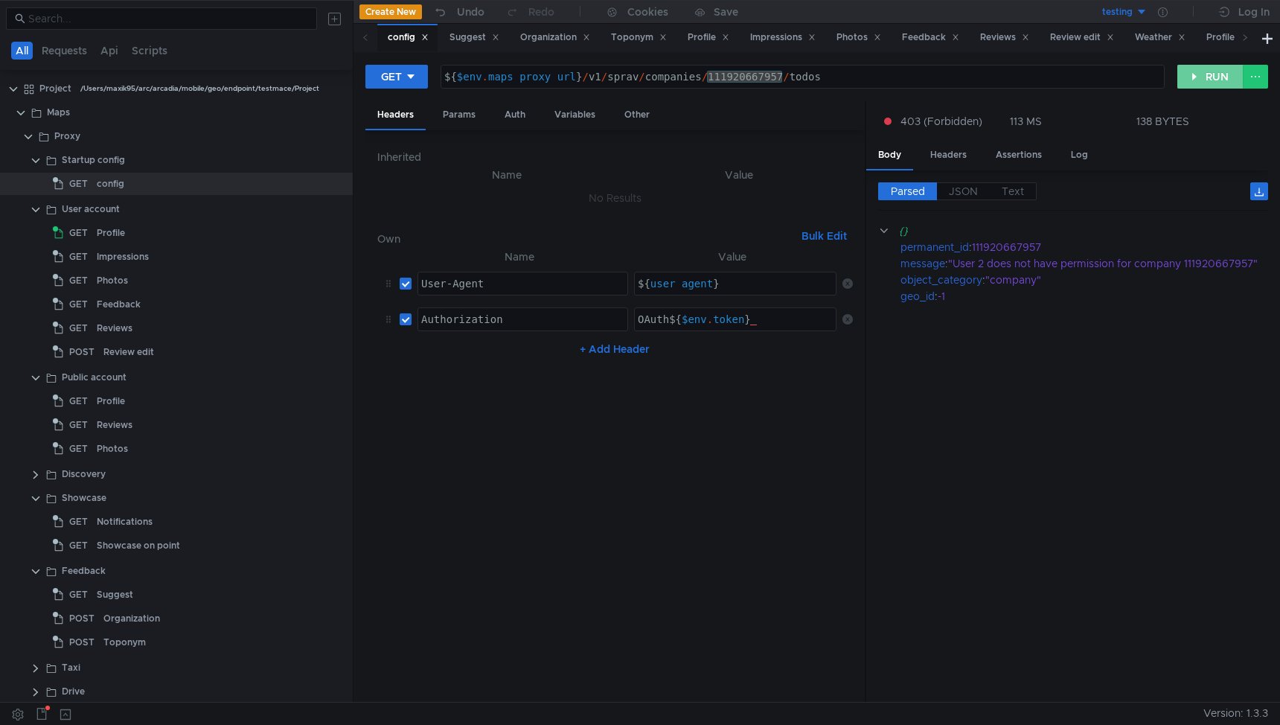
click at [1207, 71] on button "RUN" at bounding box center [1210, 77] width 66 height 24
click at [755, 84] on div "${ $env . maps_proxy_url } / v1 / sprav / companies / 111920667957 / todos" at bounding box center [802, 89] width 723 height 36
click at [1204, 81] on button "RUN" at bounding box center [1210, 77] width 66 height 24
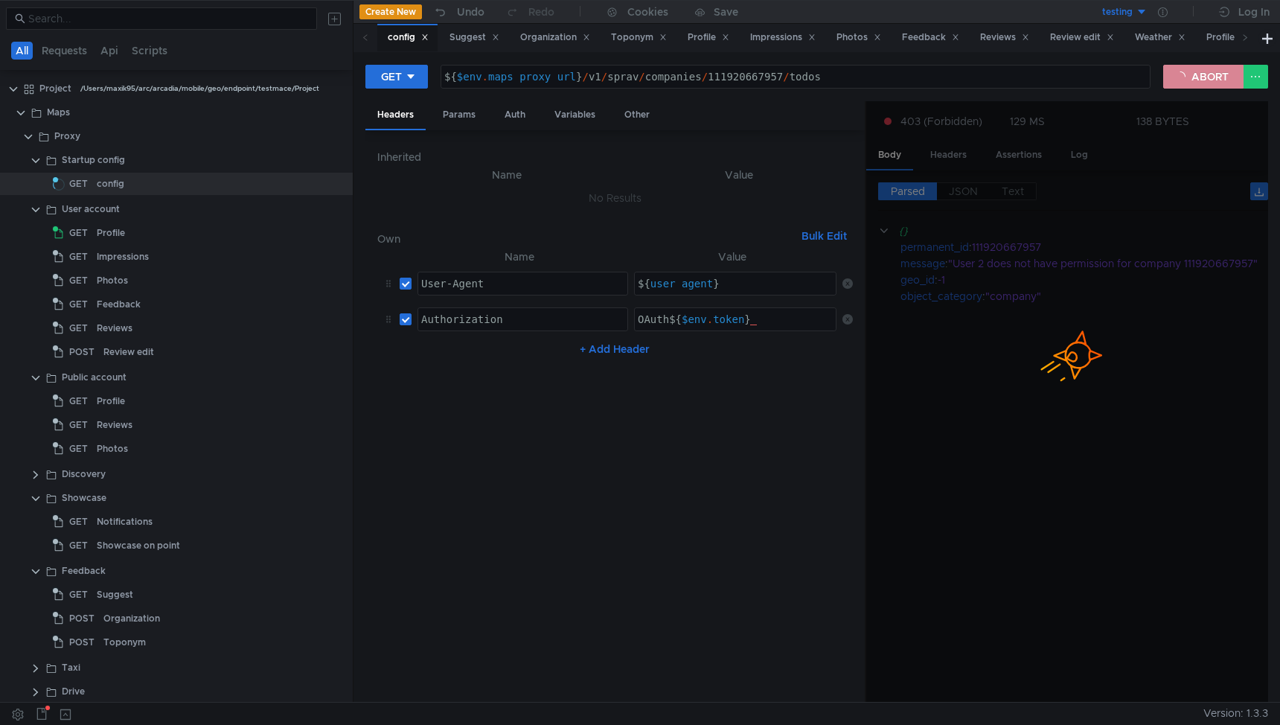
click at [1203, 80] on button "ABORT" at bounding box center [1203, 77] width 80 height 24
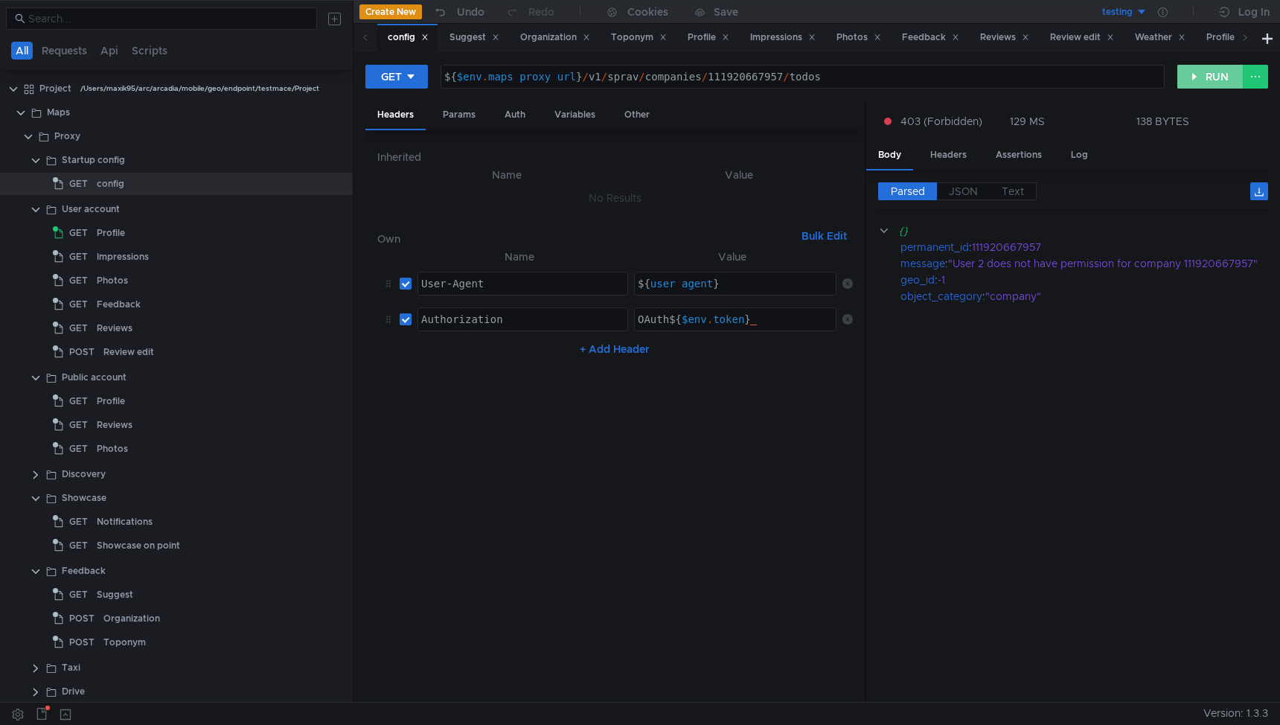
click at [1203, 80] on button "RUN" at bounding box center [1210, 77] width 66 height 24
click at [1166, 13] on icon at bounding box center [1163, 12] width 10 height 10
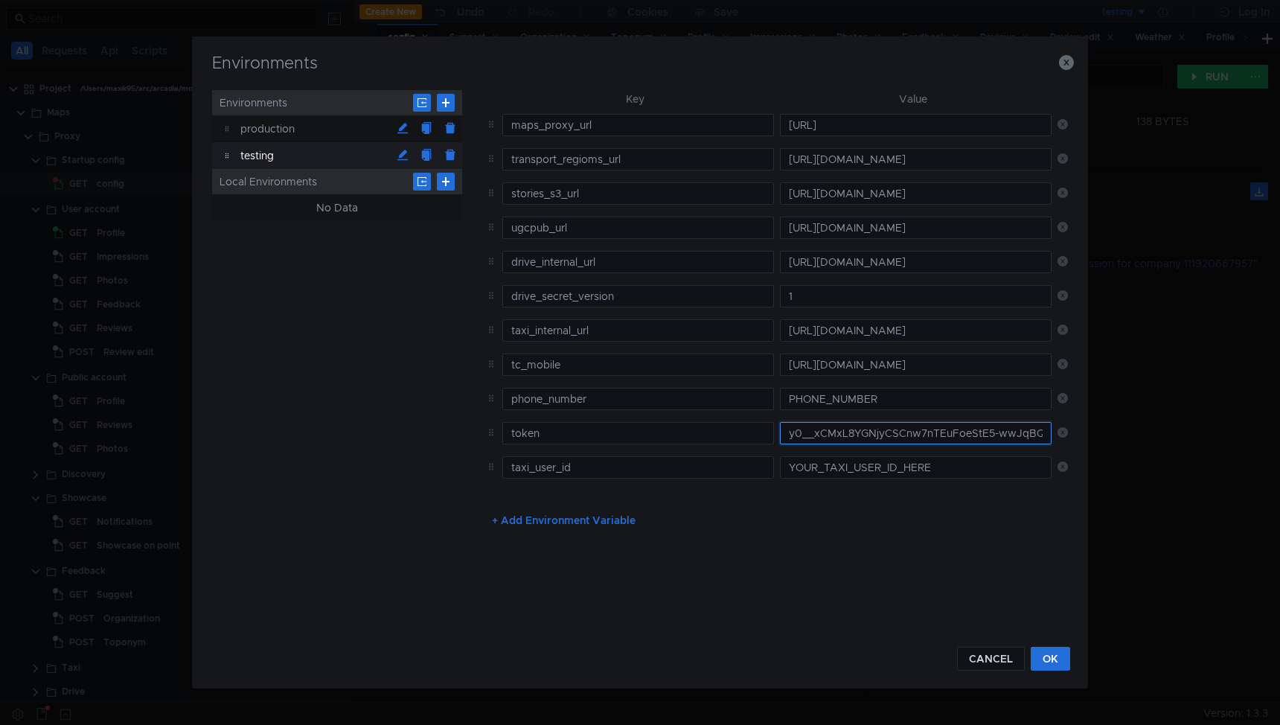
click at [840, 438] on input "y0__xCMxL8YGNjyCSCnw7nTEuFoeStE5-wwJqBQwe7D_apanb3Q" at bounding box center [916, 433] width 272 height 22
paste input "Ttri_BBjY8gkgxd202RLg8c_74DndXtWsIS7CKcfvuTq_dg"
type input "y0__xCTtri_BBjY8gkgxd202RLg8c_74DndXtWsIS7CKcfvuTq_dg"
click at [1043, 651] on button "OK" at bounding box center [1050, 659] width 39 height 24
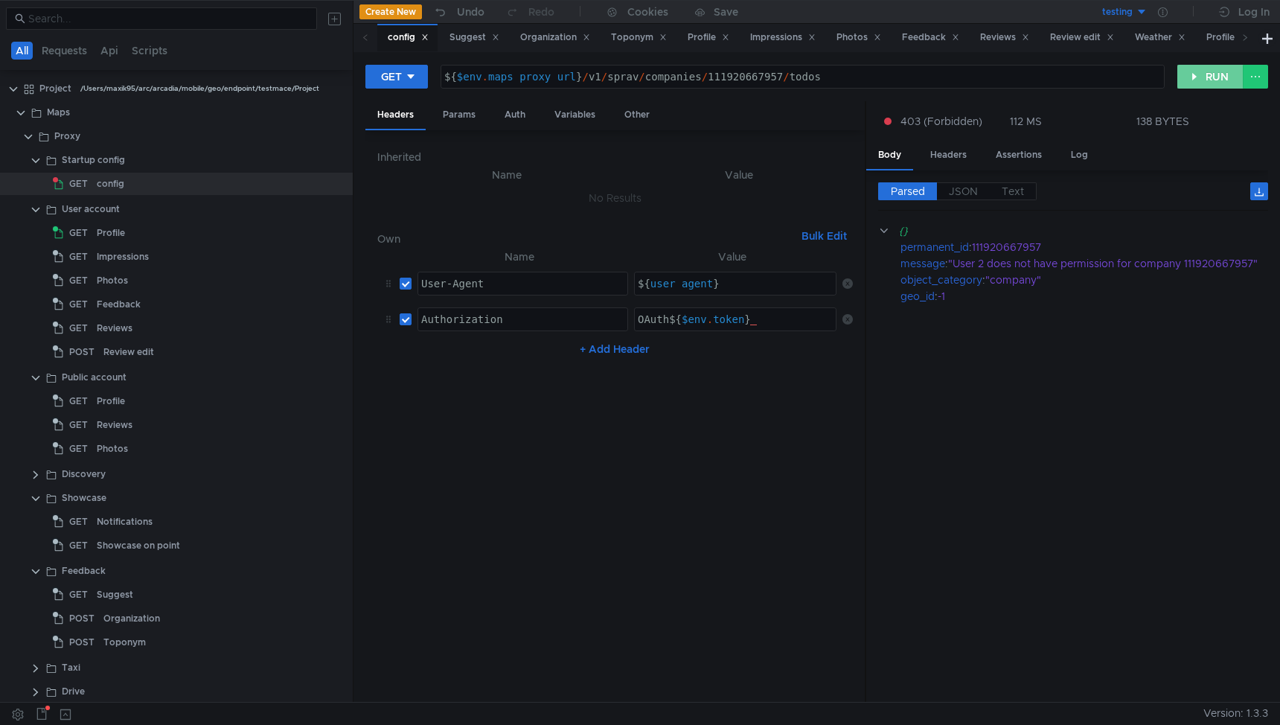
click at [1195, 83] on button "RUN" at bounding box center [1210, 77] width 66 height 24
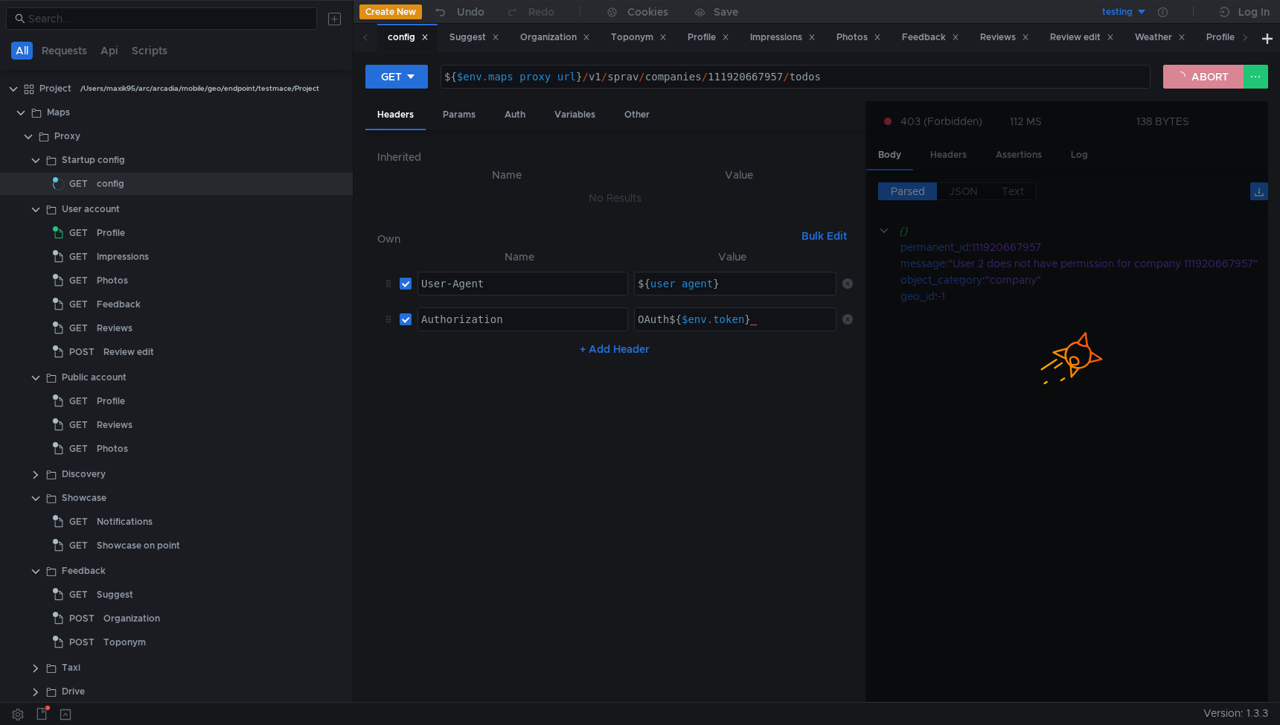
click at [1200, 78] on button "ABORT" at bounding box center [1203, 77] width 80 height 24
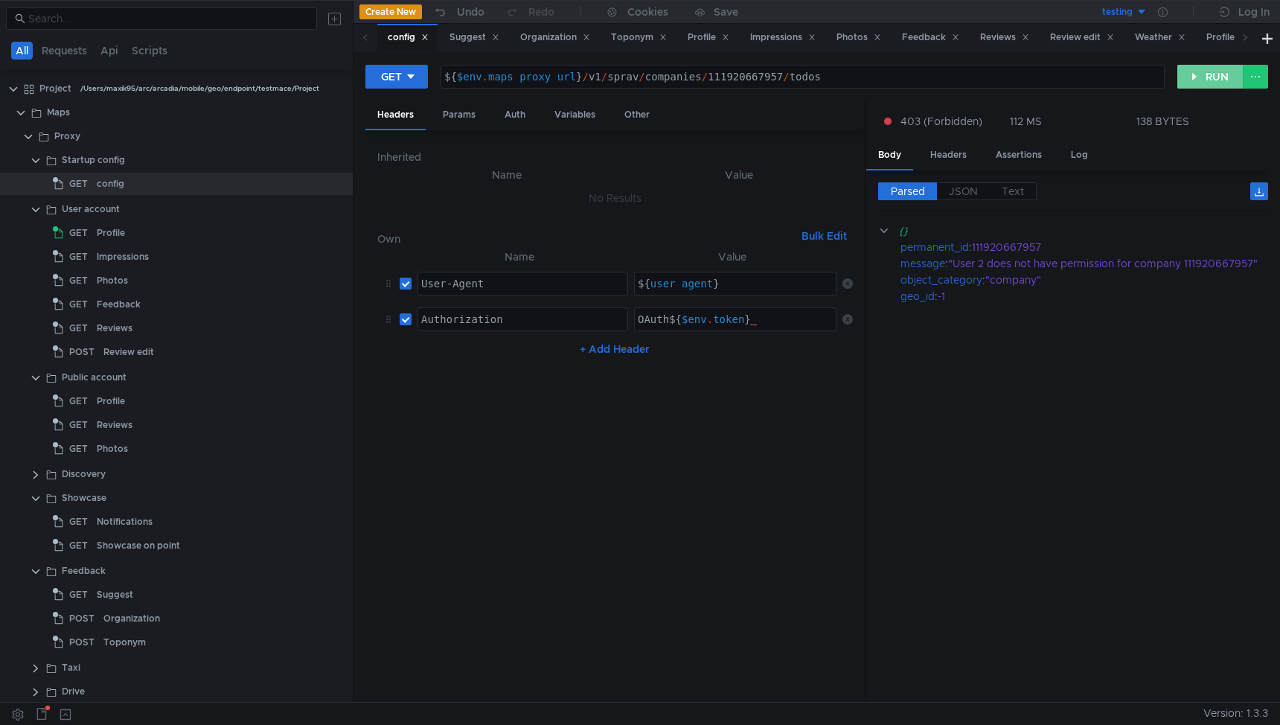
click at [1200, 78] on button "RUN" at bounding box center [1210, 77] width 66 height 24
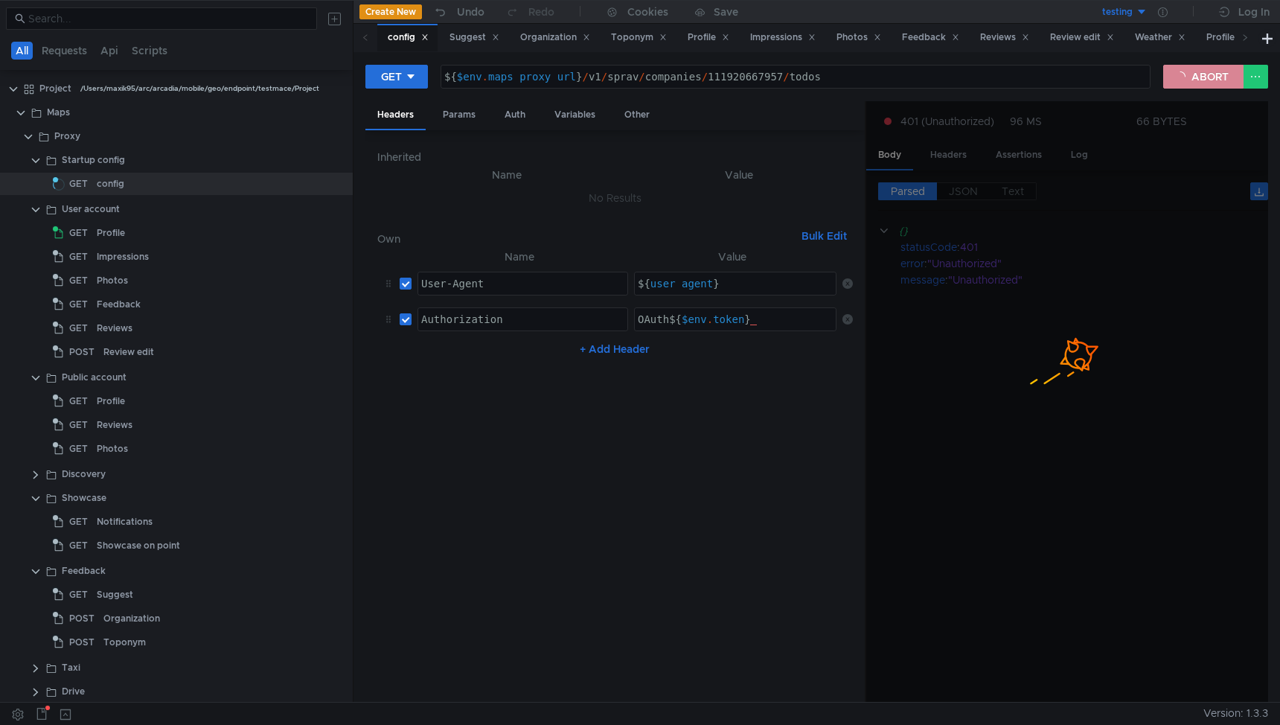
click at [1200, 78] on button "ABORT" at bounding box center [1203, 77] width 80 height 24
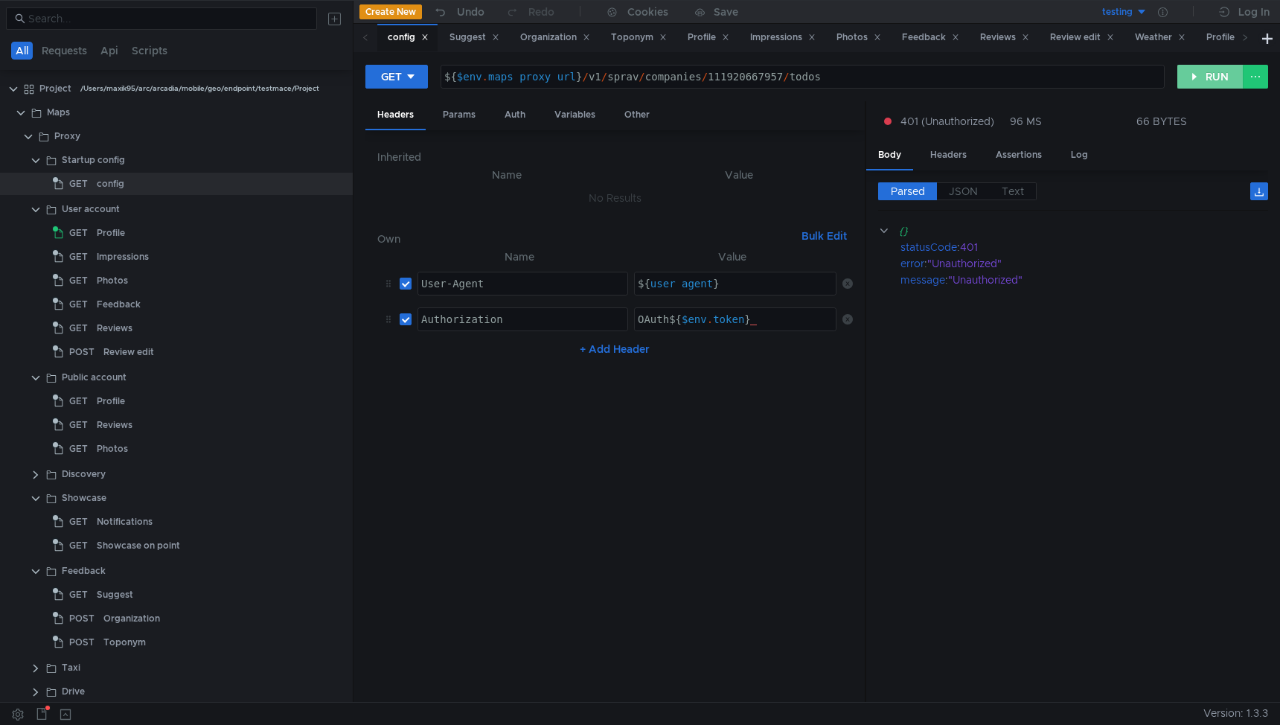
click at [1200, 78] on button "RUN" at bounding box center [1210, 77] width 66 height 24
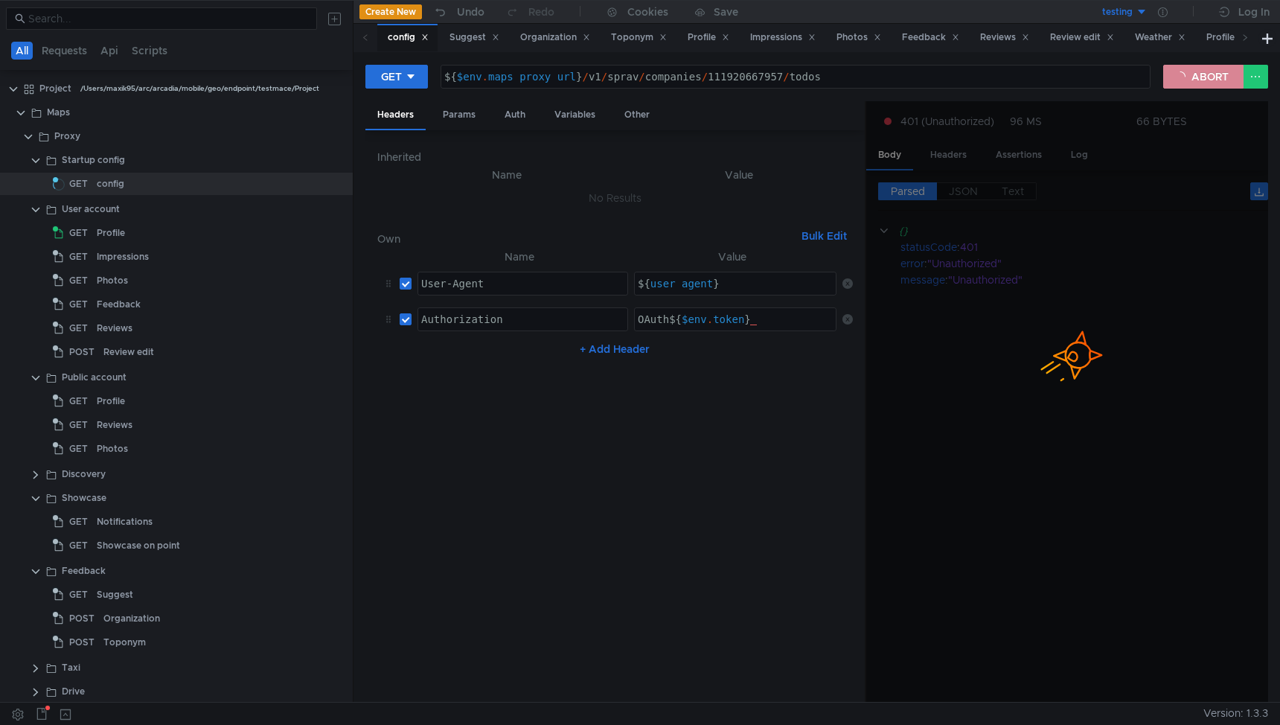
click at [1200, 78] on button "ABORT" at bounding box center [1203, 77] width 80 height 24
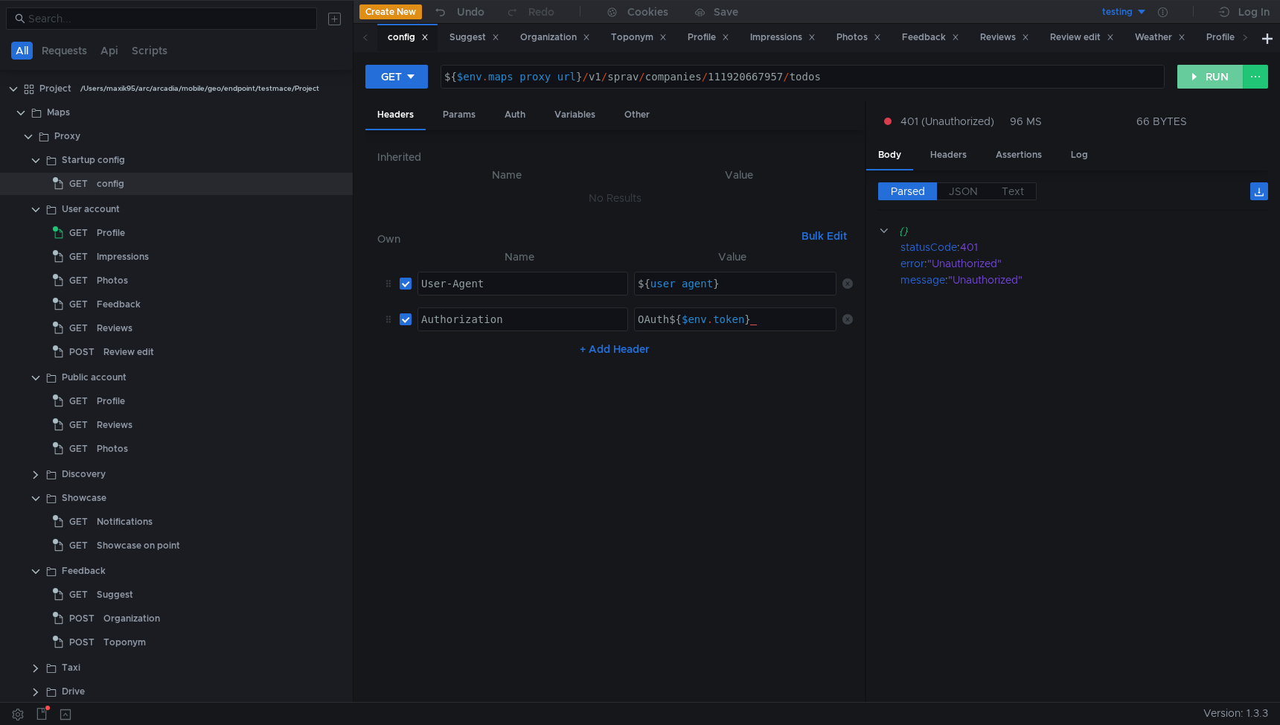
click at [1200, 78] on button "RUN" at bounding box center [1210, 77] width 66 height 24
click at [1164, 4] on div at bounding box center [1163, 12] width 31 height 24
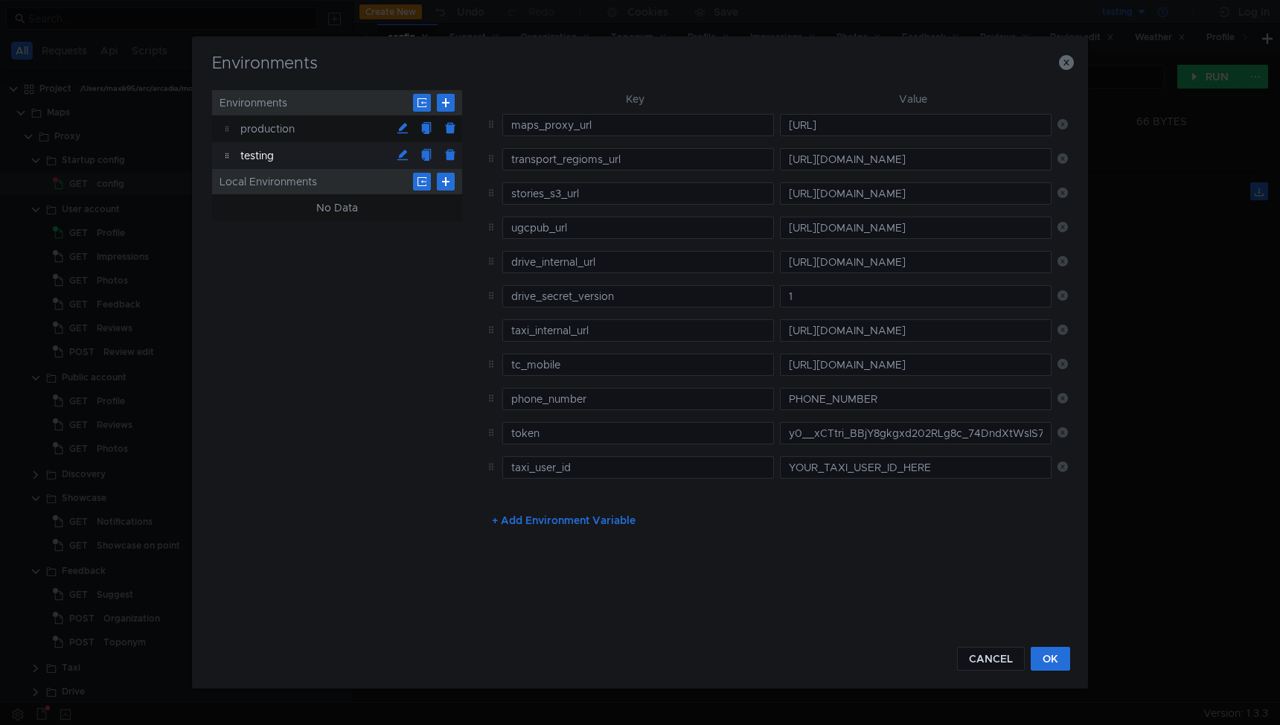
click at [1164, 6] on div "Environments Environments production testing Local Environments No Data Key Val…" at bounding box center [640, 362] width 1280 height 725
click at [806, 429] on input "y0__xCTtri_BBjY8gkgxd202RLg8c_74DndXtWsIS7CKcfvuTq_dg" at bounding box center [916, 433] width 272 height 22
paste input "MxL8YGNjyCSCarJe4FDCJtO78B2F2VjmOXxjBBGMEBICY_PbfpnuU"
type input "y0__xCMxL8YGNjyCSCarJe4FDCJtO78B2F2VjmOXxjBBGMEBICY_PbfpnuU"
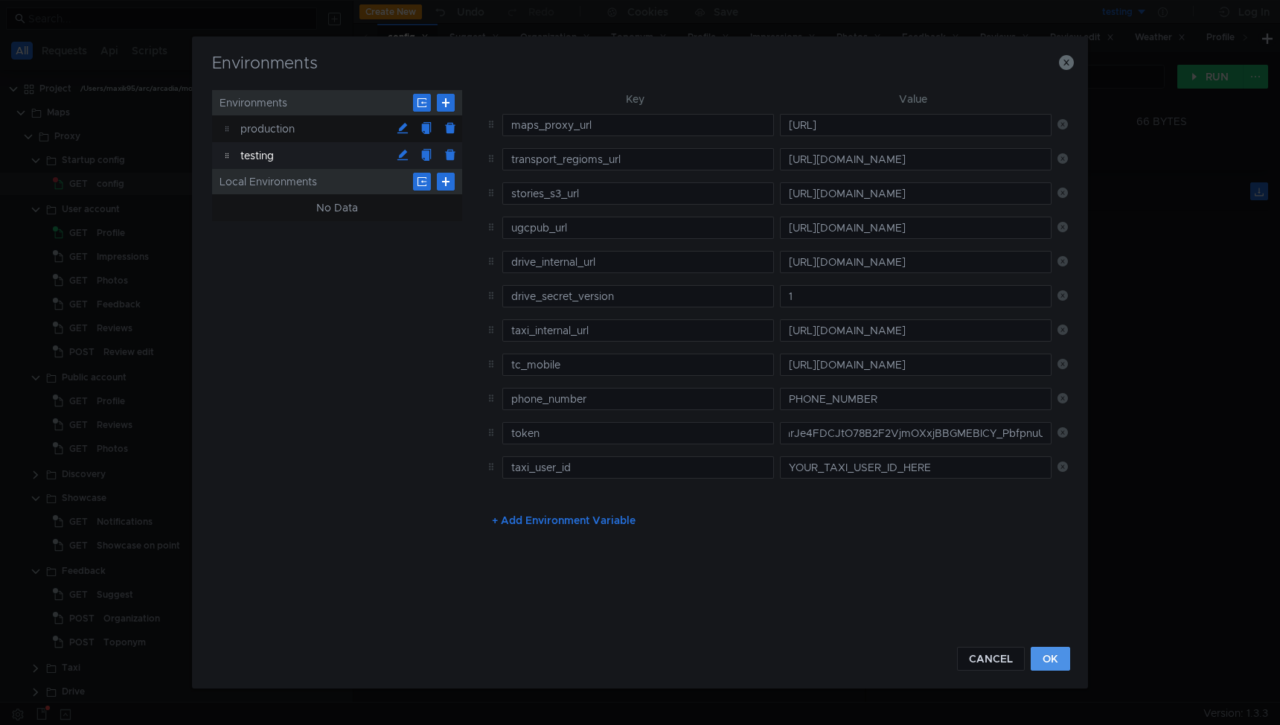
click at [1049, 659] on button "OK" at bounding box center [1050, 659] width 39 height 24
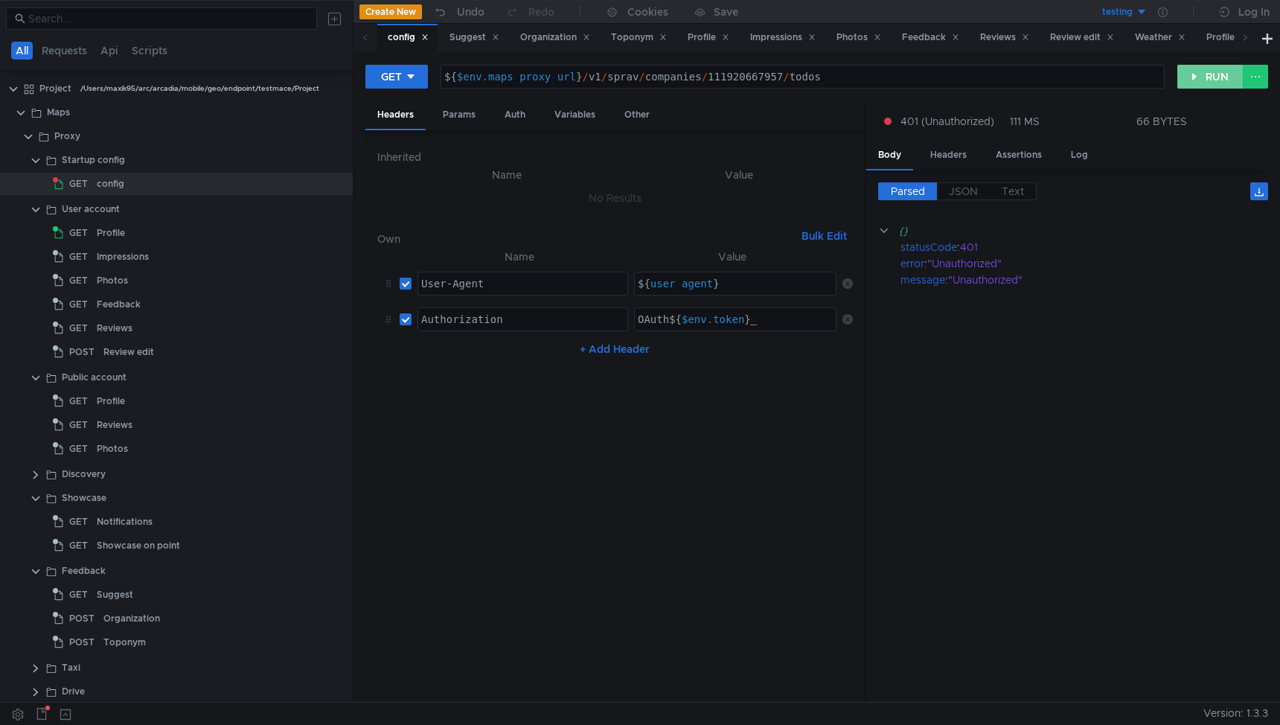
click at [1200, 75] on button "RUN" at bounding box center [1210, 77] width 66 height 24
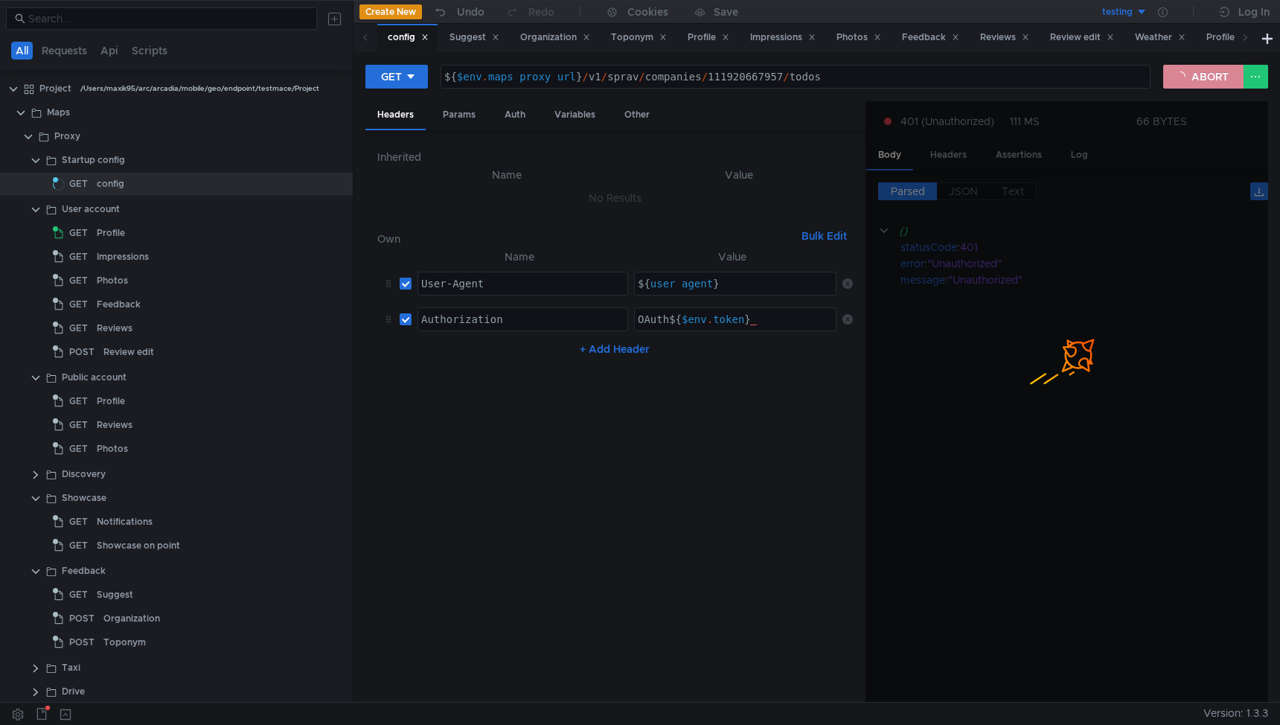
click at [1201, 77] on button "ABORT" at bounding box center [1203, 77] width 80 height 24
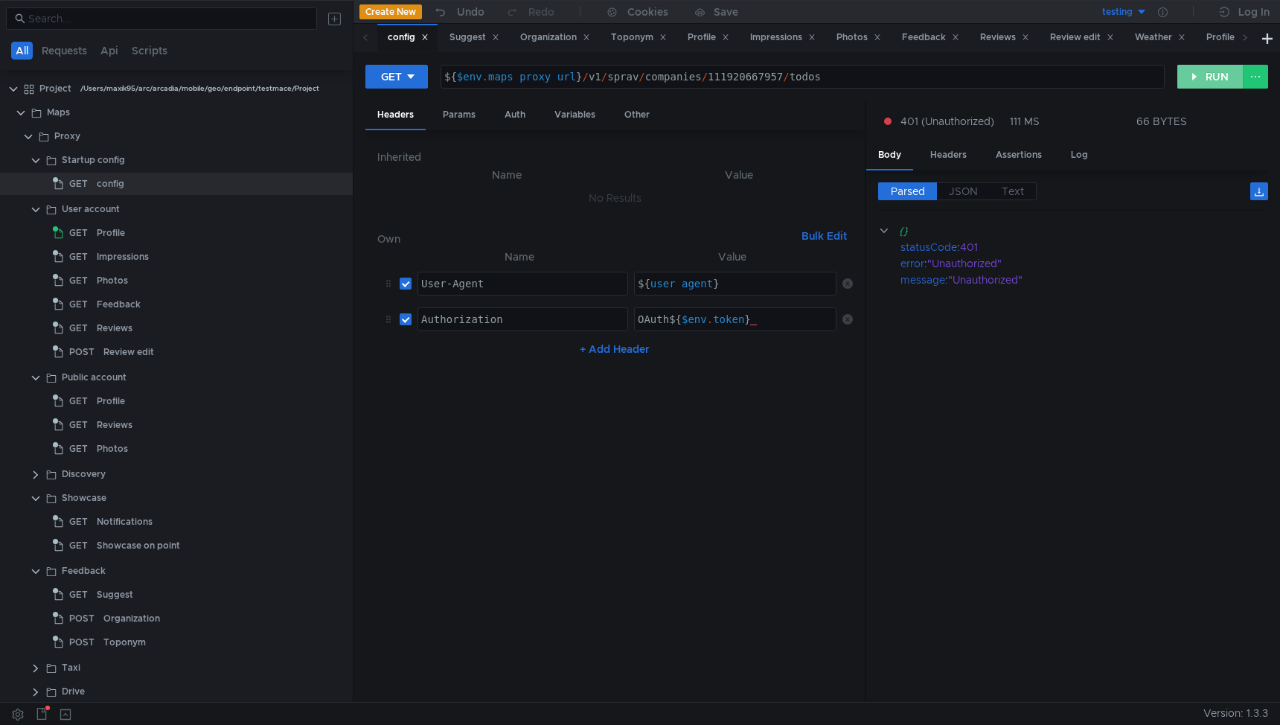
click at [1201, 77] on button "RUN" at bounding box center [1210, 77] width 66 height 24
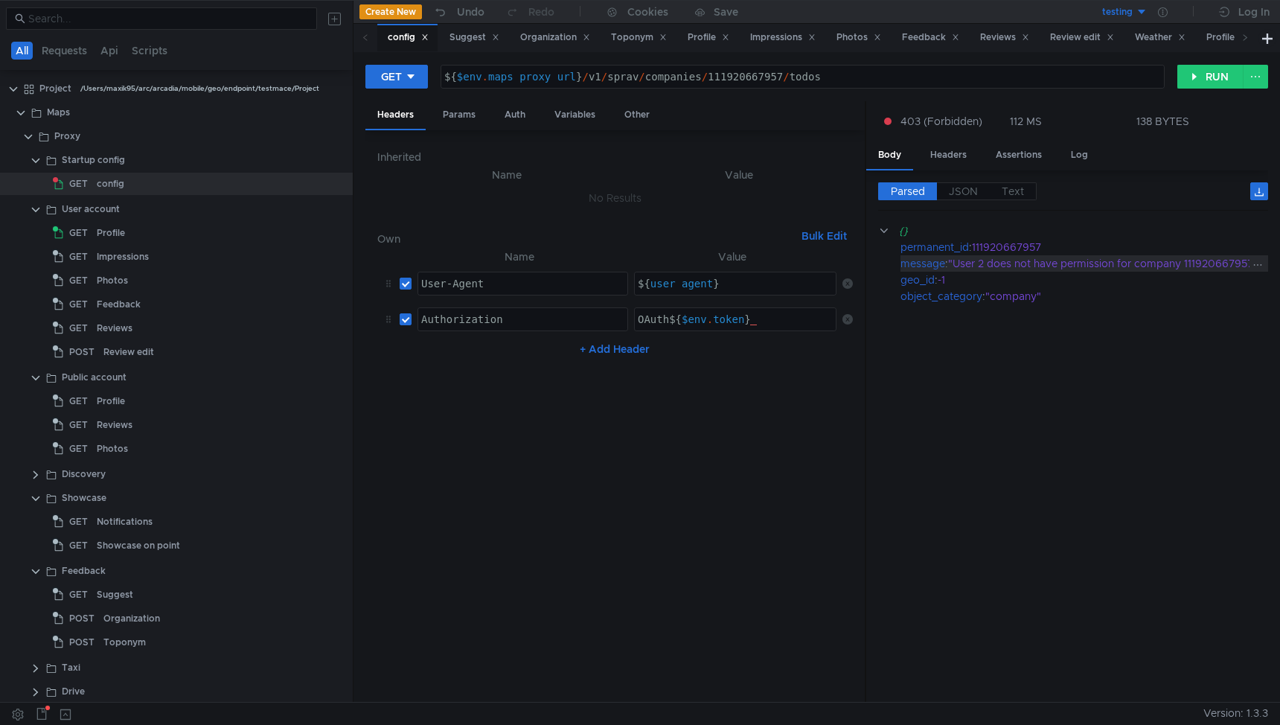
click at [1200, 263] on div ""User 2 does not have permission for company 111920667957"" at bounding box center [1104, 263] width 313 height 16
copy div "111920667957"
click at [1144, 16] on button "testing" at bounding box center [1095, 12] width 103 height 24
click at [1079, 68] on li "production" at bounding box center [1095, 67] width 103 height 24
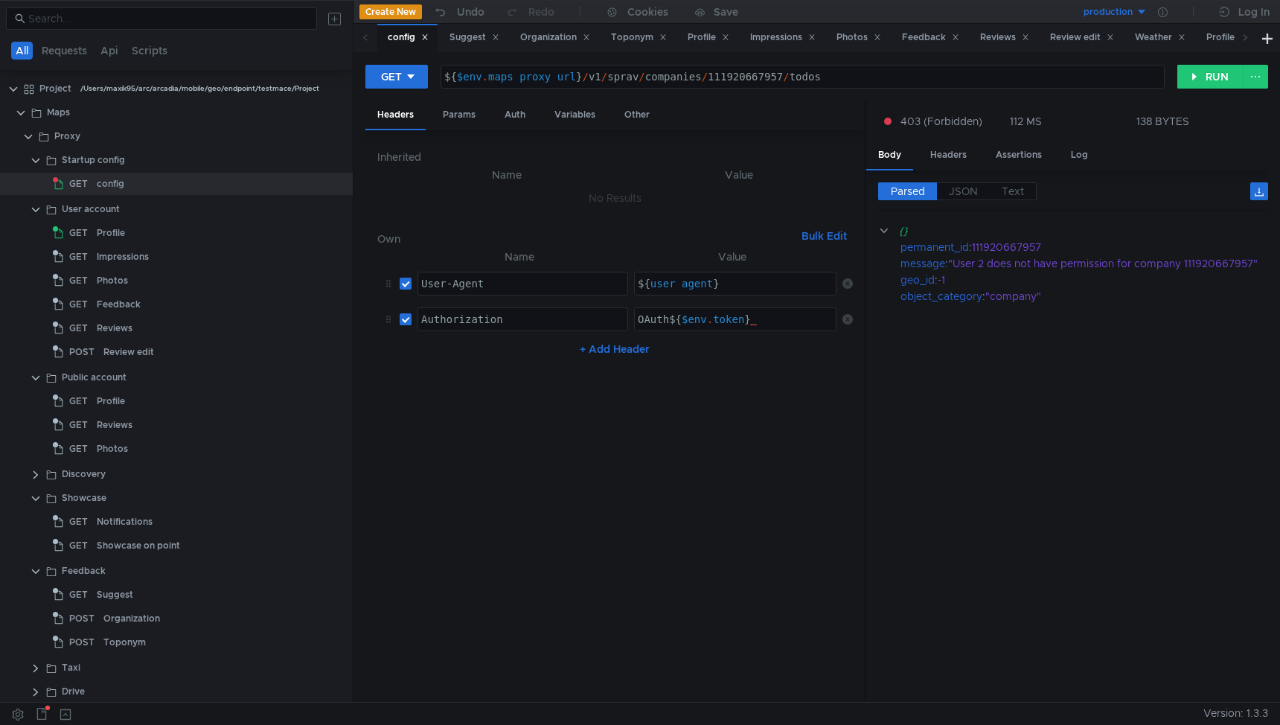
scroll to position [0, 1]
click at [1166, 10] on icon at bounding box center [1163, 12] width 10 height 10
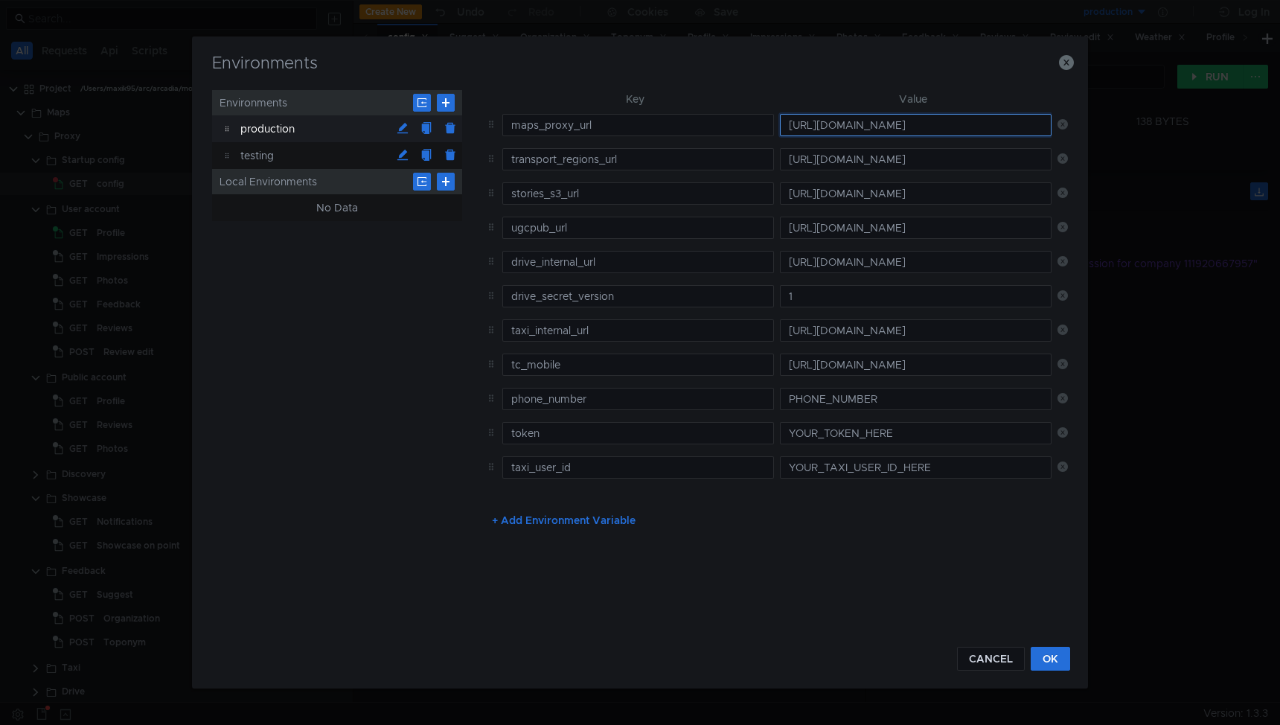
click at [836, 132] on input "[URL][DOMAIN_NAME]" at bounding box center [916, 125] width 272 height 22
click at [834, 123] on input "[URL][DOMAIN_NAME]" at bounding box center [916, 125] width 272 height 22
paste input "://localhost:8080"
type input "http://localhost:8080"
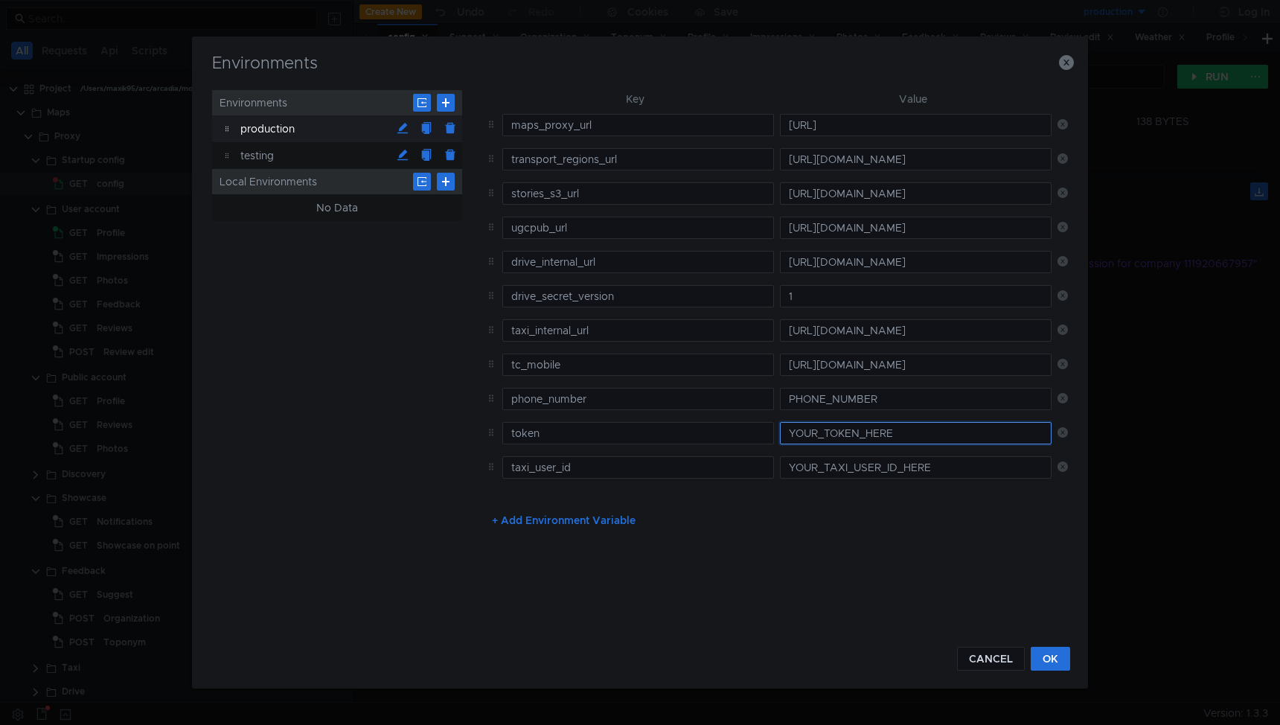
click at [848, 433] on input "YOUR_TOKEN_HERE" at bounding box center [916, 433] width 272 height 22
paste input "y0__xCMxL8YGNjyCSCarJe4FDCJtO78B2F2VjmOXxjBBGMEBICY_PbfpnuU"
type input "y0__xCMxL8YGNjyCSCarJe4FDCJtO78B2F2VjmOXxjBBGMEBICY_PbfpnuU"
click at [1056, 663] on button "OK" at bounding box center [1050, 659] width 39 height 24
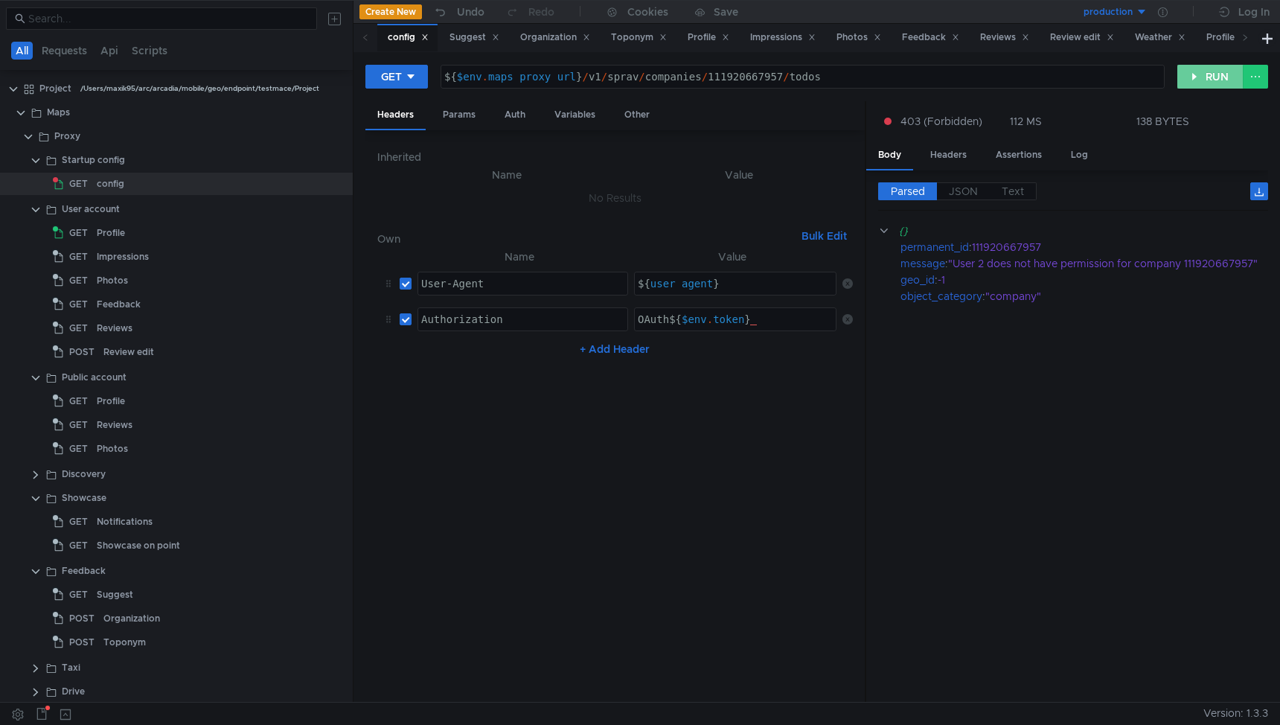
click at [1203, 65] on button "RUN" at bounding box center [1210, 77] width 66 height 24
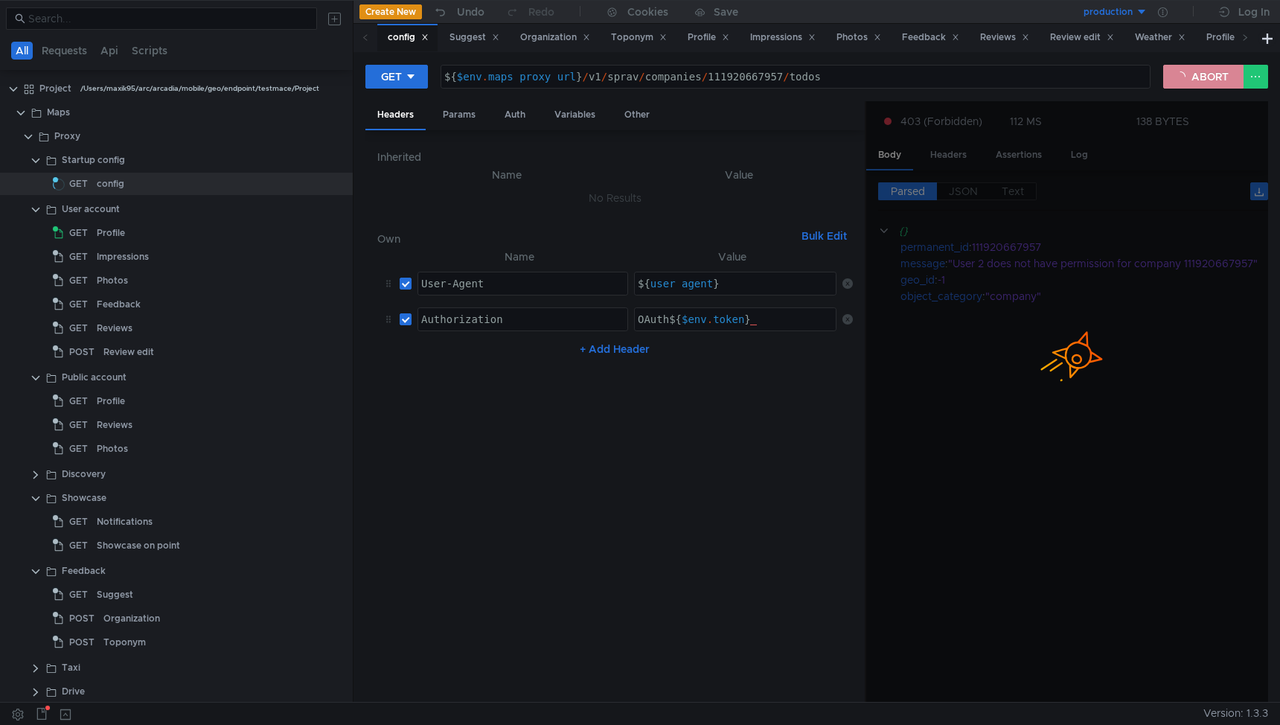
click at [1203, 71] on button "ABORT" at bounding box center [1203, 77] width 80 height 24
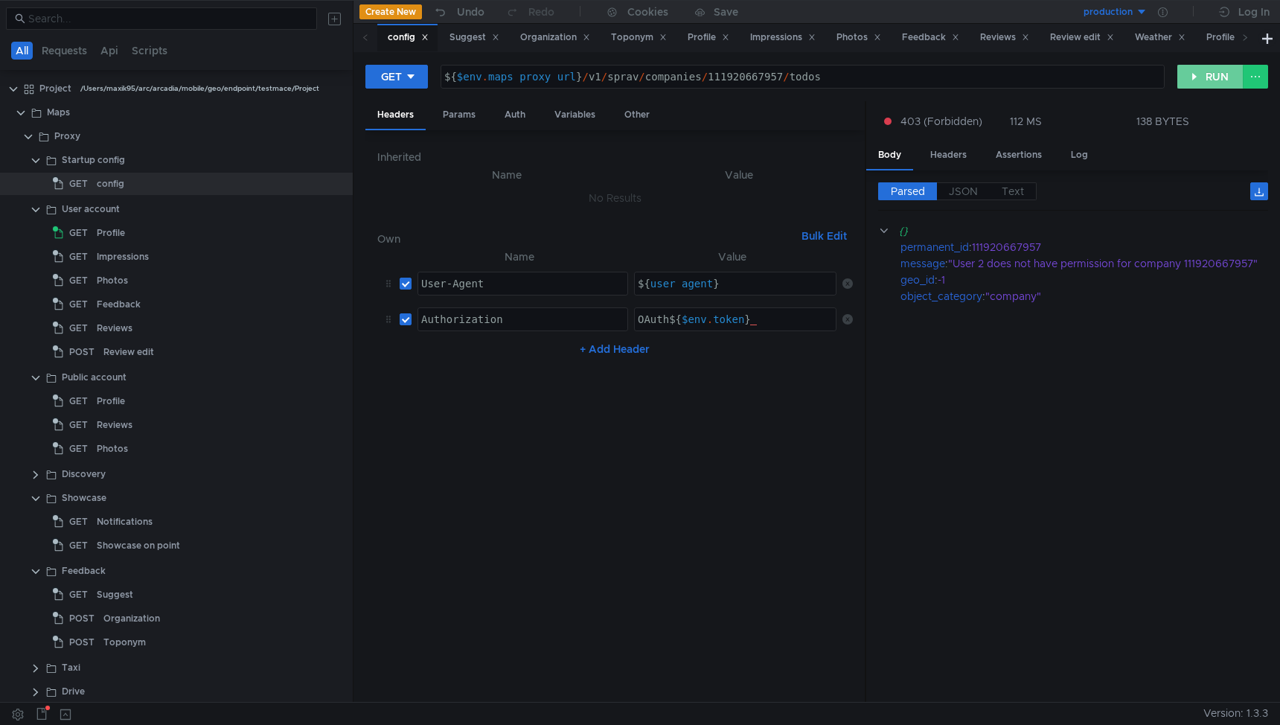
click at [1203, 71] on button "RUN" at bounding box center [1210, 77] width 66 height 24
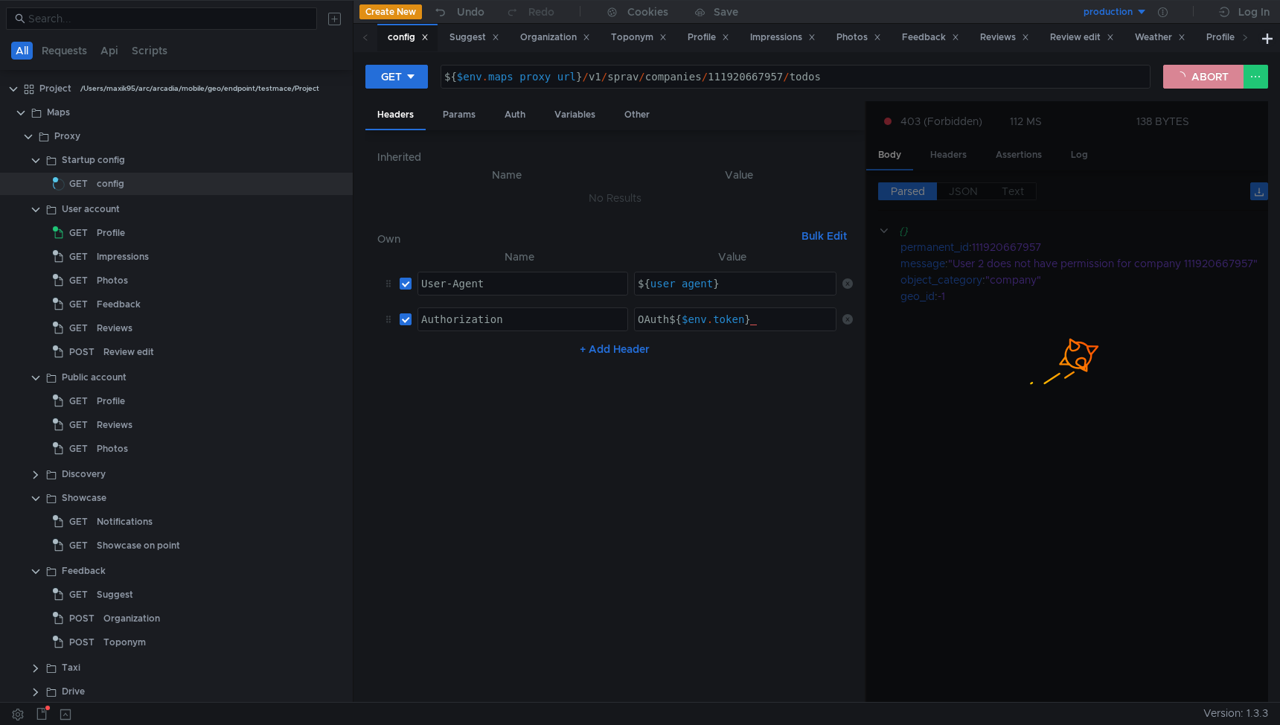
click at [1203, 71] on button "ABORT" at bounding box center [1203, 77] width 80 height 24
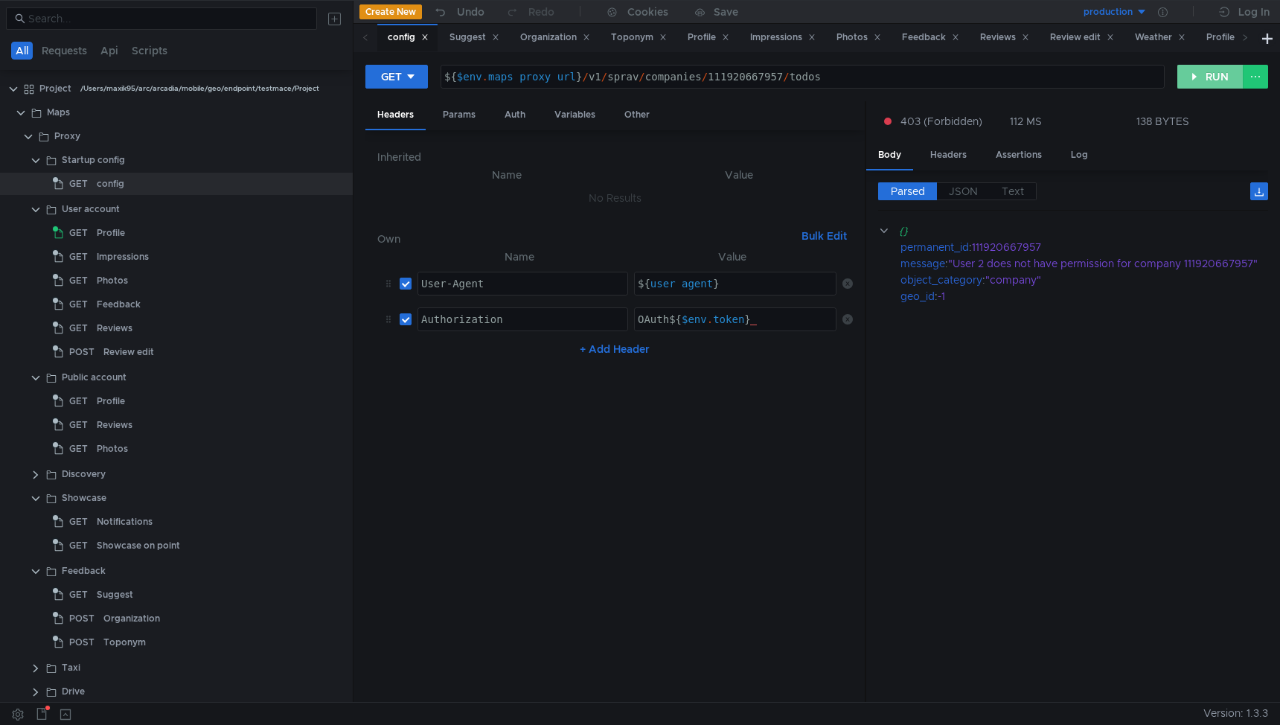
click at [1203, 71] on button "RUN" at bounding box center [1210, 77] width 66 height 24
click at [1163, 15] on icon at bounding box center [1163, 12] width 10 height 10
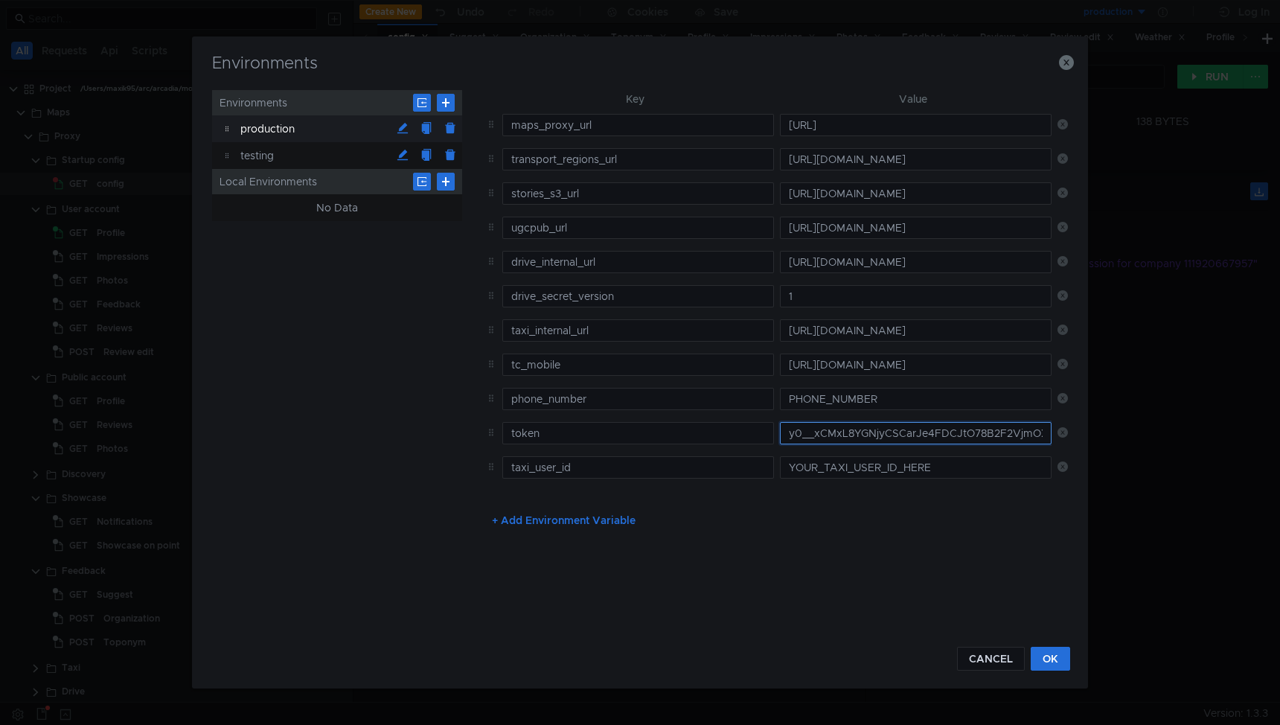
click at [850, 442] on input "y0__xCMxL8YGNjyCSCarJe4FDCJtO78B2F2VjmOXxjBBGMEBICY_PbfpnuU" at bounding box center [916, 433] width 272 height 22
click at [846, 438] on input "y0__xCMxL8YGNjyCSCarJe4FDCJtO78B2F2VjmOXxjBBGMEBICY_PbfpnuU" at bounding box center [916, 433] width 272 height 22
paste input "nw7nTEuFoeStE5-wwJqBQwe7D_apanb3Q"
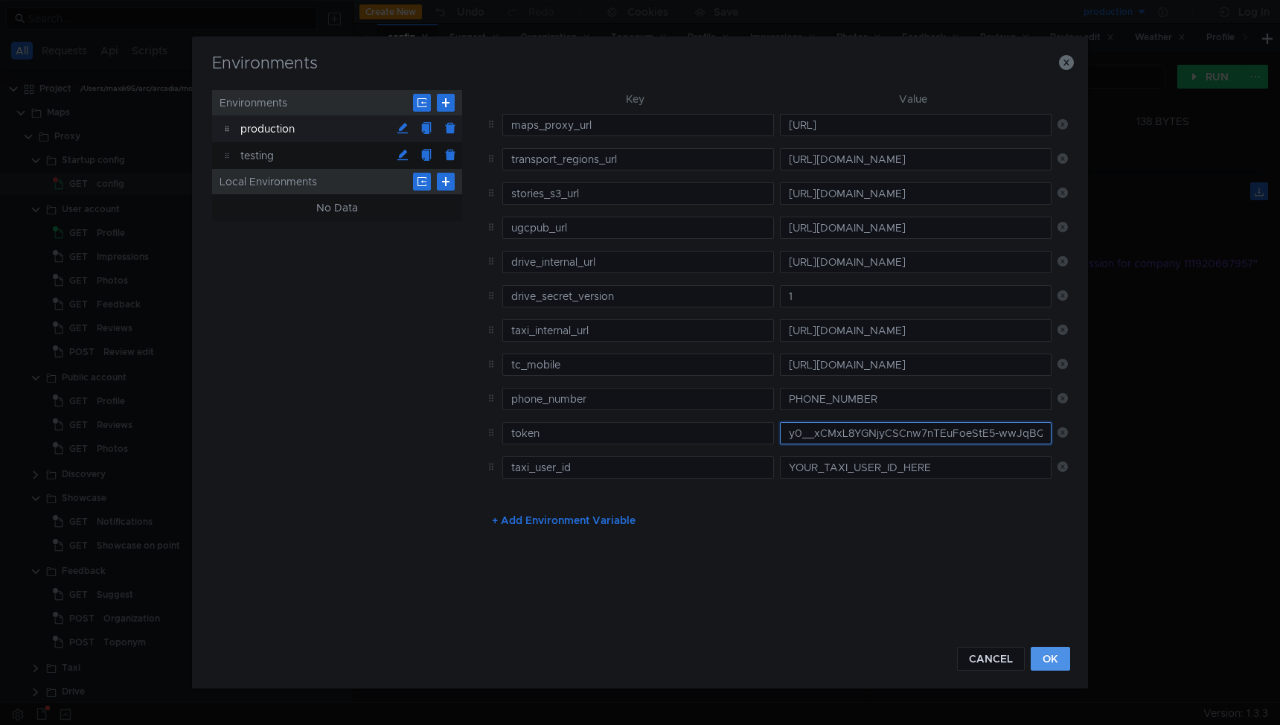
type input "y0__xCMxL8YGNjyCSCnw7nTEuFoeStE5-wwJqBQwe7D_apanb3Q"
click at [1047, 652] on button "OK" at bounding box center [1050, 659] width 39 height 24
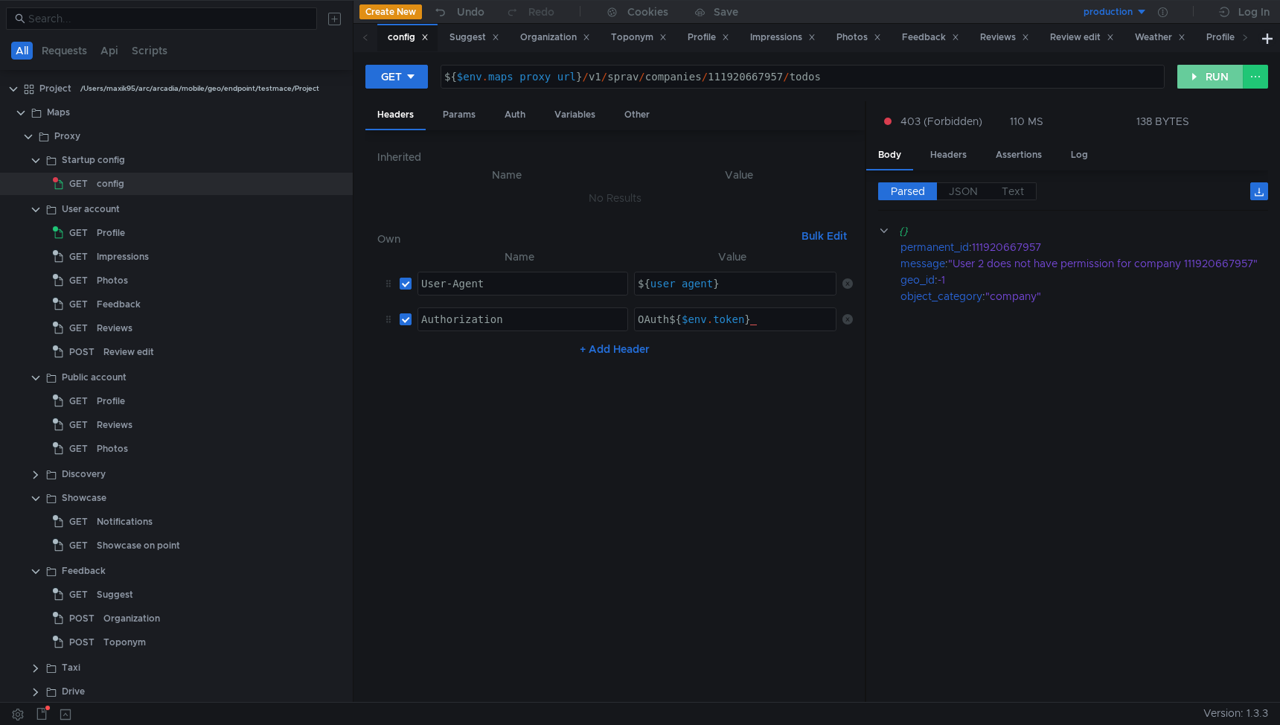
click at [1217, 79] on button "RUN" at bounding box center [1210, 77] width 66 height 24
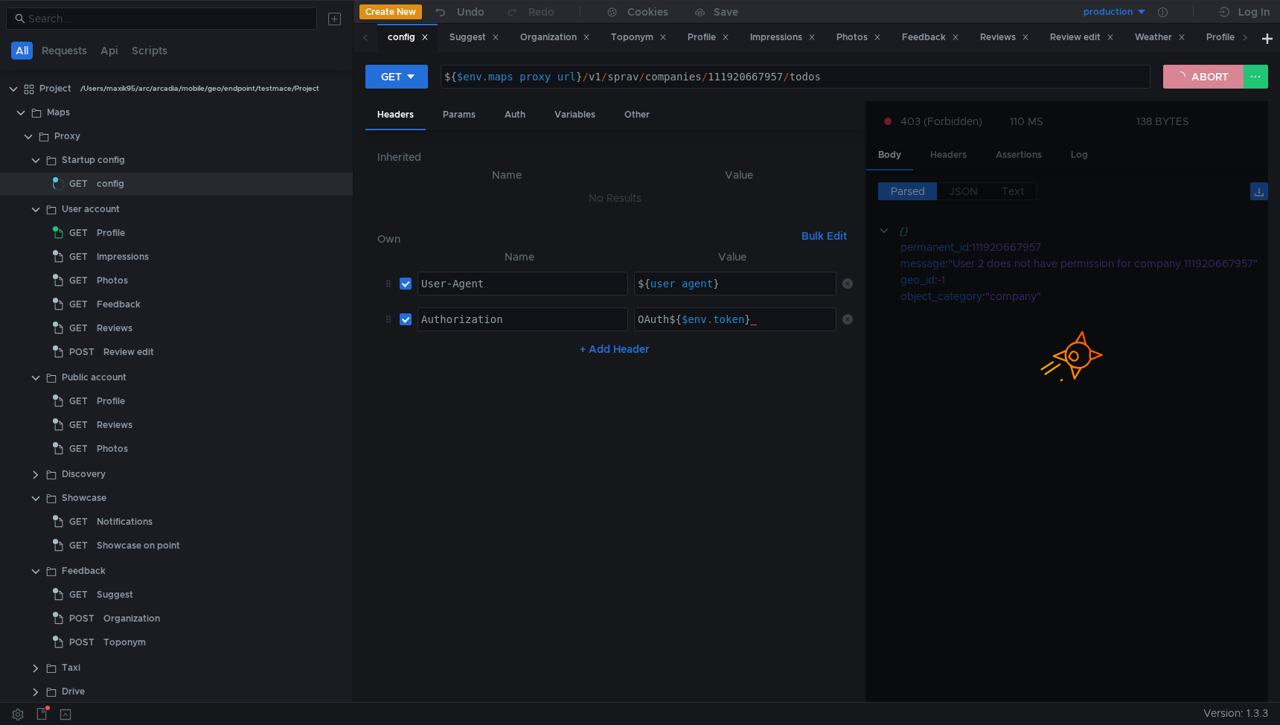
click at [1201, 79] on button "ABORT" at bounding box center [1203, 77] width 80 height 24
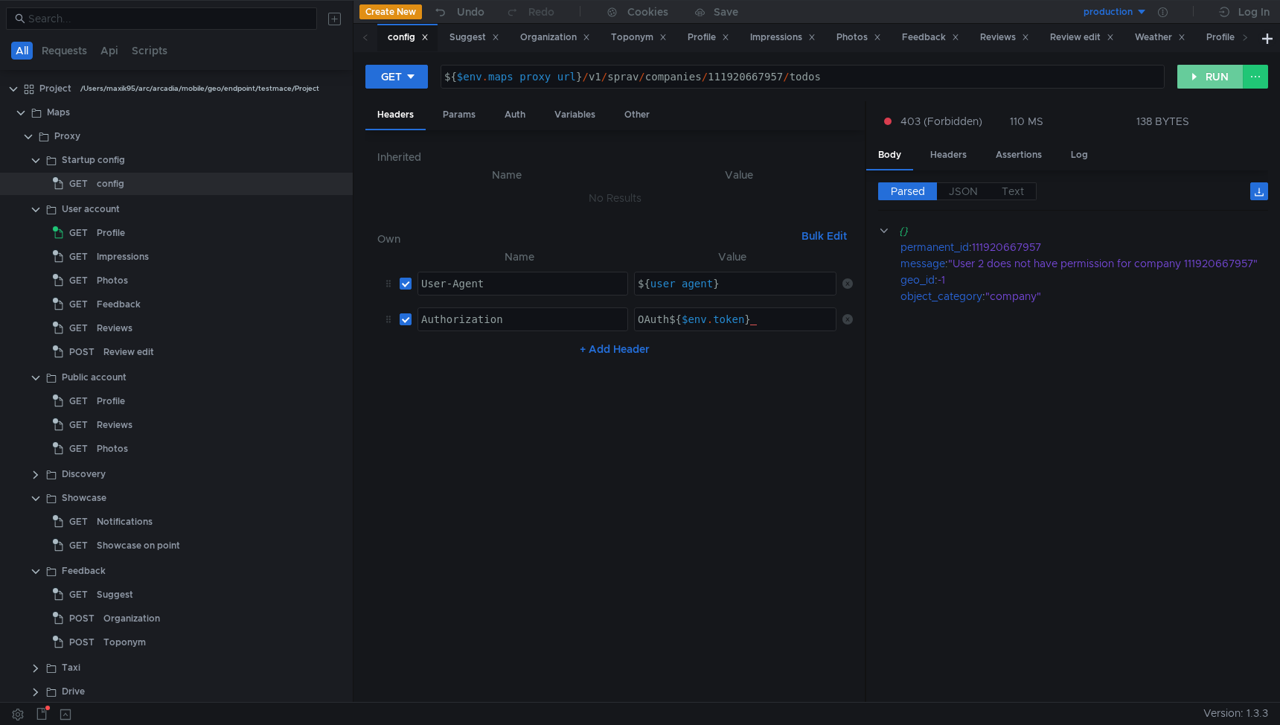
click at [1201, 79] on button "RUN" at bounding box center [1210, 77] width 66 height 24
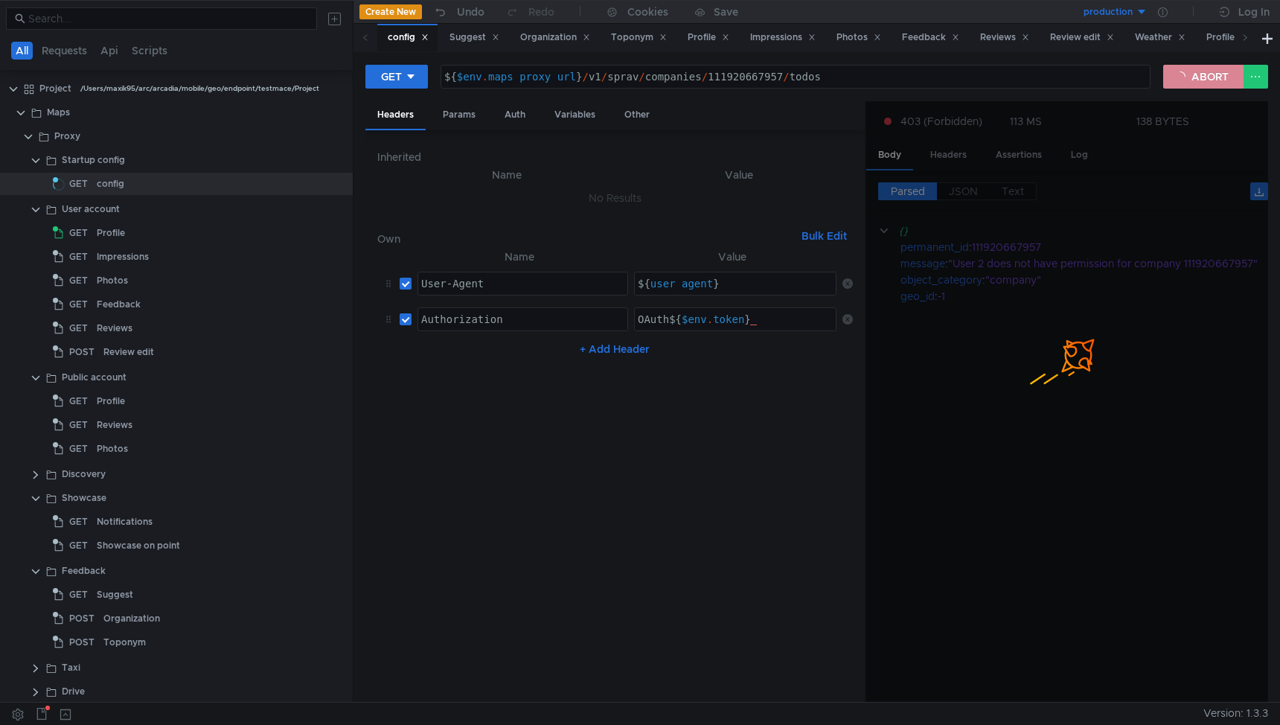
click at [1201, 79] on button "ABORT" at bounding box center [1203, 77] width 80 height 24
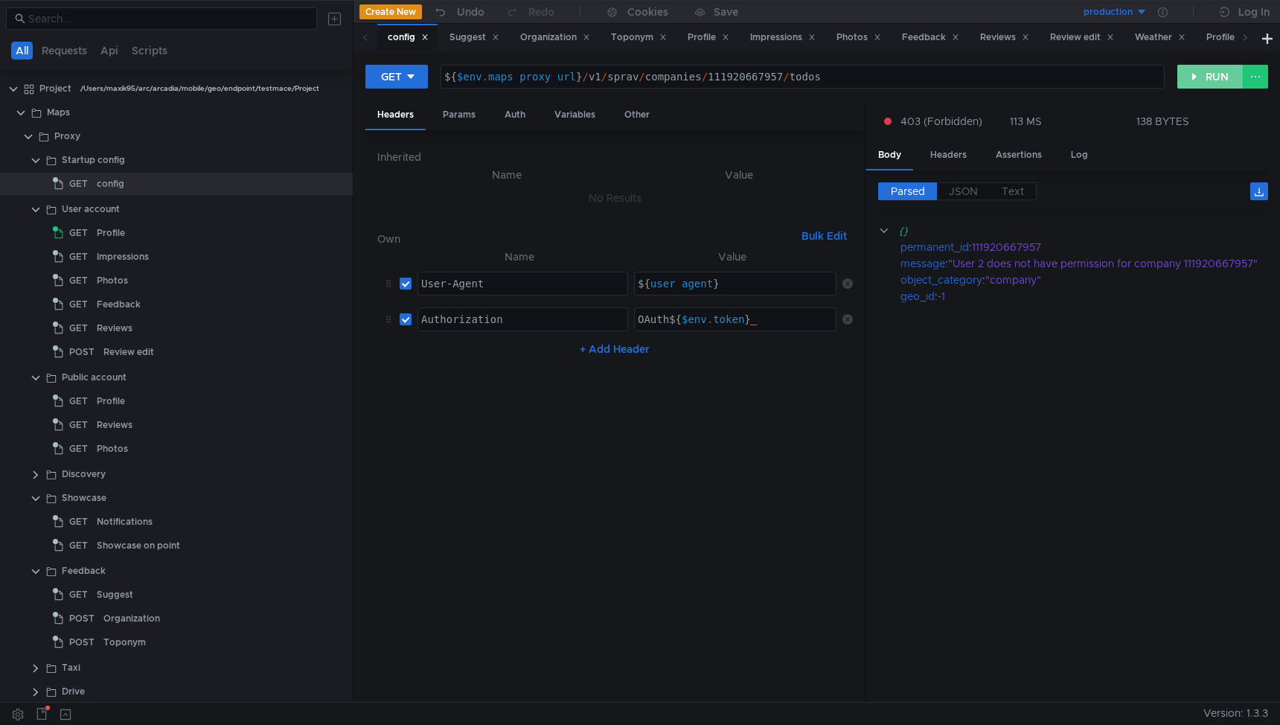
click at [1201, 79] on button "RUN" at bounding box center [1210, 77] width 66 height 24
click at [1210, 70] on button "RUN" at bounding box center [1210, 77] width 66 height 24
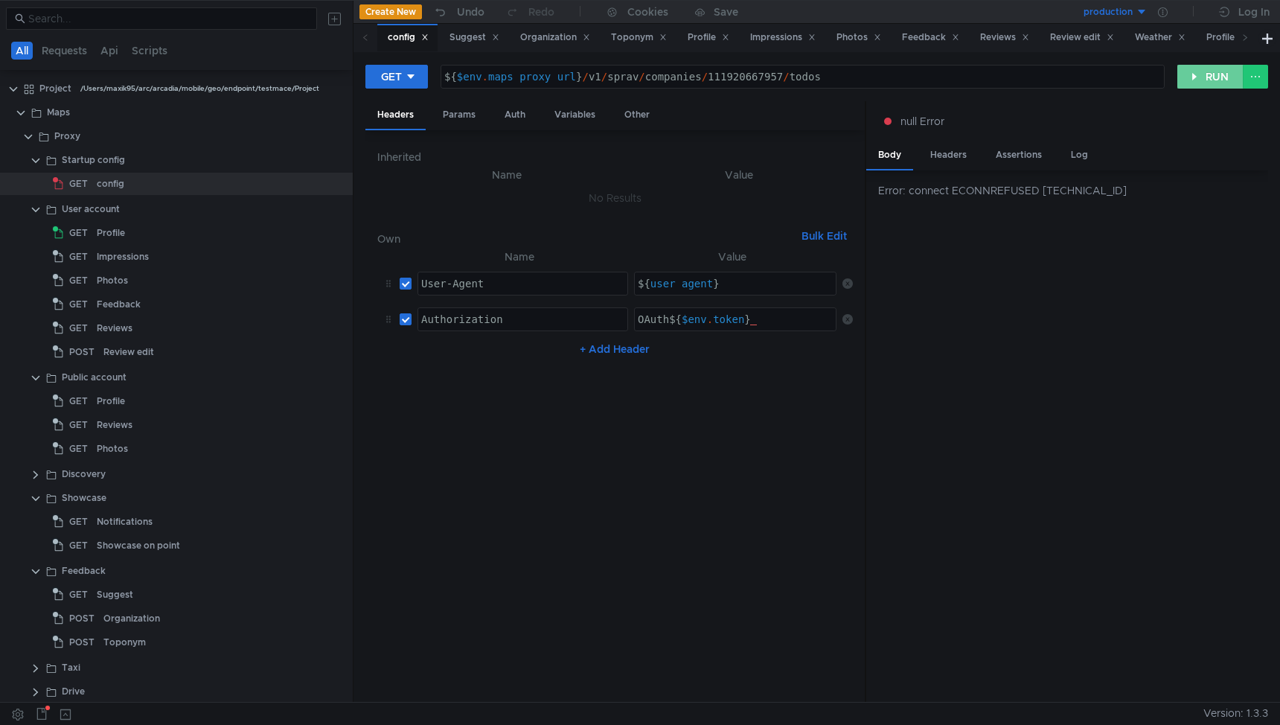
click at [1210, 72] on button "RUN" at bounding box center [1210, 77] width 66 height 24
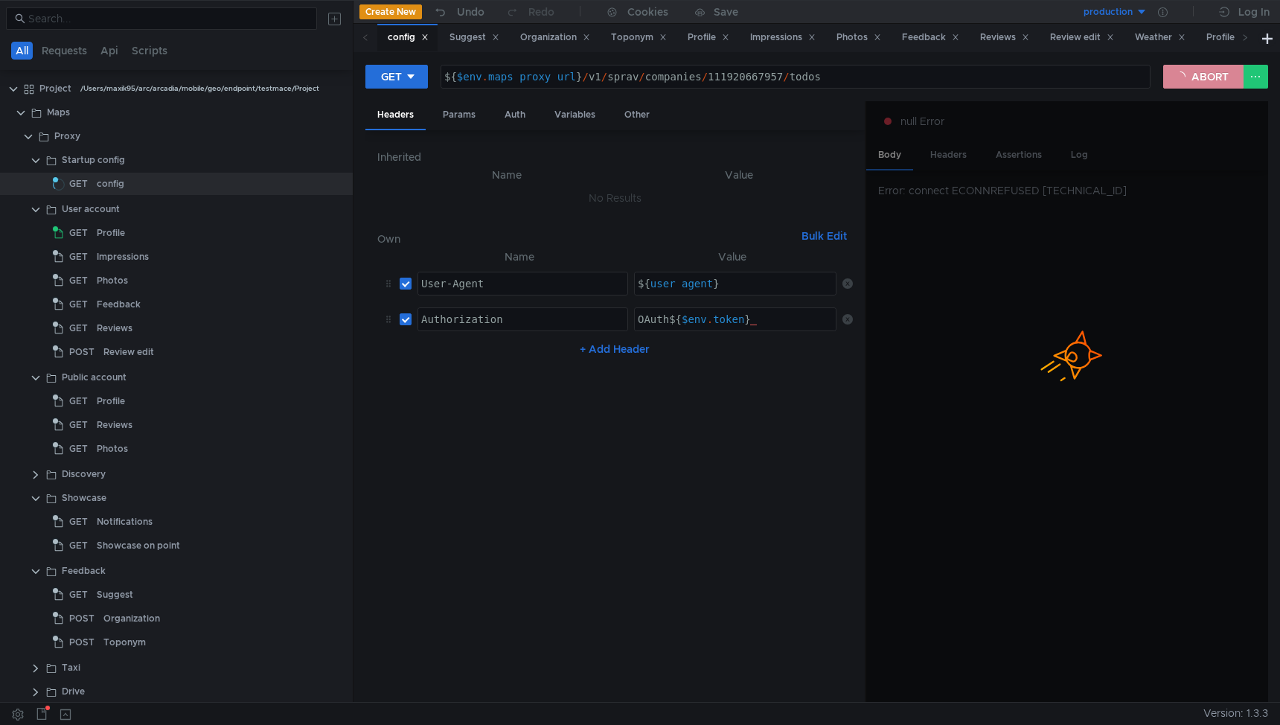
click at [1210, 72] on button "ABORT" at bounding box center [1203, 77] width 80 height 24
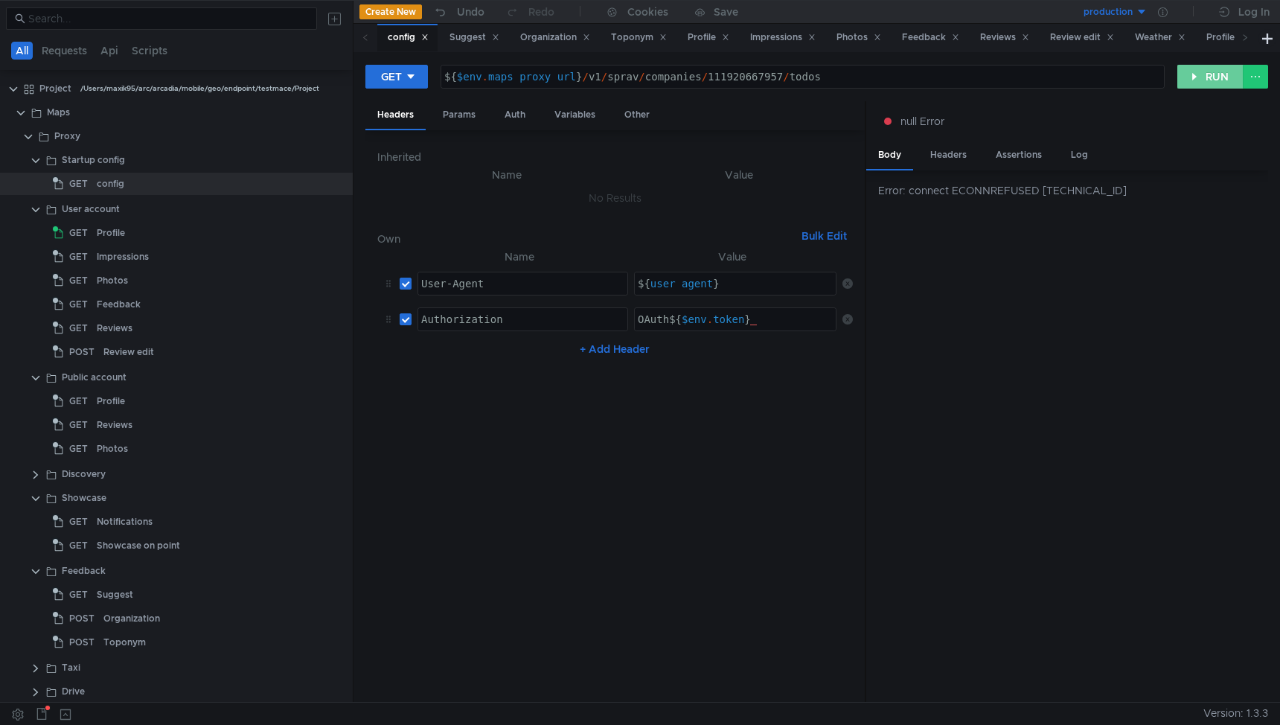
click at [1210, 72] on button "RUN" at bounding box center [1210, 77] width 66 height 24
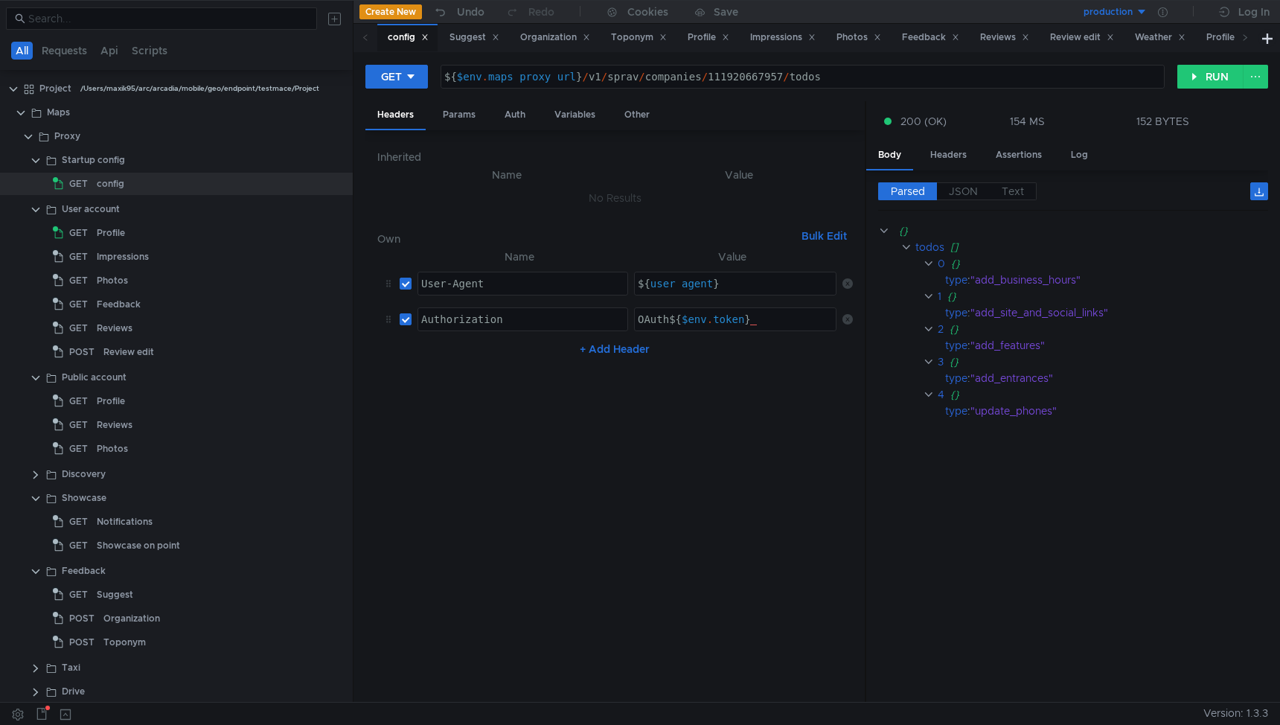
click at [732, 75] on div "${ $env . maps_proxy_url } / v1 / sprav / companies / 111920667957 / todos" at bounding box center [802, 89] width 723 height 36
paste textarea "23574459835"
type textarea "${$env.maps_proxy_url}/v1/sprav/companies/23574459835/todos"
click at [1206, 68] on button "RUN" at bounding box center [1210, 77] width 66 height 24
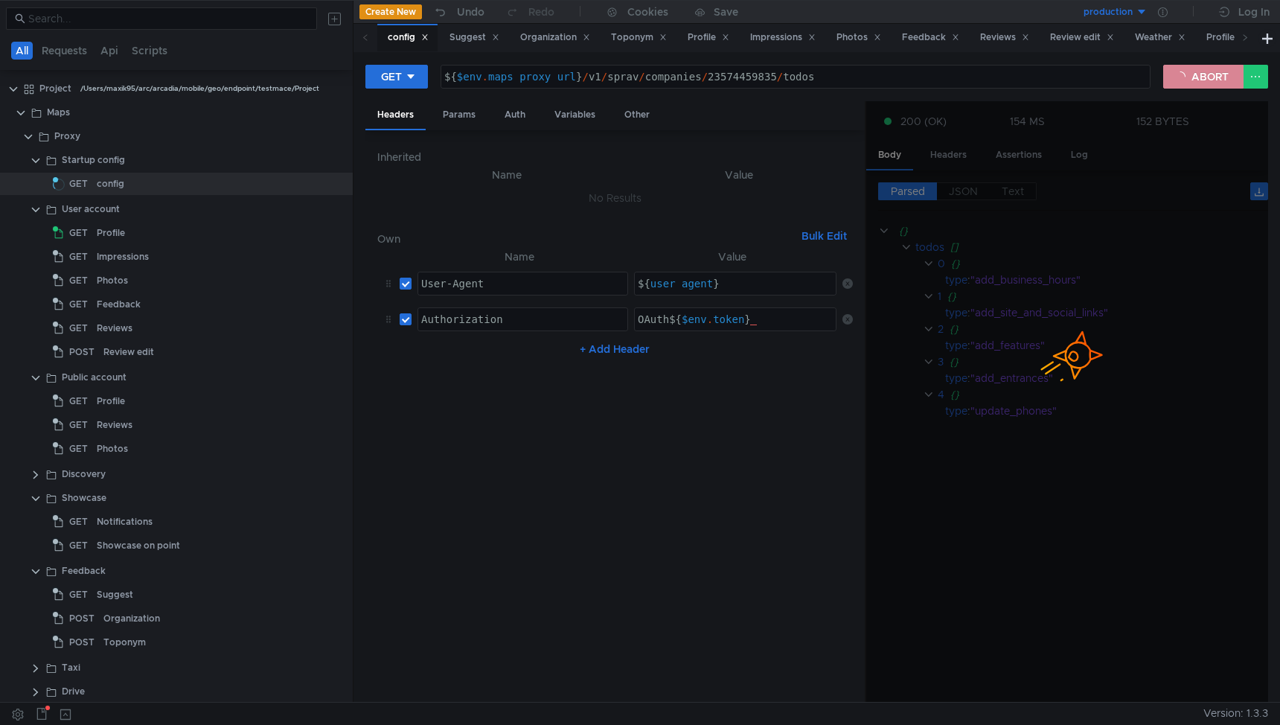
click at [1204, 78] on button "ABORT" at bounding box center [1203, 77] width 80 height 24
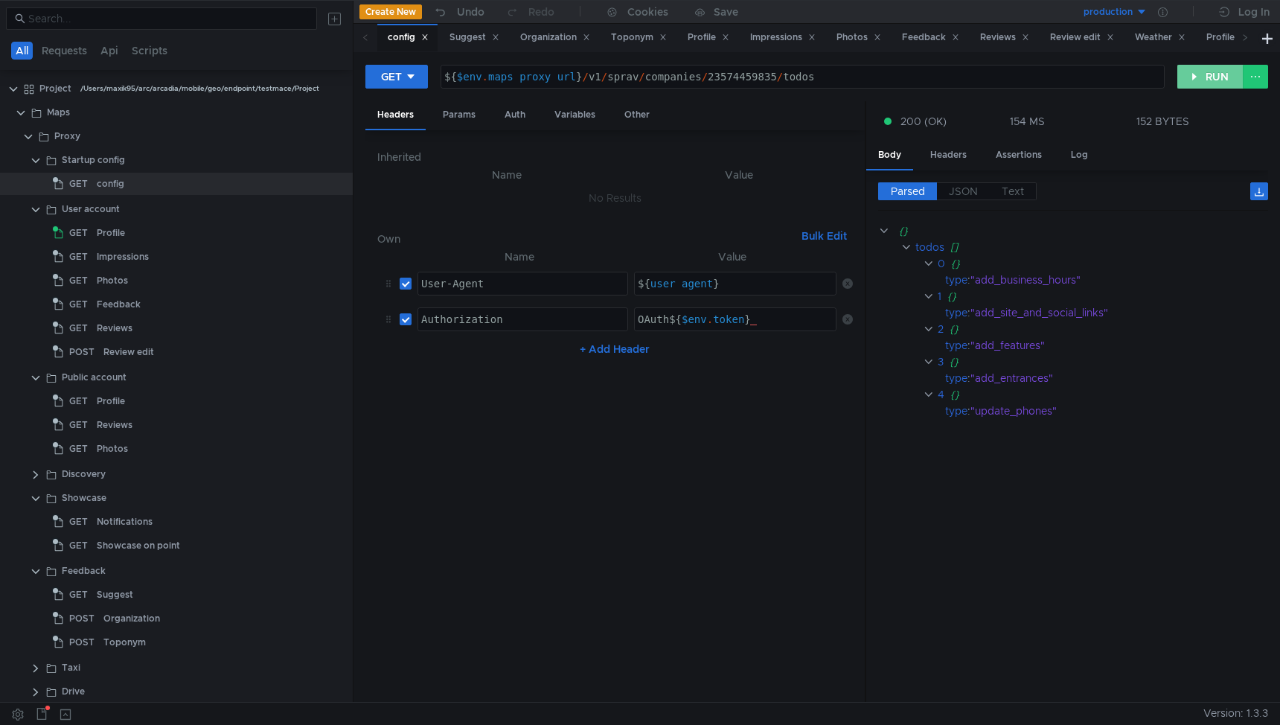
click at [1204, 78] on button "RUN" at bounding box center [1210, 77] width 66 height 24
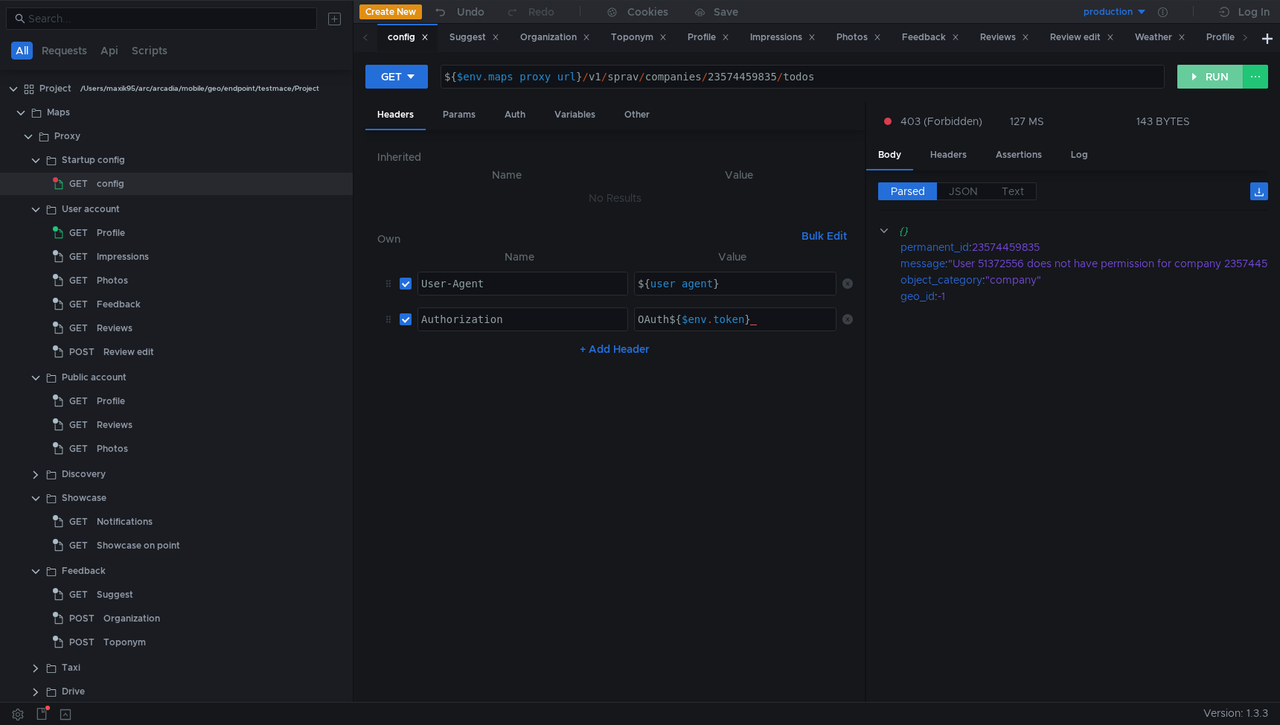
click at [1204, 80] on button "RUN" at bounding box center [1210, 77] width 66 height 24
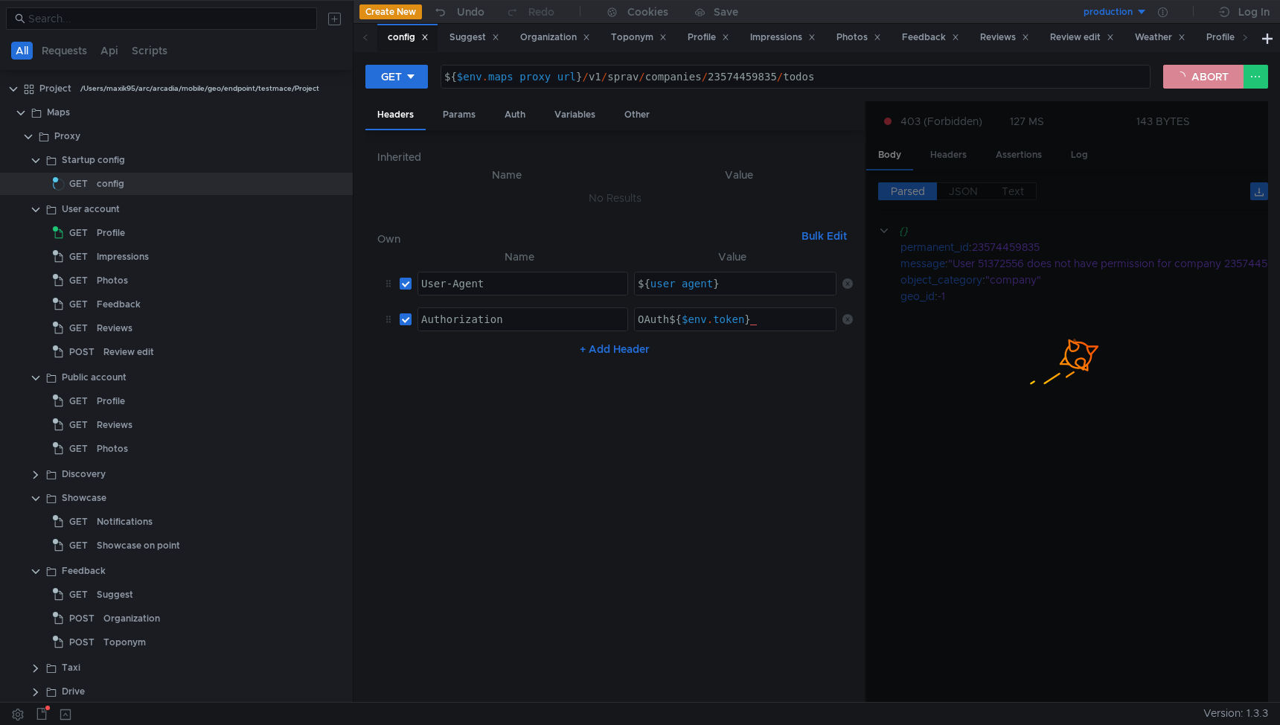
click at [1204, 80] on button "ABORT" at bounding box center [1203, 77] width 80 height 24
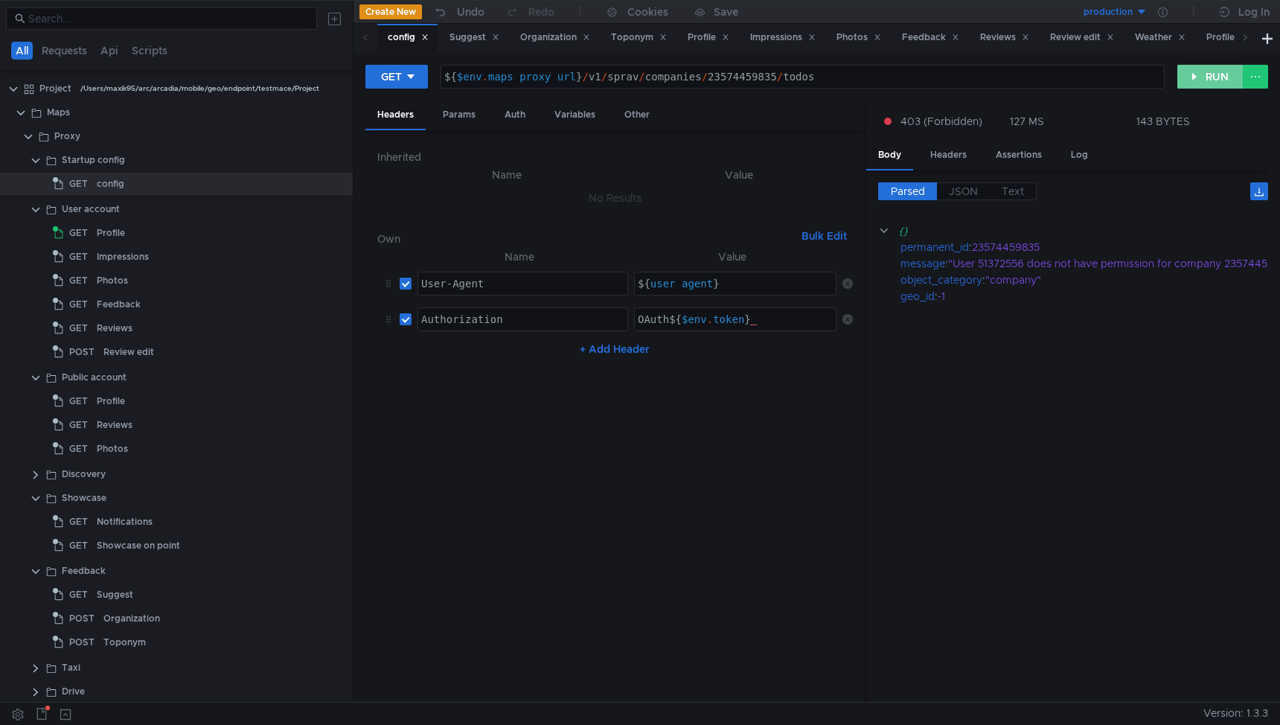
click at [1204, 74] on button "RUN" at bounding box center [1210, 77] width 66 height 24
click at [1160, 13] on icon at bounding box center [1163, 12] width 10 height 10
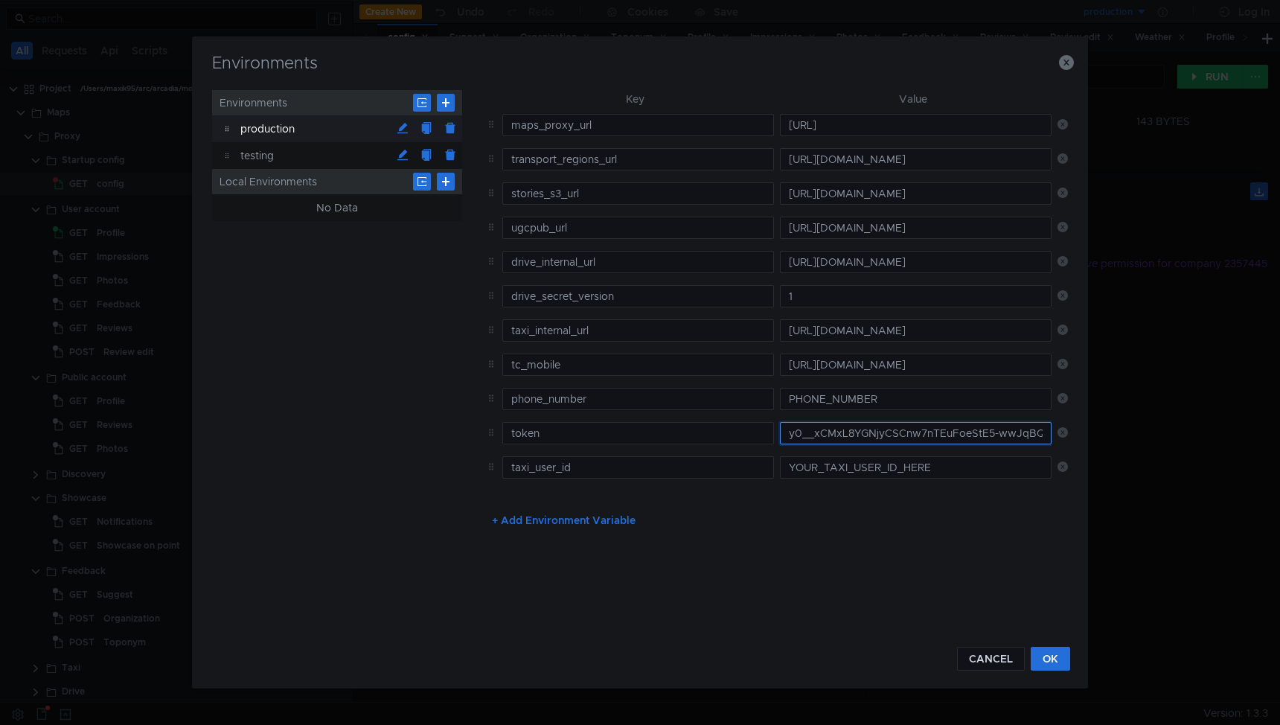
click at [866, 433] on input "y0__xCMxL8YGNjyCSCnw7nTEuFoeStE5-wwJqBQwe7D_apanb3Q" at bounding box center [916, 433] width 272 height 22
paste input "arJe4FDCJtO78B2F2VjmOXxjBBGMEBICY_PbfpnuU"
type input "y0__xCMxL8YGNjyCSCarJe4FDCJtO78B2F2VjmOXxjBBGMEBICY_PbfpnuU"
click at [1048, 658] on button "OK" at bounding box center [1050, 659] width 39 height 24
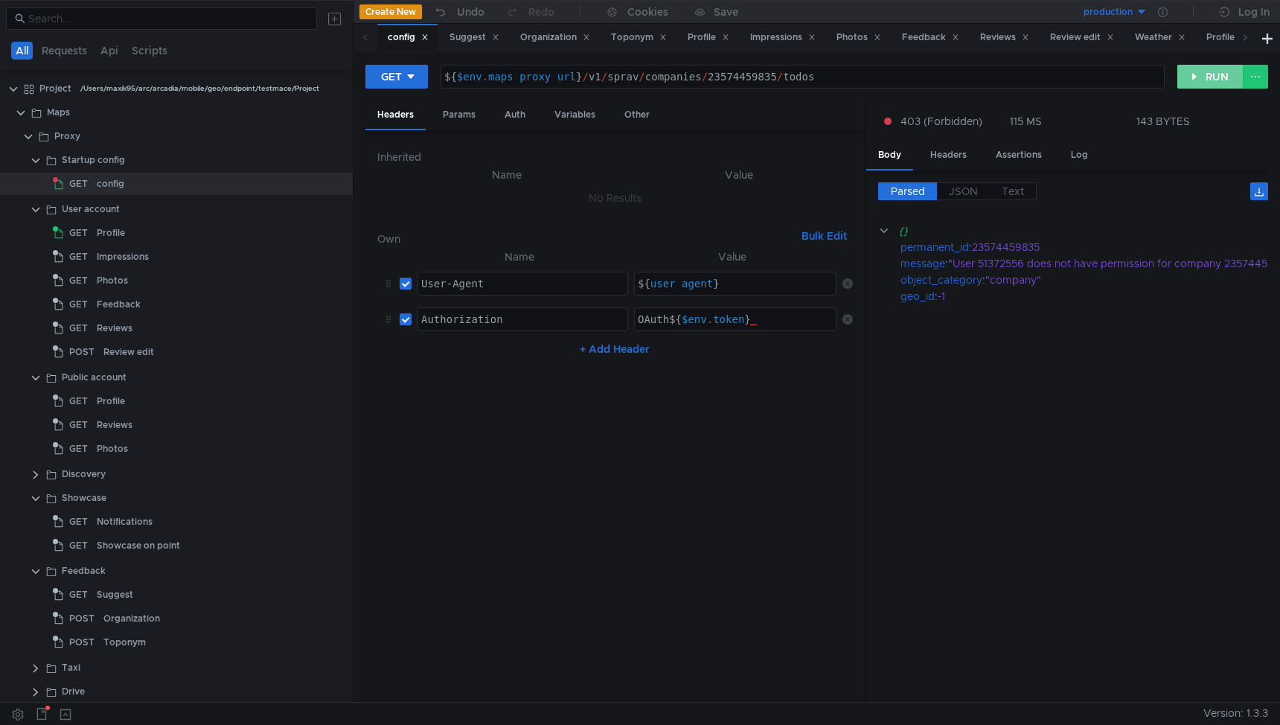
click at [1201, 79] on button "RUN" at bounding box center [1210, 77] width 66 height 24
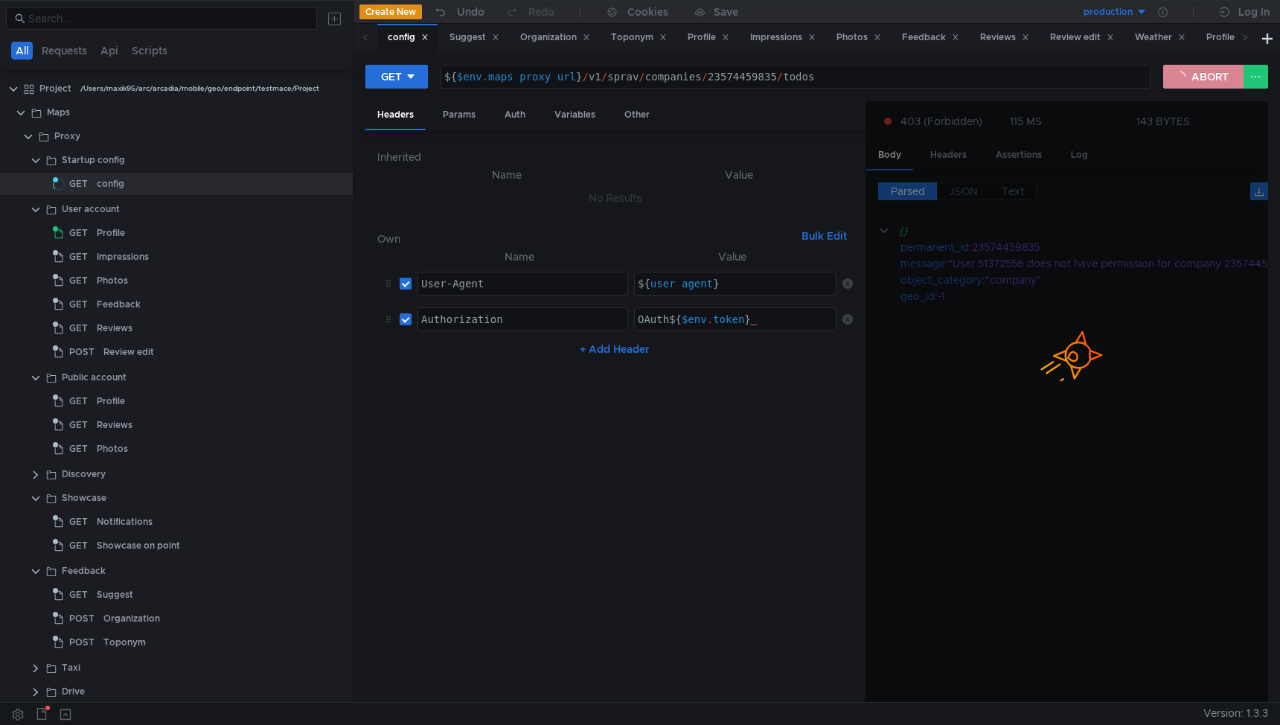
click at [1210, 78] on button "ABORT" at bounding box center [1203, 77] width 80 height 24
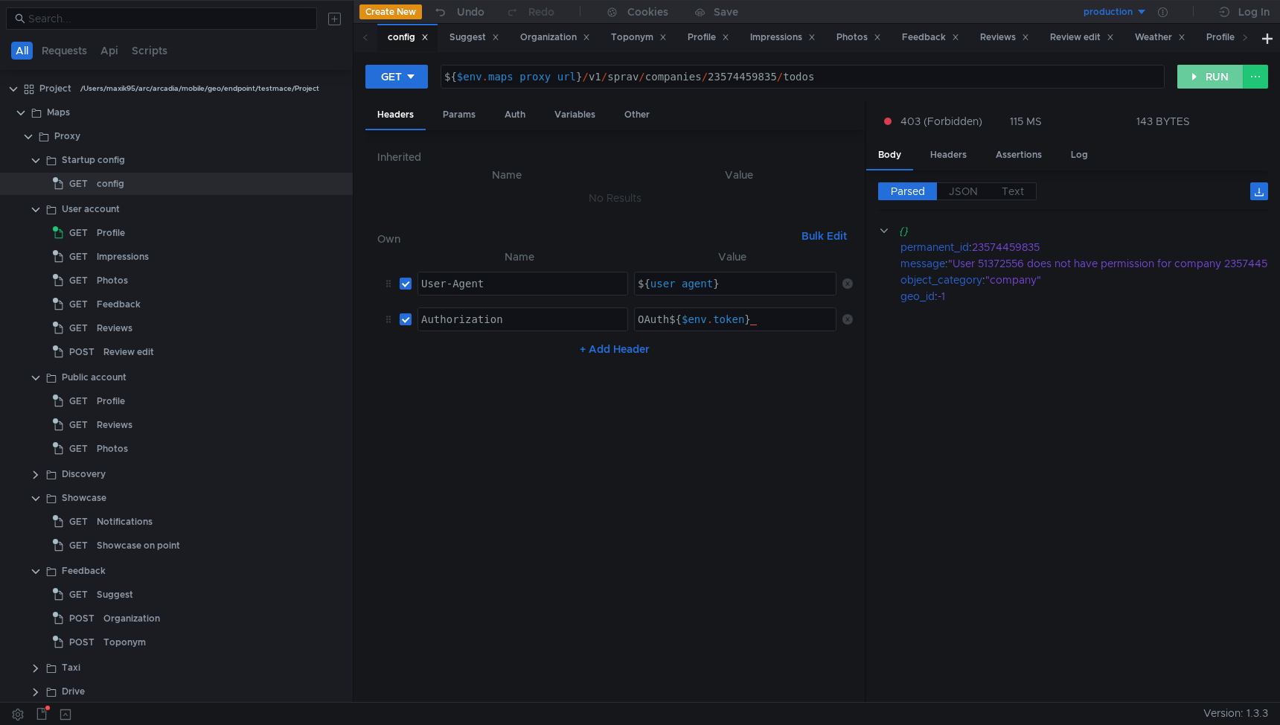
click at [1206, 78] on button "RUN" at bounding box center [1210, 77] width 66 height 24
click at [1201, 79] on button "RUN" at bounding box center [1210, 77] width 66 height 24
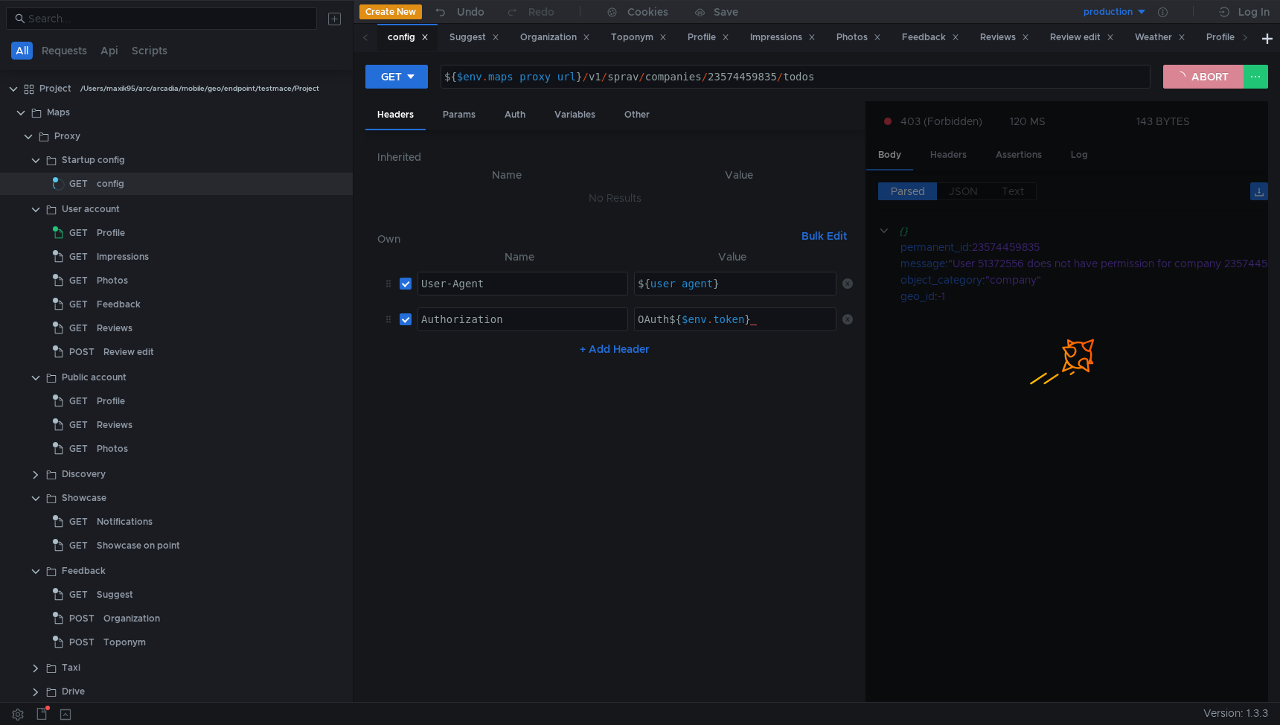
click at [1201, 79] on button "ABORT" at bounding box center [1203, 77] width 80 height 24
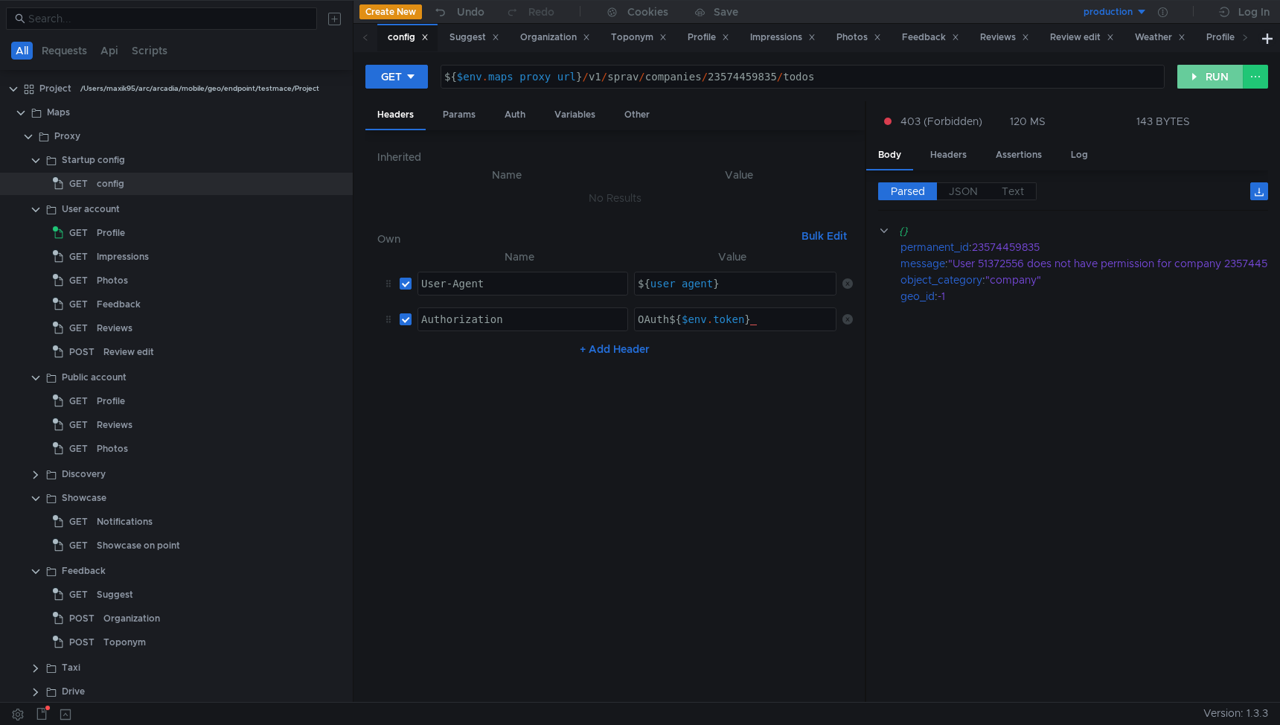
click at [1202, 79] on button "RUN" at bounding box center [1210, 77] width 66 height 24
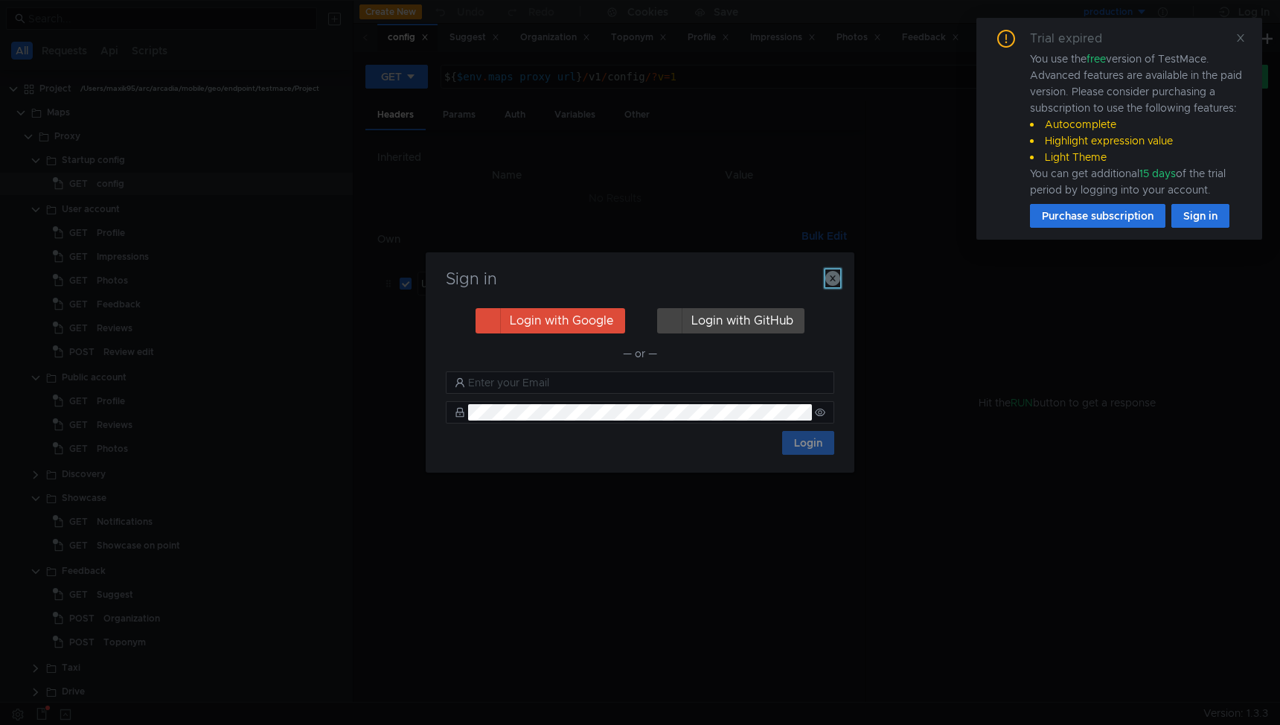
click at [830, 273] on icon "button" at bounding box center [832, 278] width 15 height 15
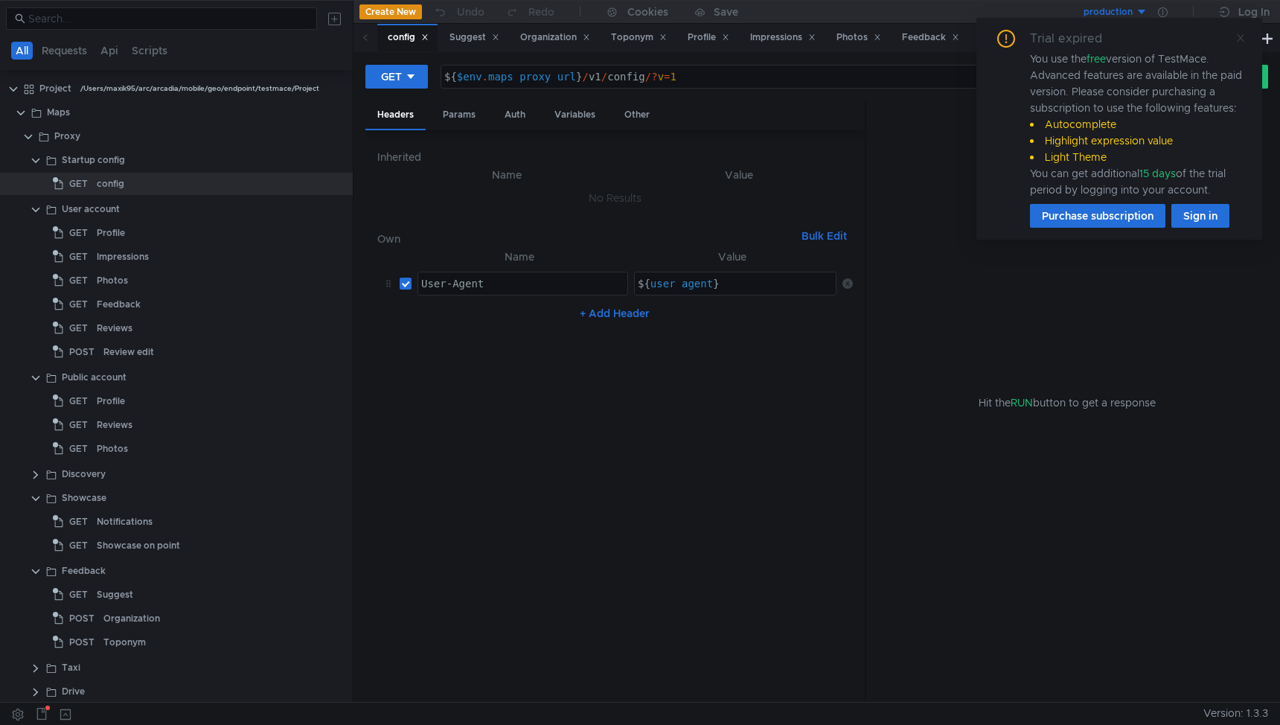
click at [1244, 38] on icon at bounding box center [1241, 38] width 10 height 10
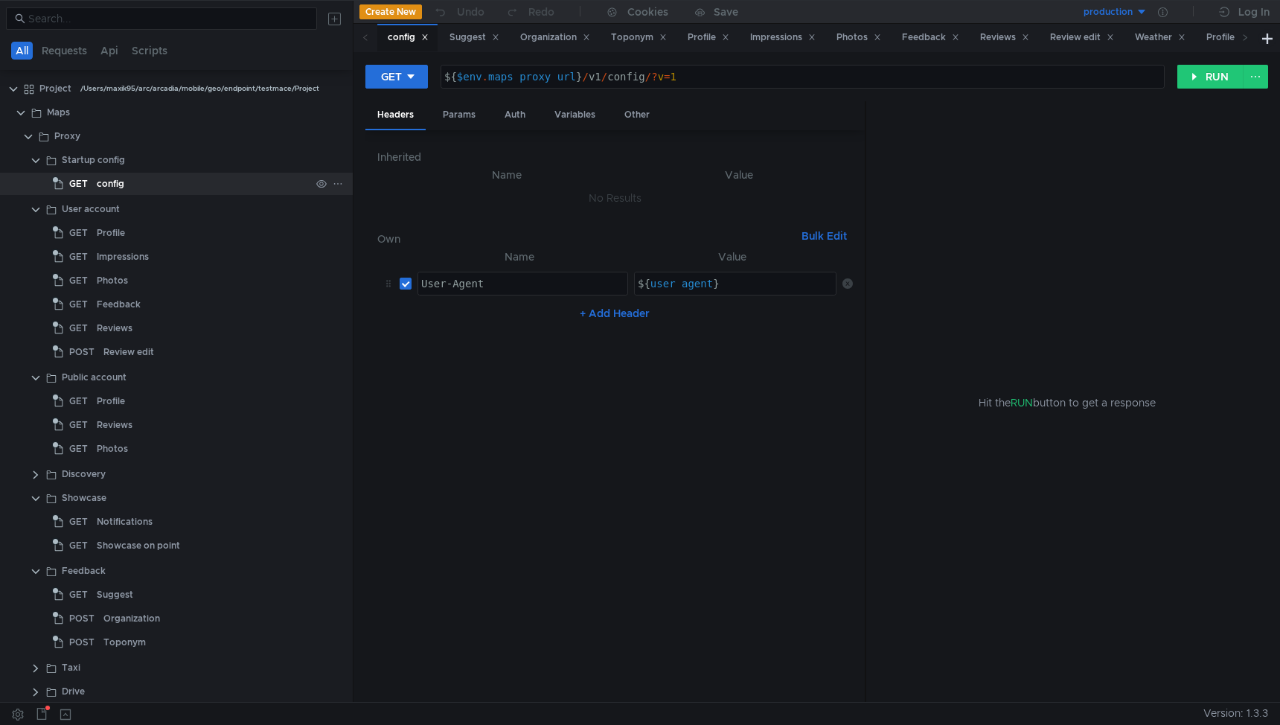
click at [113, 181] on div "config" at bounding box center [111, 184] width 28 height 22
click at [1134, 4] on button "production" at bounding box center [1095, 12] width 103 height 24
click at [1067, 88] on li "testing" at bounding box center [1095, 91] width 103 height 24
click at [1080, 144] on div "Hit the RUN button to get a response" at bounding box center [1067, 402] width 366 height 602
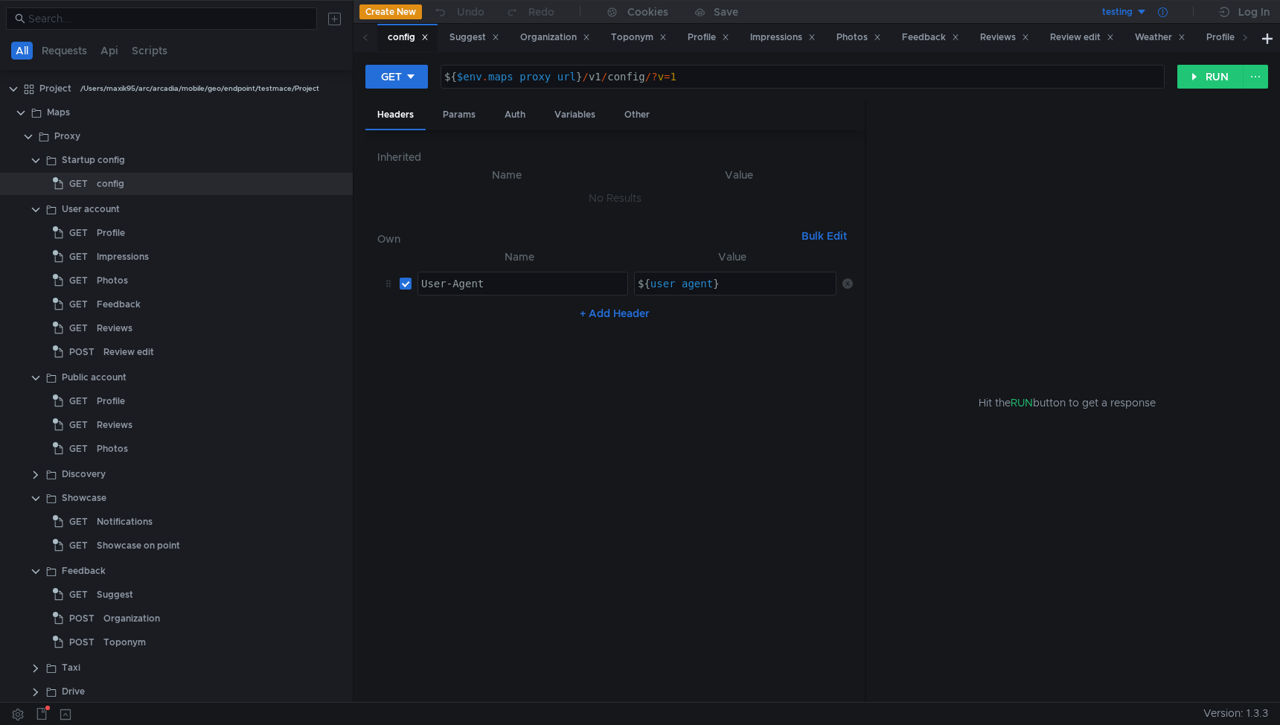
click at [1162, 14] on icon at bounding box center [1163, 12] width 10 height 10
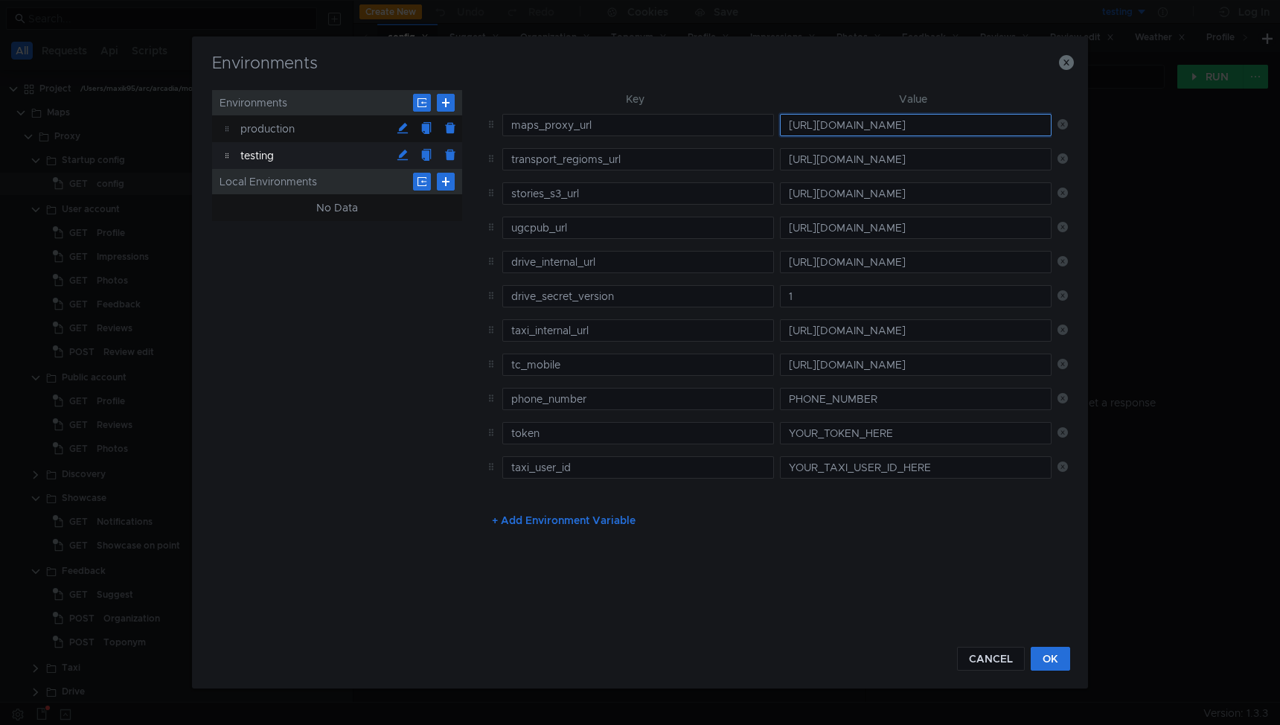
click at [808, 118] on input "[URL][DOMAIN_NAME]" at bounding box center [916, 125] width 272 height 22
paste input "://localhost:8080"
type input "[URL]"
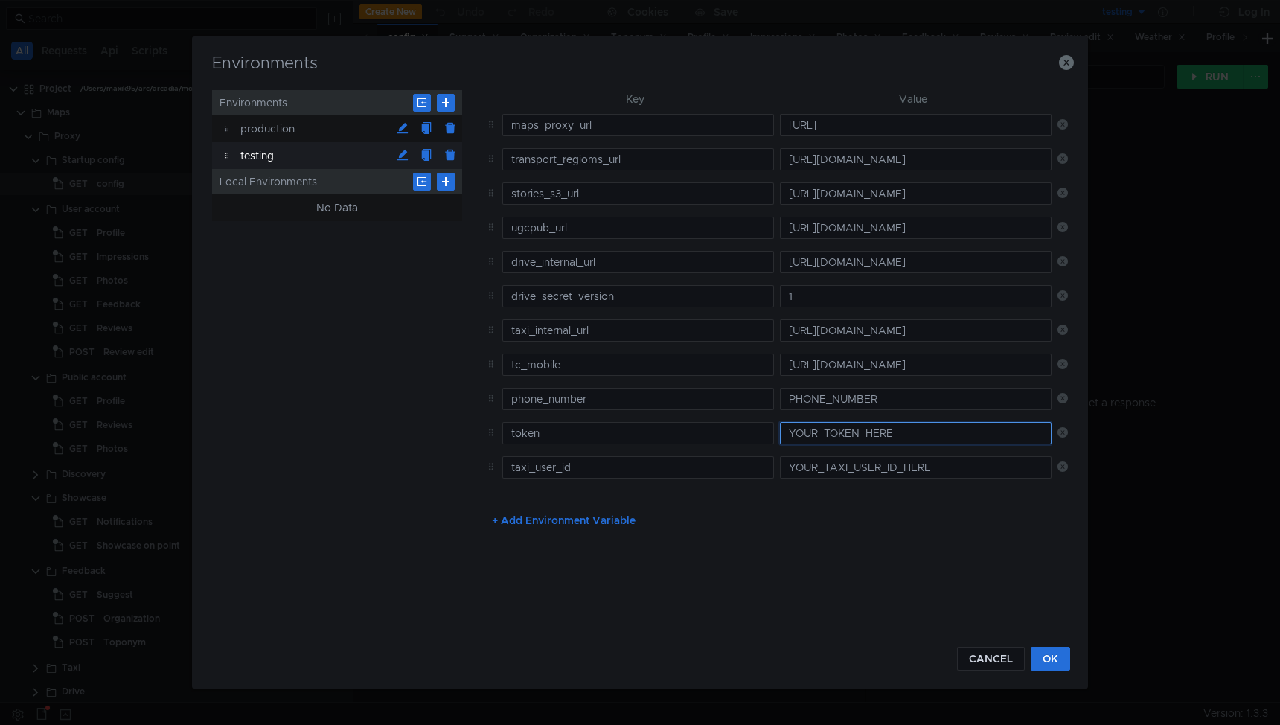
click at [831, 435] on input "YOUR_TOKEN_HERE" at bounding box center [916, 433] width 272 height 22
click at [837, 432] on input "YOUR_TOKEN_HERE" at bounding box center [916, 433] width 272 height 22
paste input "y0__xCMxL8YGNjyCSCnw7nTEuFoeStE5-wwJqBQwe7D_apanb3Q"
type input "y0__xCMxL8YGNjyCSCnw7nTEuFoeStE5-wwJqBQwe7D_apanb3Q"
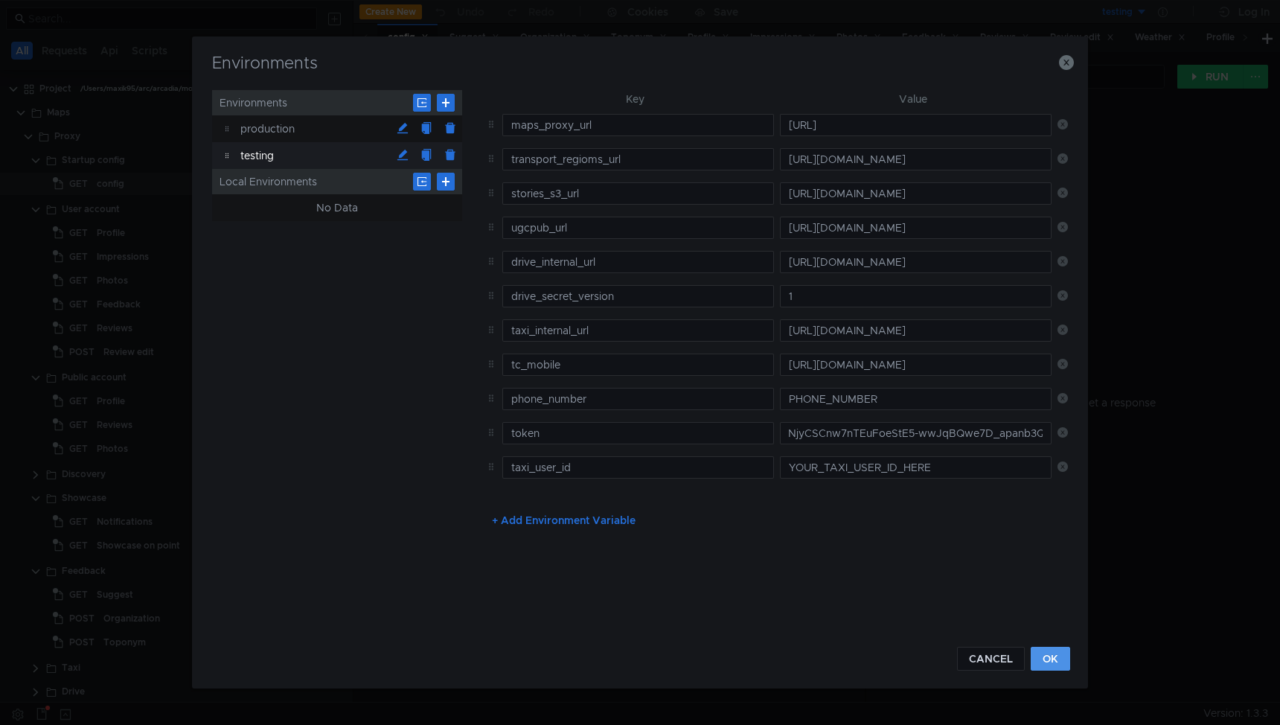
click at [1055, 661] on button "OK" at bounding box center [1050, 659] width 39 height 24
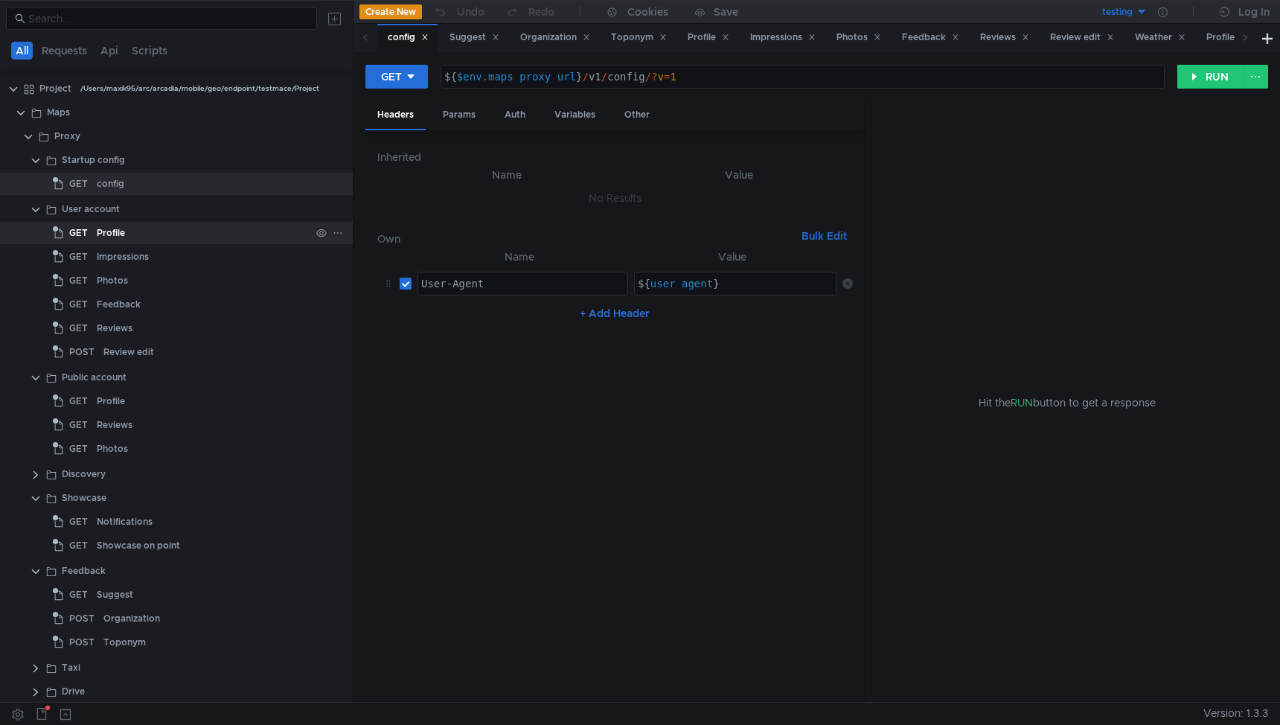
click at [151, 224] on div "Profile" at bounding box center [204, 233] width 214 height 22
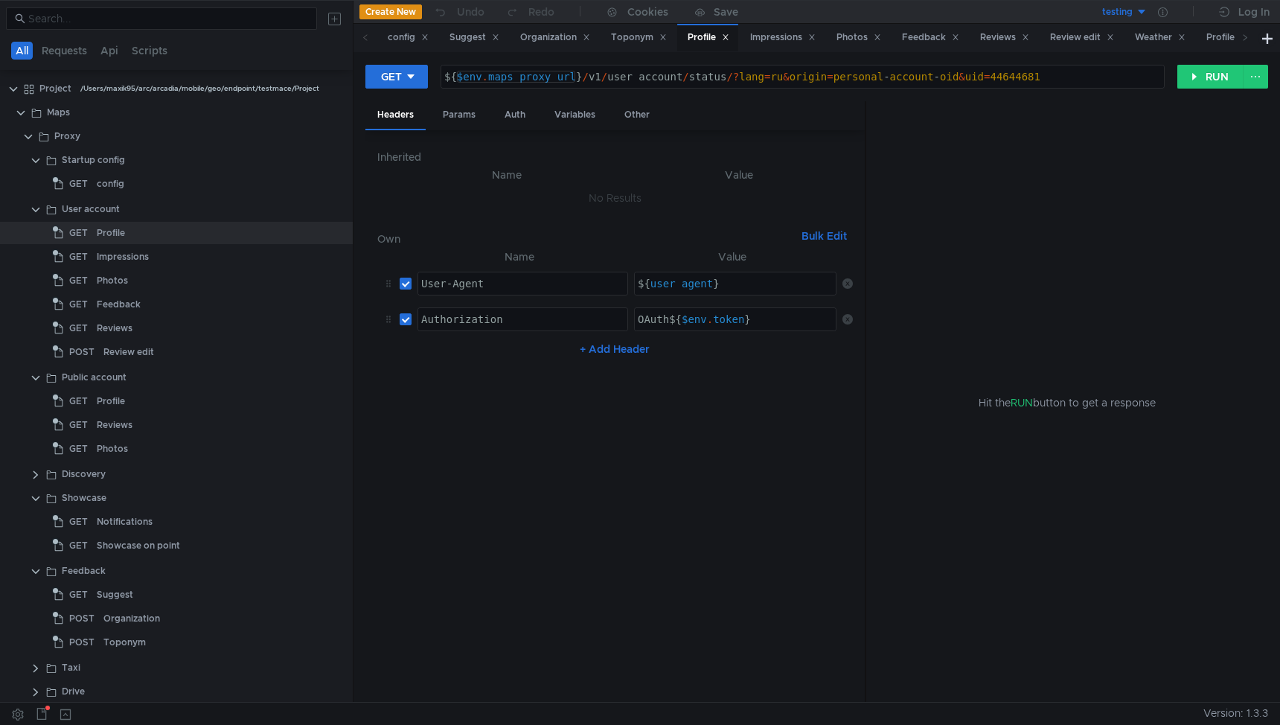
click at [527, 76] on div "${ $env . maps_proxy_url } / v1 / user_account / status /? lang = ru & origin =…" at bounding box center [802, 89] width 723 height 36
click at [514, 75] on div "${ $env . maps_proxy_url } / v1 / user_account / status /? lang = ru & origin =…" at bounding box center [802, 89] width 723 height 36
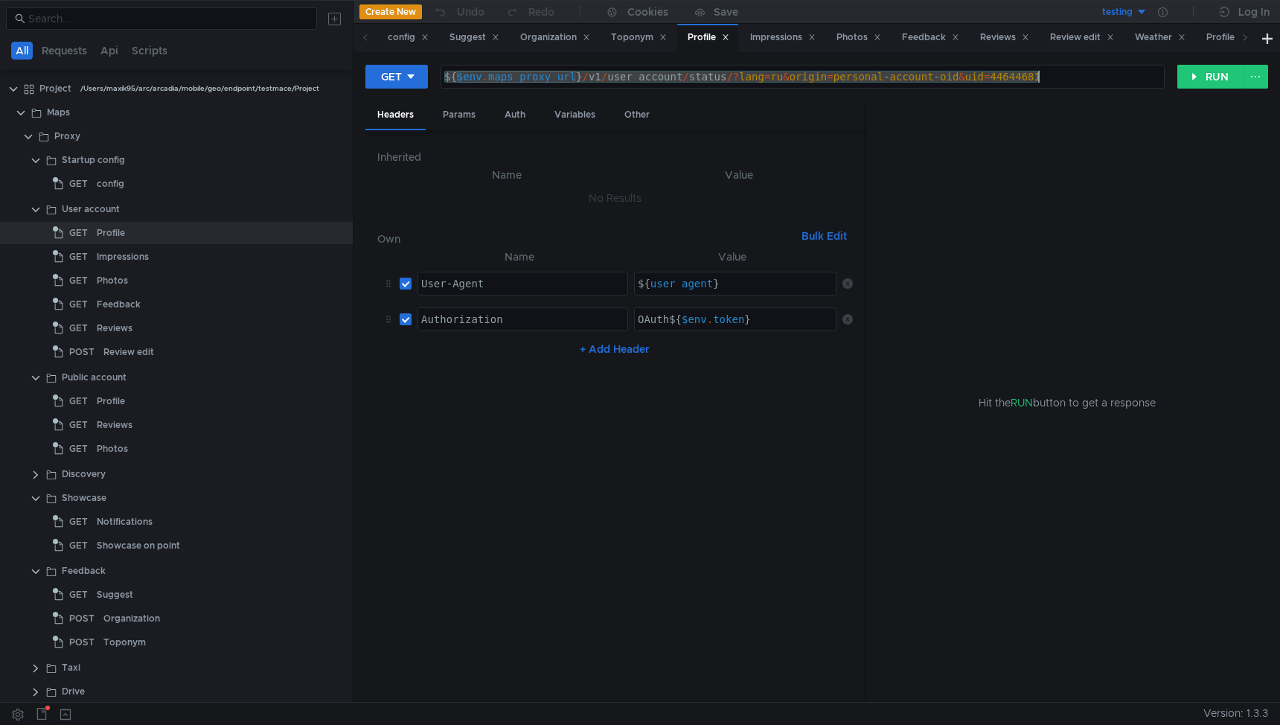
paste textarea "sprav/companies/todos?id=111920667957"
type textarea "${$env.maps_proxy_url}/v1/sprav/companies/todos?id=111920667957"
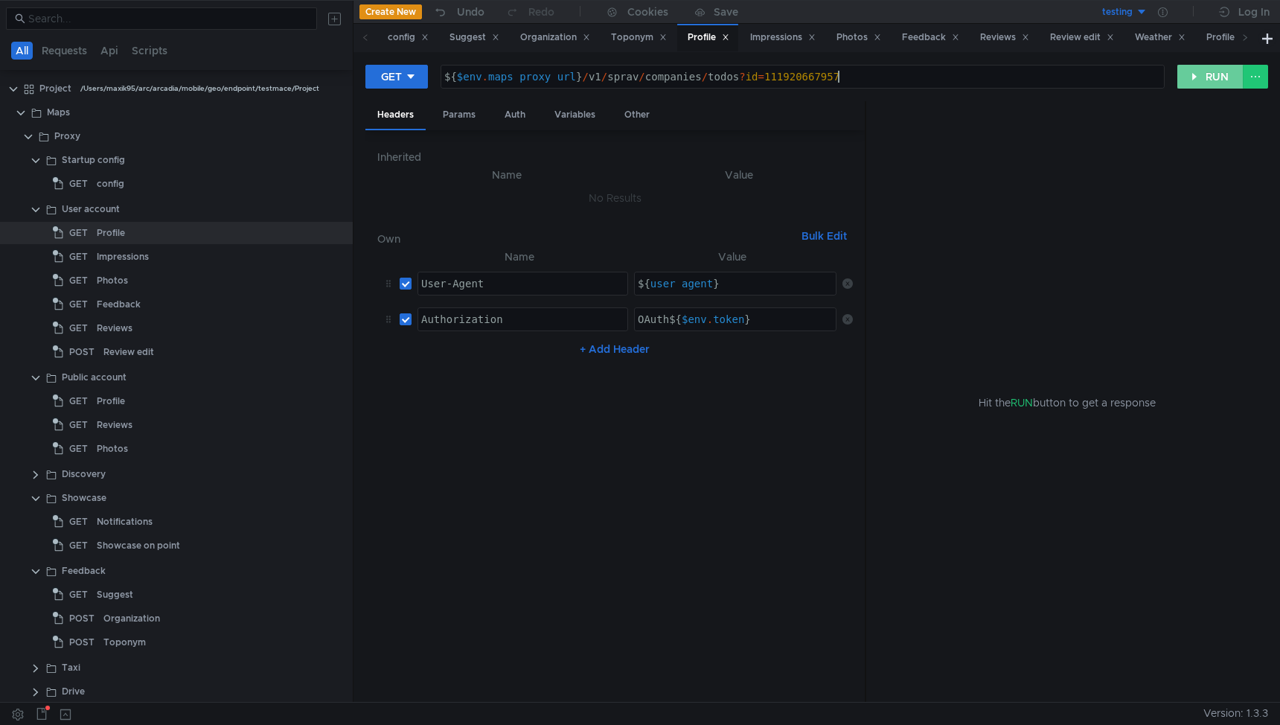
click at [1214, 83] on button "RUN" at bounding box center [1210, 77] width 66 height 24
click at [924, 566] on div "Error: connect ECONNREFUSED [TECHNICAL_ID]" at bounding box center [1067, 436] width 402 height 532
click at [1196, 74] on button "RUN" at bounding box center [1210, 77] width 66 height 24
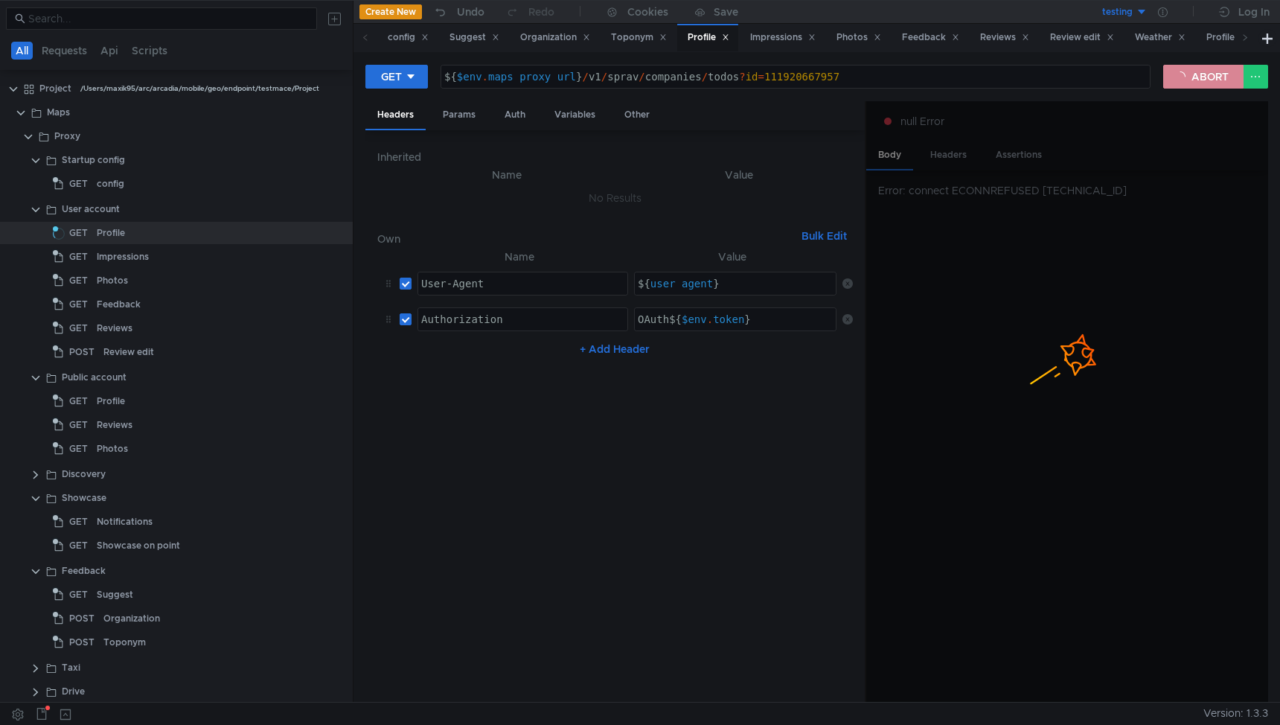
click at [1198, 80] on button "ABORT" at bounding box center [1203, 77] width 80 height 24
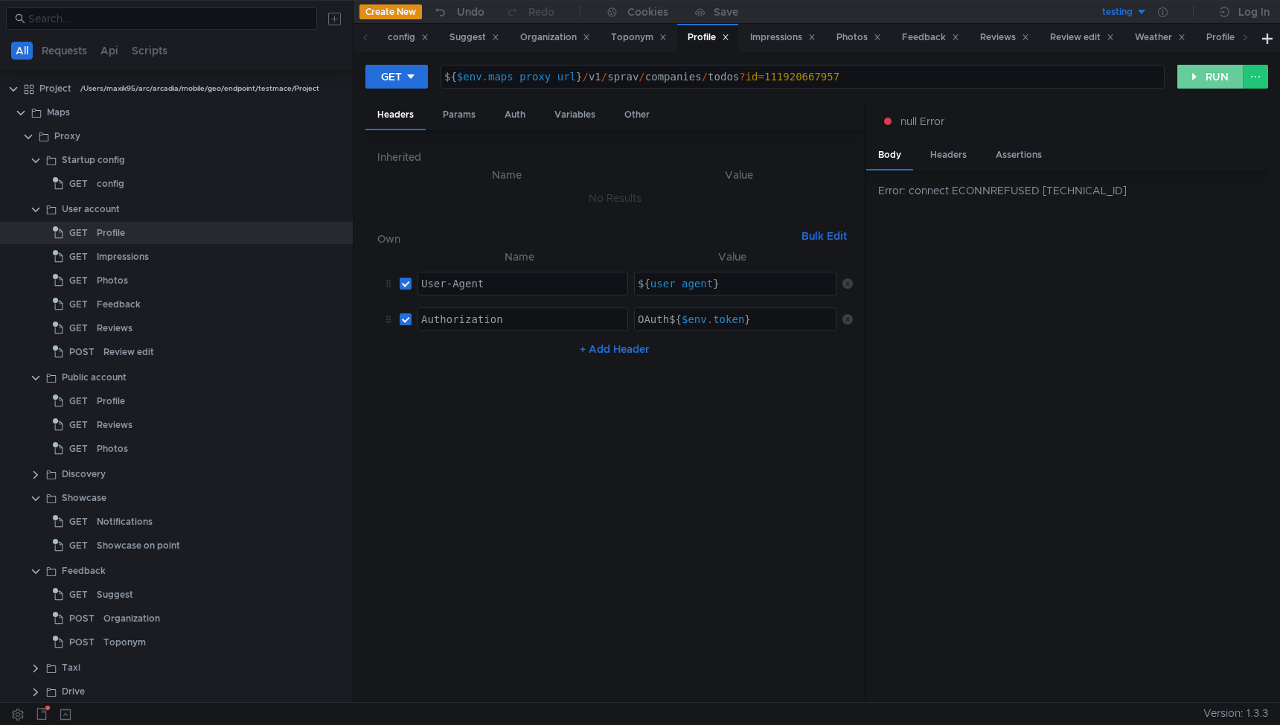
click at [1206, 78] on button "RUN" at bounding box center [1210, 77] width 66 height 24
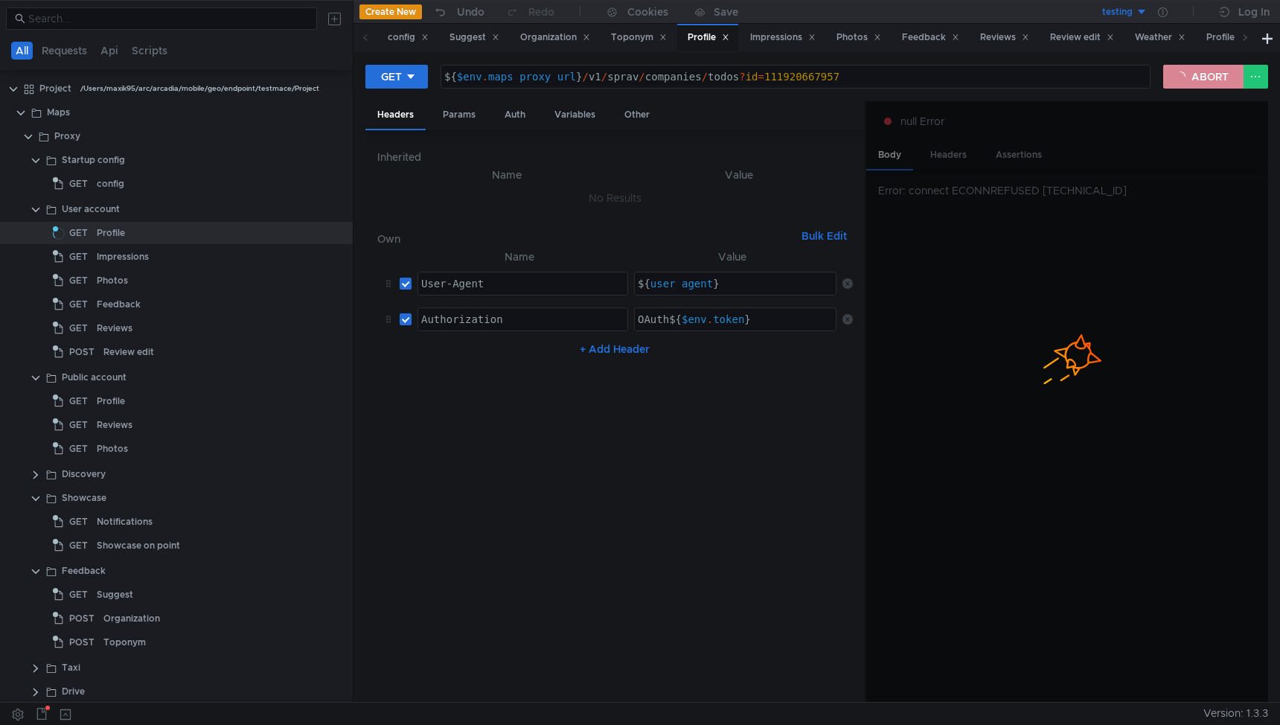
click at [1204, 76] on button "ABORT" at bounding box center [1203, 77] width 80 height 24
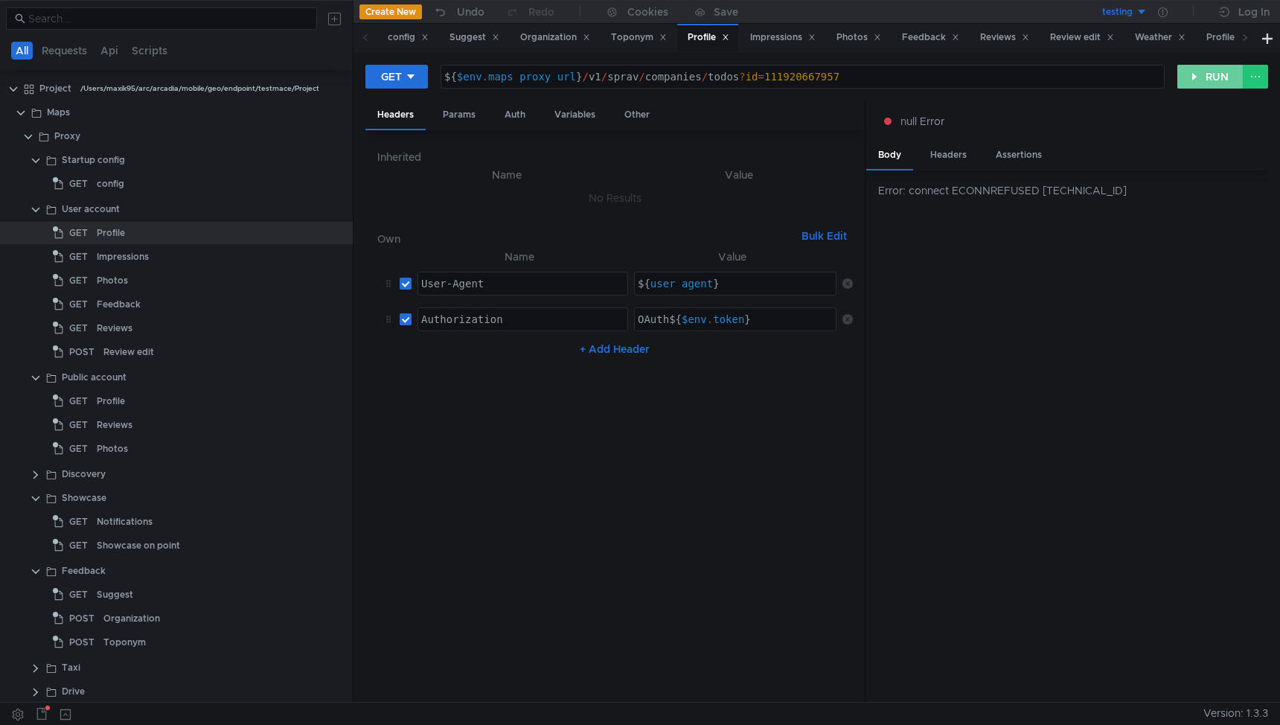
click at [1194, 74] on button "RUN" at bounding box center [1210, 77] width 66 height 24
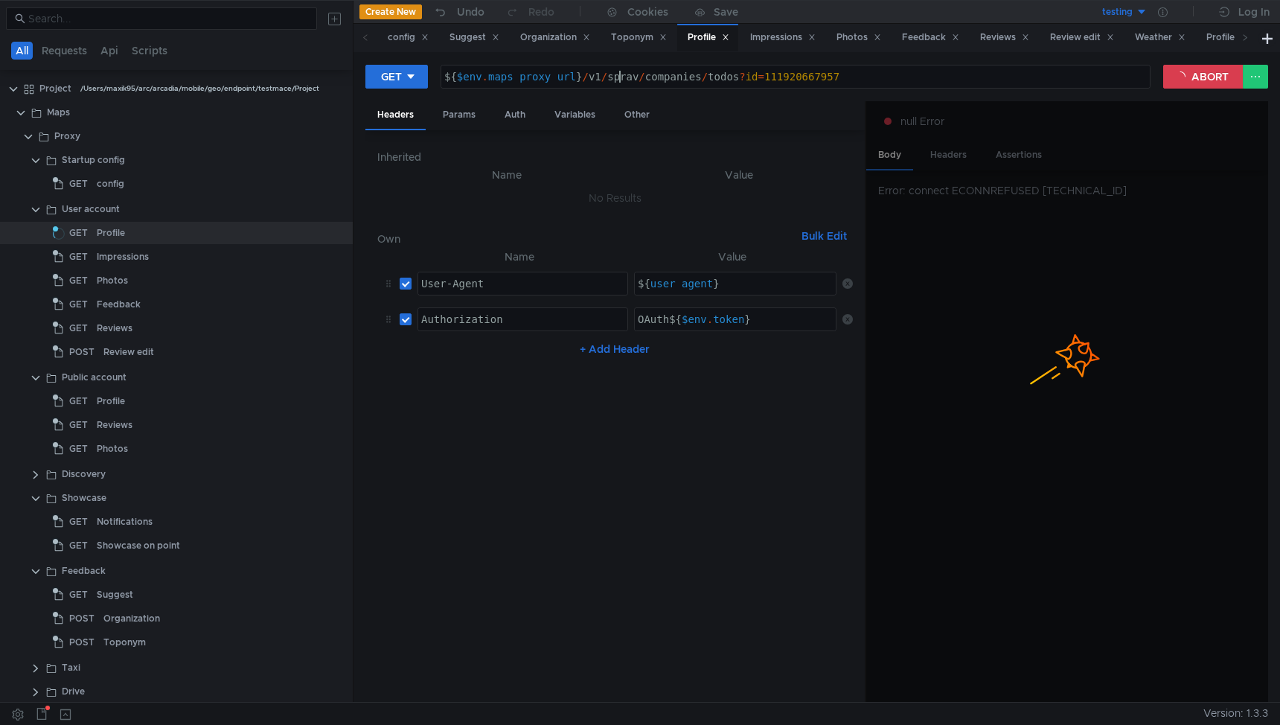
click at [619, 79] on div "${ $env . maps_proxy_url } / v1 / sprav / companies / todos ? id = 111920667957" at bounding box center [795, 89] width 709 height 36
click at [1195, 75] on button "ABORT" at bounding box center [1203, 77] width 80 height 24
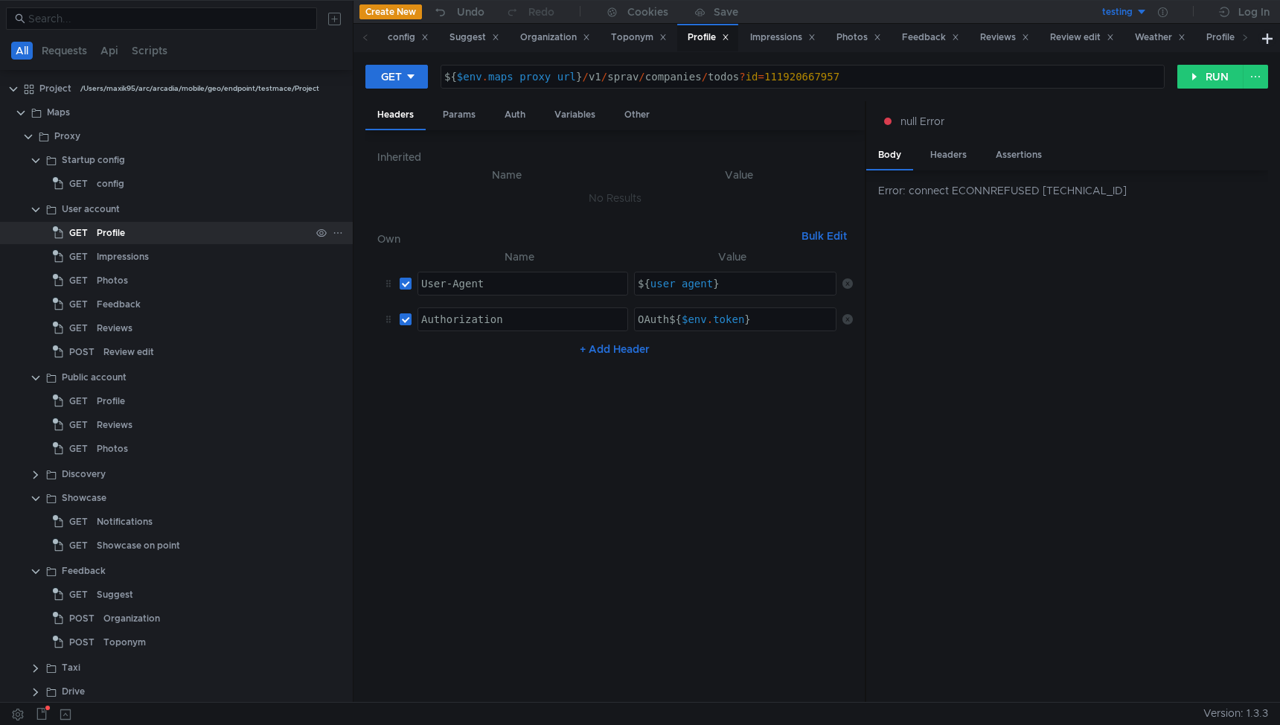
click at [140, 229] on div "Profile" at bounding box center [204, 233] width 214 height 22
click at [712, 429] on nz-table "Name Value User-Agent ההההההההההההההההההההההההההההההההההההההההההההההההההההההההה…" at bounding box center [615, 469] width 476 height 443
click at [1165, 12] on icon at bounding box center [1163, 12] width 10 height 10
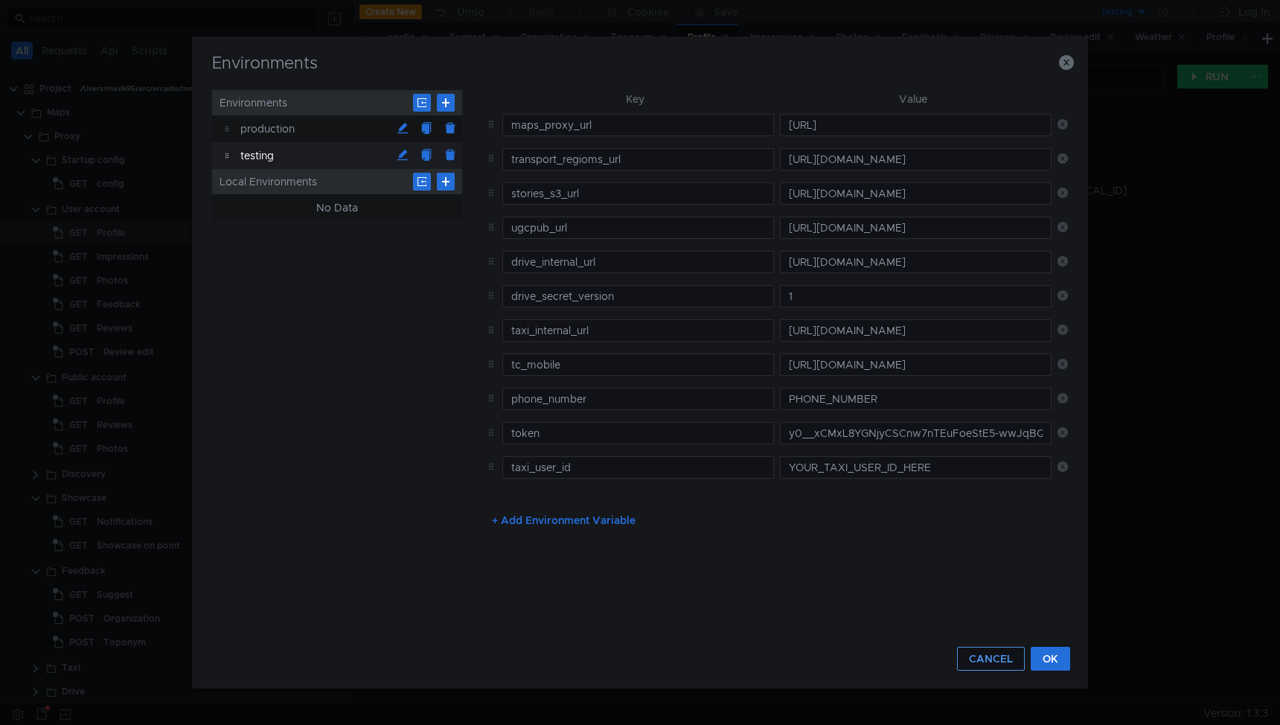
click at [996, 659] on button "CANCEL" at bounding box center [991, 659] width 68 height 24
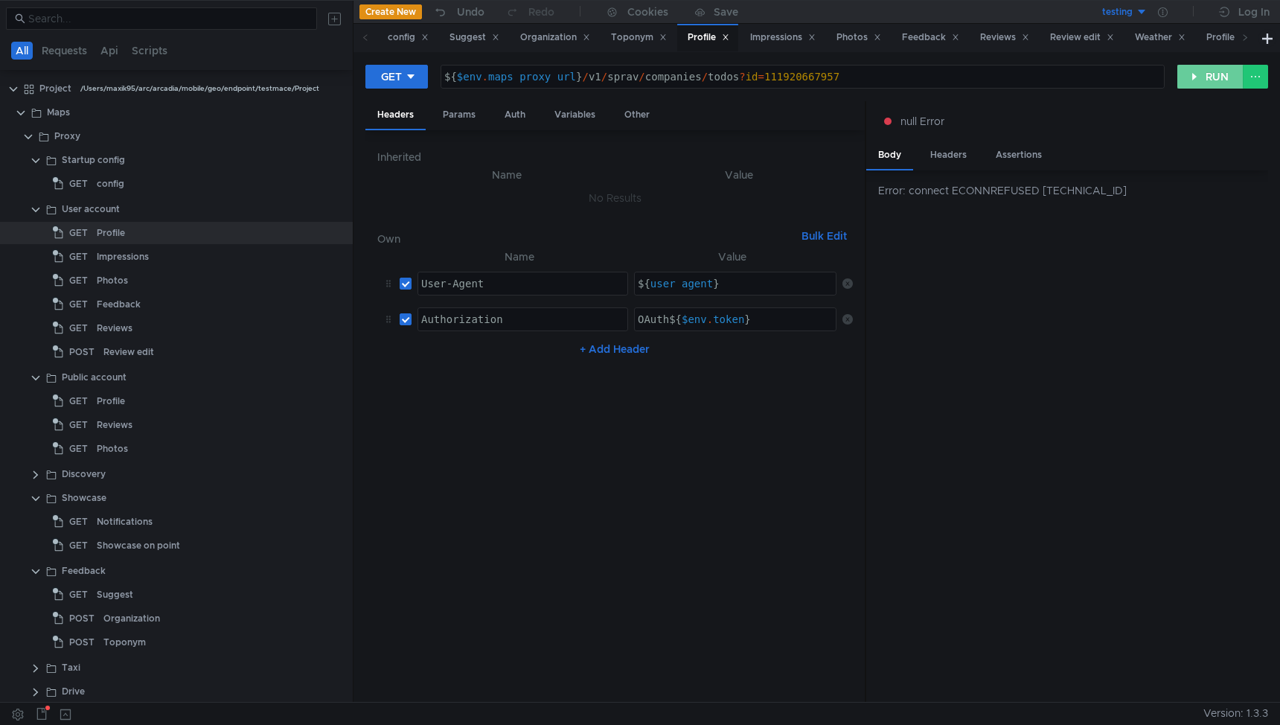
click at [1203, 71] on button "RUN" at bounding box center [1210, 77] width 66 height 24
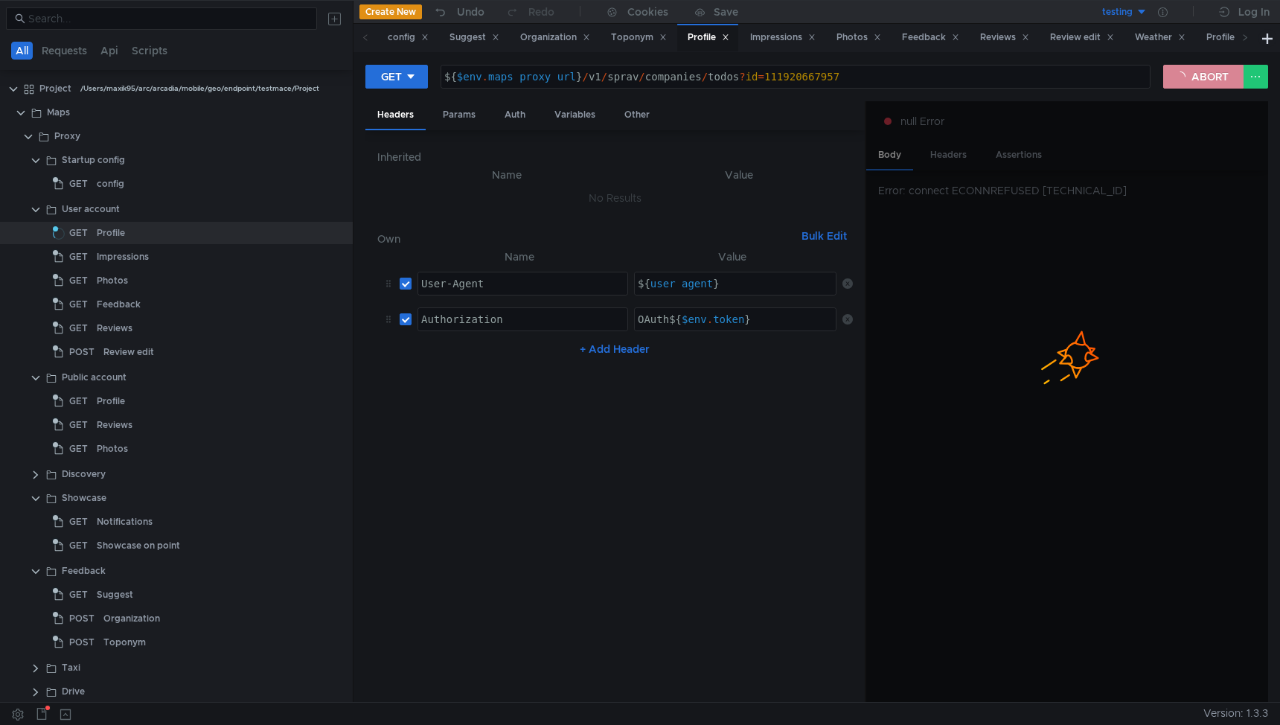
click at [1219, 66] on button "ABORT" at bounding box center [1203, 77] width 80 height 24
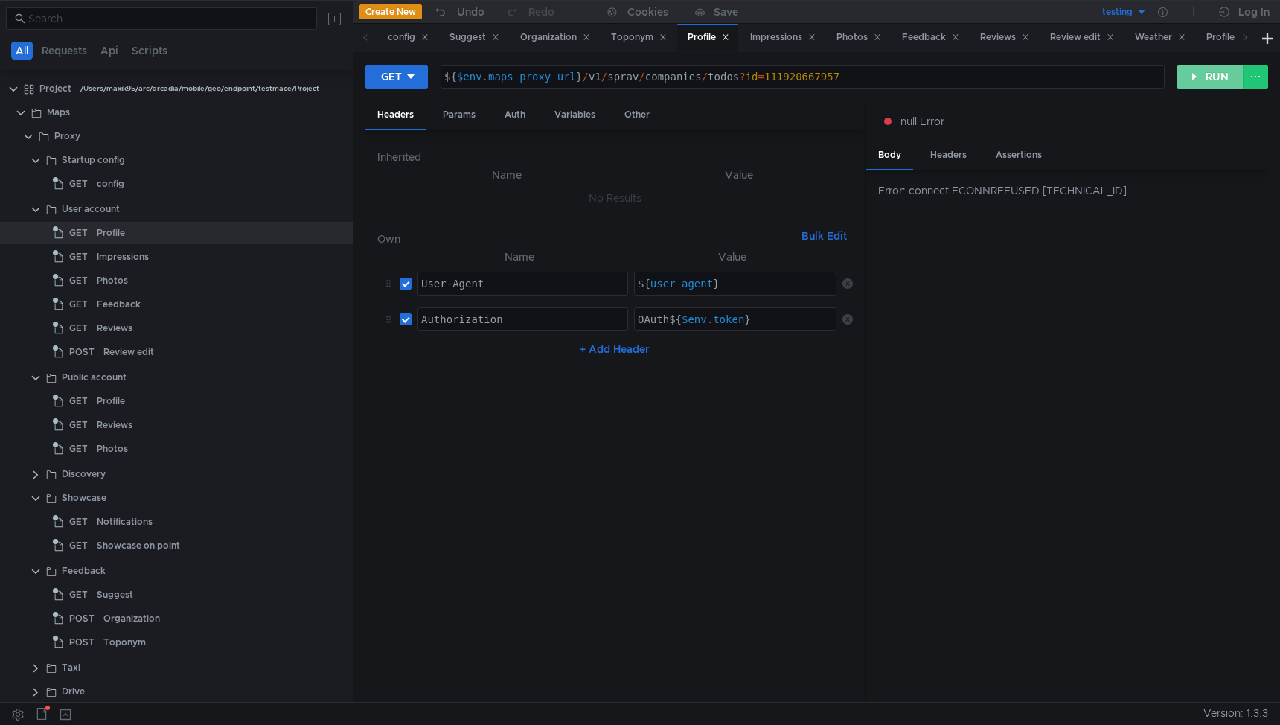
click at [1213, 72] on button "RUN" at bounding box center [1210, 77] width 66 height 24
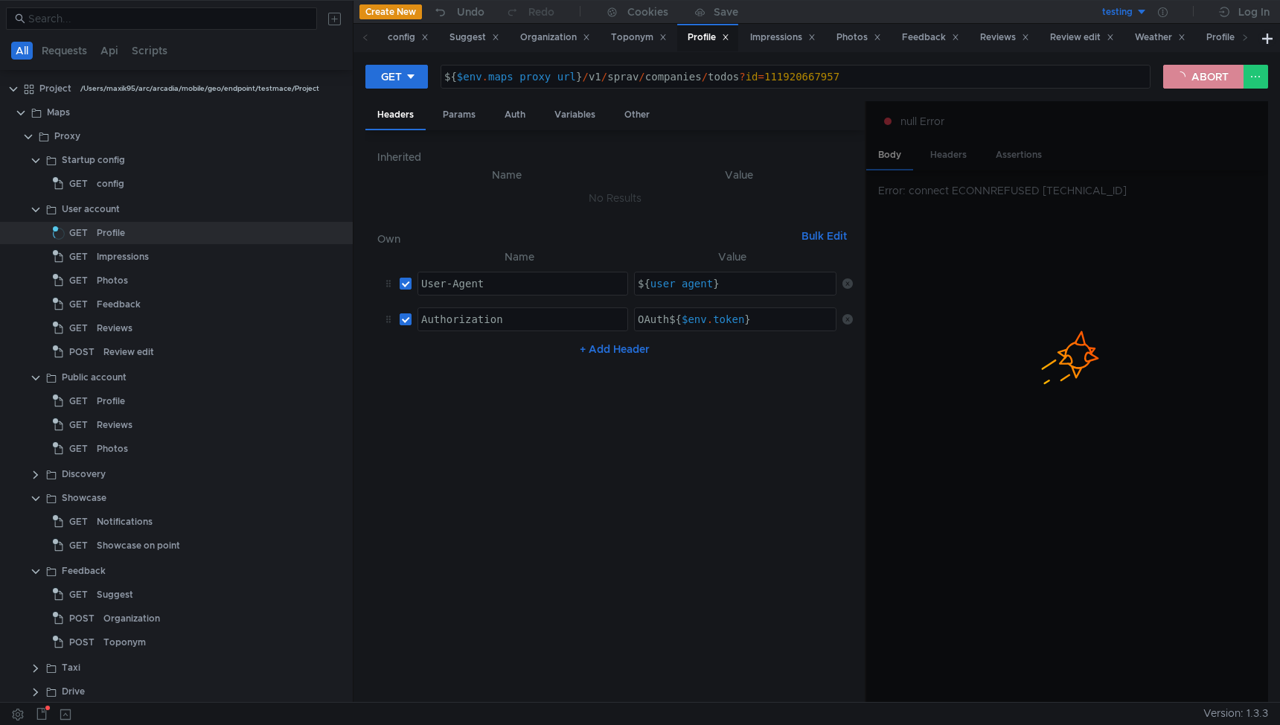
click at [1211, 77] on button "ABORT" at bounding box center [1203, 77] width 80 height 24
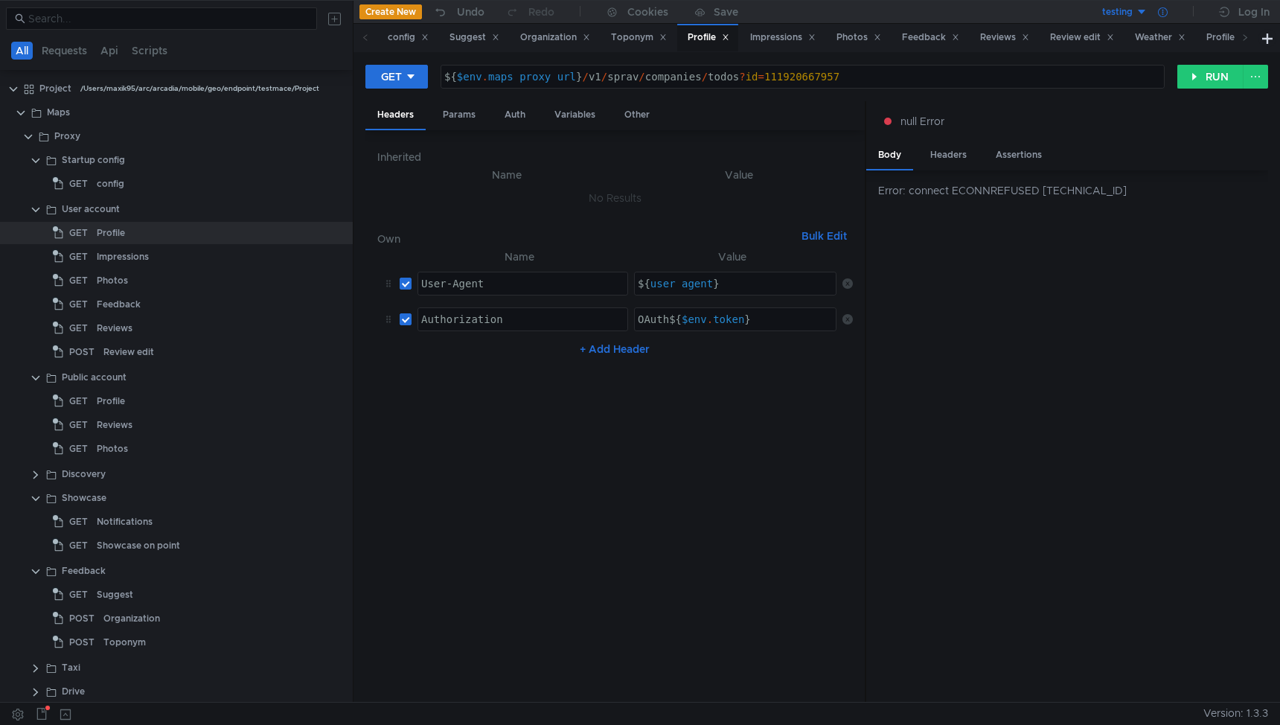
click at [1163, 12] on icon at bounding box center [1163, 12] width 10 height 10
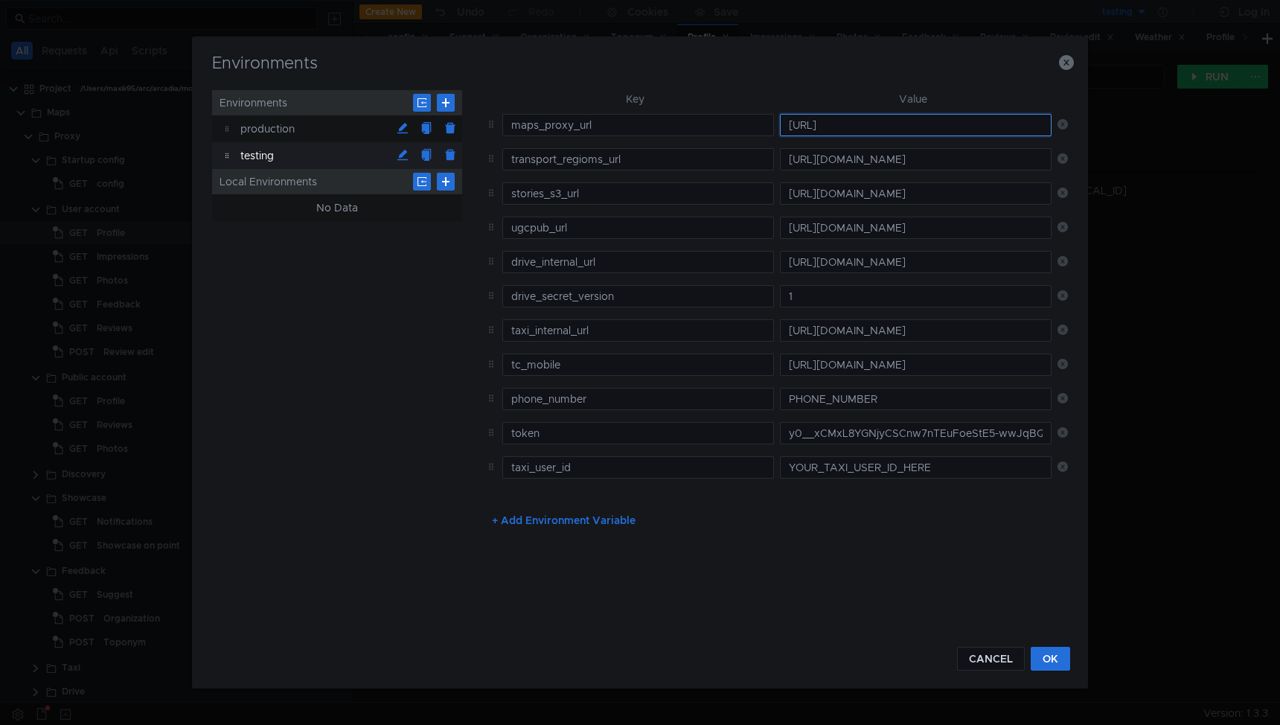
click at [894, 127] on input "[URL]" at bounding box center [916, 125] width 272 height 22
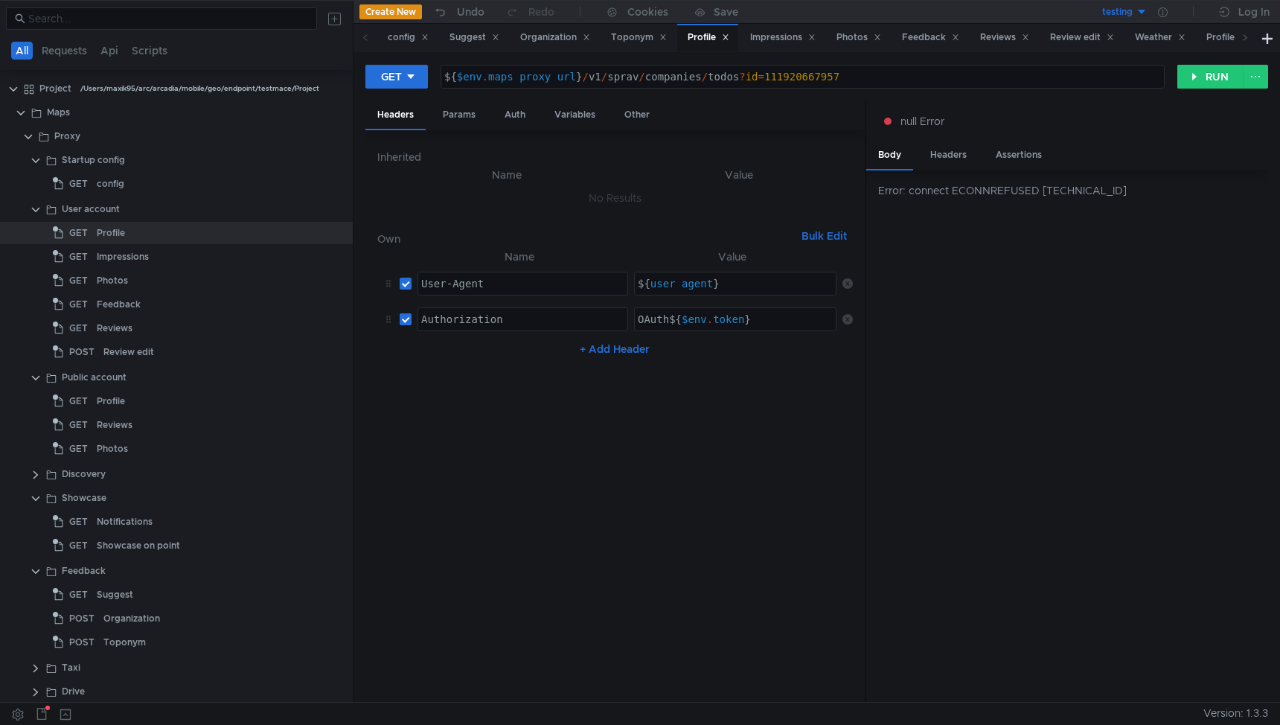
click at [1119, 17] on div "testing" at bounding box center [1117, 12] width 31 height 14
click at [1083, 64] on li "production" at bounding box center [1095, 67] width 103 height 24
click at [1163, 13] on icon at bounding box center [1163, 12] width 10 height 10
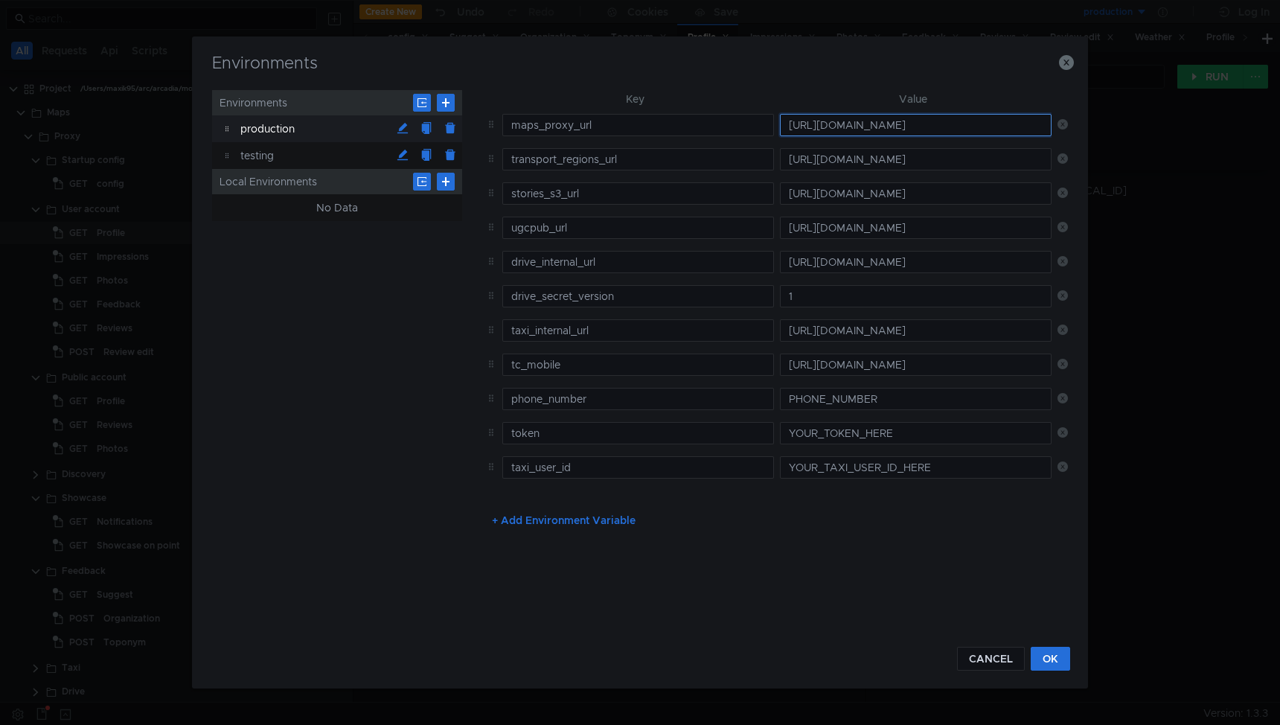
click at [962, 124] on input "[URL][DOMAIN_NAME]" at bounding box center [916, 125] width 272 height 22
paste input "://localhost:8080"
type input "[URL]"
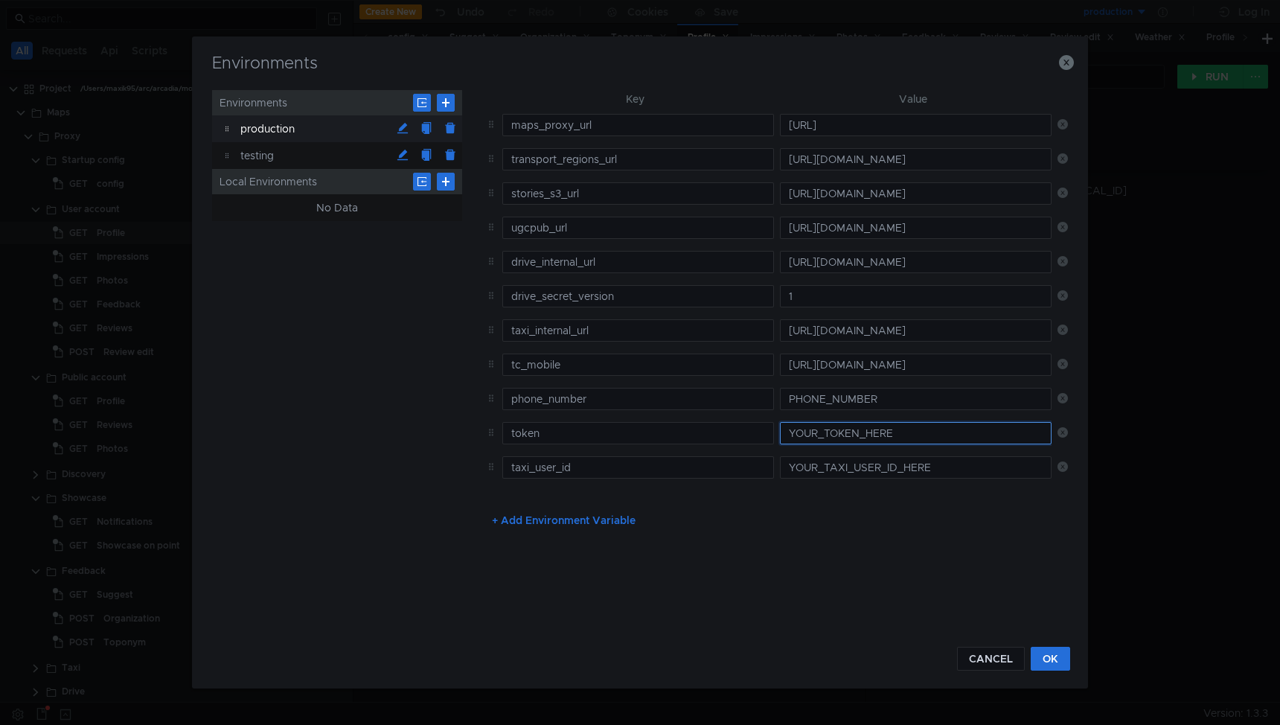
click at [858, 430] on input "YOUR_TOKEN_HERE" at bounding box center [916, 433] width 272 height 22
paste input "y0__xCMxL8YGNjyCSCnw7nTEuFoeStE5-wwJqBQwe7D_apanb3Q"
type input "y0__xCMxL8YGNjyCSCnw7nTEuFoeStE5-wwJqBQwe7D_apanb3Q"
click at [1052, 660] on button "OK" at bounding box center [1050, 659] width 39 height 24
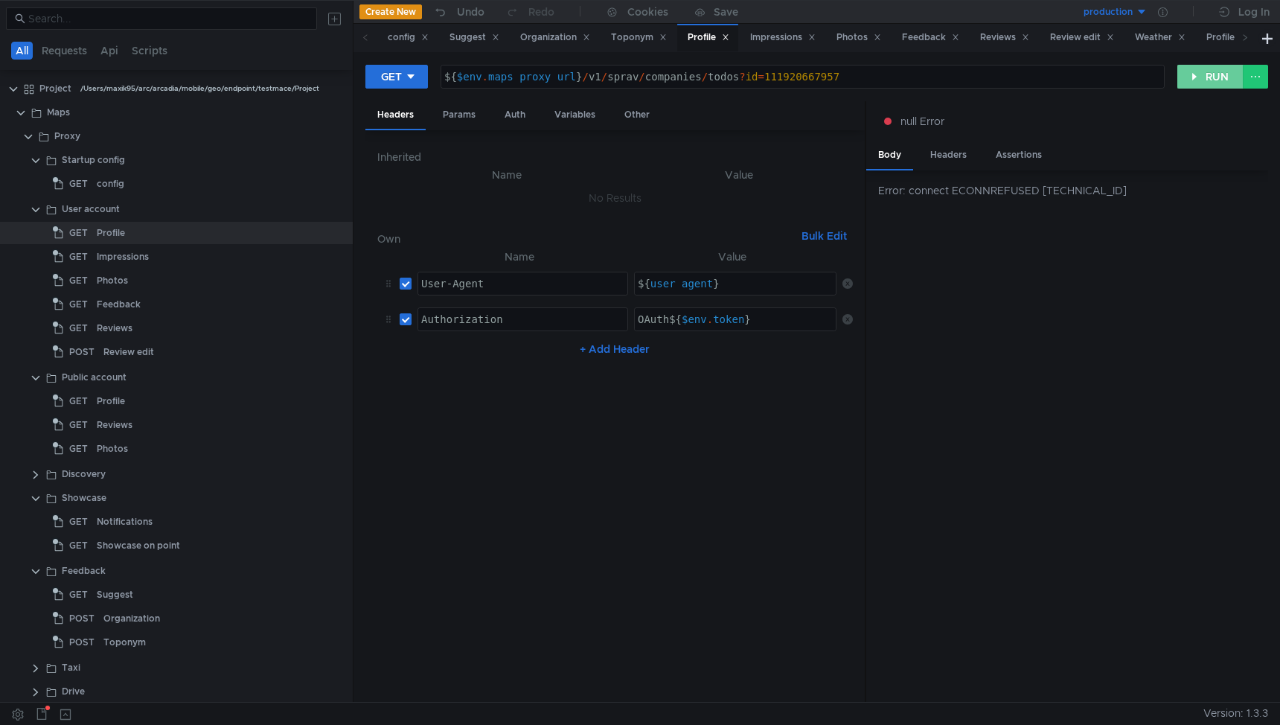
click at [1213, 85] on button "RUN" at bounding box center [1210, 77] width 66 height 24
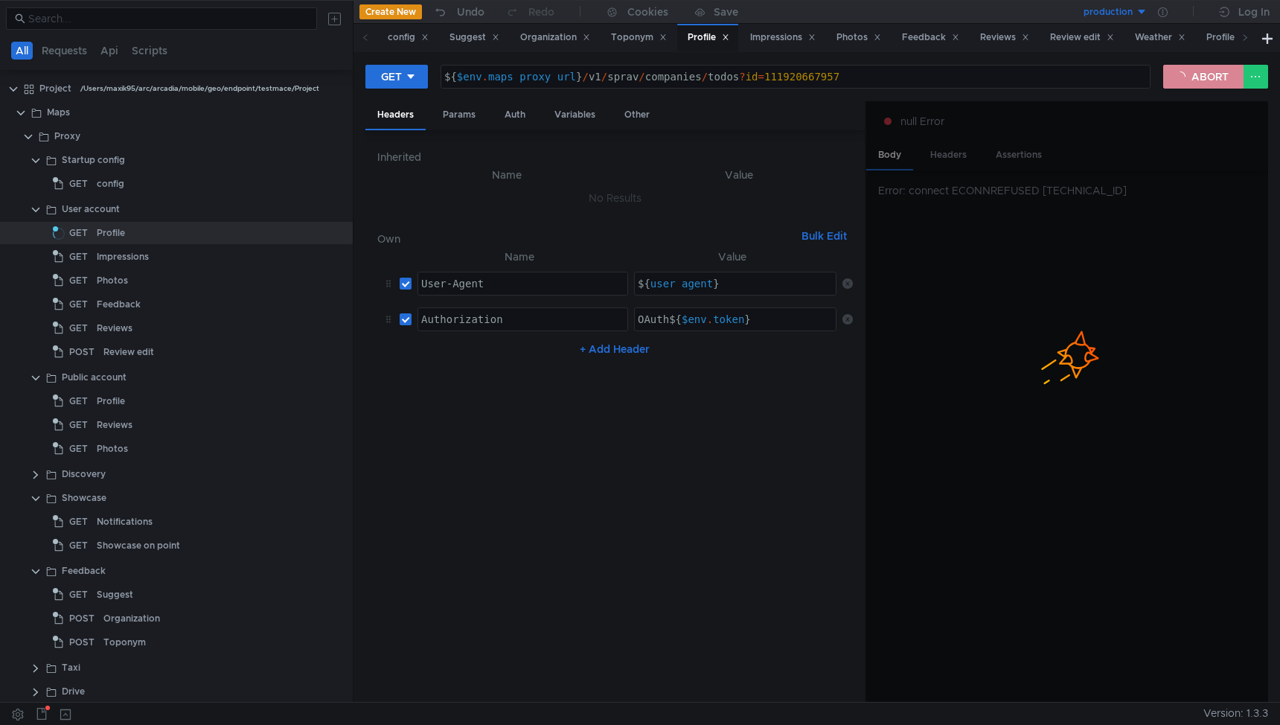
click at [1211, 78] on button "ABORT" at bounding box center [1203, 77] width 80 height 24
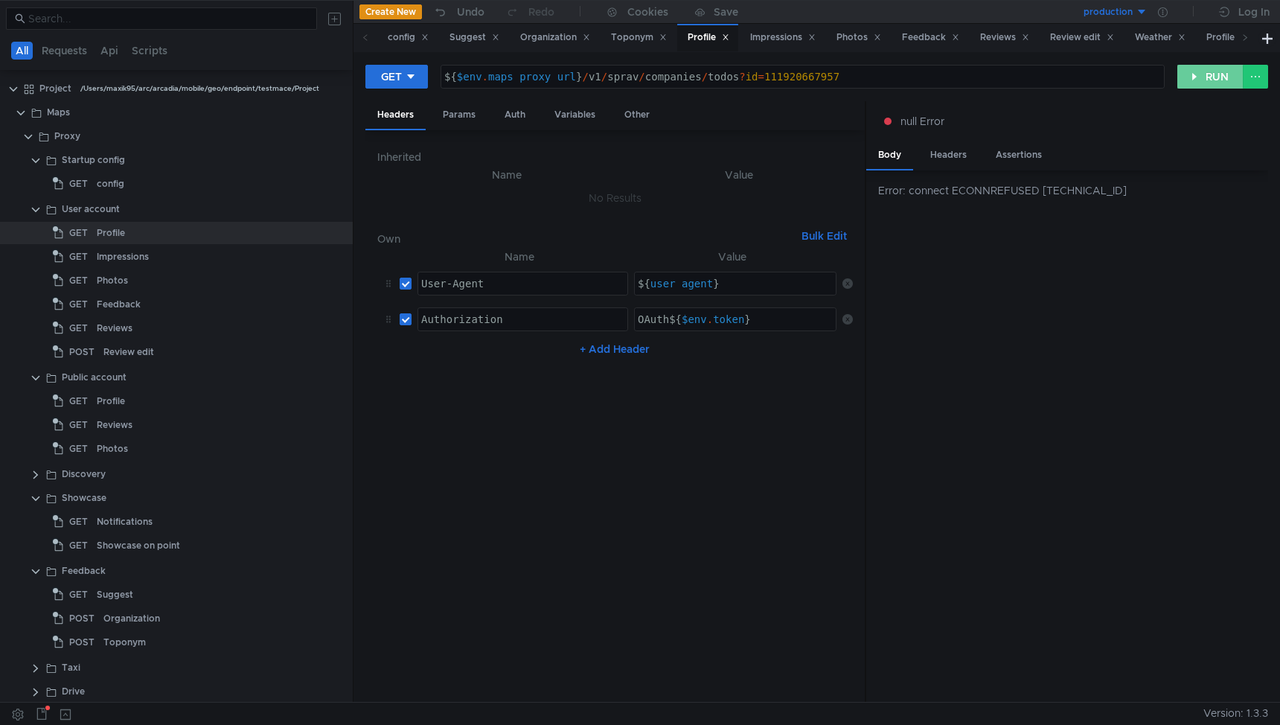
click at [1211, 78] on button "RUN" at bounding box center [1210, 77] width 66 height 24
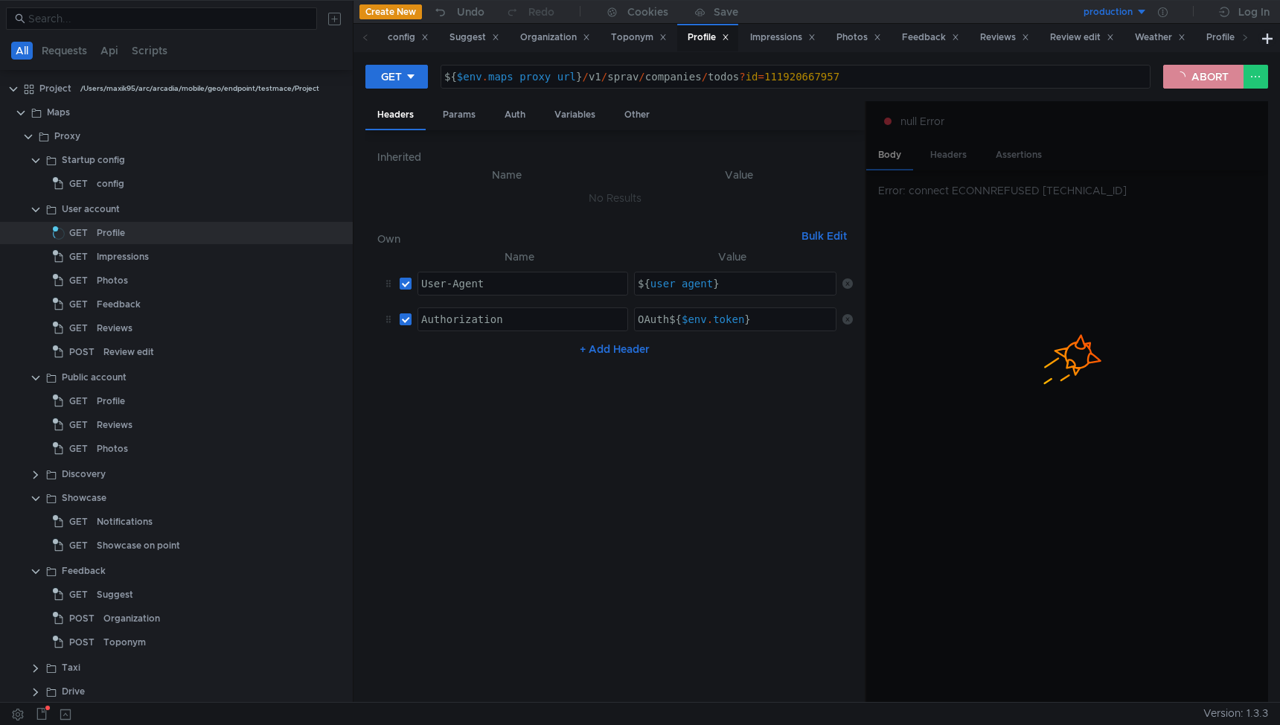
click at [1211, 78] on button "ABORT" at bounding box center [1203, 77] width 80 height 24
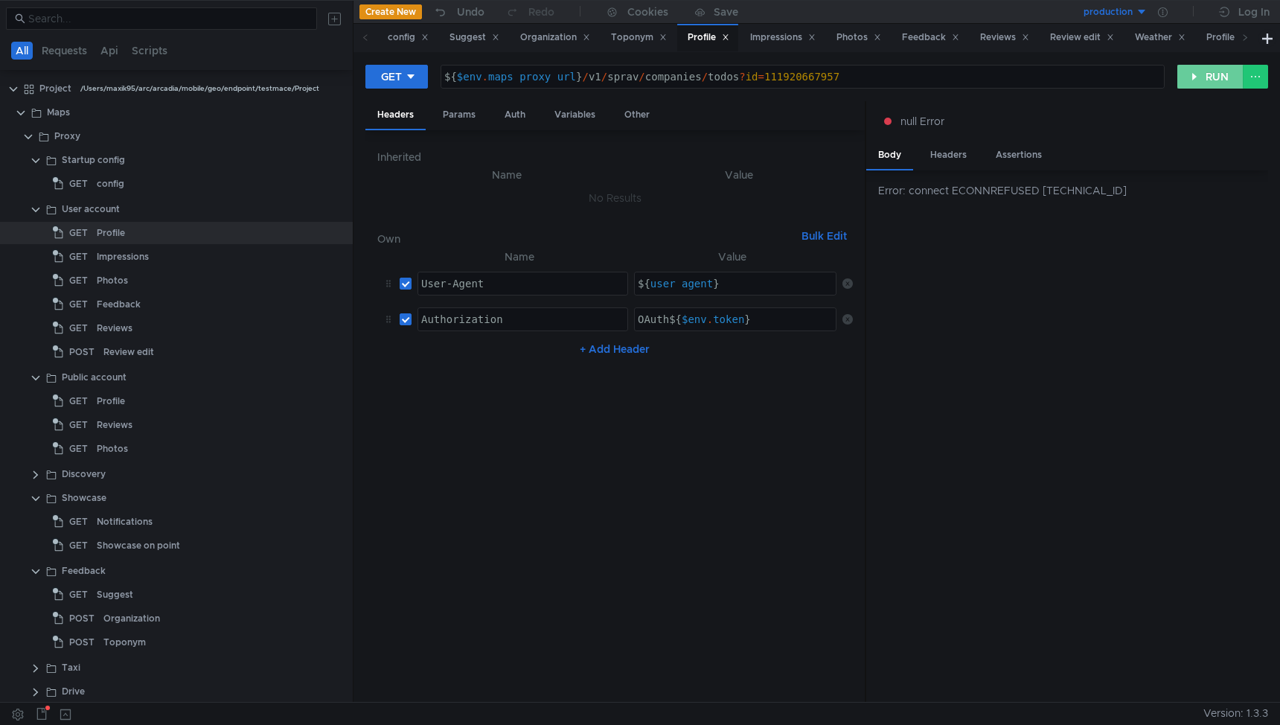
click at [1211, 78] on button "RUN" at bounding box center [1210, 77] width 66 height 24
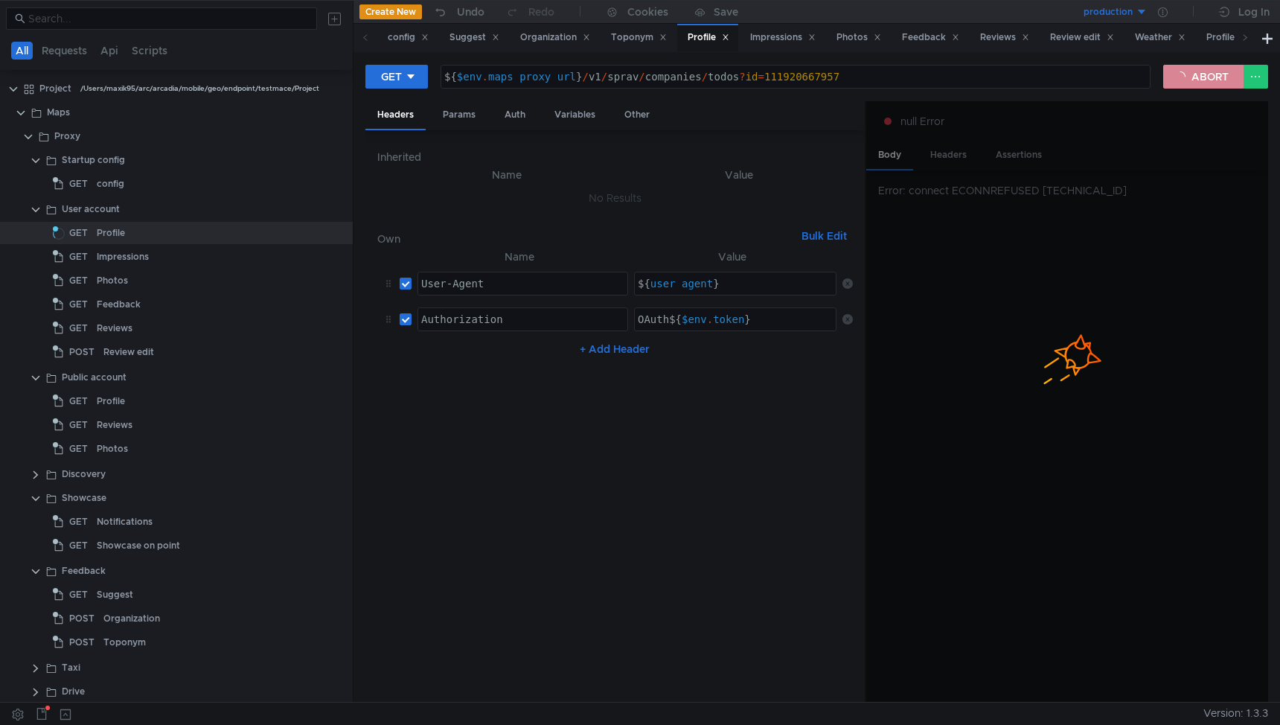
click at [1211, 78] on button "ABORT" at bounding box center [1203, 77] width 80 height 24
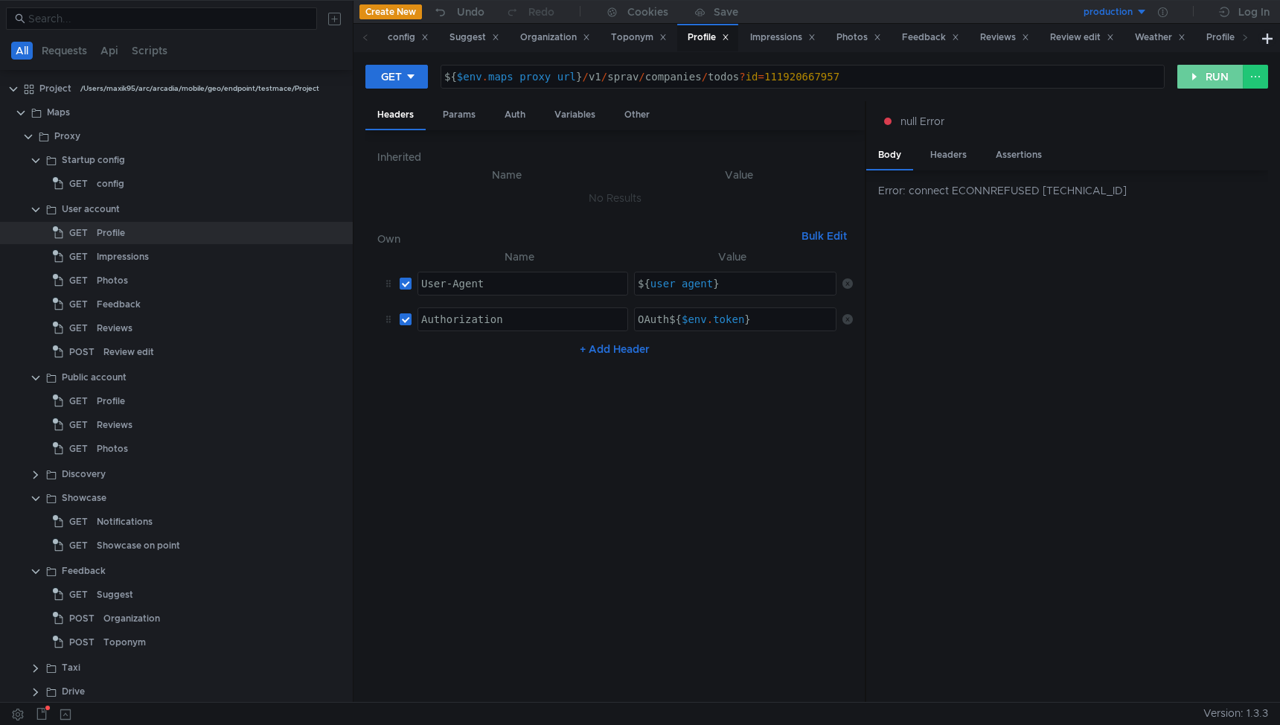
click at [1204, 80] on button "RUN" at bounding box center [1210, 77] width 66 height 24
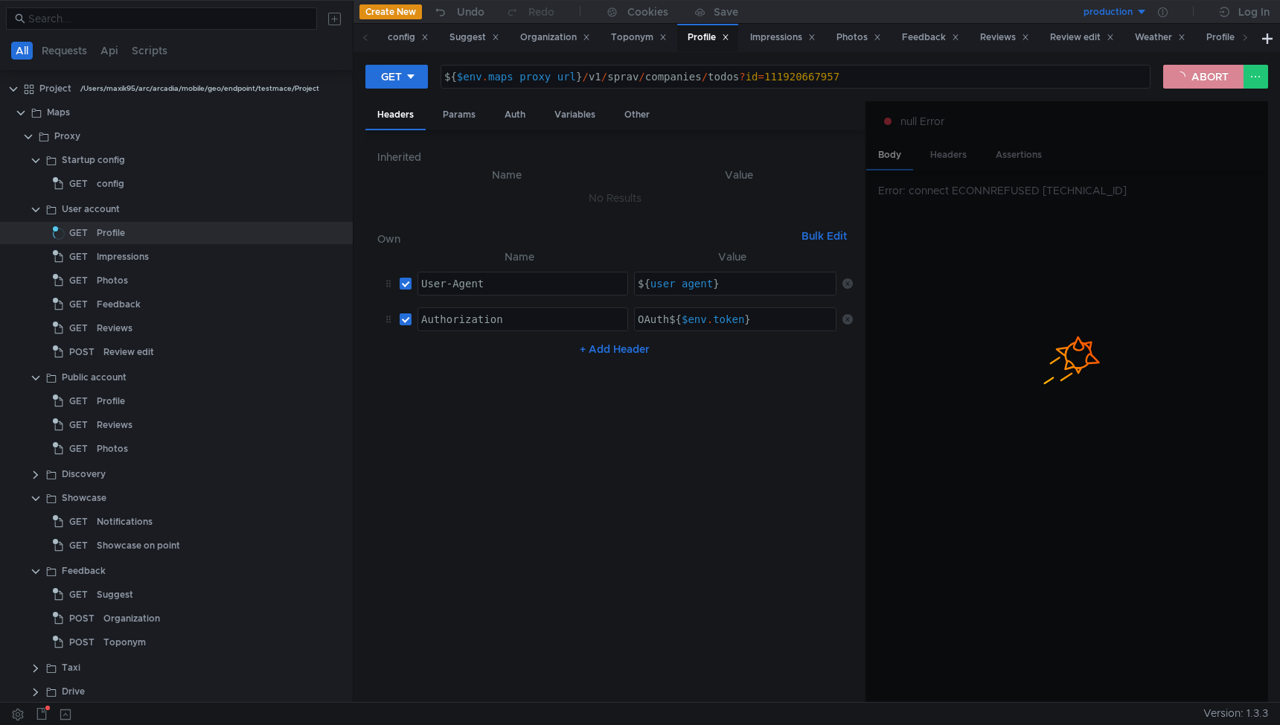
click at [1210, 78] on button "ABORT" at bounding box center [1203, 77] width 80 height 24
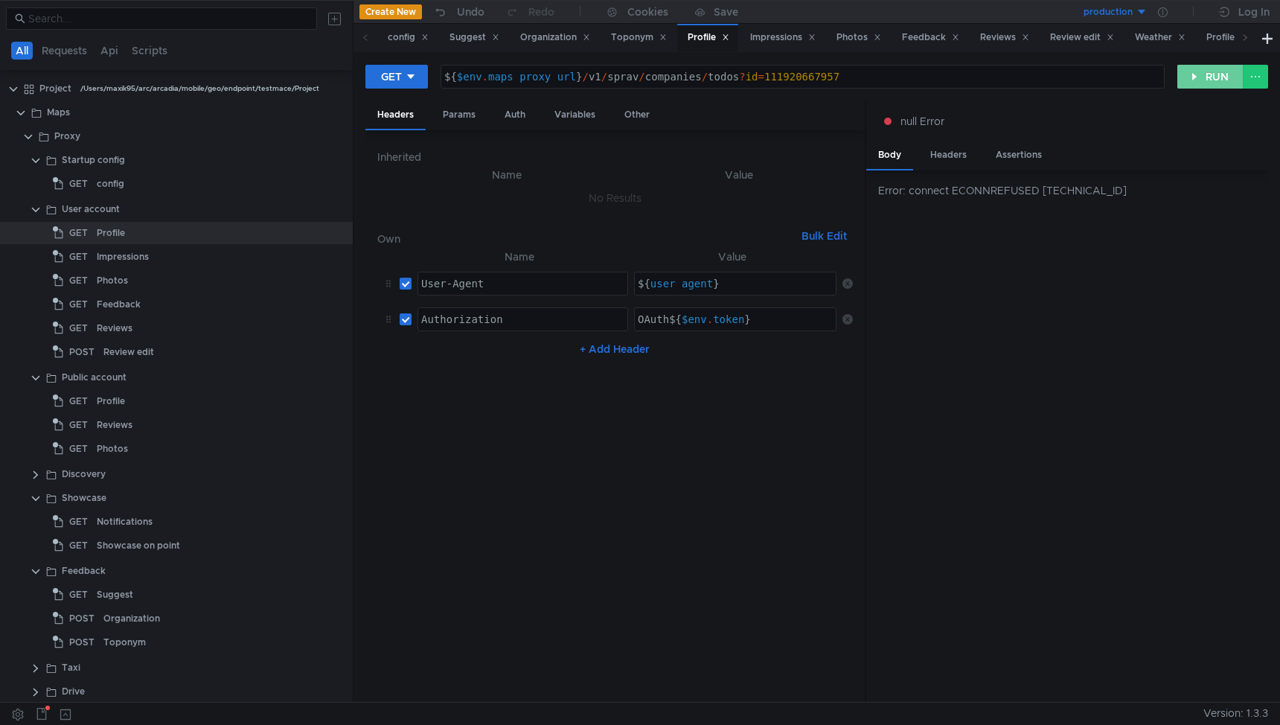
click at [1216, 75] on button "RUN" at bounding box center [1210, 77] width 66 height 24
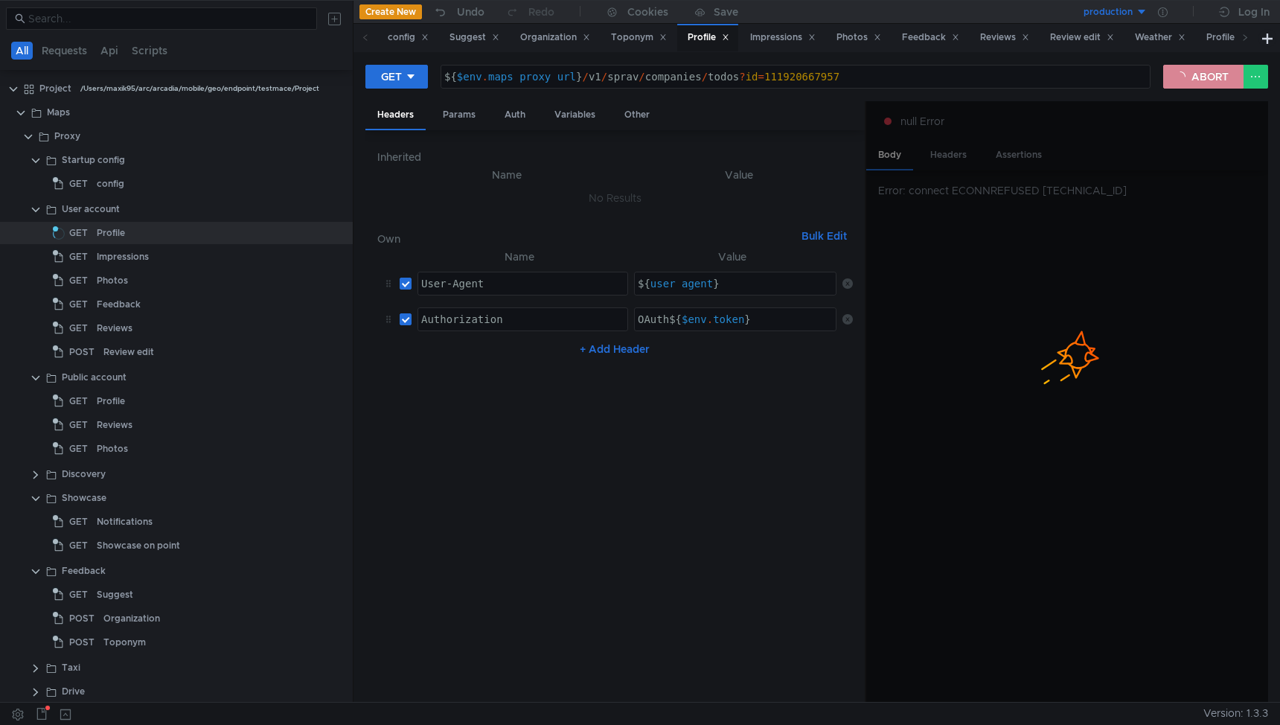
click at [1212, 77] on button "ABORT" at bounding box center [1203, 77] width 80 height 24
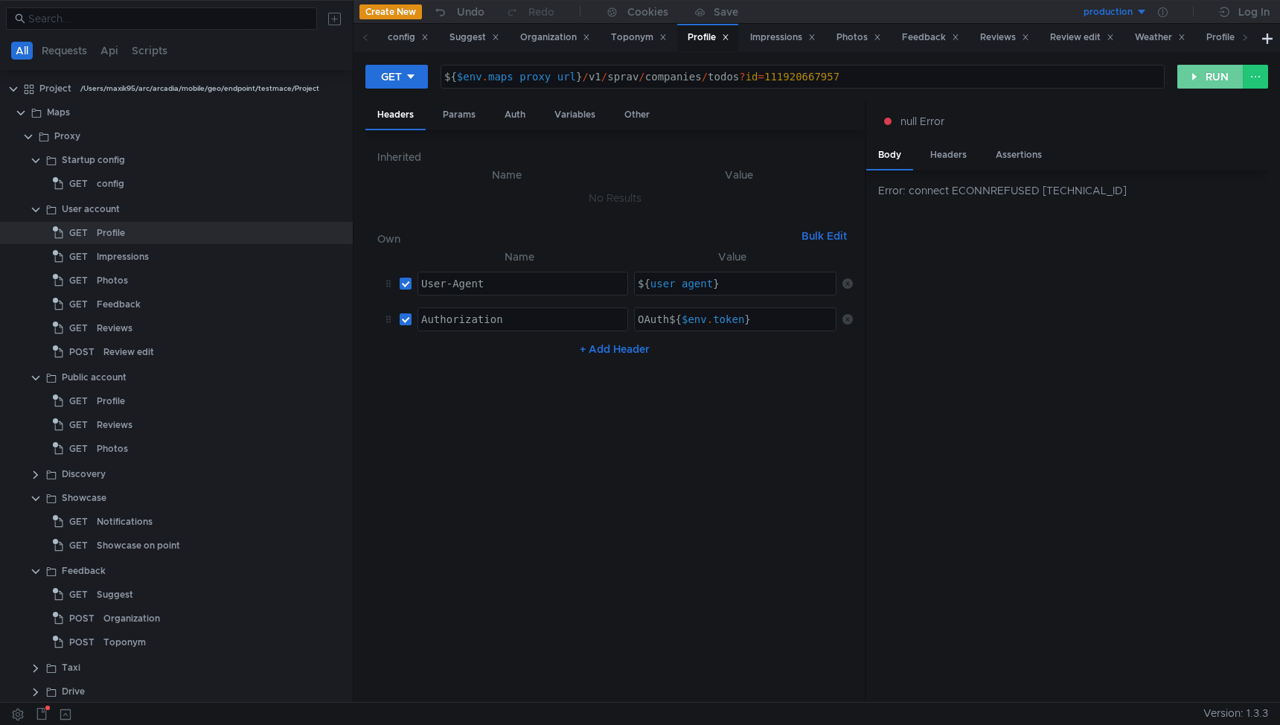
click at [1210, 77] on button "RUN" at bounding box center [1210, 77] width 66 height 24
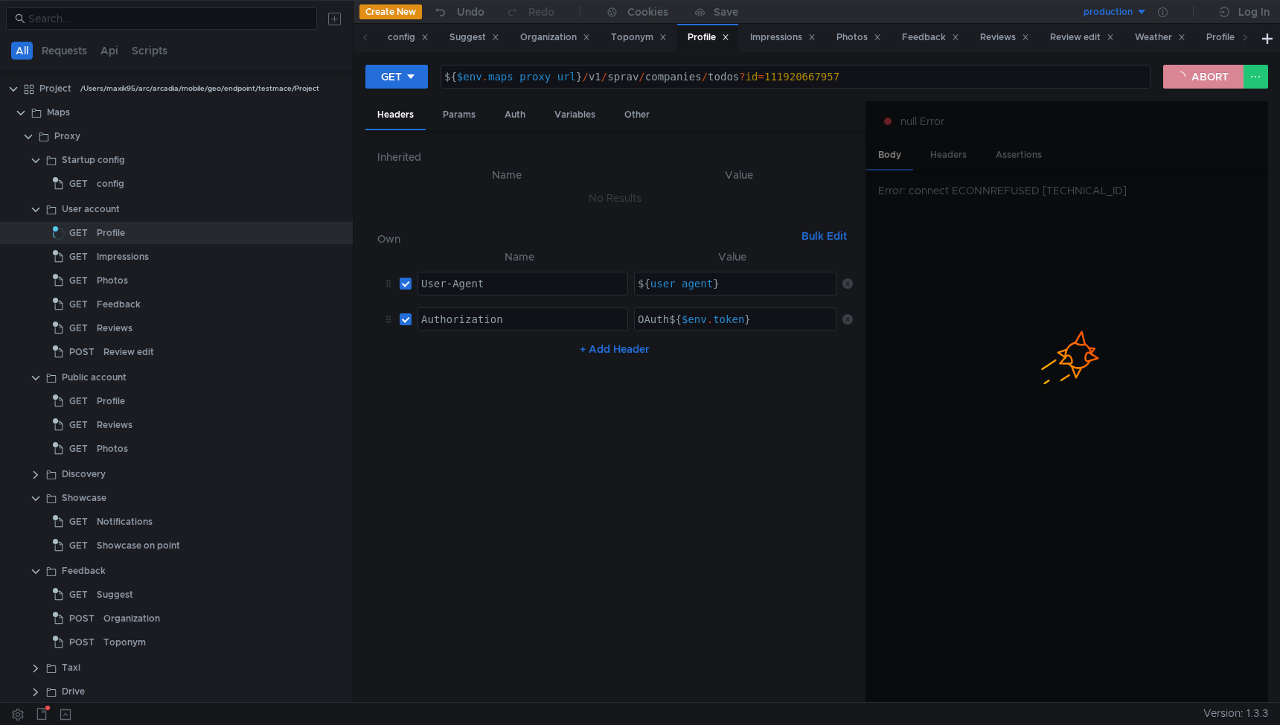
click at [1191, 70] on button "ABORT" at bounding box center [1203, 77] width 80 height 24
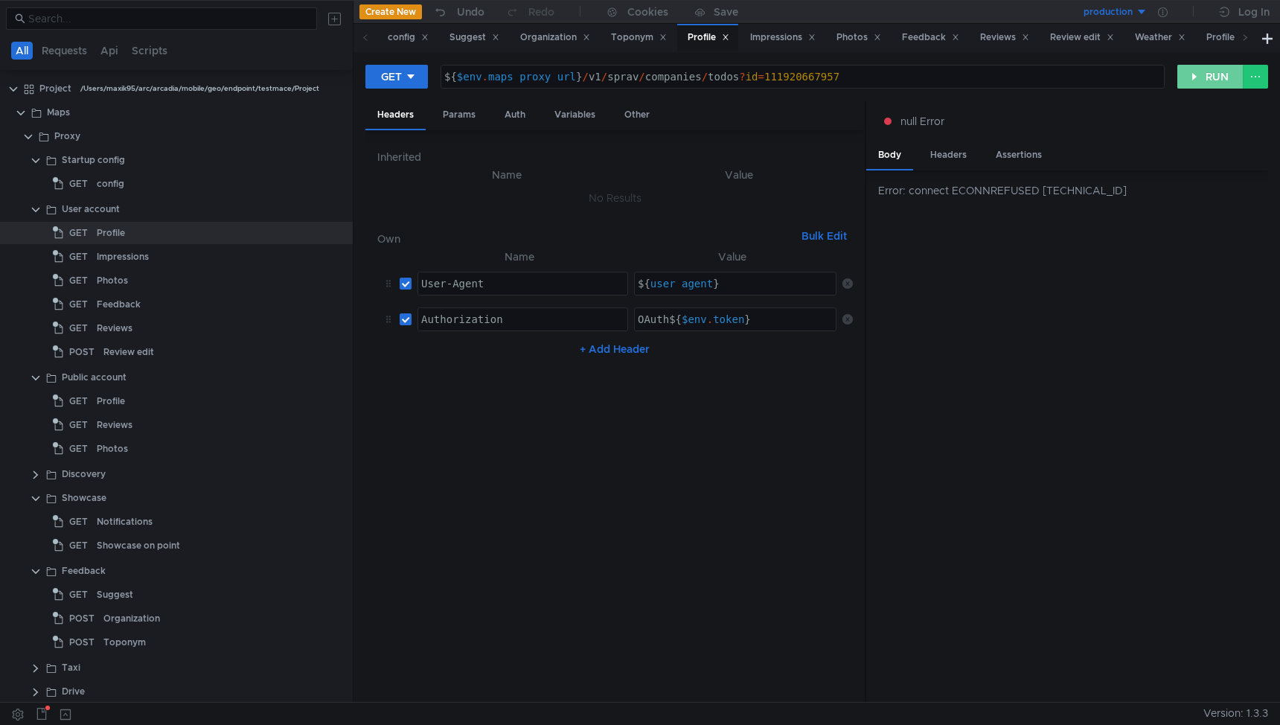
click at [1200, 72] on button "RUN" at bounding box center [1210, 77] width 66 height 24
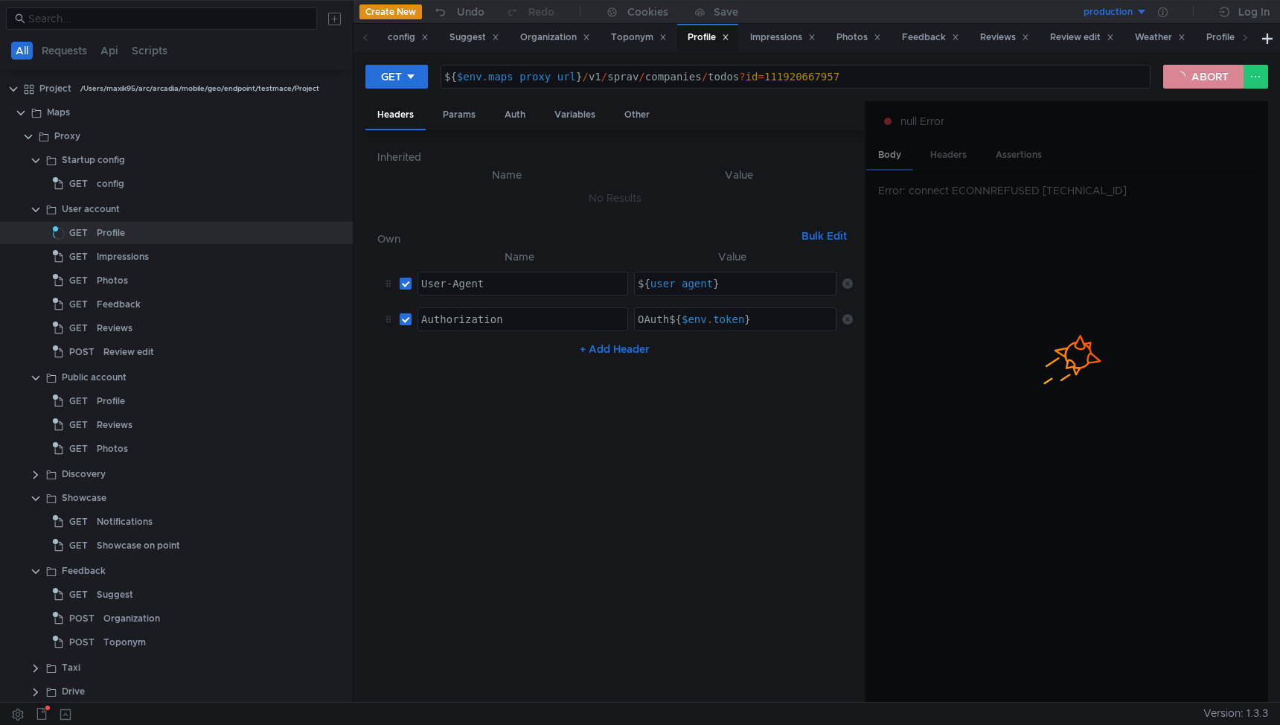
click at [1200, 72] on button "ABORT" at bounding box center [1203, 77] width 80 height 24
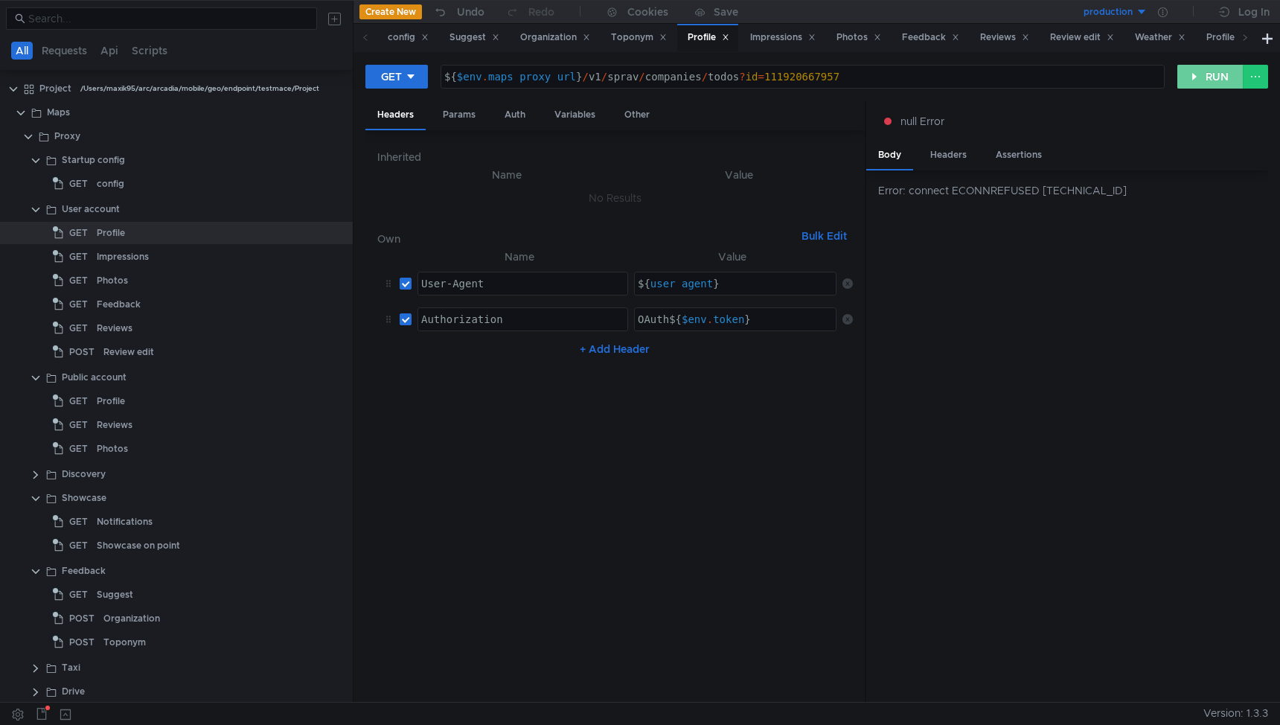
click at [1199, 74] on button "RUN" at bounding box center [1210, 77] width 66 height 24
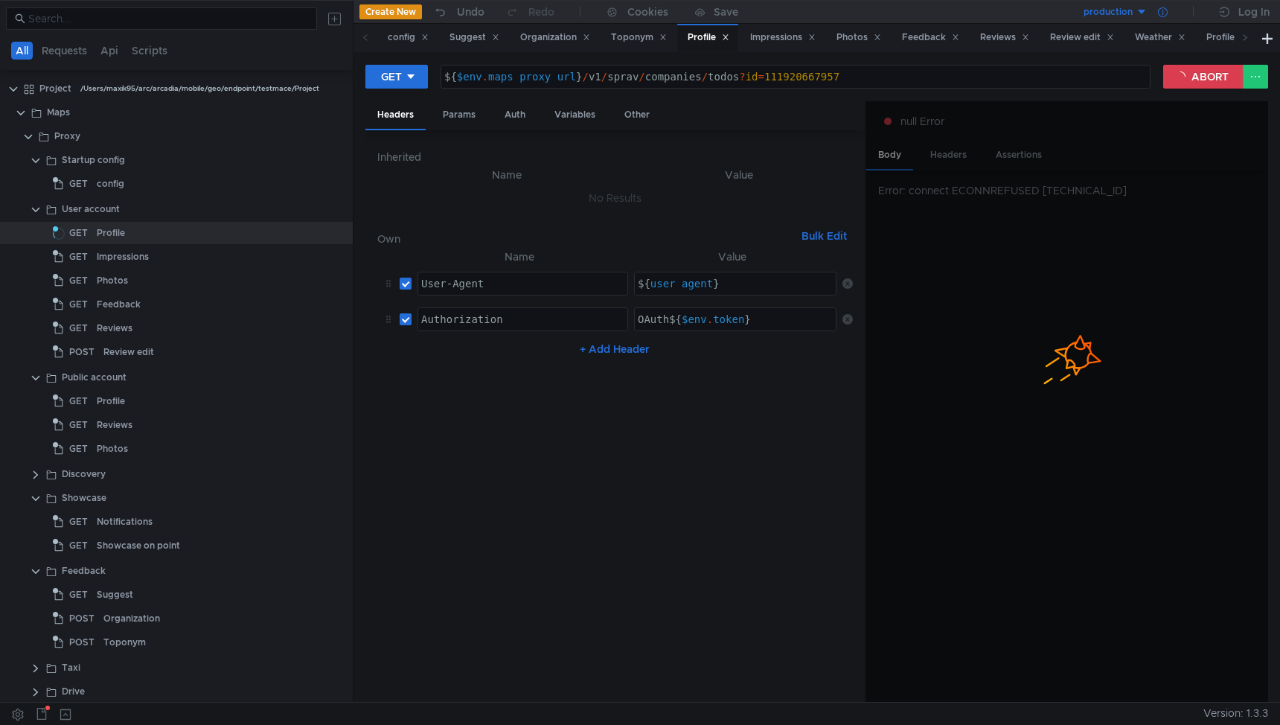
click at [1165, 14] on icon at bounding box center [1163, 12] width 10 height 10
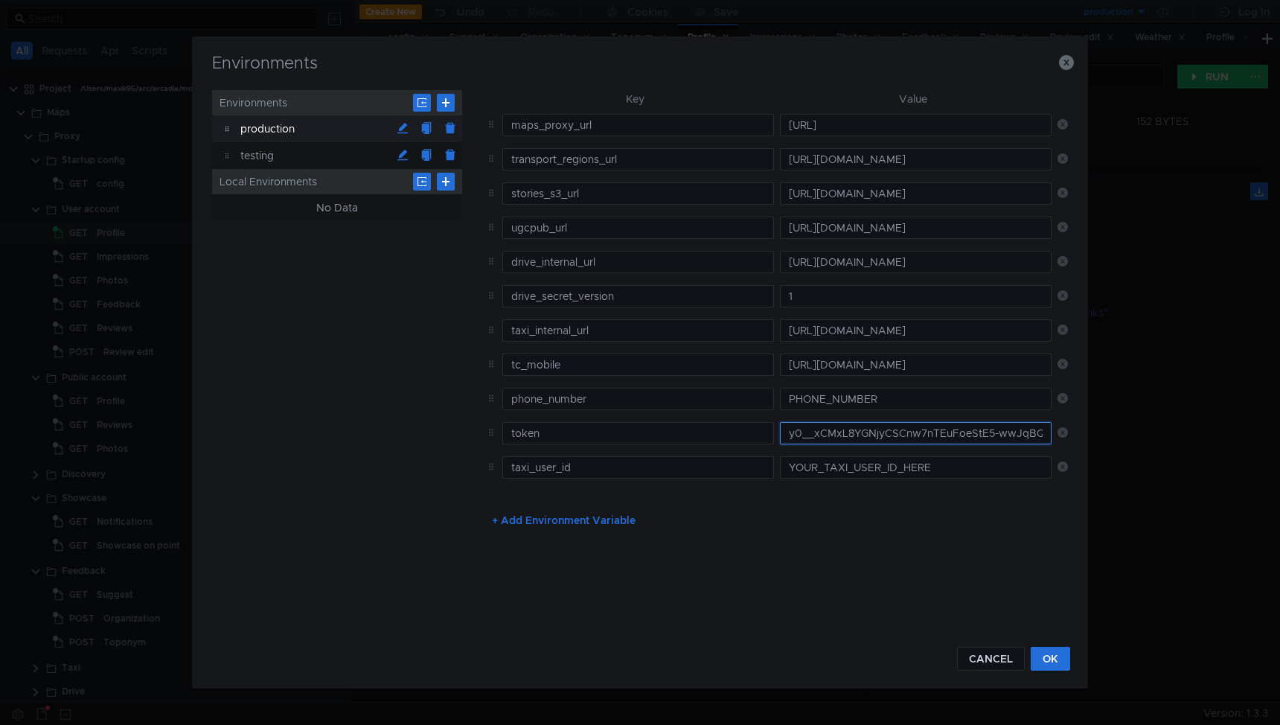
click at [872, 435] on input "y0__xCMxL8YGNjyCSCnw7nTEuFoeStE5-wwJqBQwe7D_apanb3Q" at bounding box center [916, 433] width 272 height 22
click at [997, 653] on button "CANCEL" at bounding box center [991, 659] width 68 height 24
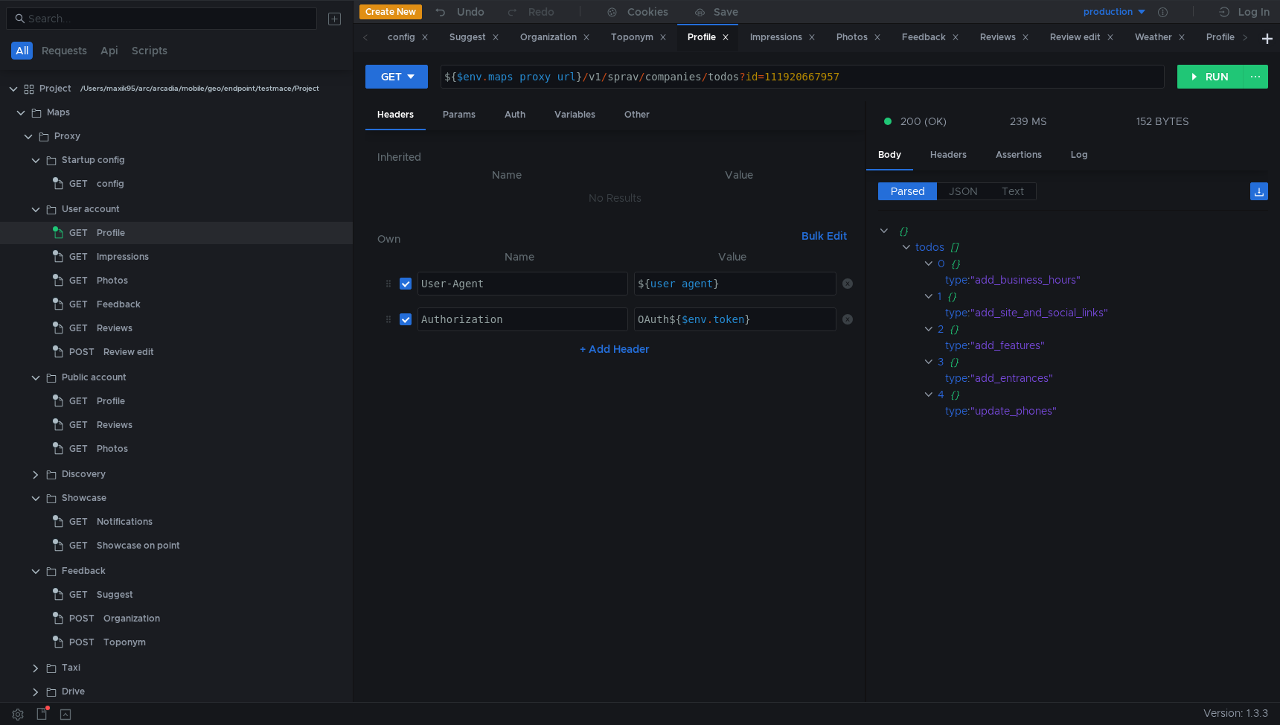
click at [741, 471] on nz-table "Name Value User-Agent ההההההההההההההההההההההההההההההההההההההההההההההההההההההההה…" at bounding box center [615, 469] width 476 height 443
click at [499, 82] on div "${ $env . maps_proxy_url } / v1 / sprav / companies / todos ? id = 111920667957" at bounding box center [802, 89] width 723 height 36
click at [1205, 77] on button "RUN" at bounding box center [1210, 77] width 66 height 24
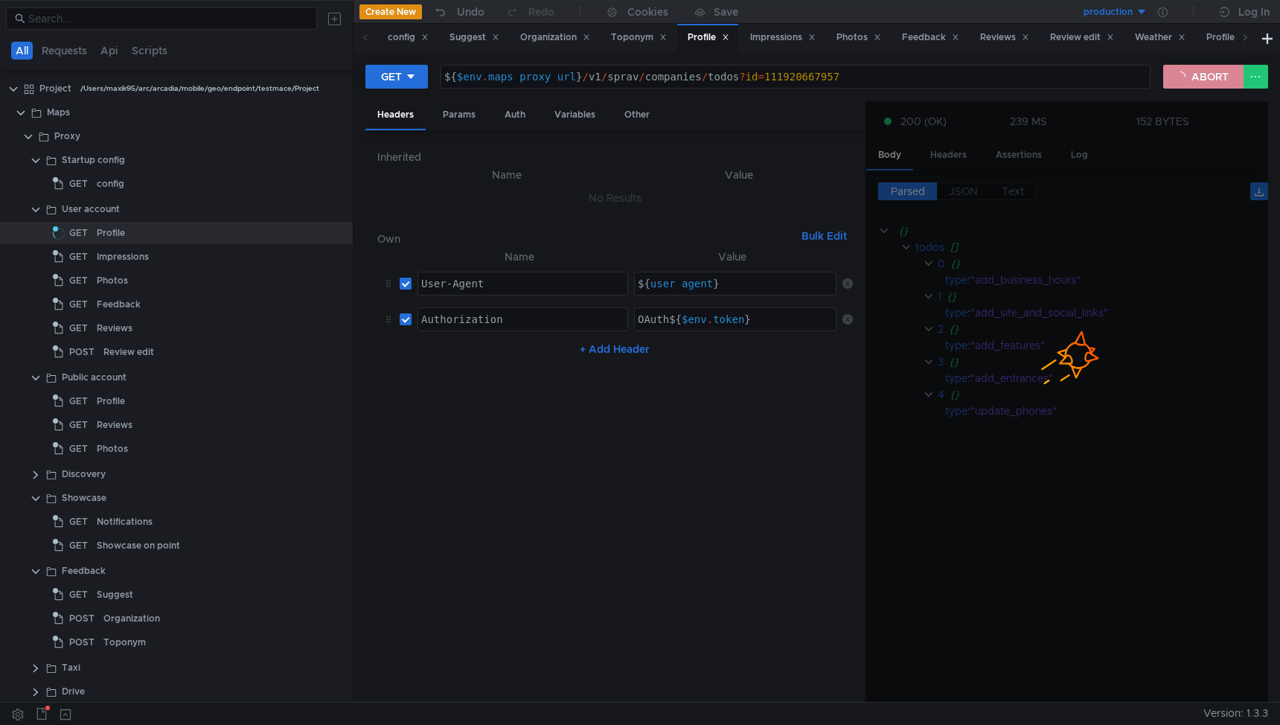
click at [1201, 77] on button "ABORT" at bounding box center [1203, 77] width 80 height 24
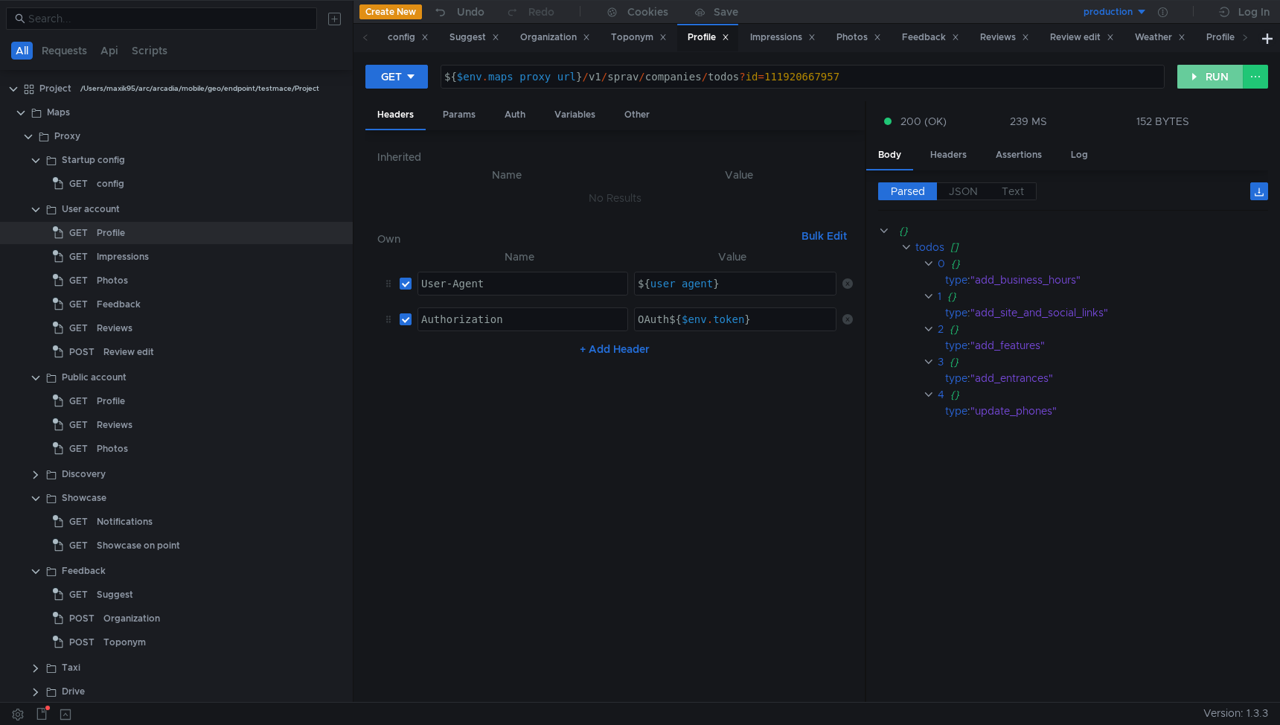
click at [1201, 75] on button "RUN" at bounding box center [1210, 77] width 66 height 24
click at [1199, 78] on button "RUN" at bounding box center [1210, 77] width 66 height 24
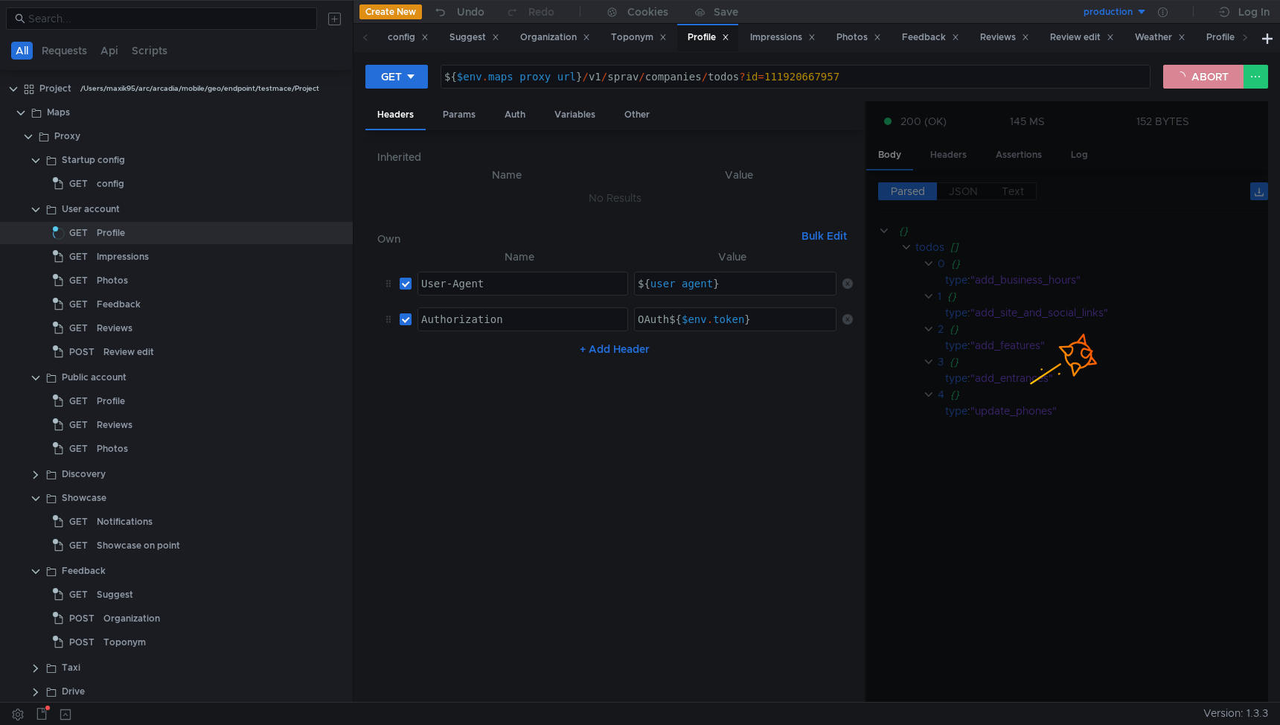
click at [1208, 78] on button "ABORT" at bounding box center [1203, 77] width 80 height 24
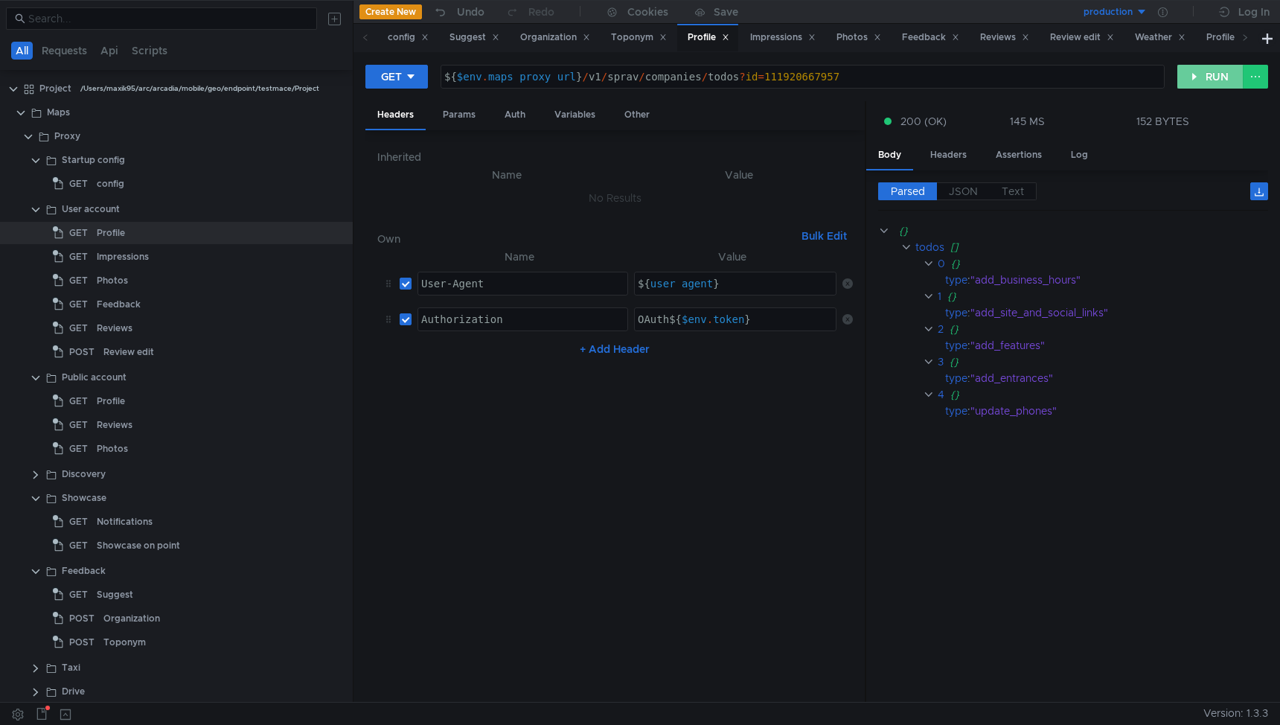
click at [1205, 78] on button "RUN" at bounding box center [1210, 77] width 66 height 24
click at [1209, 81] on button "RUN" at bounding box center [1210, 77] width 66 height 24
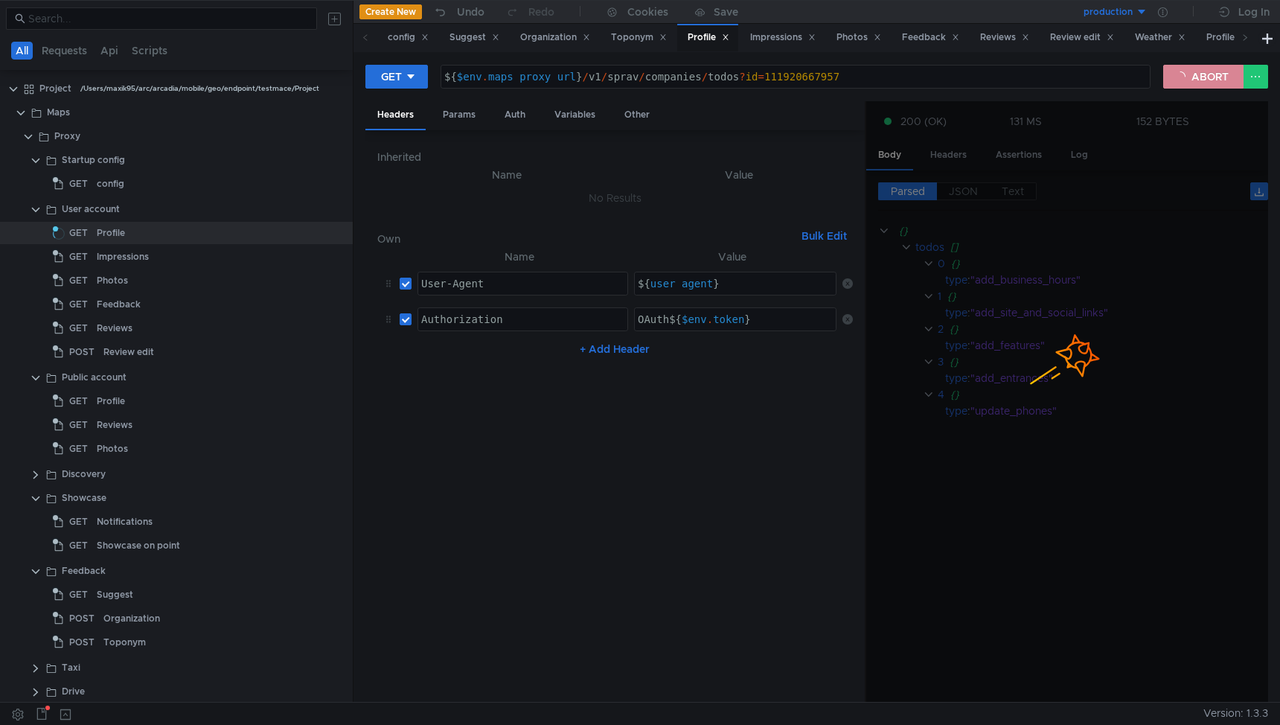
click at [1209, 81] on button "ABORT" at bounding box center [1203, 77] width 80 height 24
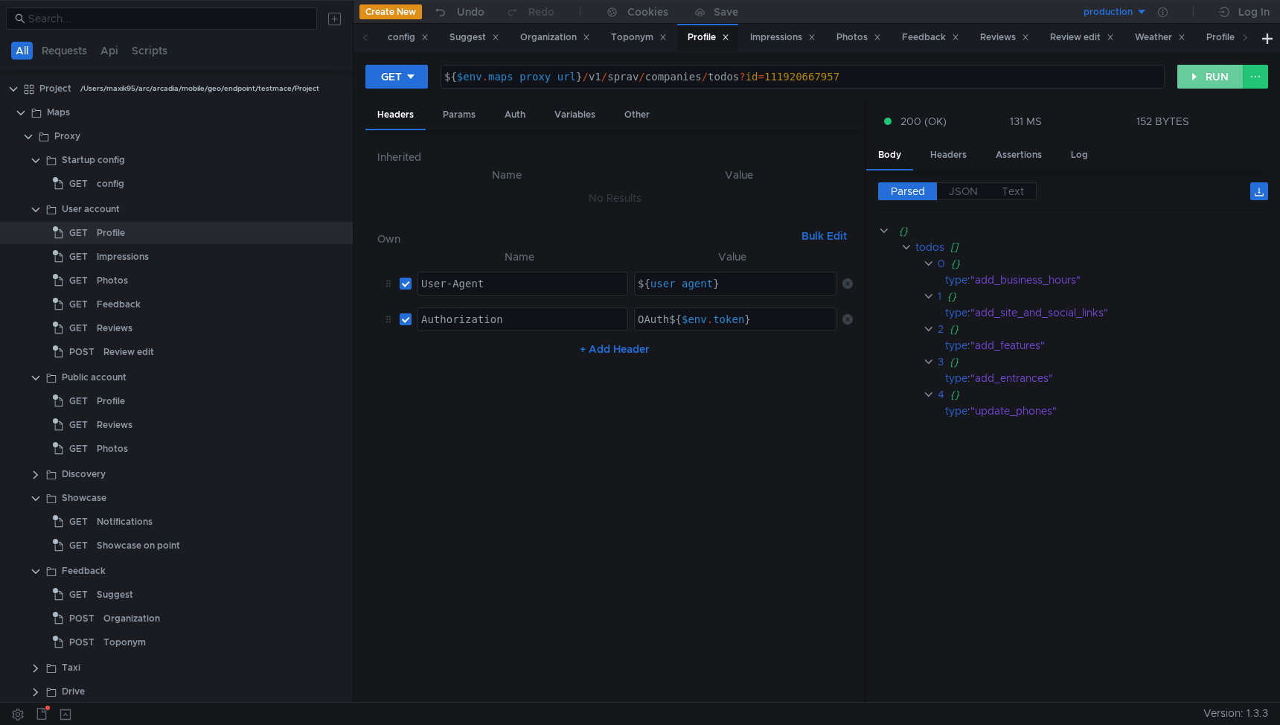
click at [1209, 81] on button "RUN" at bounding box center [1210, 77] width 66 height 24
click at [1204, 77] on button "RUN" at bounding box center [1210, 77] width 66 height 24
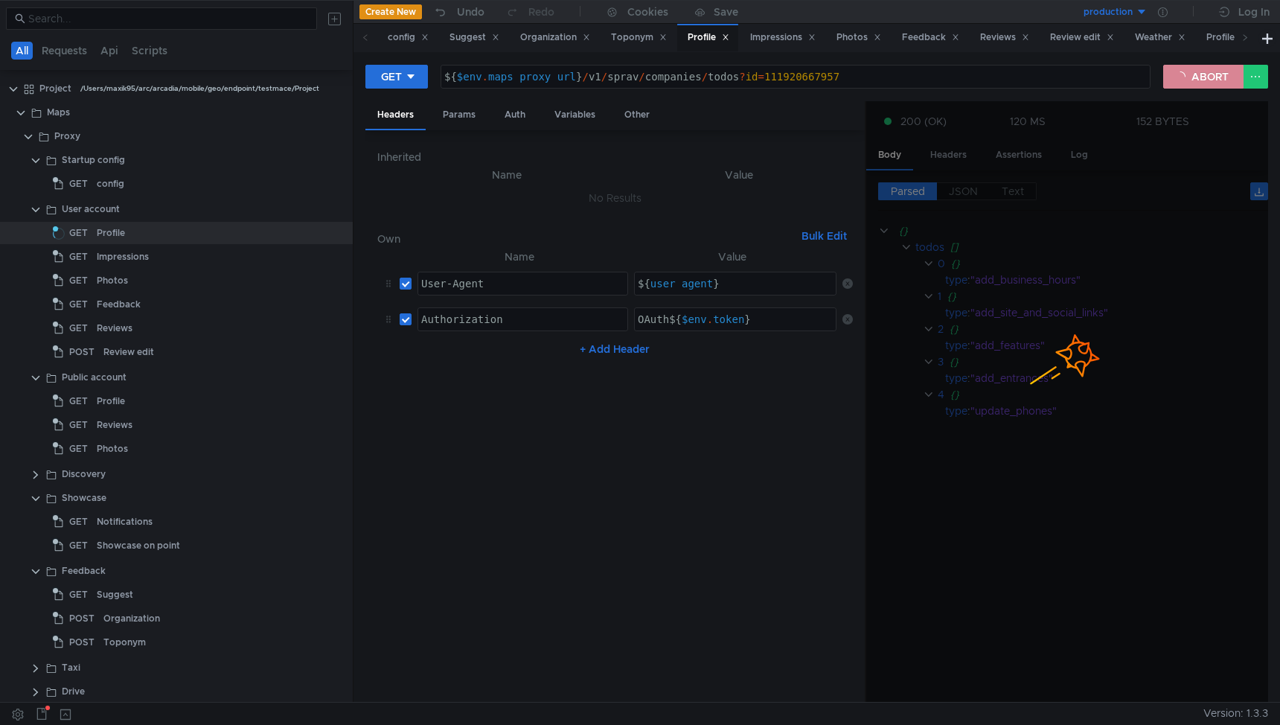
click at [1204, 77] on button "ABORT" at bounding box center [1203, 77] width 80 height 24
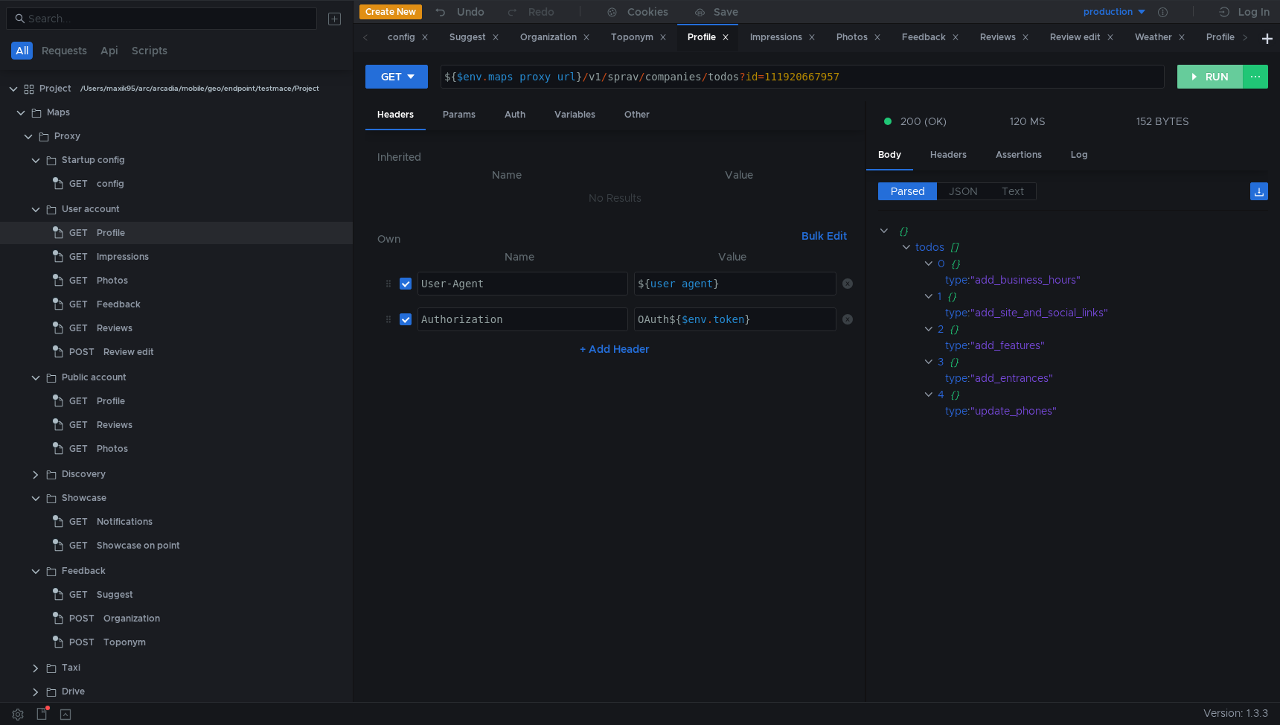
click at [1204, 77] on button "RUN" at bounding box center [1210, 77] width 66 height 24
click at [1216, 78] on button "RUN" at bounding box center [1210, 77] width 66 height 24
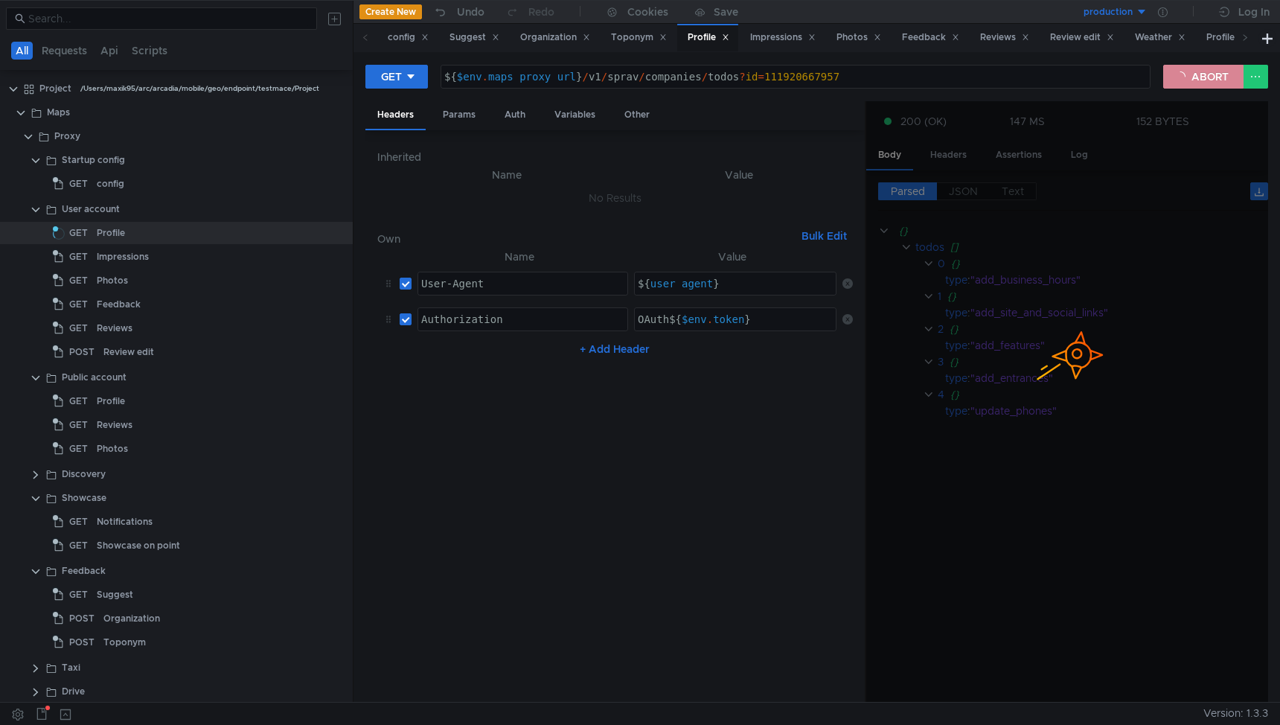
click at [1199, 77] on button "ABORT" at bounding box center [1203, 77] width 80 height 24
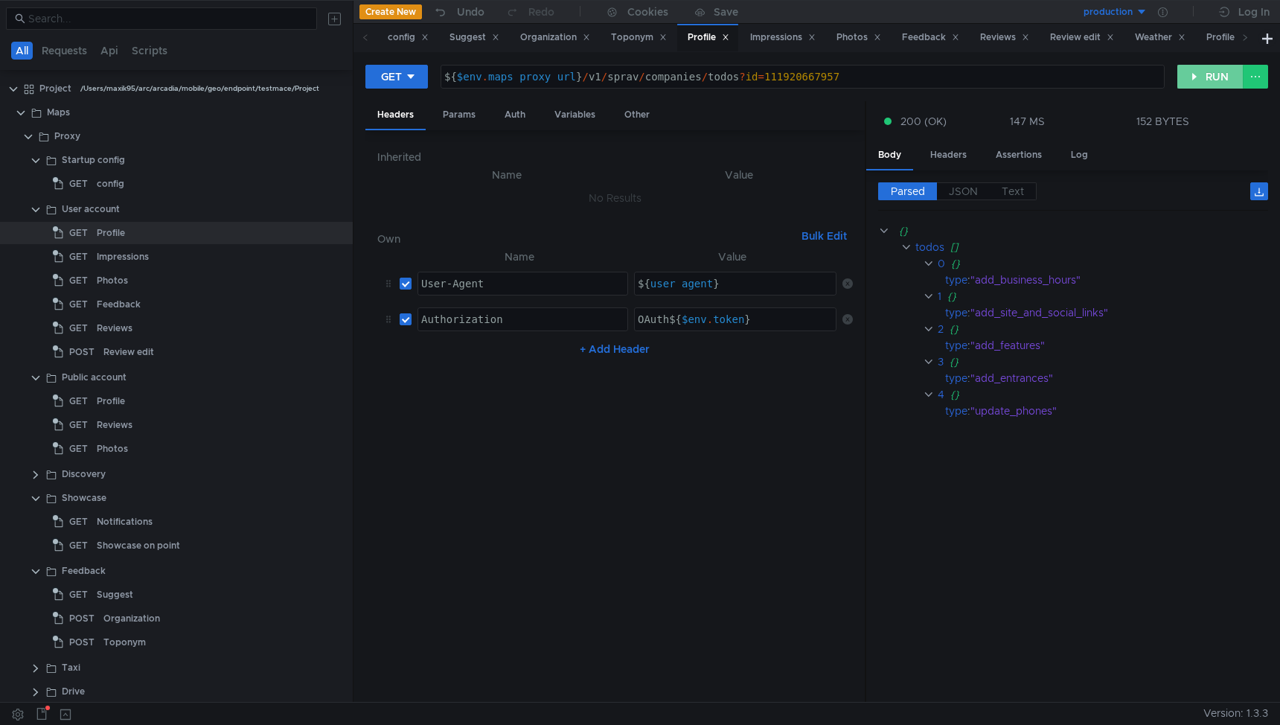
click at [1199, 77] on button "RUN" at bounding box center [1210, 77] width 66 height 24
click at [1204, 74] on button "RUN" at bounding box center [1210, 77] width 66 height 24
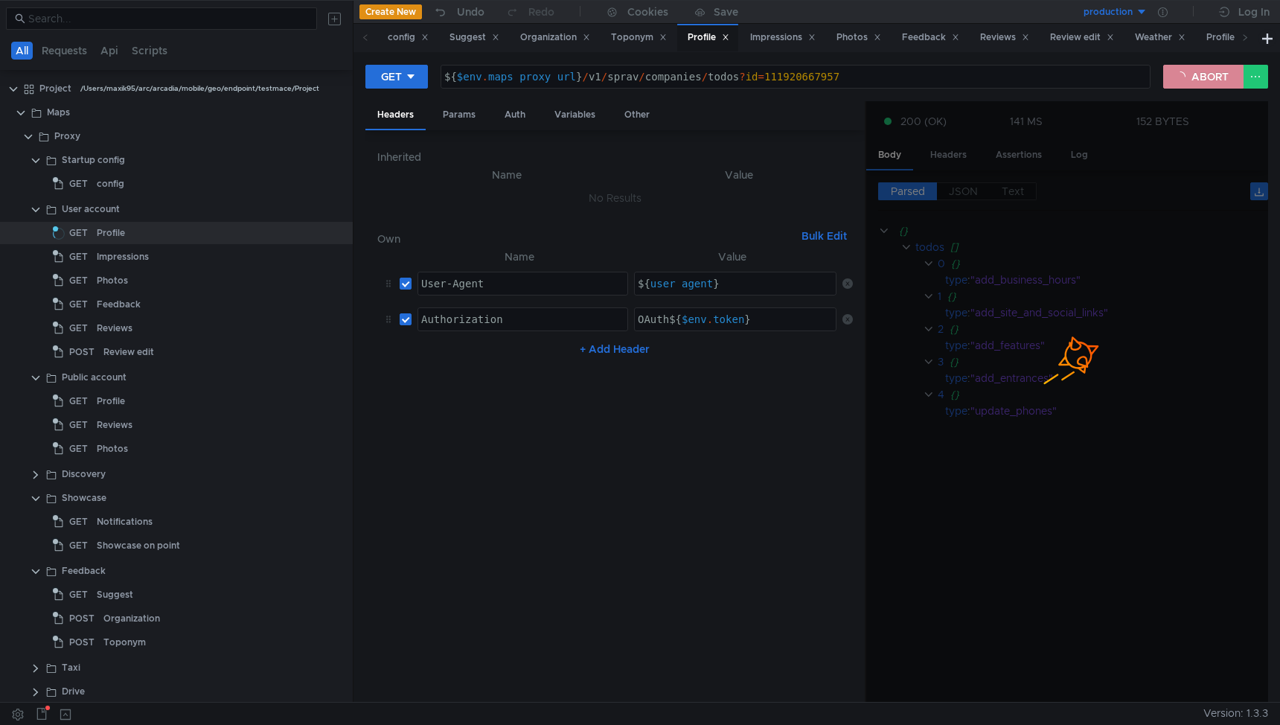
click at [1204, 74] on button "ABORT" at bounding box center [1203, 77] width 80 height 24
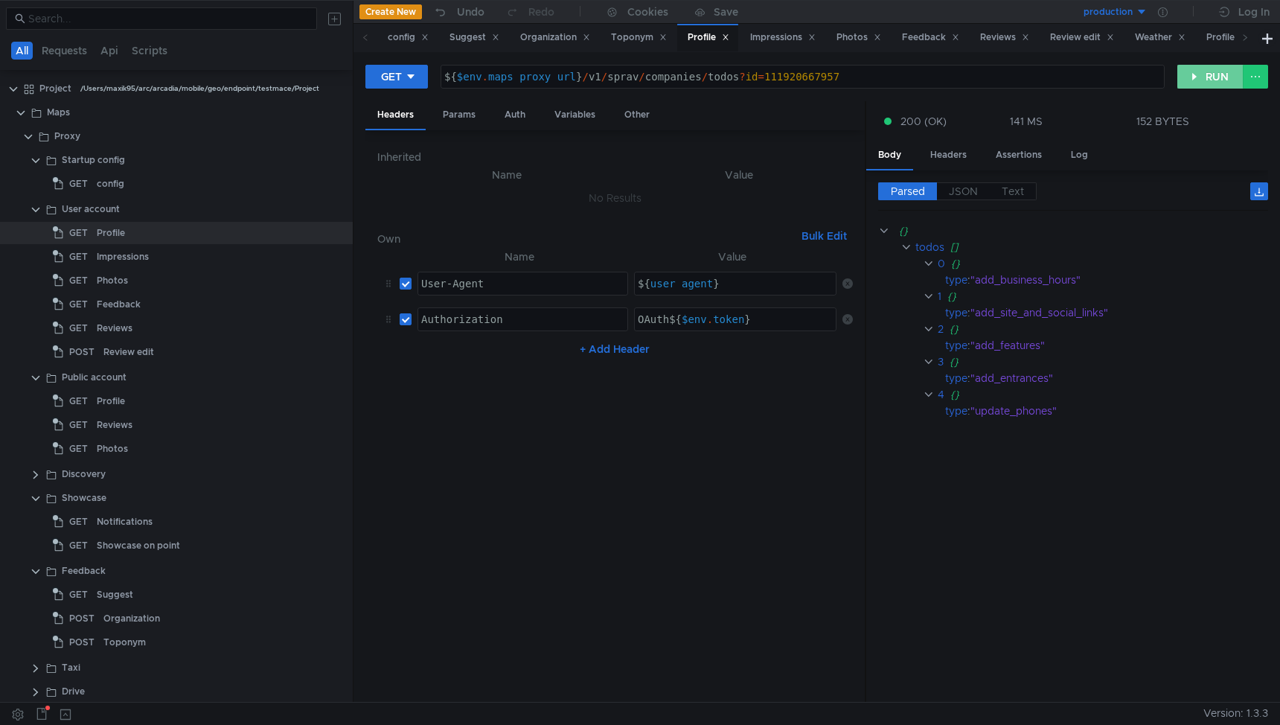
click at [1204, 74] on button "RUN" at bounding box center [1210, 77] width 66 height 24
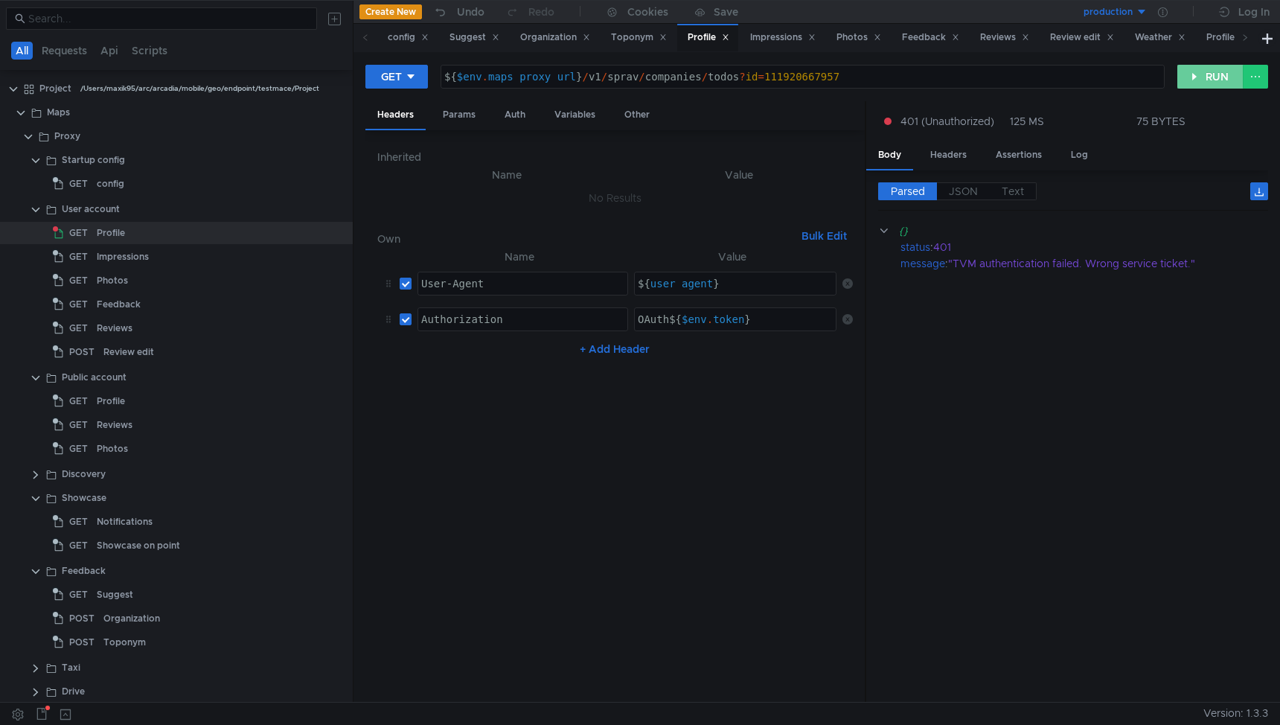
click at [1210, 88] on button "RUN" at bounding box center [1210, 77] width 66 height 24
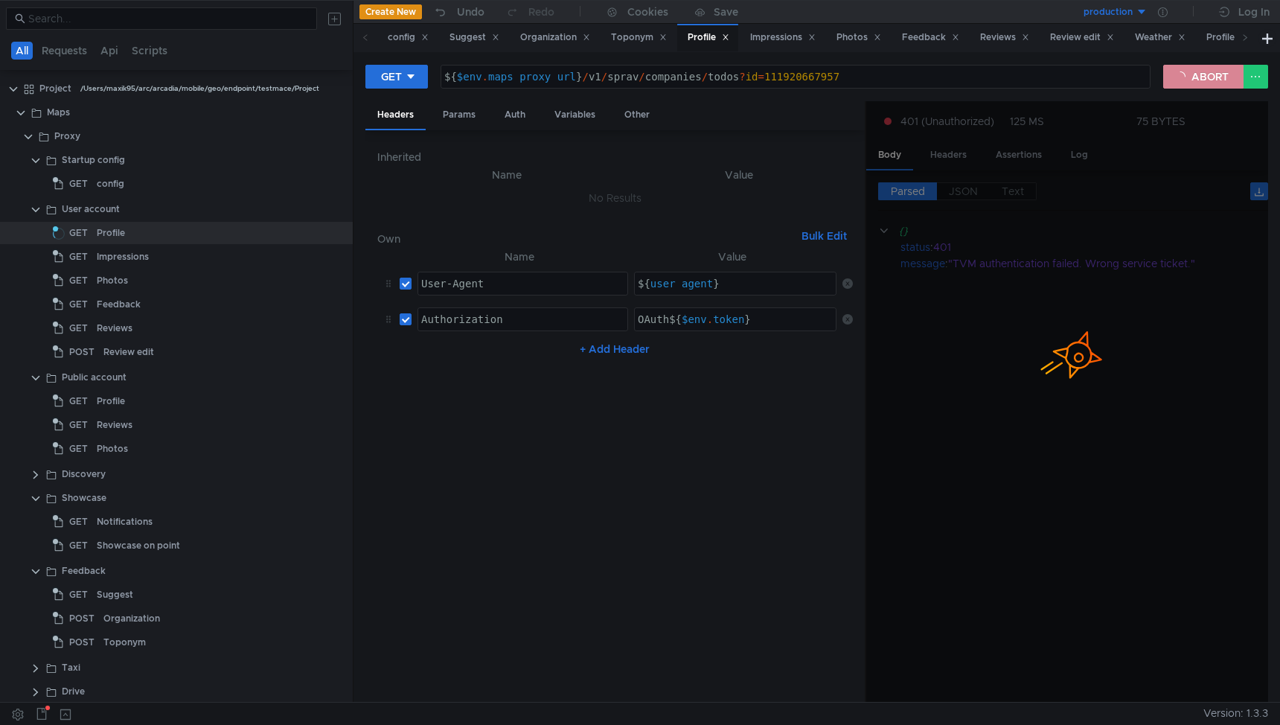
click at [1206, 83] on button "ABORT" at bounding box center [1203, 77] width 80 height 24
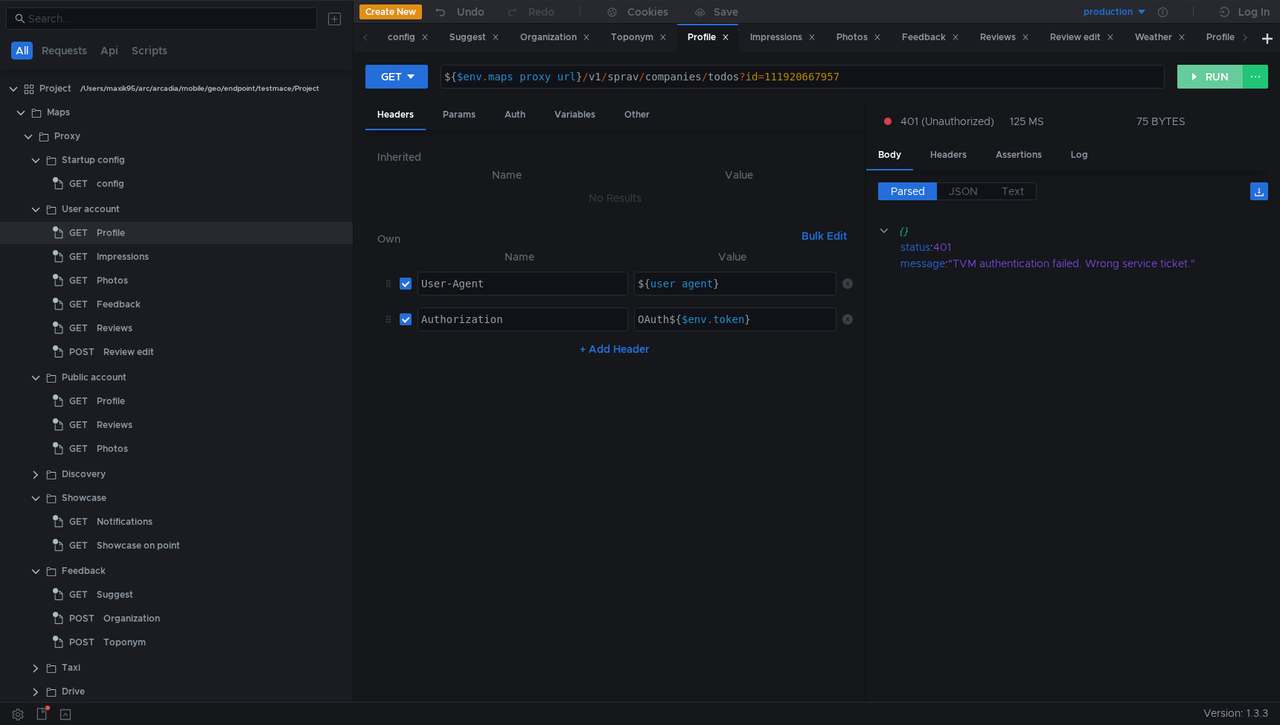
click at [1206, 82] on button "RUN" at bounding box center [1210, 77] width 66 height 24
click at [107, 232] on div "Profile" at bounding box center [111, 233] width 28 height 22
click at [1197, 67] on button "RUN" at bounding box center [1210, 77] width 66 height 24
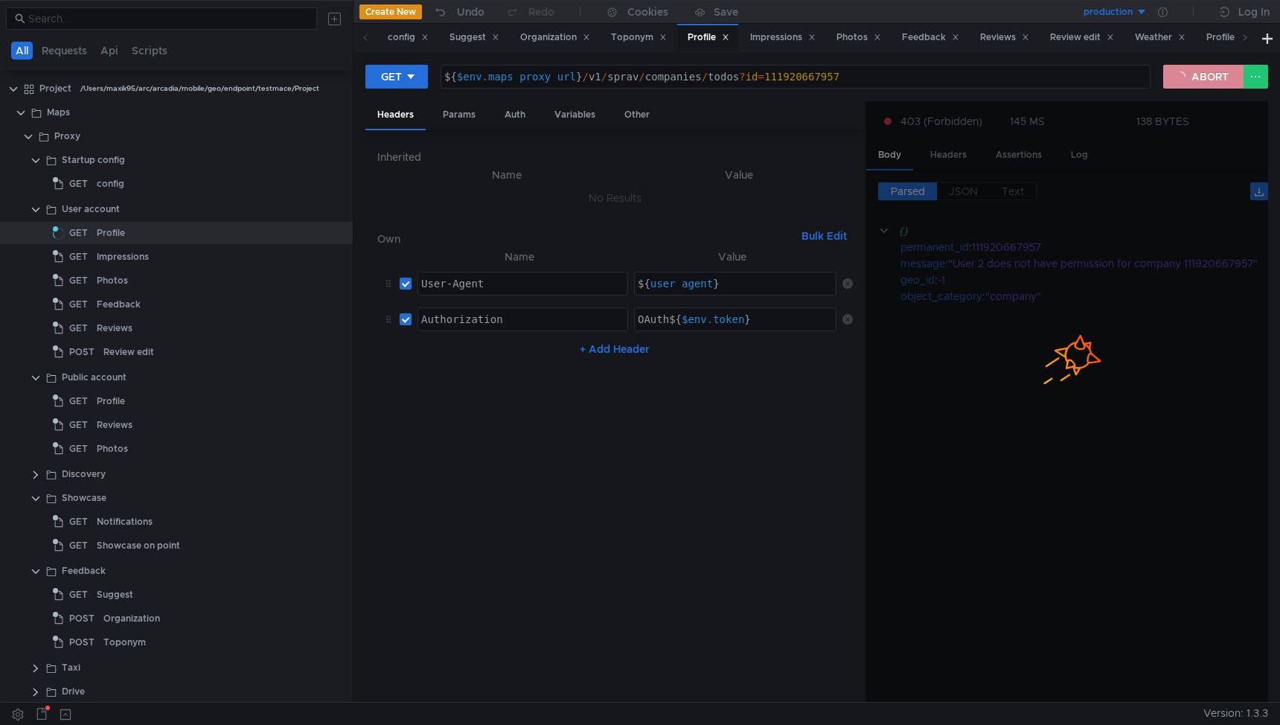
click at [1194, 75] on button "ABORT" at bounding box center [1203, 77] width 80 height 24
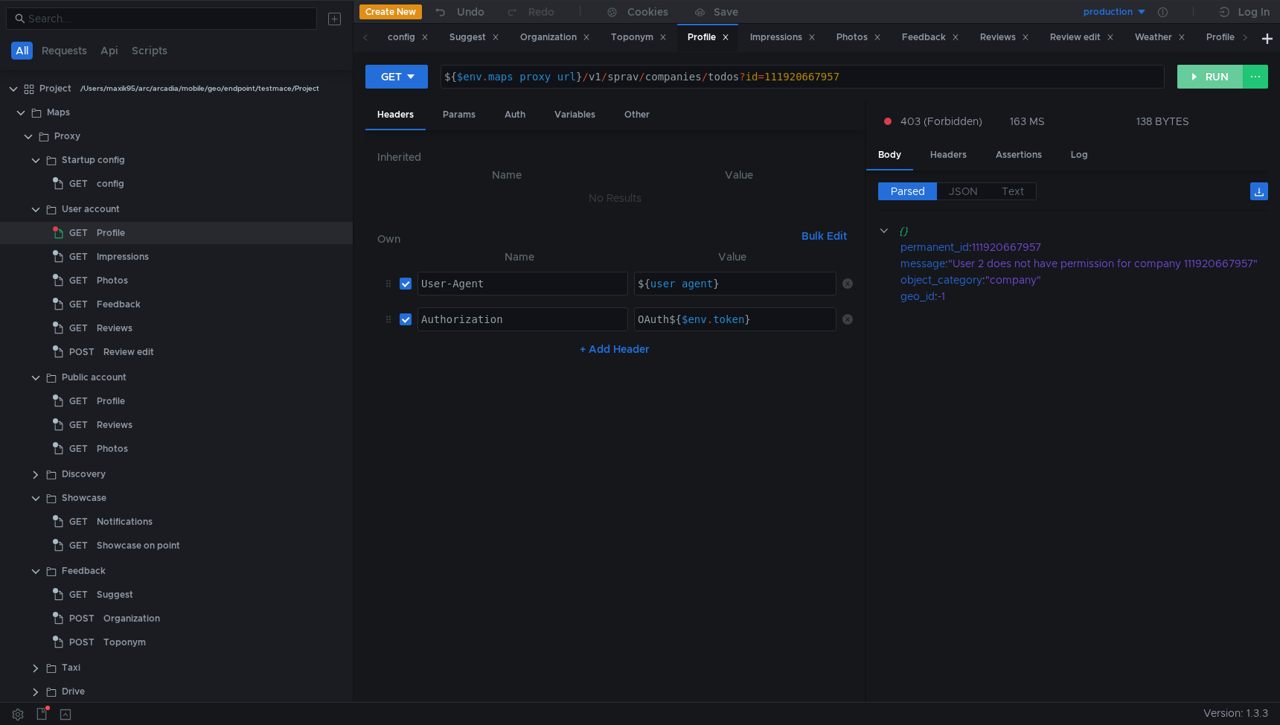
click at [1214, 80] on button "RUN" at bounding box center [1210, 77] width 66 height 24
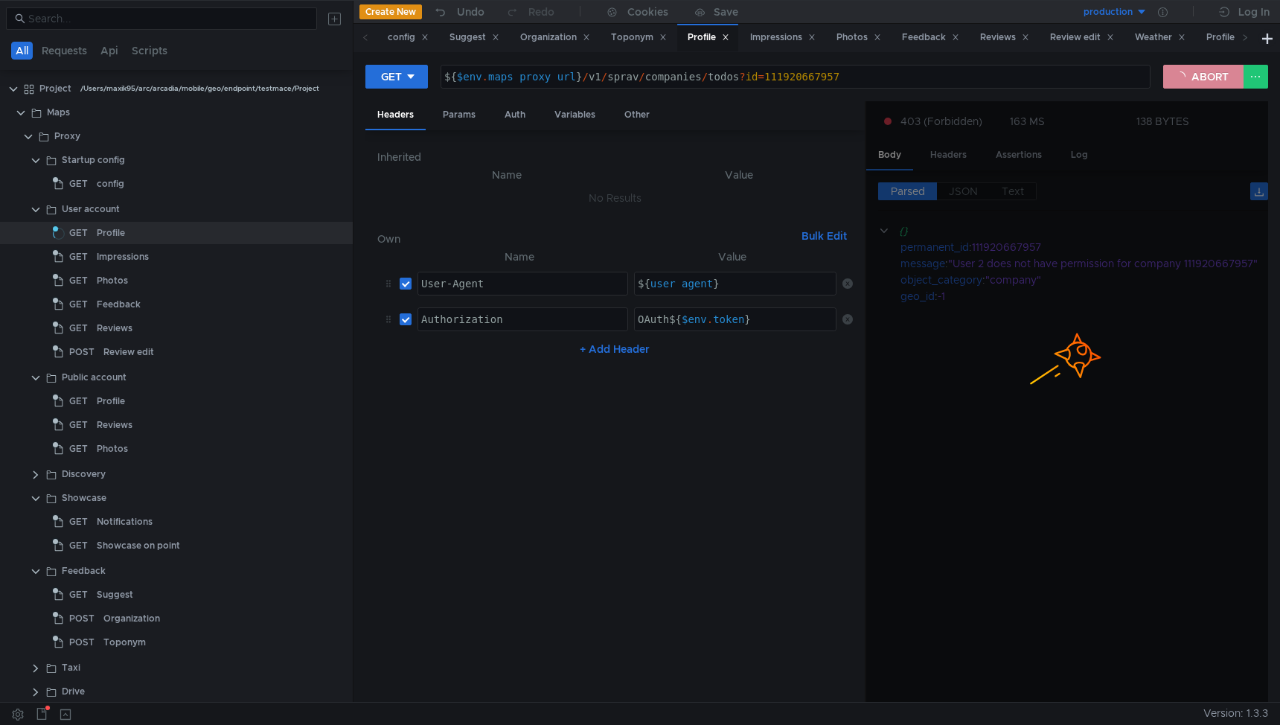
click at [1201, 71] on button "ABORT" at bounding box center [1203, 77] width 80 height 24
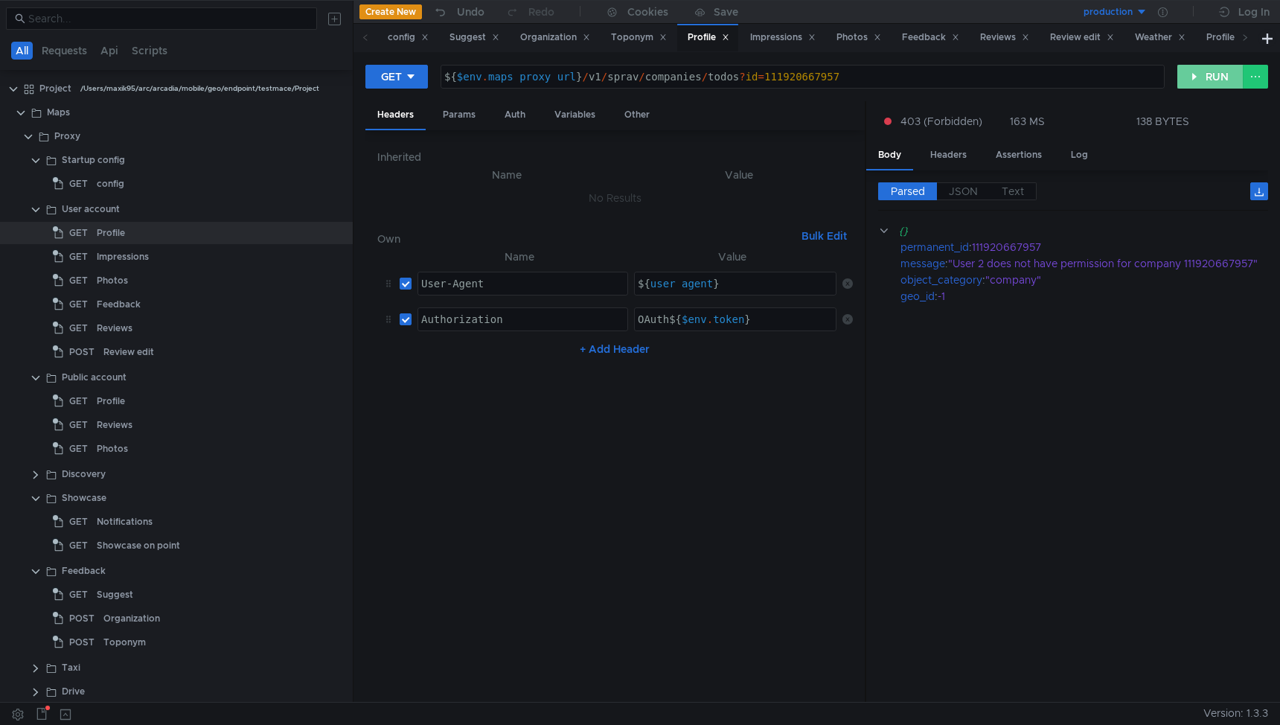
click at [1201, 71] on button "RUN" at bounding box center [1210, 77] width 66 height 24
